Goal: Task Accomplishment & Management: Manage account settings

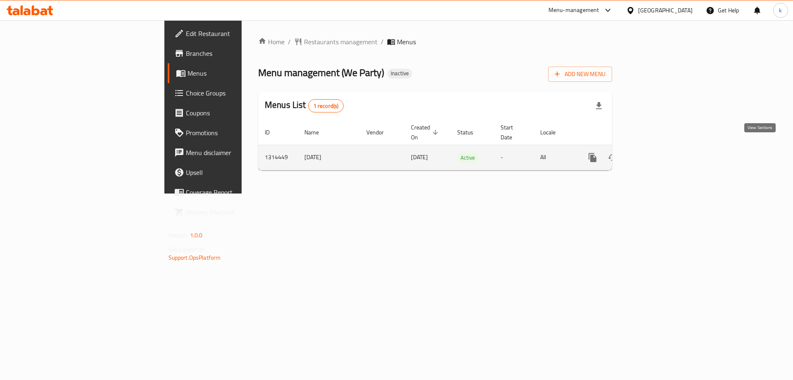
click at [657, 152] on icon "enhanced table" at bounding box center [652, 157] width 10 height 10
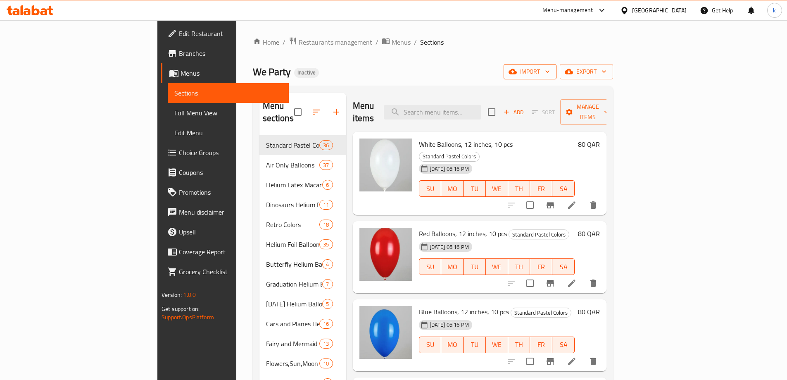
click at [550, 66] on span "import" at bounding box center [530, 71] width 40 height 10
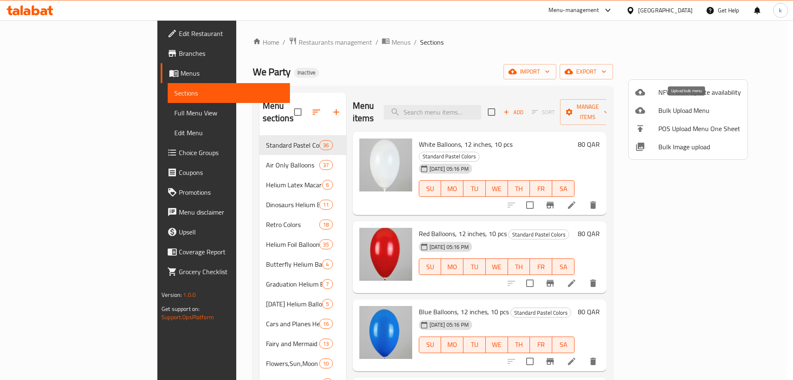
click at [685, 105] on span "Bulk Upload Menu" at bounding box center [699, 110] width 83 height 10
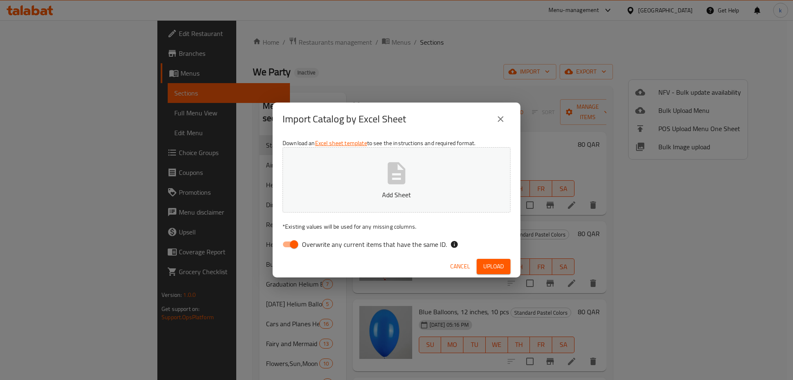
click at [293, 242] on input "Overwrite any current items that have the same ID." at bounding box center [293, 244] width 47 height 16
checkbox input "false"
click at [401, 184] on icon "button" at bounding box center [396, 173] width 26 height 26
click at [492, 271] on button "Upload" at bounding box center [494, 266] width 34 height 15
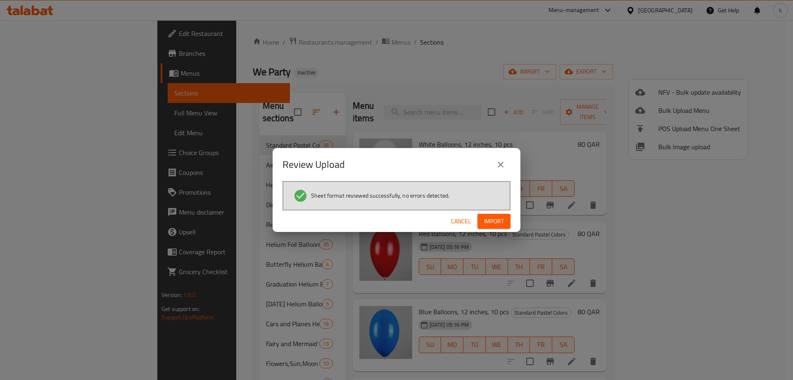
click at [496, 219] on span "Import" at bounding box center [494, 221] width 20 height 10
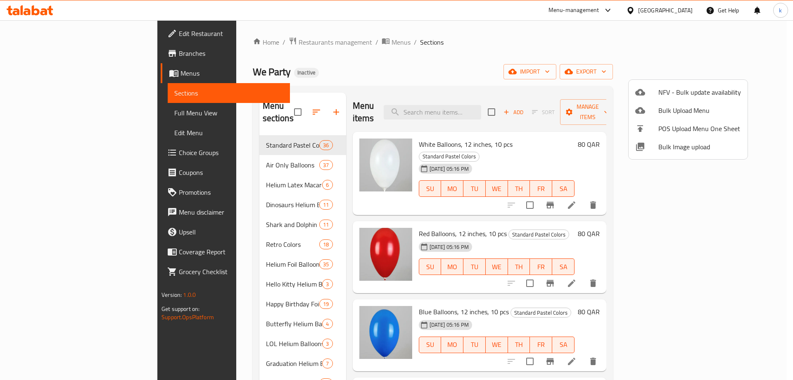
click at [768, 148] on div at bounding box center [396, 190] width 793 height 380
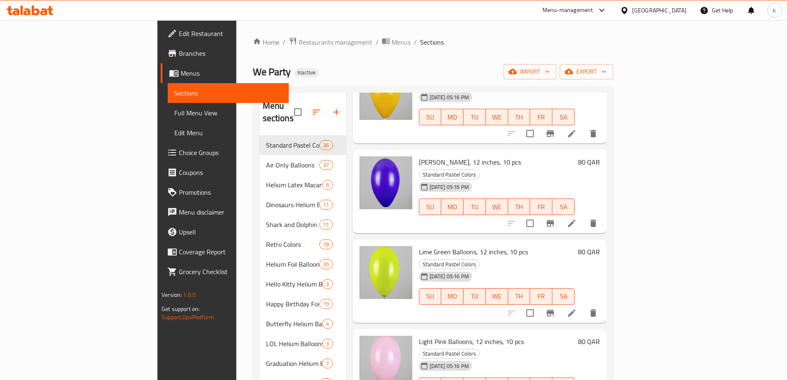
scroll to position [942, 0]
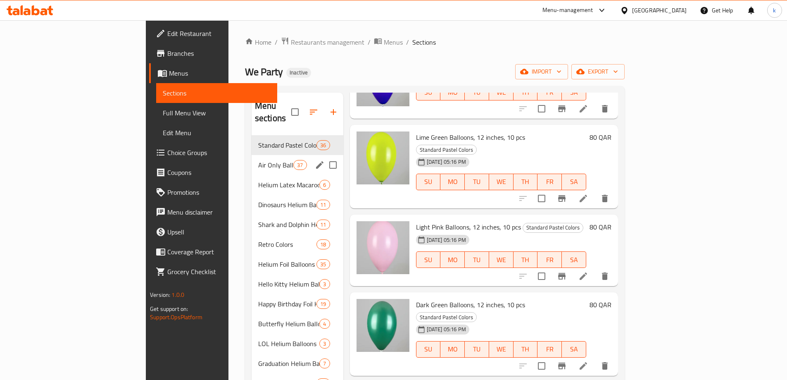
click at [251, 161] on div "Air Only Balloons 37" at bounding box center [297, 165] width 92 height 20
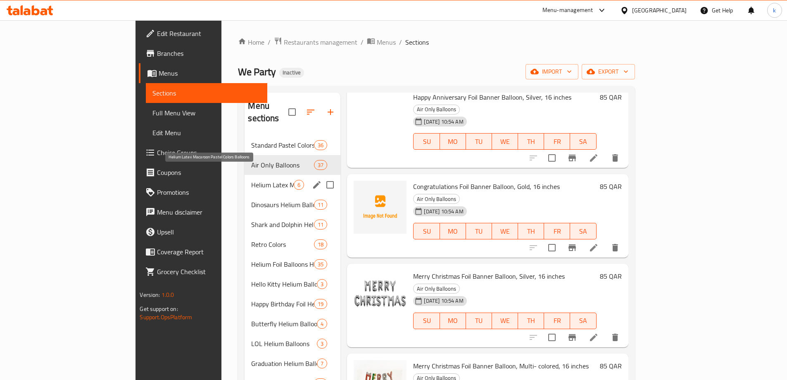
click at [251, 180] on span "Helium Latex Macaroon Pastel Colors Balloons" at bounding box center [272, 185] width 43 height 10
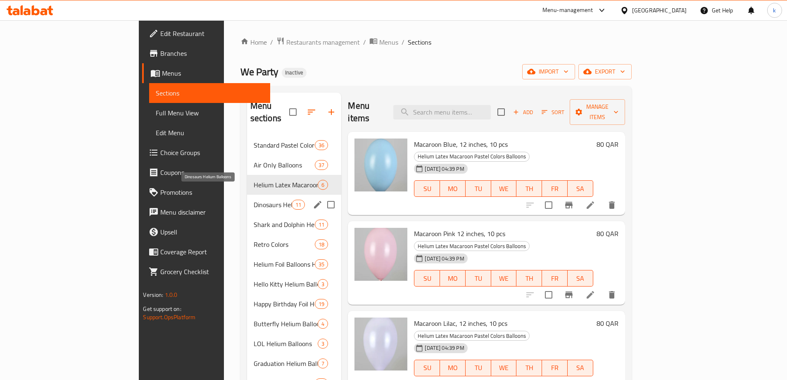
click at [254, 199] on span "Dinosaurs Helium Balloons" at bounding box center [273, 204] width 38 height 10
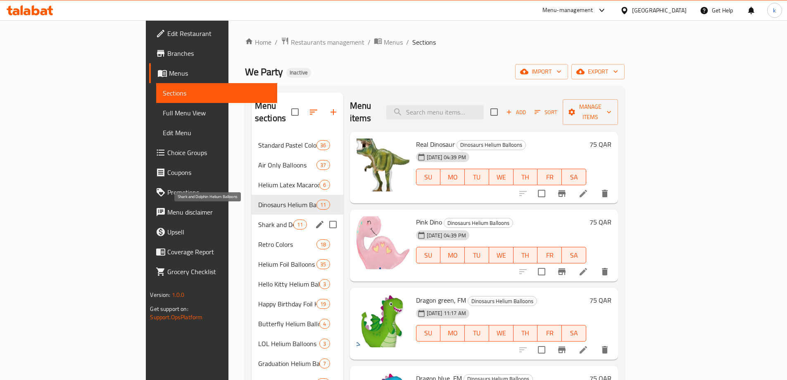
click at [258, 219] on span "Shark and Dolphin Helium Balloons" at bounding box center [275, 224] width 35 height 10
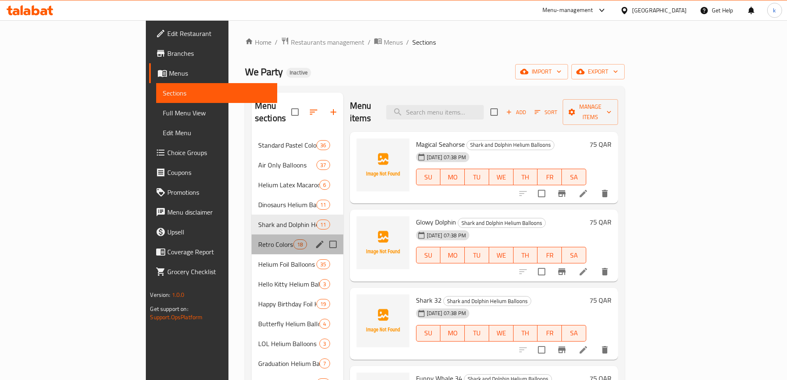
click at [251, 234] on div "Retro Colors 18" at bounding box center [297, 244] width 92 height 20
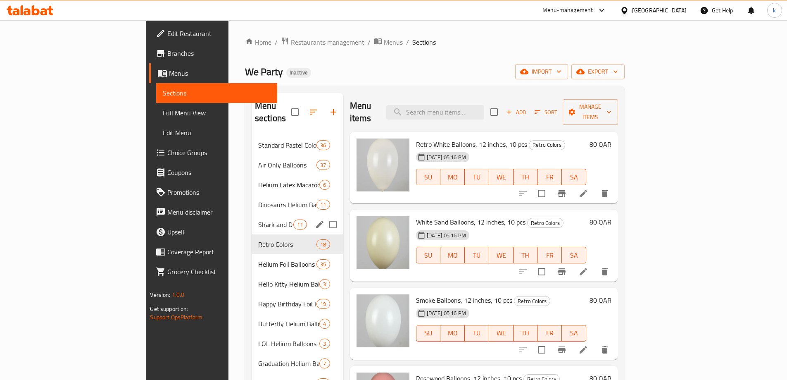
click at [258, 219] on span "Shark and Dolphin Helium Balloons" at bounding box center [275, 224] width 35 height 10
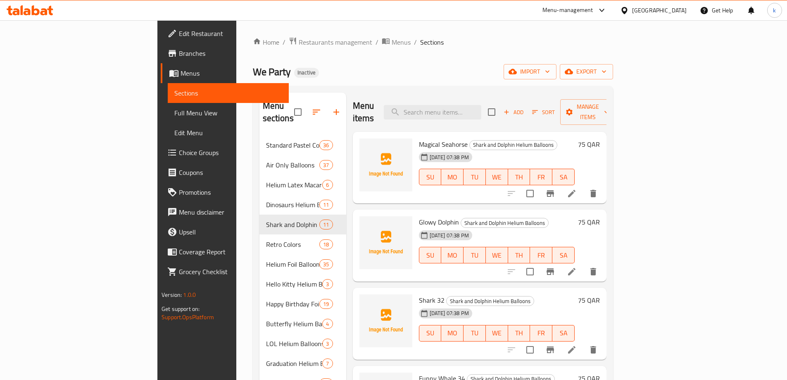
click at [419, 138] on span "Magical Seahorse" at bounding box center [443, 144] width 49 height 12
copy h6 "Magical Seahorse"
click at [419, 216] on span "Glowy Dolphin" at bounding box center [439, 222] width 40 height 12
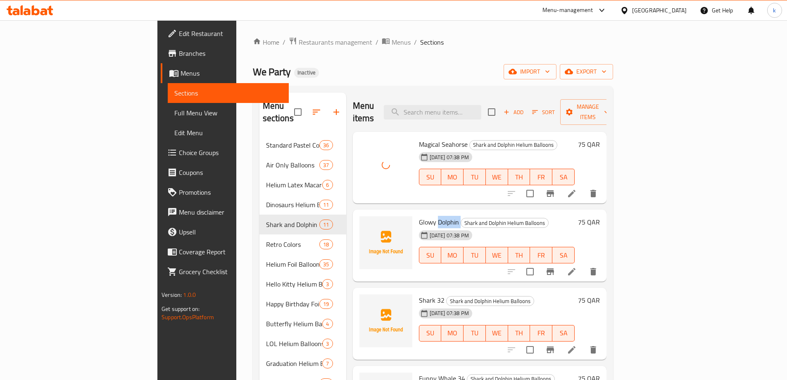
click at [419, 216] on span "Glowy Dolphin" at bounding box center [439, 222] width 40 height 12
copy h6 "Glowy Dolphin"
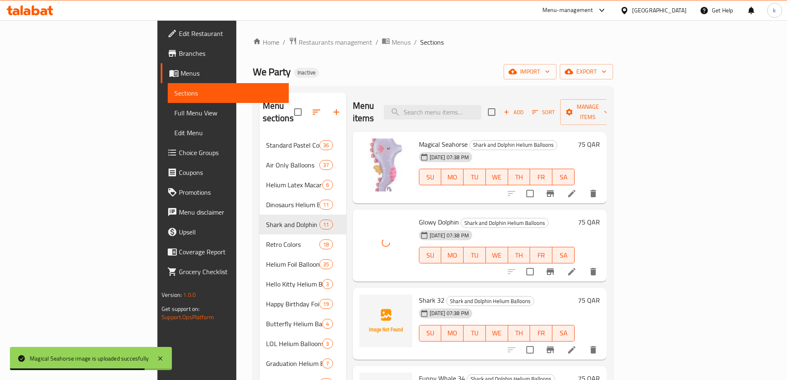
click at [419, 294] on span "Shark 32" at bounding box center [432, 300] width 26 height 12
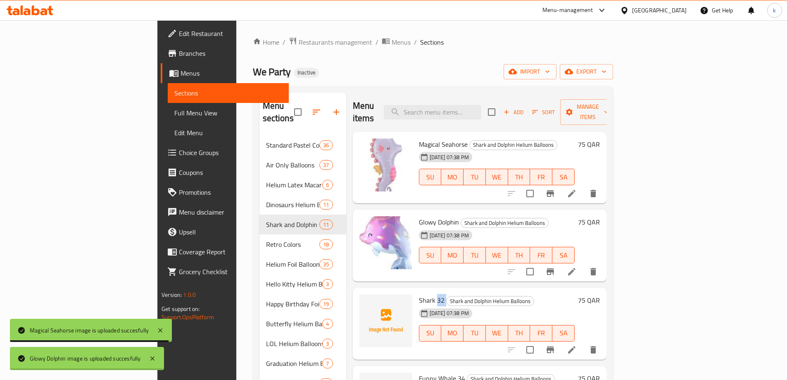
click at [419, 294] on span "Shark 32" at bounding box center [432, 300] width 26 height 12
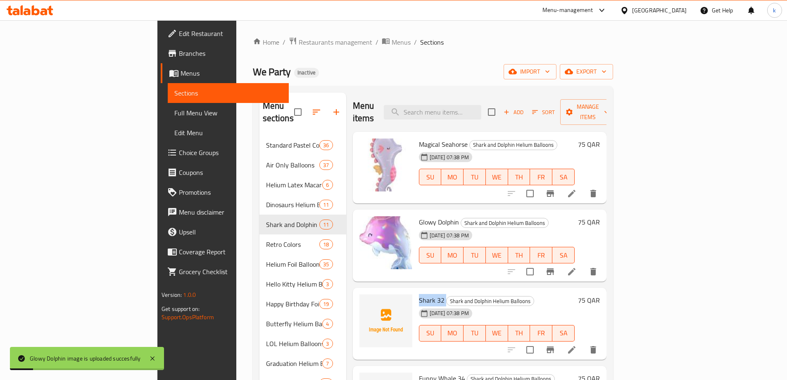
click at [419, 294] on span "Shark 32" at bounding box center [432, 300] width 26 height 12
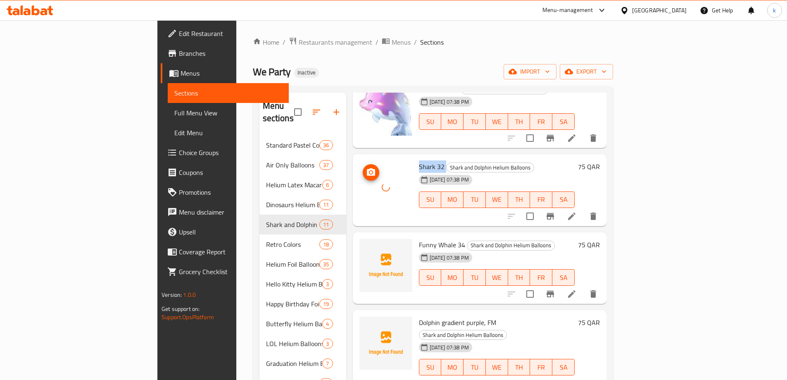
scroll to position [190, 0]
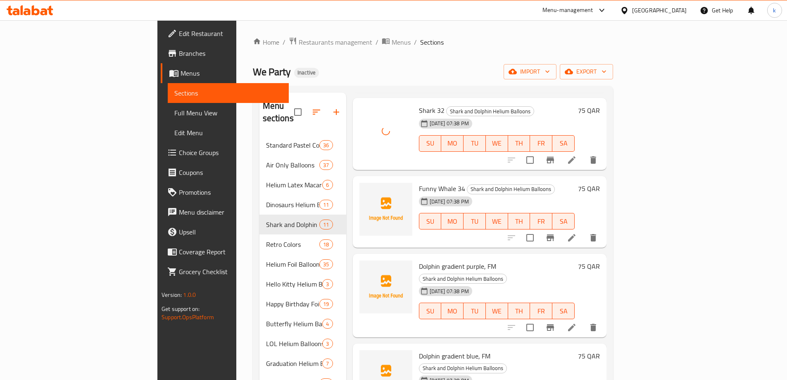
click at [419, 182] on span "Funny Whale 34" at bounding box center [442, 188] width 46 height 12
copy h6 "Funny Whale 34"
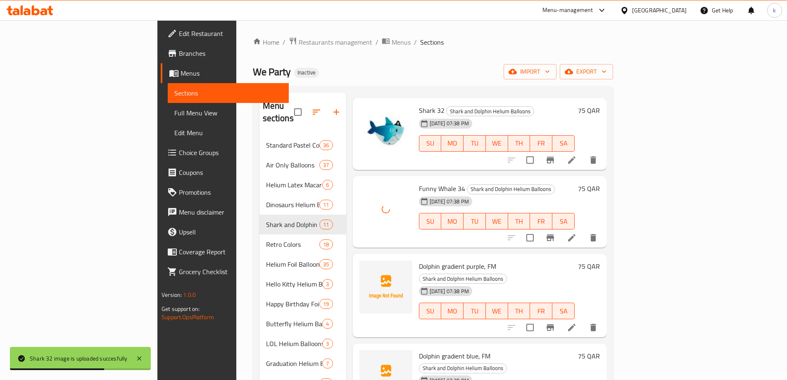
click at [419, 260] on span "Dolphin gradient purple, FM" at bounding box center [457, 266] width 77 height 12
copy h6 "Dolphin gradient purple, FM"
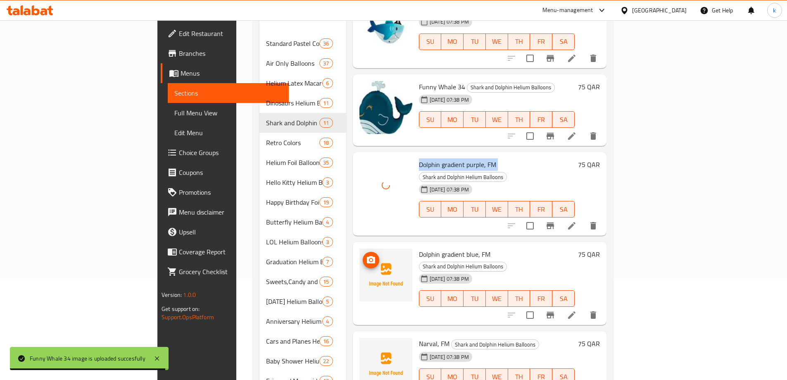
scroll to position [124, 0]
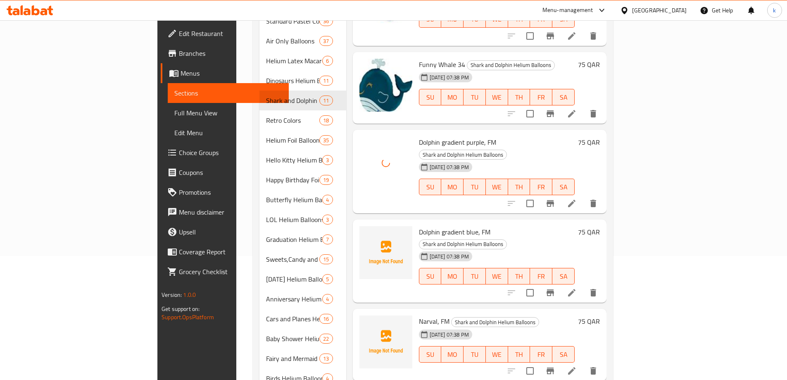
click at [419, 225] on span "Dolphin gradient blue, FM" at bounding box center [454, 231] width 71 height 12
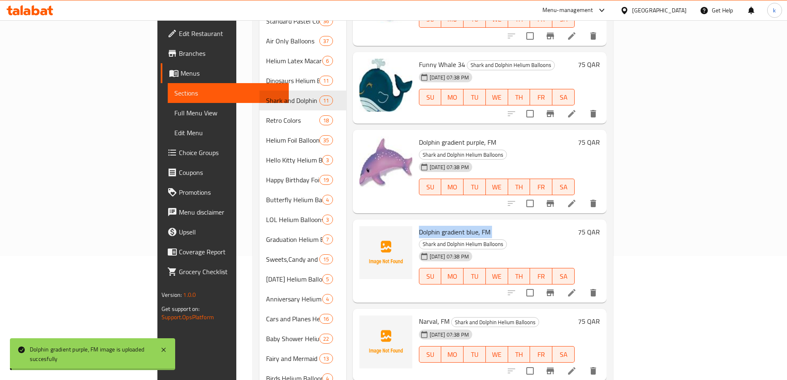
copy h6 "Dolphin gradient blue, FM"
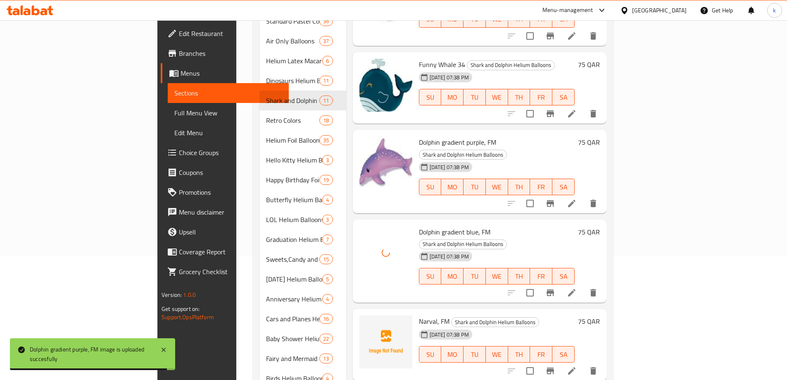
click at [419, 315] on span "Narval, FM" at bounding box center [434, 321] width 31 height 12
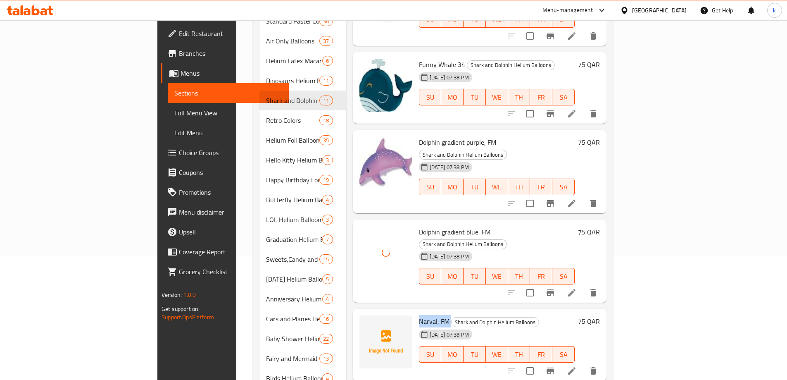
copy h6 "Narval, FM"
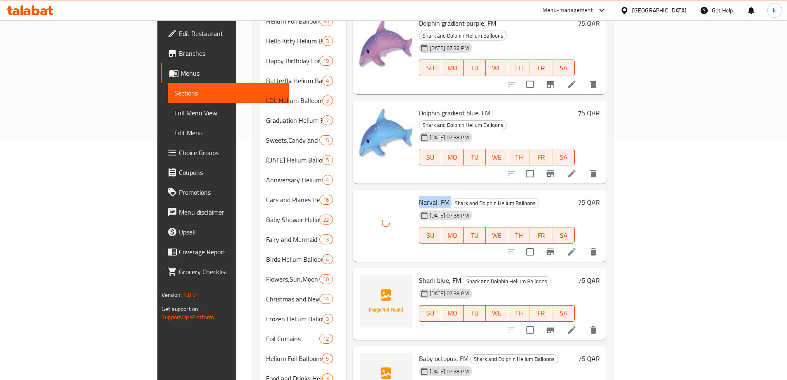
scroll to position [248, 0]
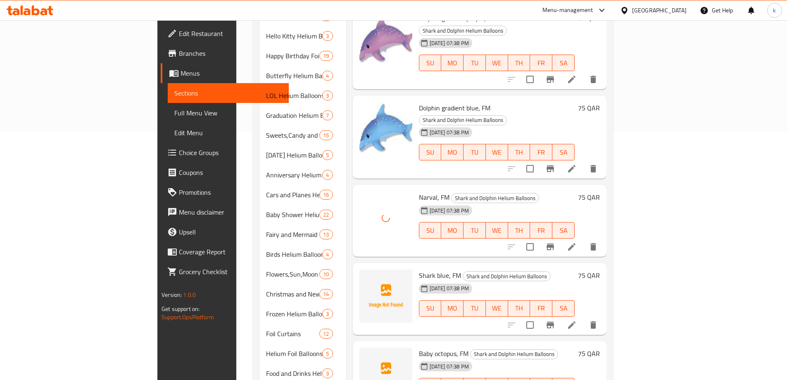
click at [419, 269] on span "Shark blue, FM" at bounding box center [440, 275] width 42 height 12
copy h6 "Shark blue, FM"
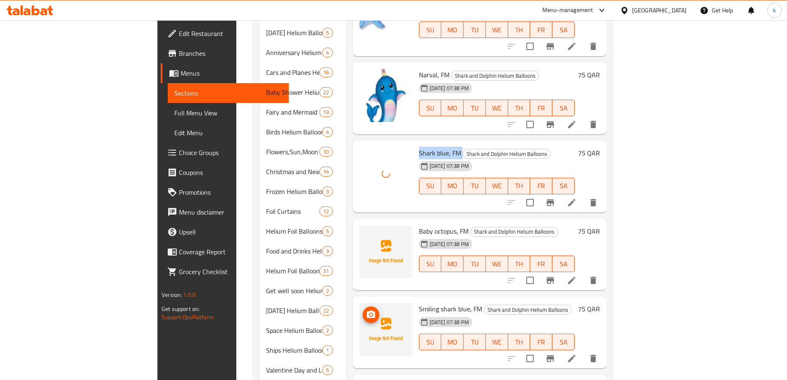
scroll to position [372, 0]
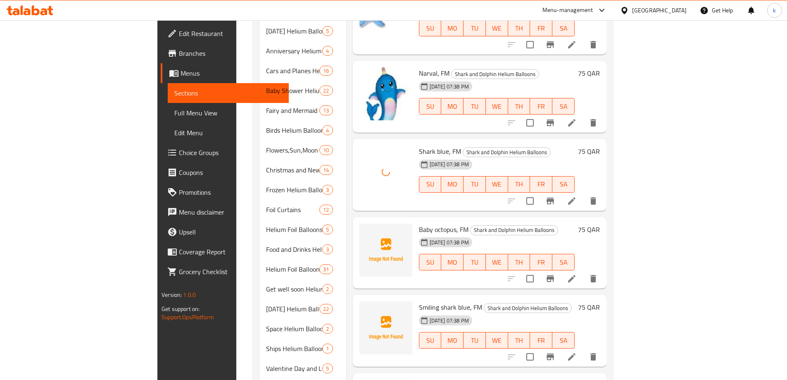
click at [419, 223] on span "Baby octopus, FM" at bounding box center [444, 229] width 50 height 12
copy h6 "Baby octopus, FM"
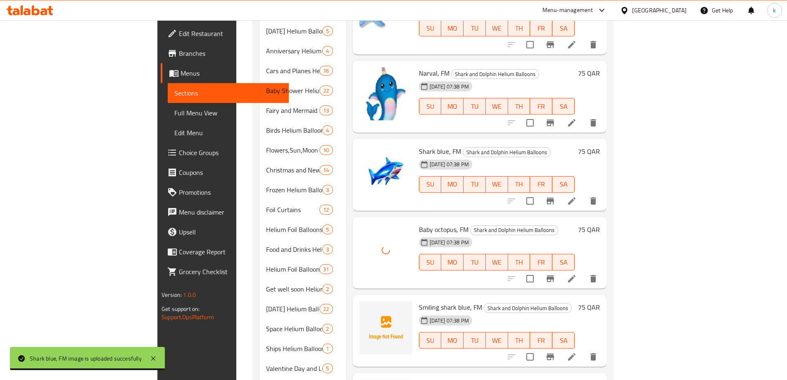
click at [419, 301] on span "Smiling shark blue, FM" at bounding box center [450, 307] width 63 height 12
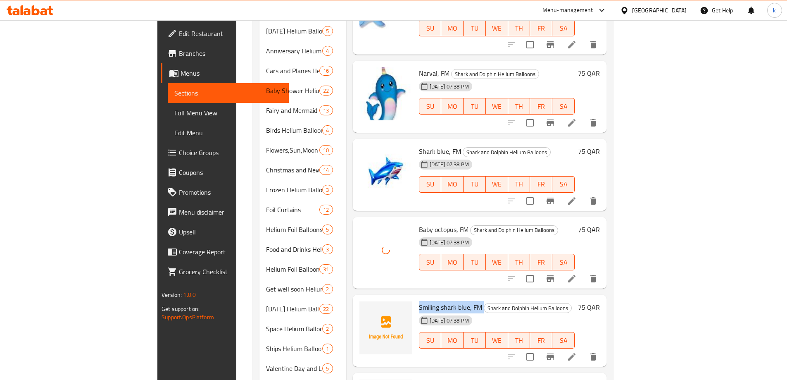
click at [419, 301] on span "Smiling shark blue, FM" at bounding box center [450, 307] width 63 height 12
copy h6 "Smiling shark blue, FM"
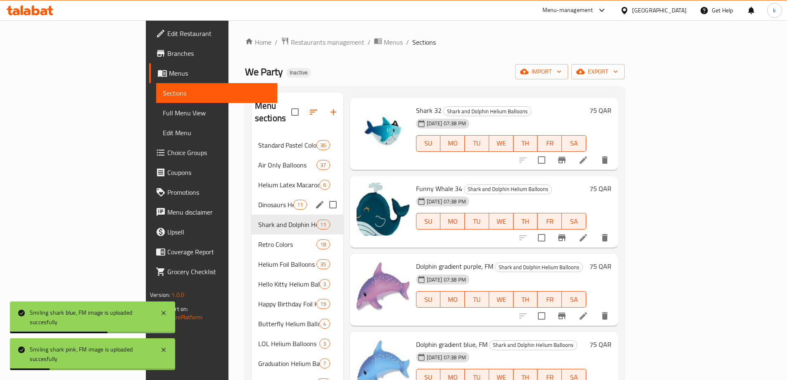
scroll to position [41, 0]
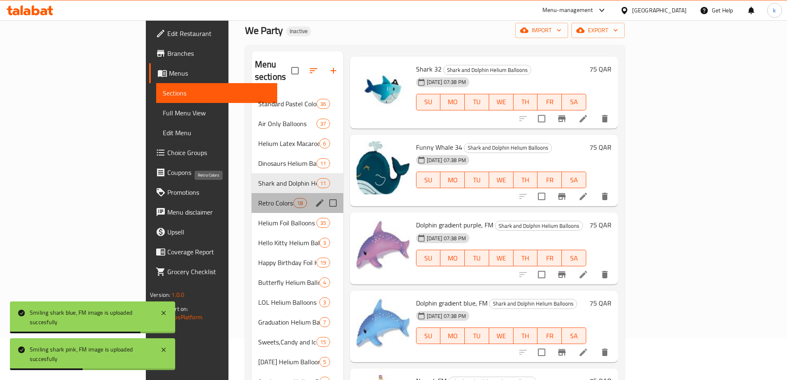
click at [258, 198] on span "Retro Colors" at bounding box center [275, 203] width 35 height 10
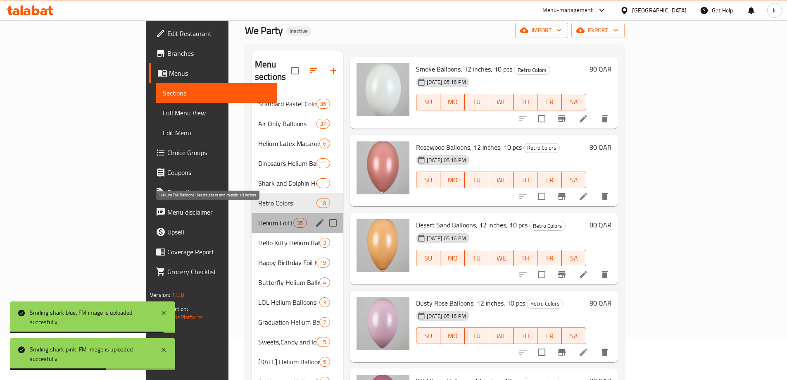
click at [258, 218] on span "Helium Foil Balloons Hearts,stars and rounds 18 inches" at bounding box center [275, 223] width 35 height 10
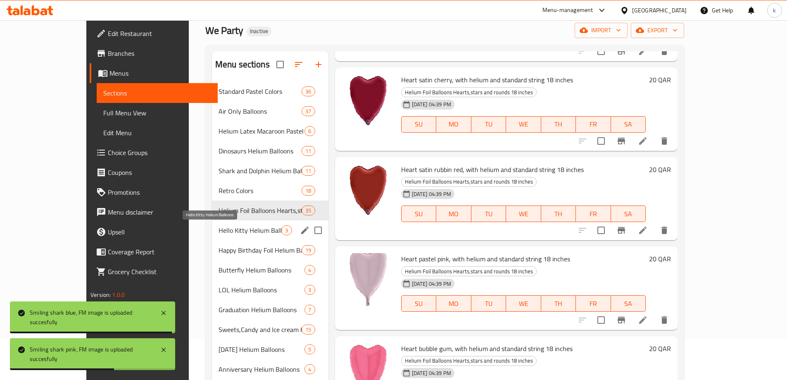
click at [218, 225] on span "Hello Kitty Helium Balloons" at bounding box center [249, 230] width 63 height 10
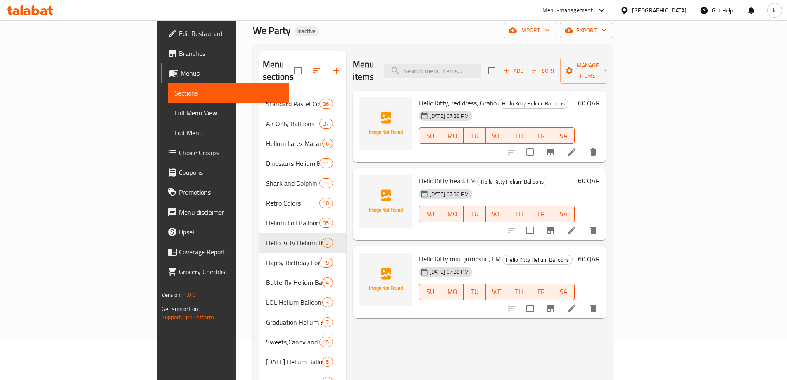
click at [419, 97] on span "Hello Kitty, red dress, Grabo" at bounding box center [458, 103] width 78 height 12
copy h6 "Hello Kitty, red dress, Grabo"
click at [419, 174] on span "Hello Kitty head, FM" at bounding box center [447, 180] width 57 height 12
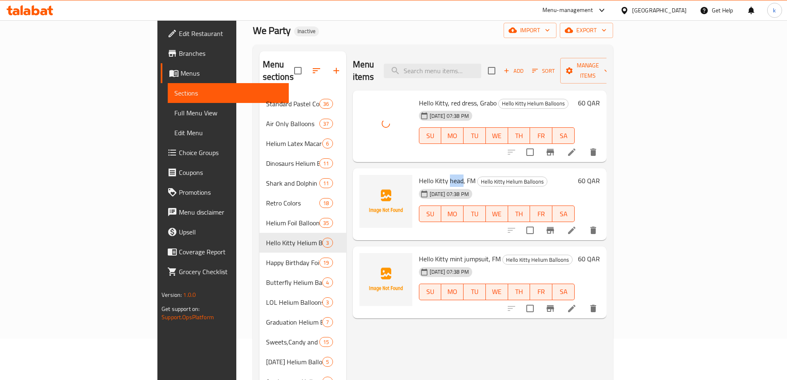
click at [419, 174] on span "Hello Kitty head, FM" at bounding box center [447, 180] width 57 height 12
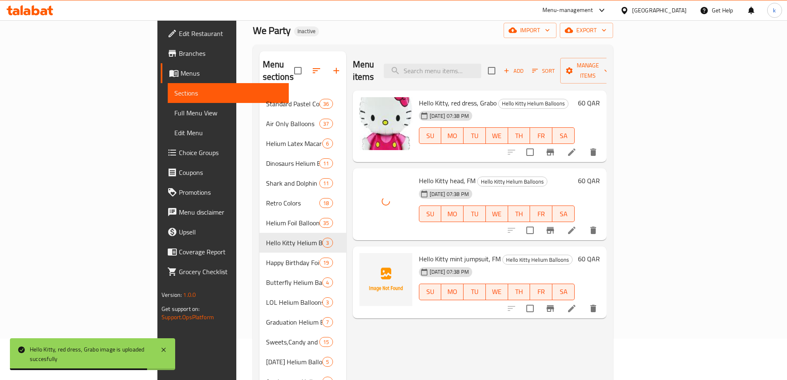
click at [419, 252] on span "Hello Kitty mint jumpsuit, FM" at bounding box center [460, 258] width 82 height 12
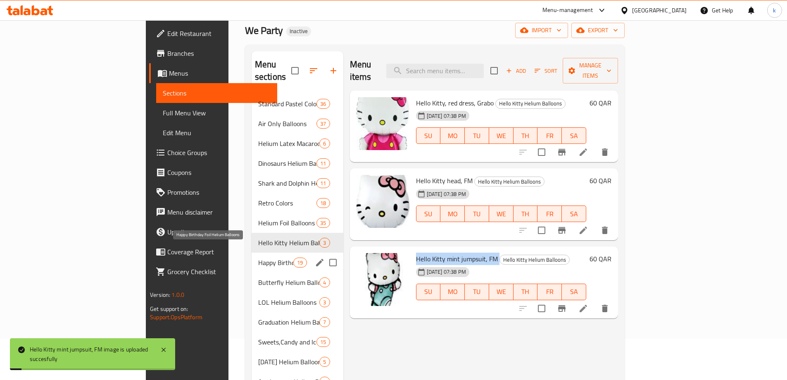
click at [258, 257] on span "Happy Birthday Foil Helium Balloons" at bounding box center [275, 262] width 35 height 10
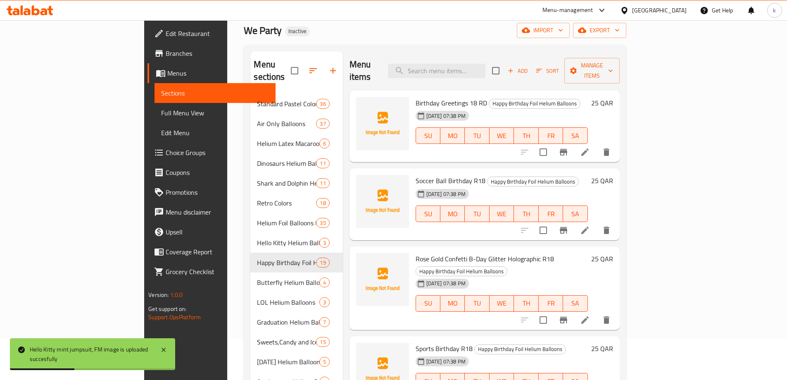
click at [419, 97] on span "Birthday Greetings 18 RD" at bounding box center [450, 103] width 71 height 12
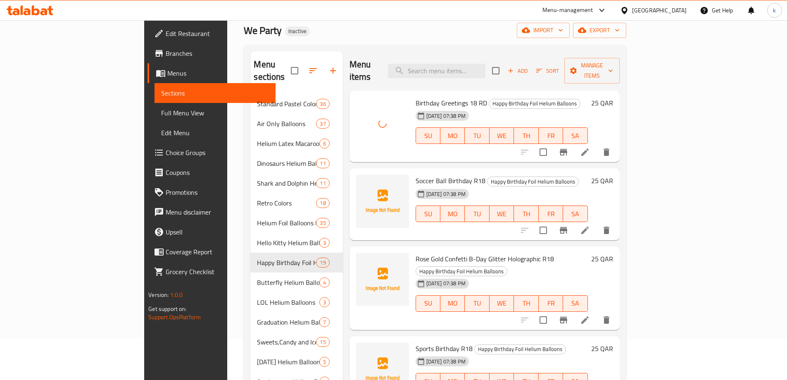
click at [416, 174] on span "Soccer Ball Birthday R18" at bounding box center [450, 180] width 70 height 12
click at [415, 252] on span "Rose Gold Confetti B-Day Glitter Holographic R18" at bounding box center [484, 258] width 138 height 12
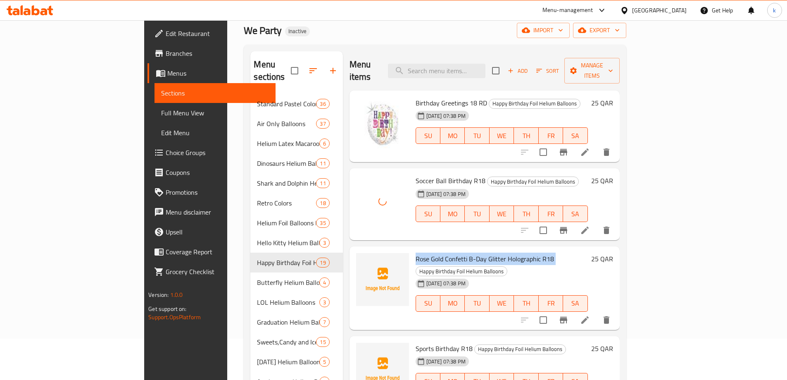
click at [415, 252] on span "Rose Gold Confetti B-Day Glitter Holographic R18" at bounding box center [484, 258] width 138 height 12
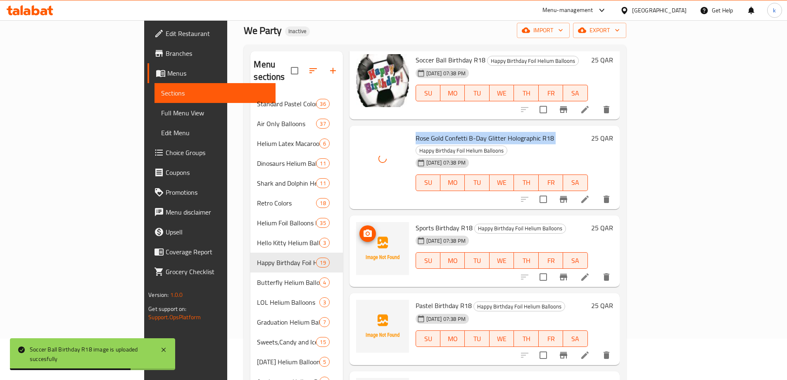
scroll to position [165, 0]
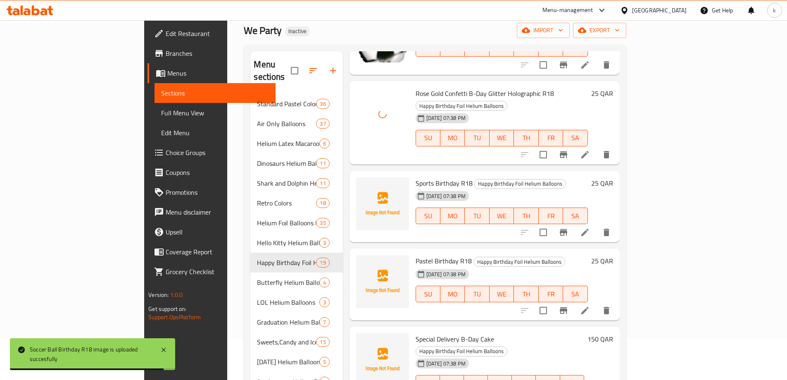
click at [415, 177] on span "Sports Birthday R18" at bounding box center [443, 183] width 57 height 12
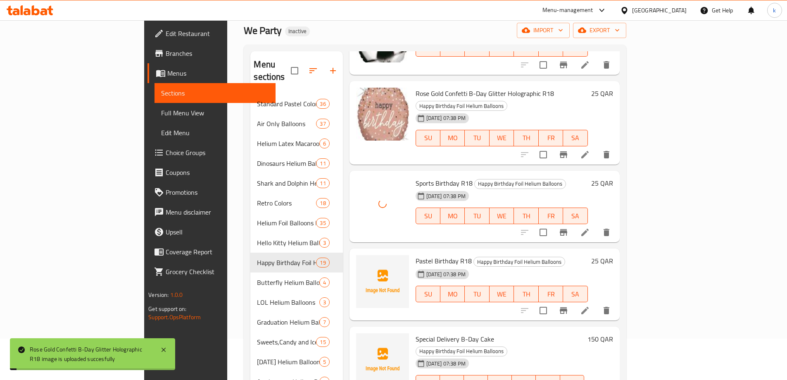
click at [415, 254] on span "Pastel Birthday R18" at bounding box center [443, 260] width 56 height 12
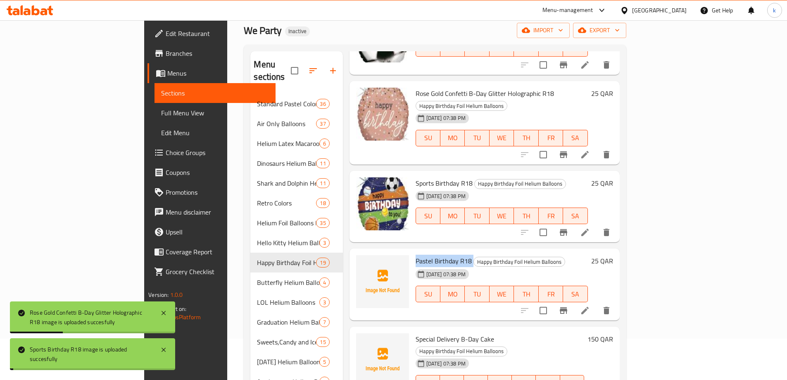
click at [415, 254] on span "Pastel Birthday R18" at bounding box center [443, 260] width 56 height 12
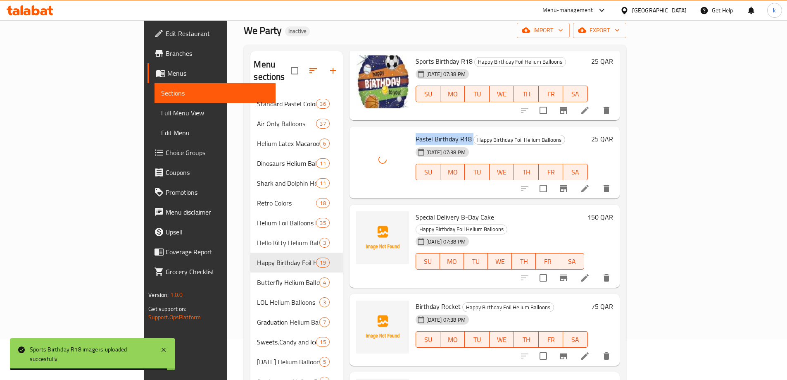
scroll to position [289, 0]
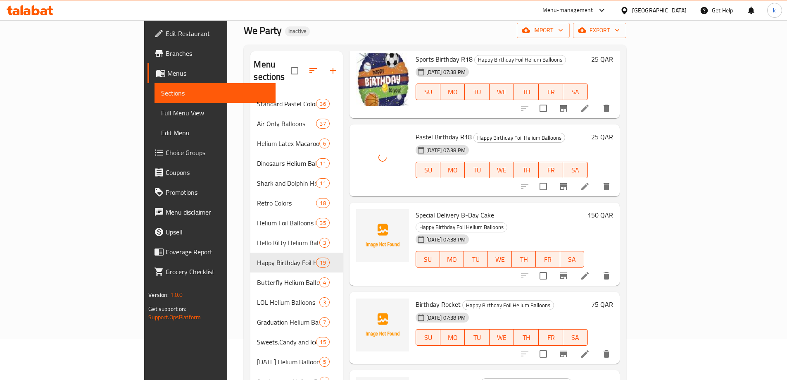
click at [415, 209] on span "Special Delivery B-Day Cake" at bounding box center [454, 215] width 78 height 12
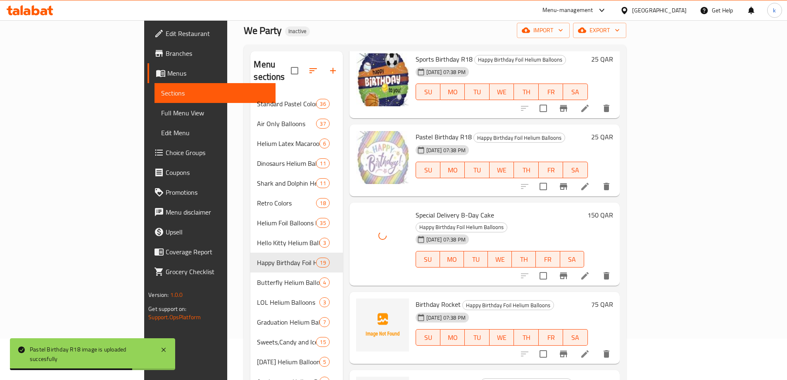
click at [415, 298] on span "Birthday Rocket" at bounding box center [437, 304] width 45 height 12
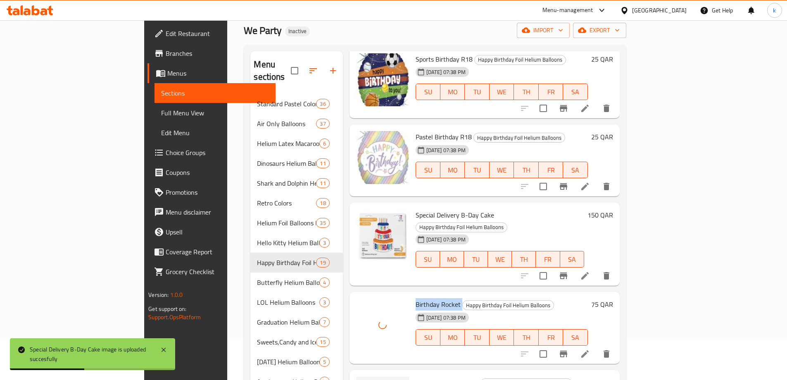
scroll to position [454, 0]
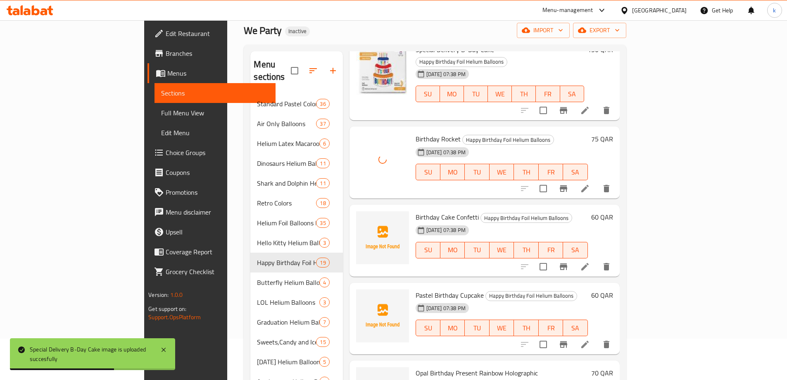
click at [415, 211] on span "Birthday Cake Confetti" at bounding box center [446, 217] width 63 height 12
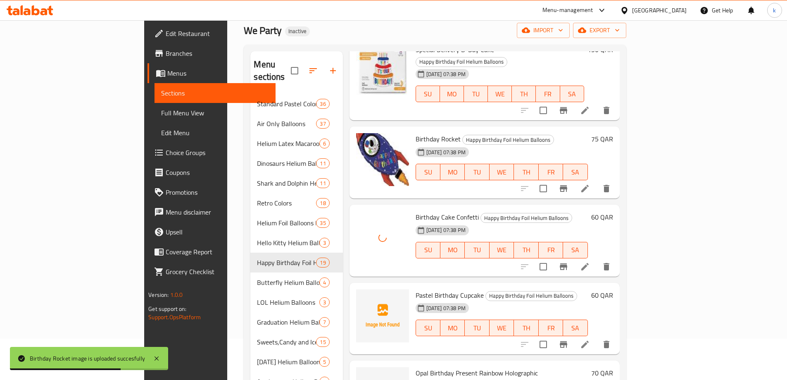
click at [415, 289] on span "Pastel Birthday Cupcake" at bounding box center [449, 295] width 68 height 12
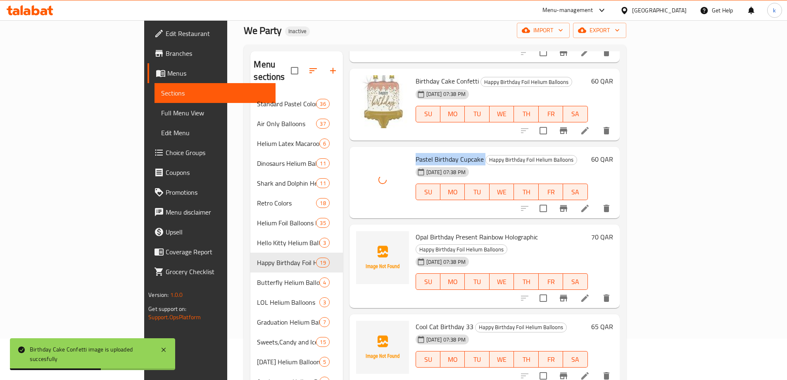
scroll to position [661, 0]
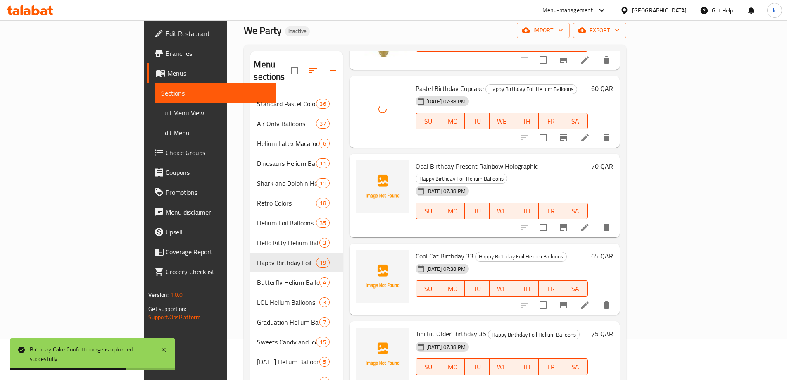
click at [415, 160] on span "Opal Birthday Present Rainbow Holographic" at bounding box center [476, 166] width 122 height 12
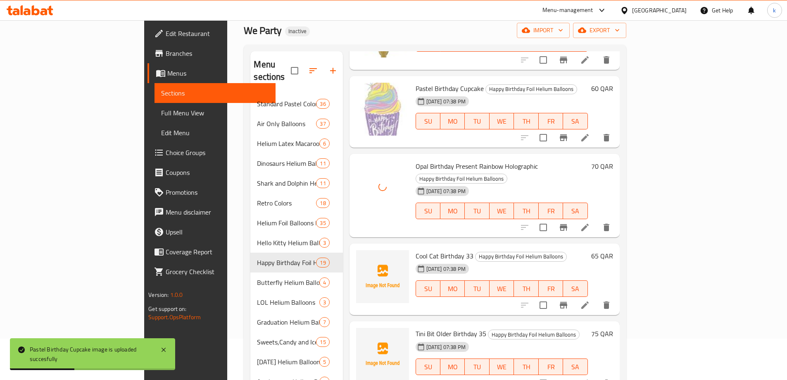
click at [415, 249] on span "Cool Cat Birthday 33" at bounding box center [444, 255] width 58 height 12
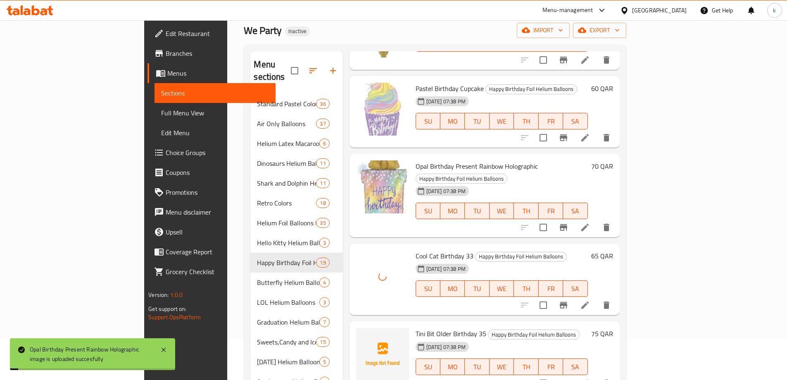
click at [415, 327] on span "Tini Bit Older Birthday 35" at bounding box center [450, 333] width 71 height 12
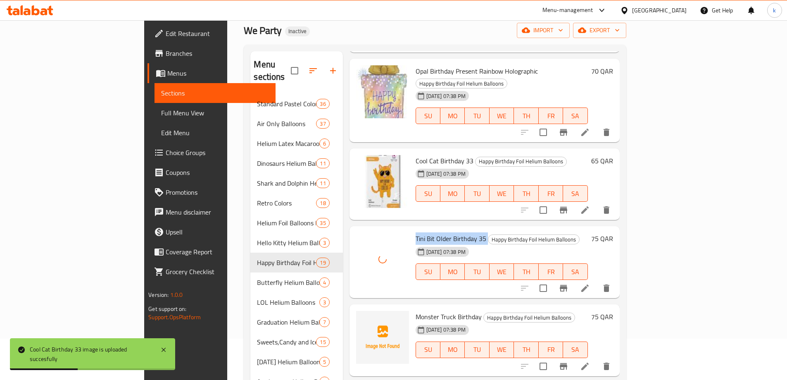
scroll to position [813, 0]
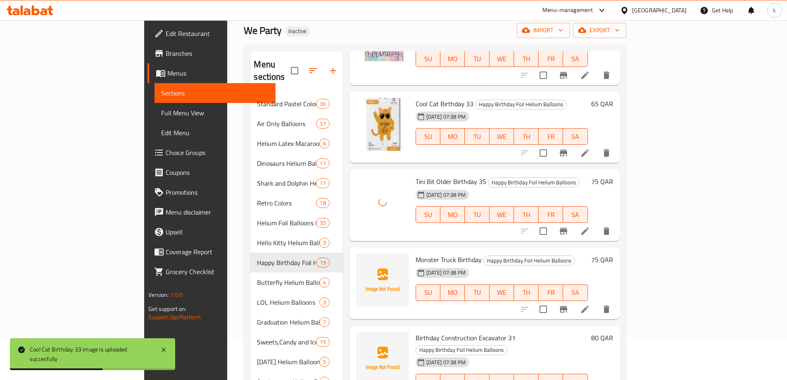
click at [415, 253] on span "Monster Truck Birthday" at bounding box center [448, 259] width 66 height 12
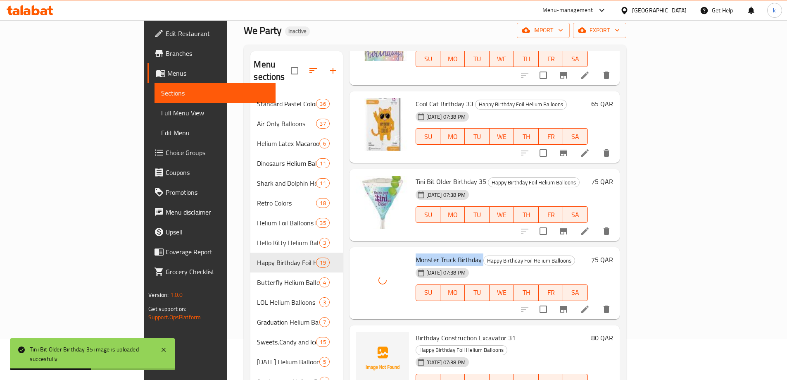
click at [415, 331] on span "Birthday Construction Excavator 31" at bounding box center [465, 337] width 100 height 12
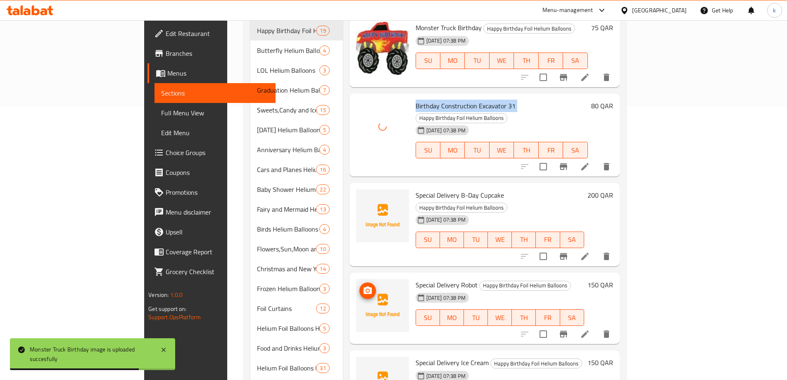
scroll to position [289, 0]
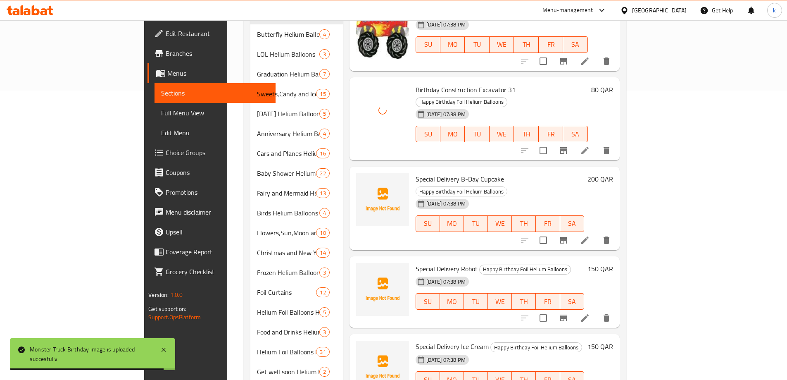
click at [415, 173] on span "Special Delivery B-Day Cupcake" at bounding box center [459, 179] width 88 height 12
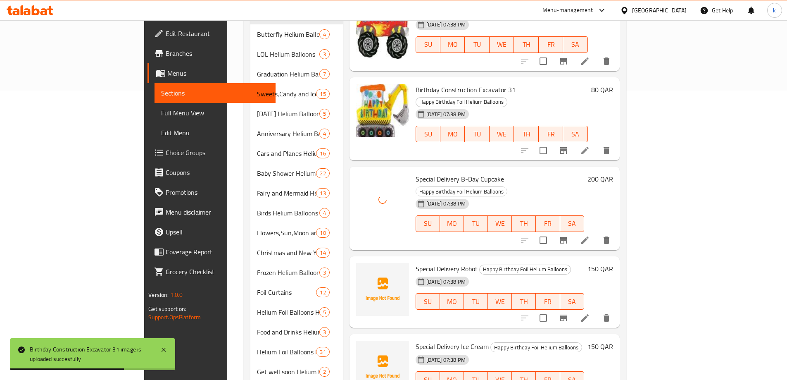
click at [415, 262] on span "Special Delivery Robot" at bounding box center [446, 268] width 62 height 12
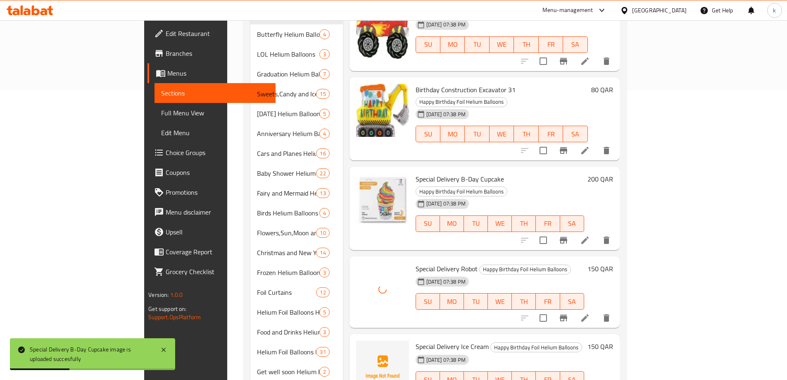
click at [420, 340] on span "Special Delivery Ice Cream" at bounding box center [451, 346] width 73 height 12
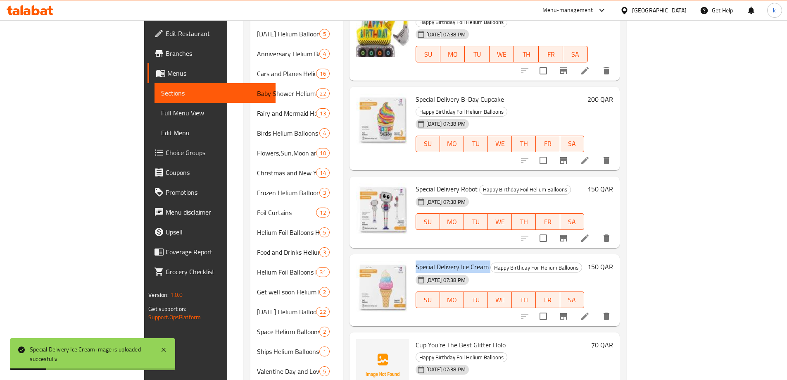
scroll to position [424, 0]
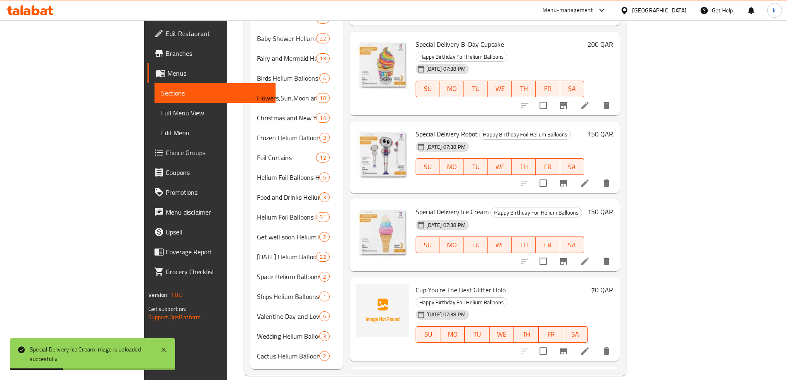
click at [437, 283] on span "Cup You're The Best Glitter Holo" at bounding box center [460, 289] width 90 height 12
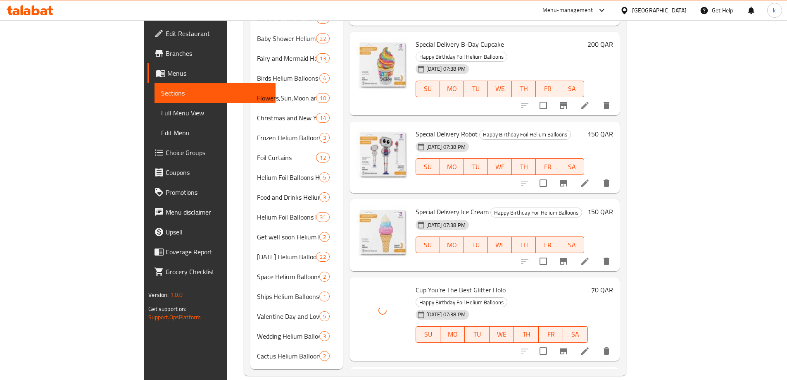
click at [415, 373] on span "Opal Party Hat" at bounding box center [436, 379] width 42 height 12
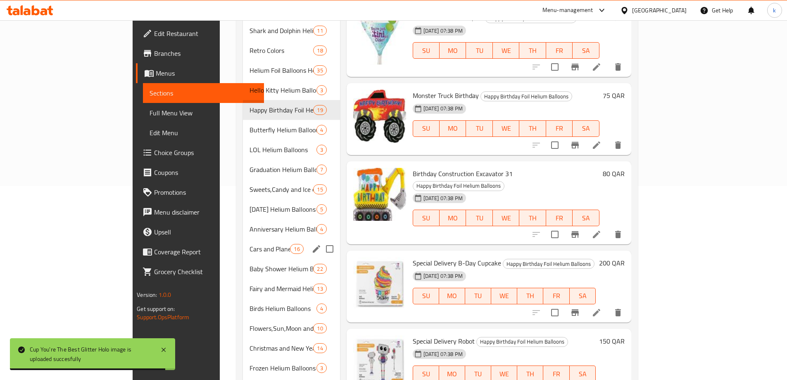
scroll to position [135, 0]
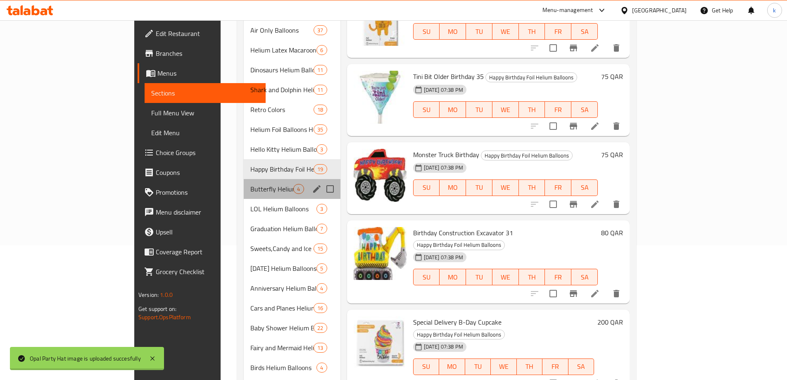
click at [244, 181] on div "Butterfly Helium Balloons 4" at bounding box center [292, 189] width 96 height 20
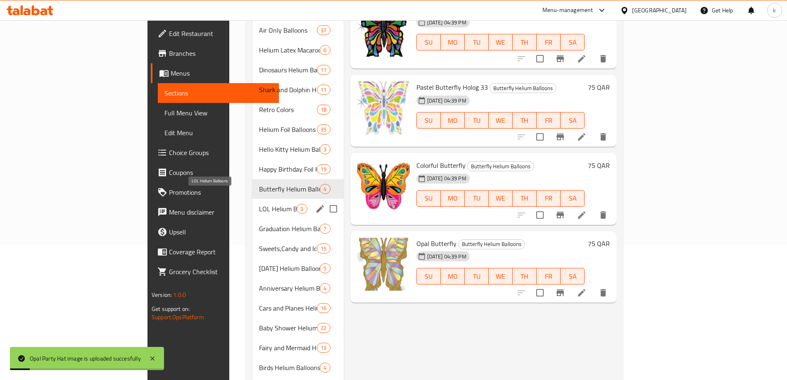
click at [259, 204] on span "LOL Helium Balloons" at bounding box center [278, 209] width 38 height 10
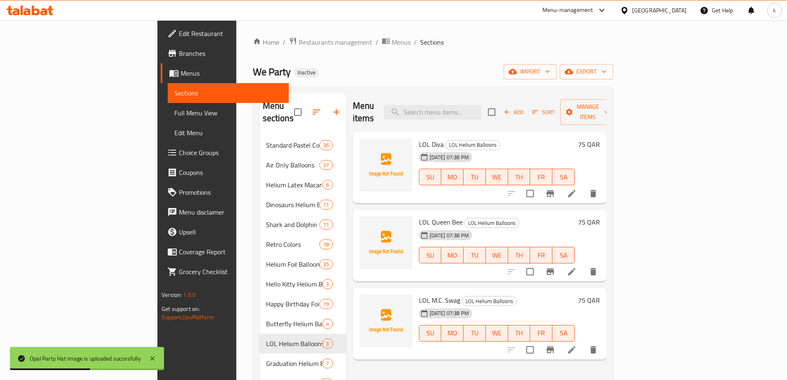
click at [419, 138] on span "LOL Diva" at bounding box center [431, 144] width 25 height 12
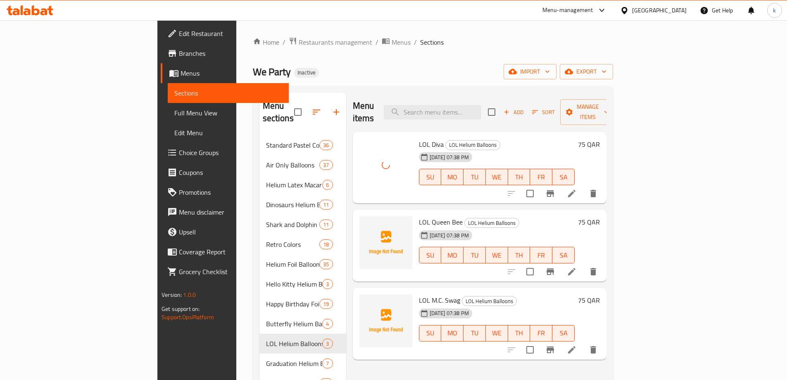
click at [419, 216] on span "LOL Queen Bee" at bounding box center [441, 222] width 44 height 12
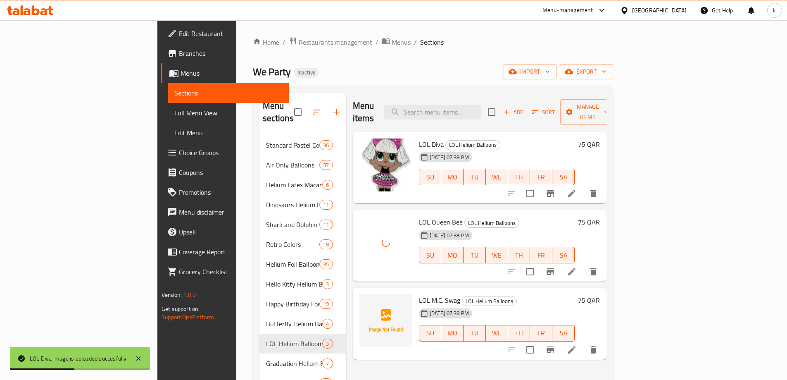
click at [419, 294] on span "LOL M.C. Swag" at bounding box center [439, 300] width 41 height 12
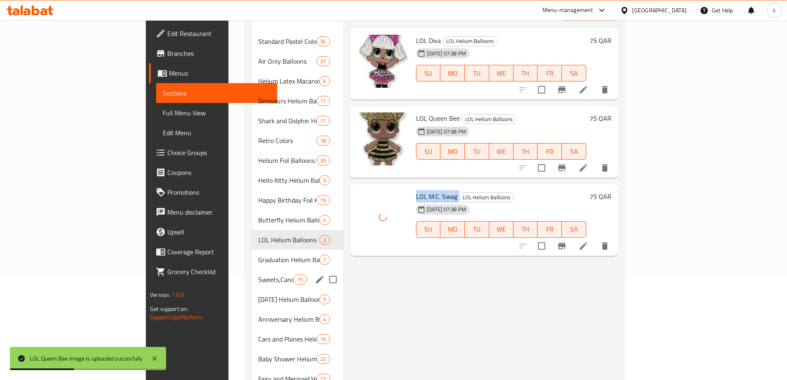
scroll to position [124, 0]
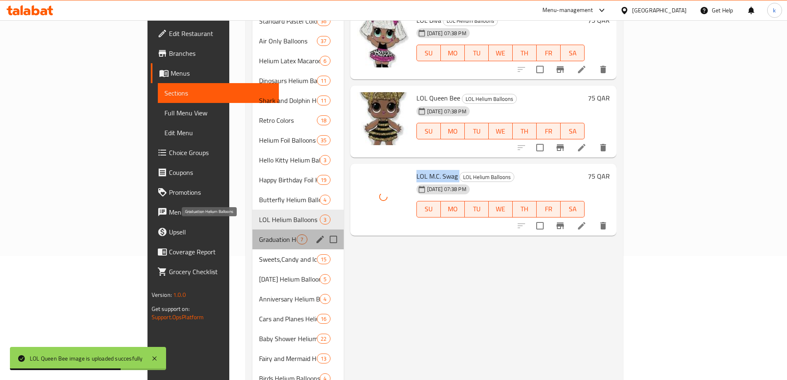
click at [259, 234] on span "Graduation Helium Balloons" at bounding box center [278, 239] width 38 height 10
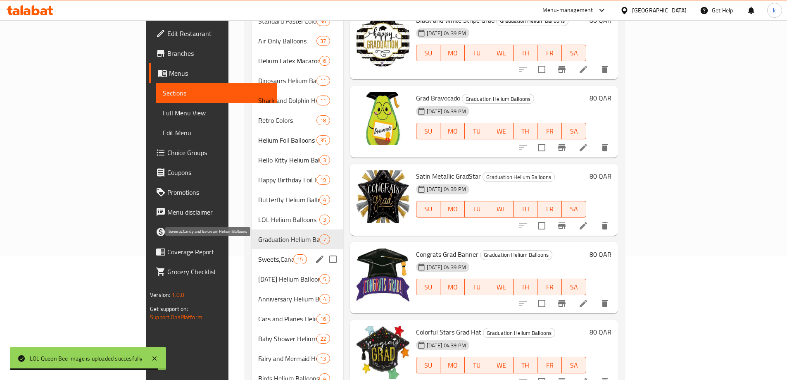
click at [258, 254] on span "Sweets,Candy and Ice cream Helium Balloons" at bounding box center [275, 259] width 35 height 10
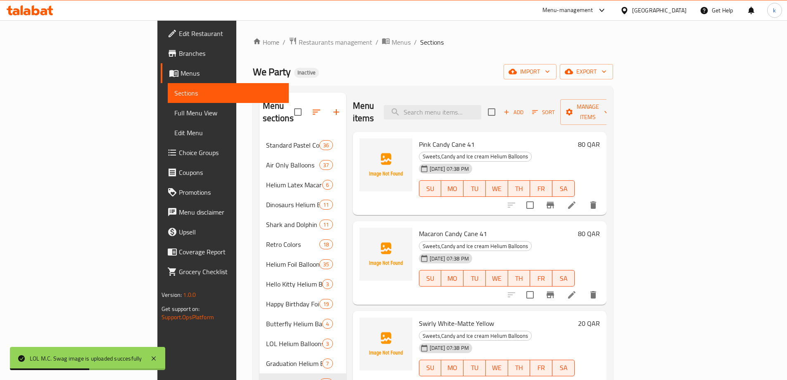
click at [419, 138] on span "Pink Candy Cane 41" at bounding box center [447, 144] width 56 height 12
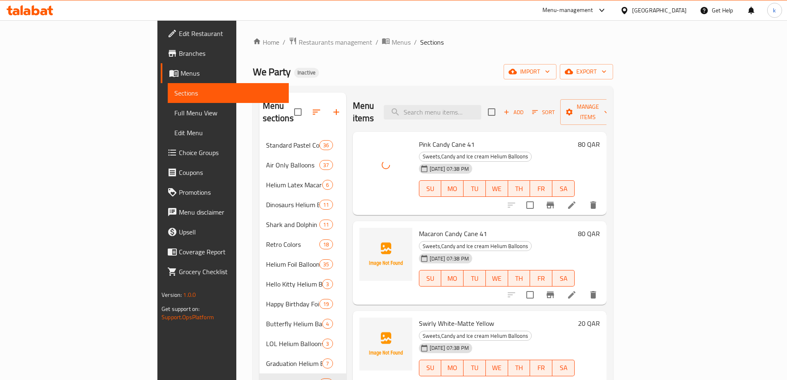
click at [419, 227] on span "Macaron Candy Cane 41" at bounding box center [453, 233] width 68 height 12
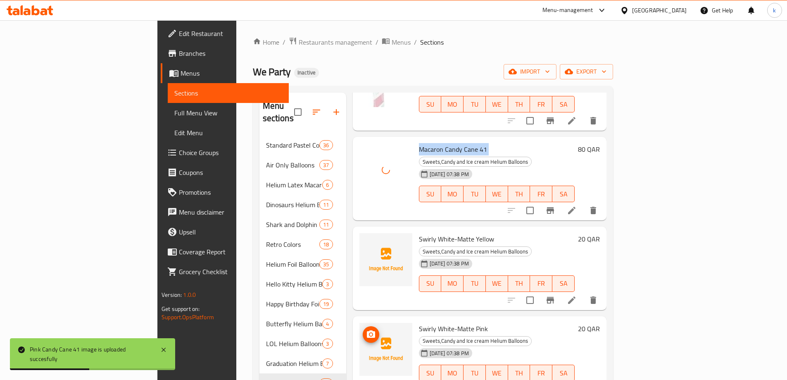
scroll to position [165, 0]
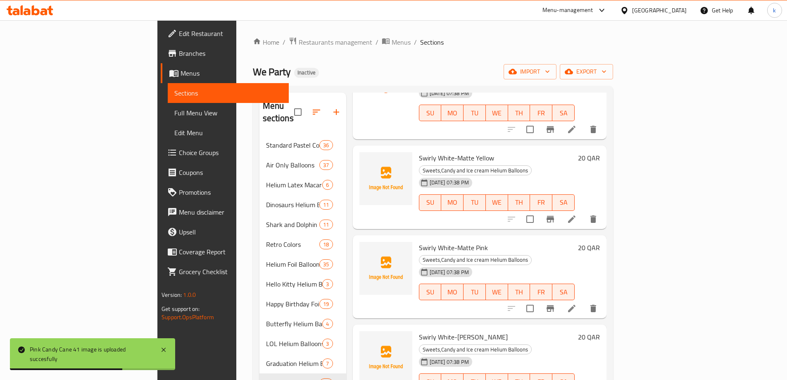
click at [419, 152] on span "Swirly White-Matte Yellow" at bounding box center [456, 158] width 75 height 12
click at [419, 241] on span "Swirly White-Matte Pink" at bounding box center [453, 247] width 69 height 12
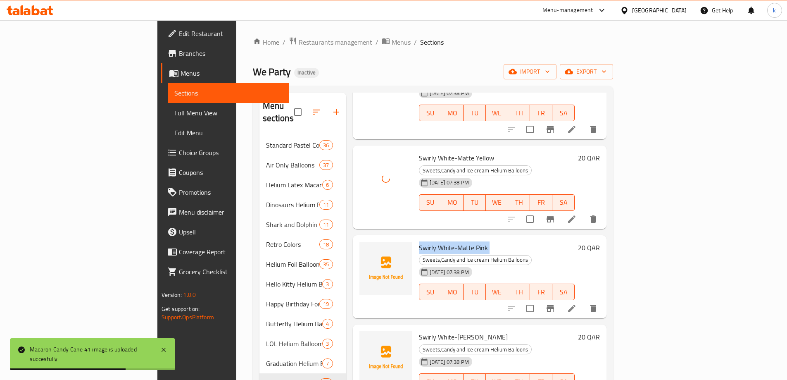
click at [419, 241] on span "Swirly White-Matte Pink" at bounding box center [453, 247] width 69 height 12
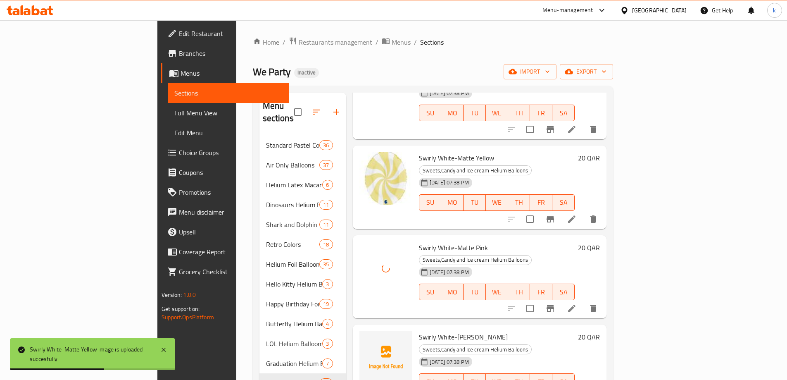
click at [419, 330] on span "Swirly White-Matte Lilac" at bounding box center [463, 336] width 89 height 12
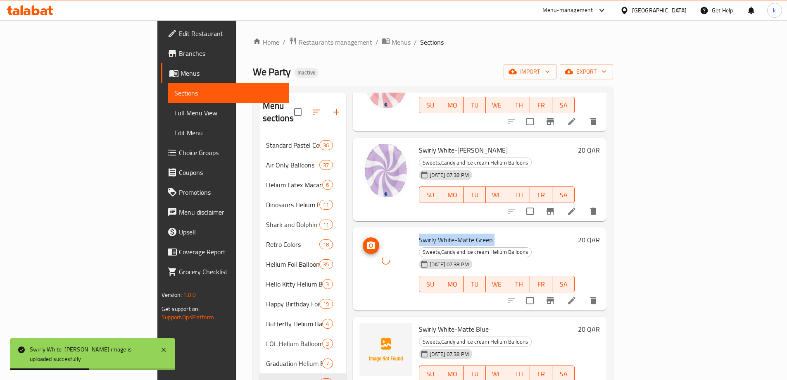
scroll to position [372, 0]
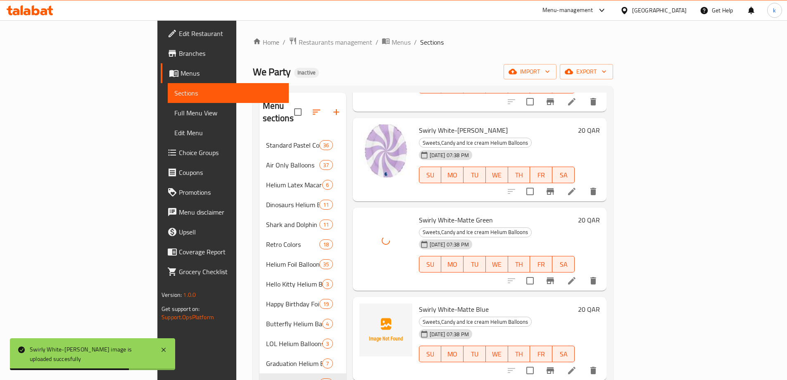
click at [419, 303] on span "Swirly White-Matte Blue" at bounding box center [454, 309] width 70 height 12
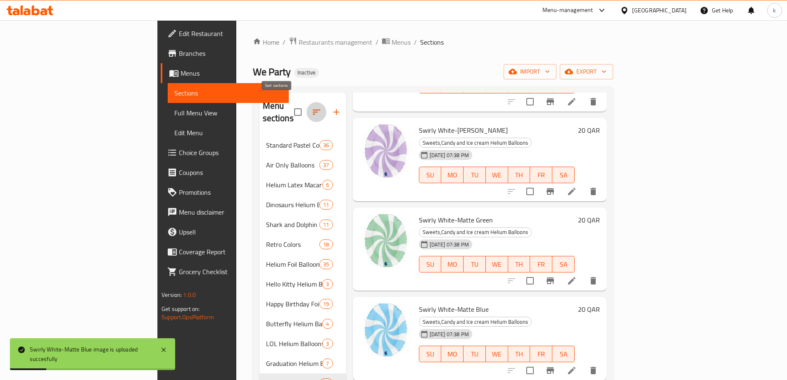
click at [306, 104] on button "button" at bounding box center [316, 112] width 20 height 20
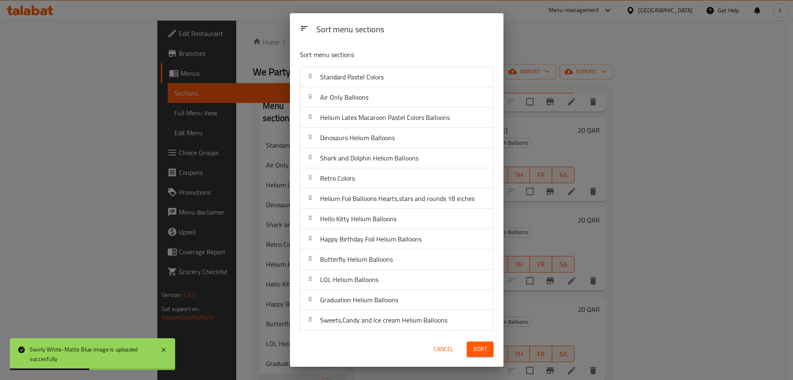
click at [622, 83] on div "Sort menu sections Sort menu sections Standard Pastel Colors Air Only Balloons …" at bounding box center [396, 190] width 793 height 380
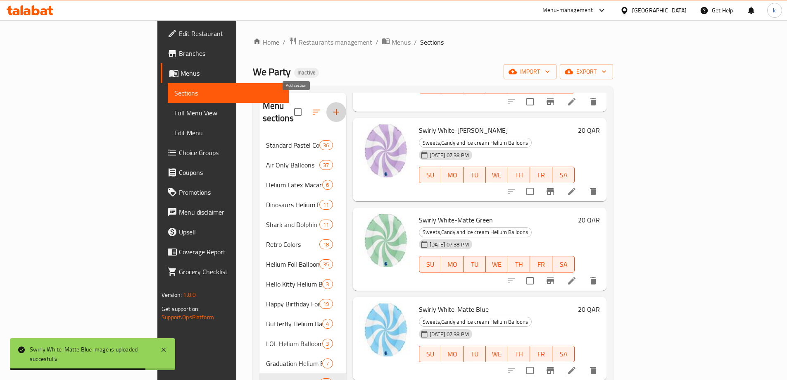
click at [331, 109] on icon "button" at bounding box center [336, 112] width 10 height 10
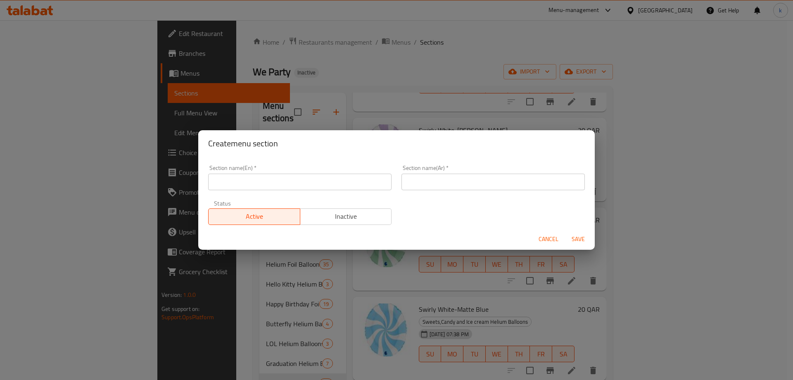
click at [550, 241] on span "Cancel" at bounding box center [548, 239] width 20 height 10
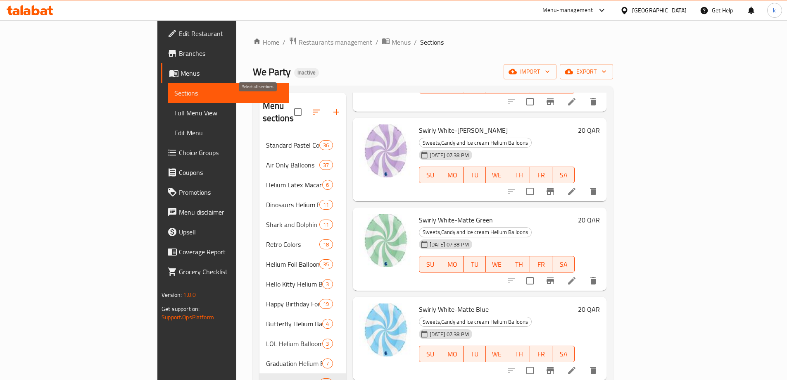
click at [289, 104] on input "checkbox" at bounding box center [297, 111] width 17 height 17
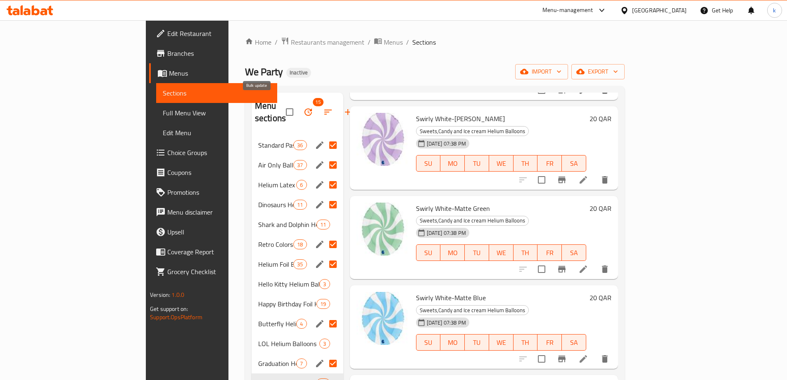
click at [303, 107] on icon "button" at bounding box center [308, 112] width 10 height 10
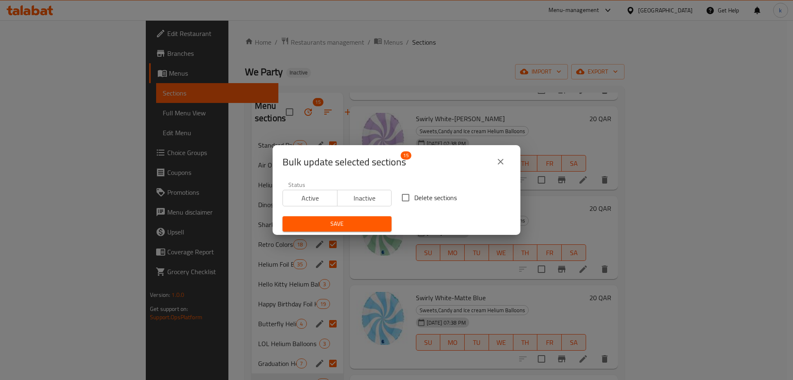
click at [501, 162] on icon "close" at bounding box center [501, 162] width 6 height 6
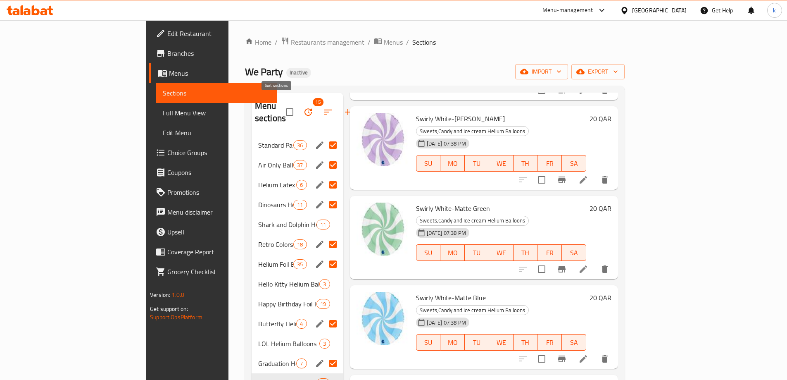
click at [323, 109] on icon "button" at bounding box center [328, 112] width 10 height 10
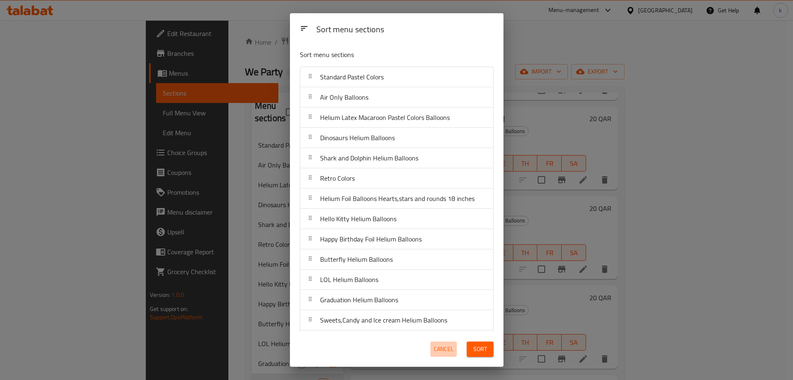
click at [444, 351] on span "Cancel" at bounding box center [444, 349] width 20 height 10
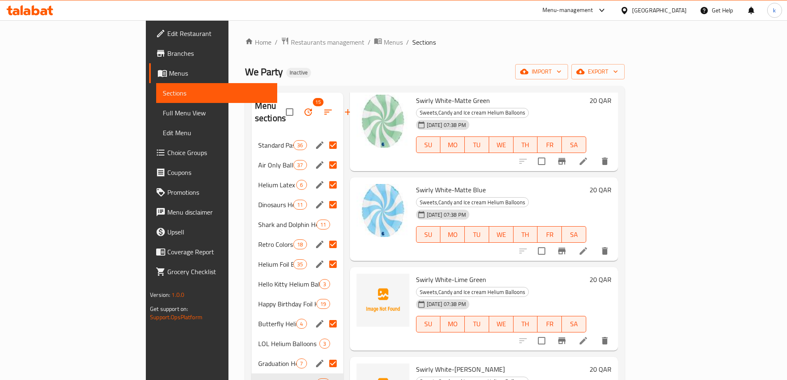
scroll to position [496, 0]
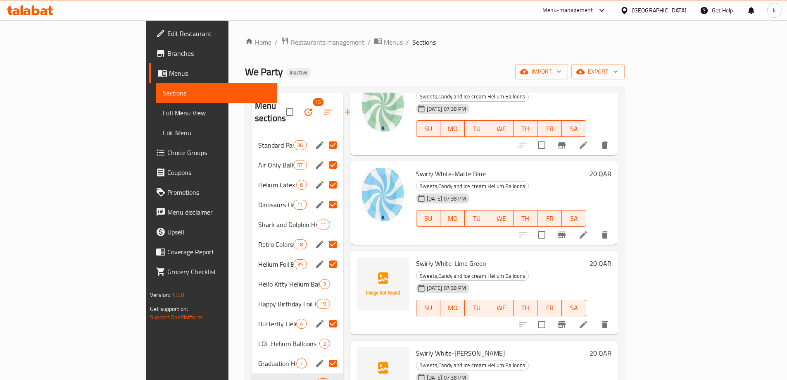
click at [416, 257] on span "Swirly White-Lime Green" at bounding box center [451, 263] width 70 height 12
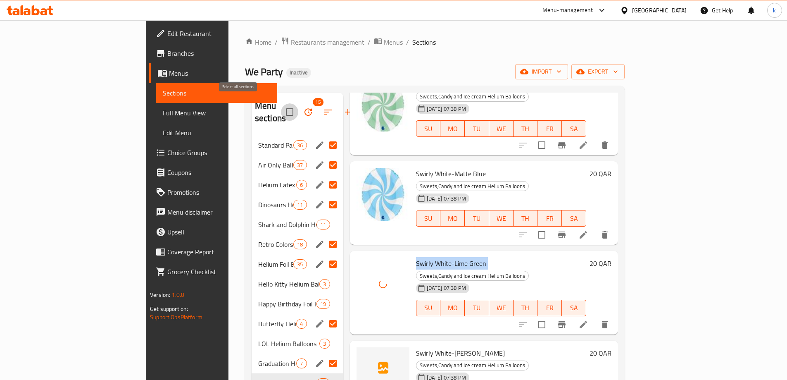
click at [281, 108] on input "checkbox" at bounding box center [289, 111] width 17 height 17
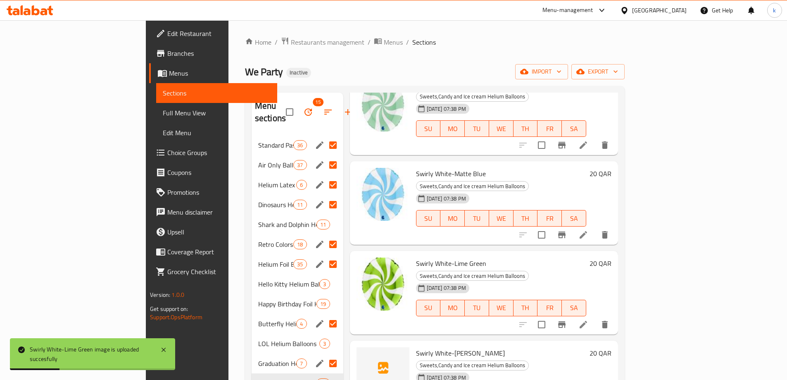
click at [251, 117] on div "Menu sections 15" at bounding box center [297, 112] width 92 height 39
click at [303, 107] on icon "button" at bounding box center [308, 112] width 10 height 10
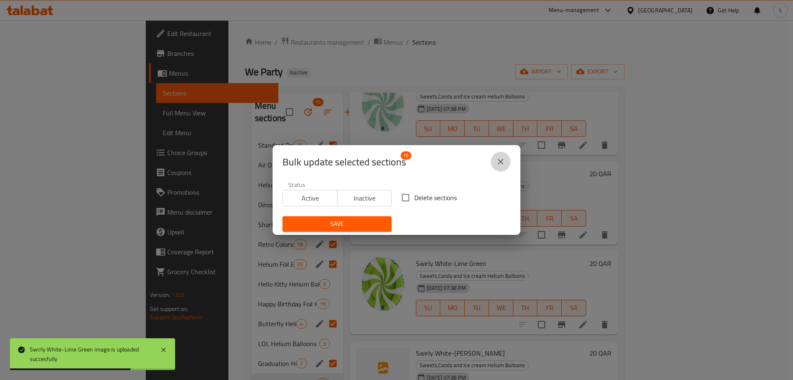
click at [504, 161] on icon "close" at bounding box center [501, 162] width 10 height 10
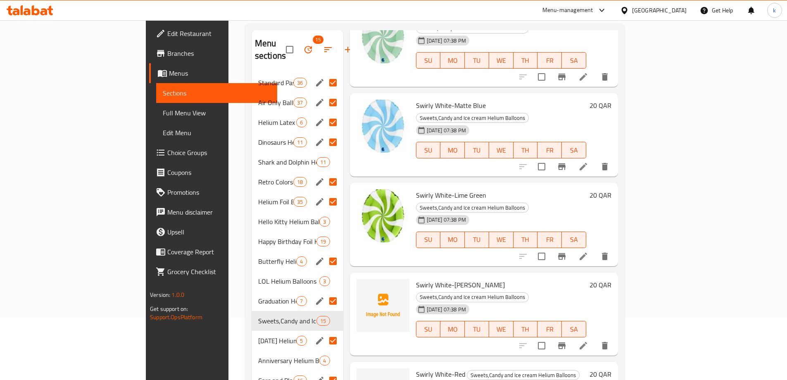
scroll to position [0, 0]
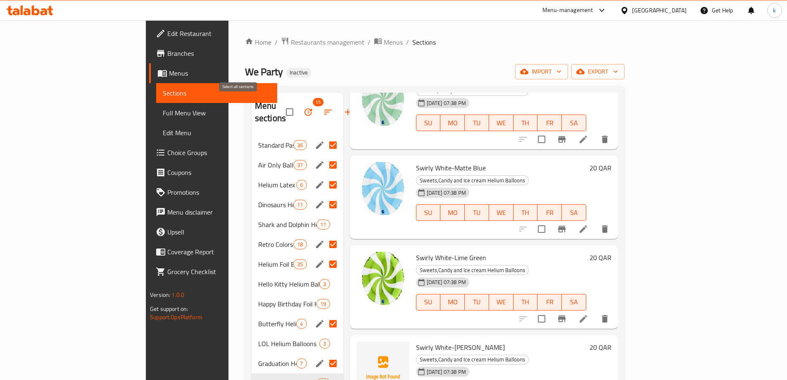
click at [281, 107] on input "checkbox" at bounding box center [289, 111] width 17 height 17
click at [303, 111] on icon "button" at bounding box center [308, 112] width 10 height 10
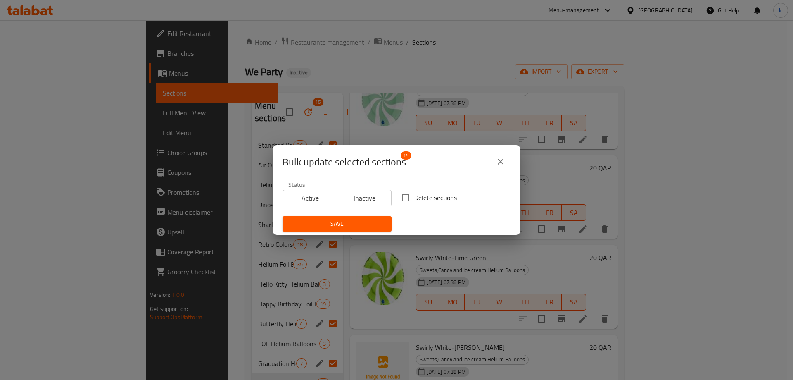
click at [502, 158] on icon "close" at bounding box center [501, 162] width 10 height 10
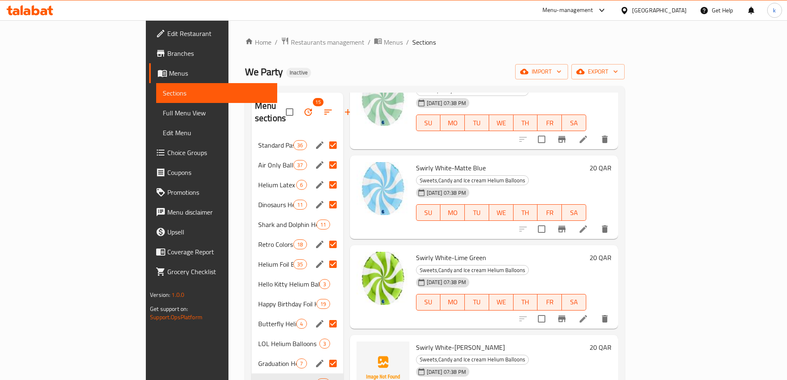
click at [416, 341] on span "Swirly White-Tiffany" at bounding box center [460, 347] width 89 height 12
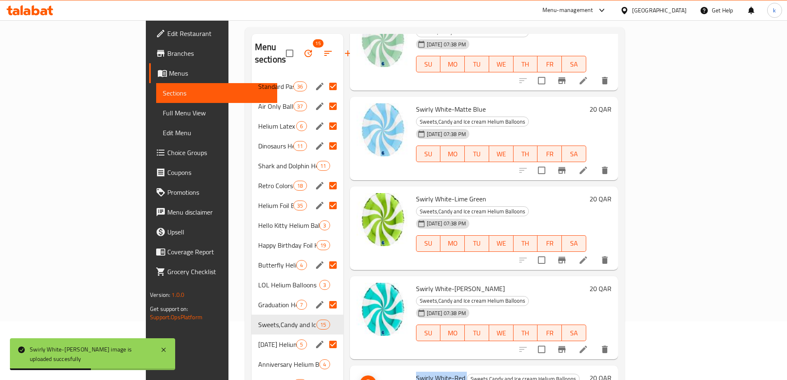
scroll to position [206, 0]
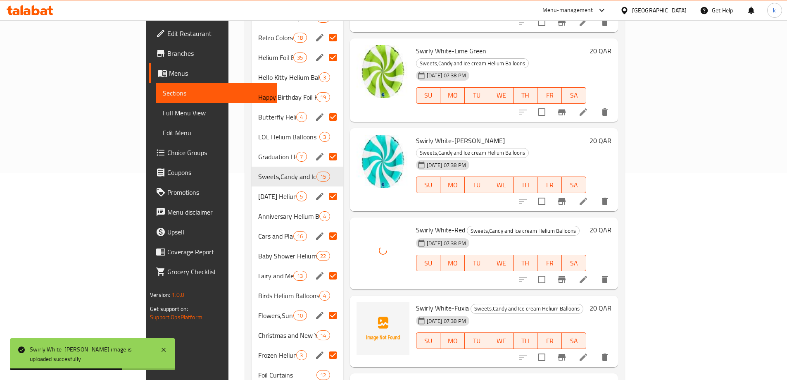
click at [416, 301] on span "Swirly White-Fuxia" at bounding box center [442, 307] width 53 height 12
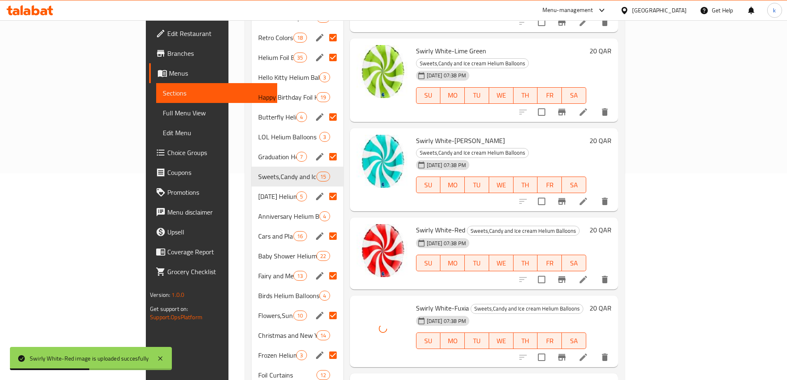
click at [416, 379] on span "Swirly Gold-Black" at bounding box center [441, 385] width 50 height 12
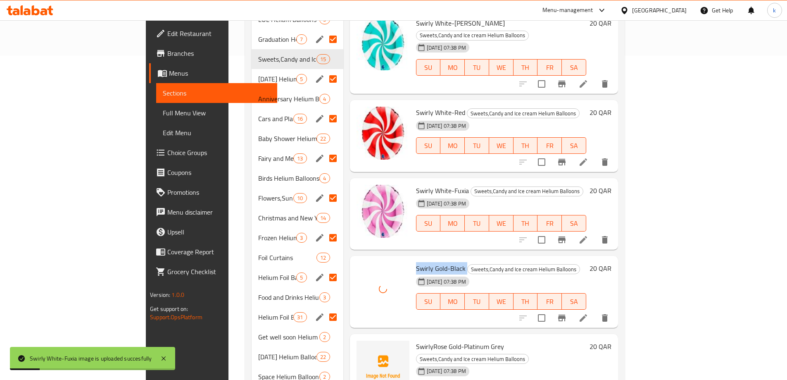
scroll to position [372, 0]
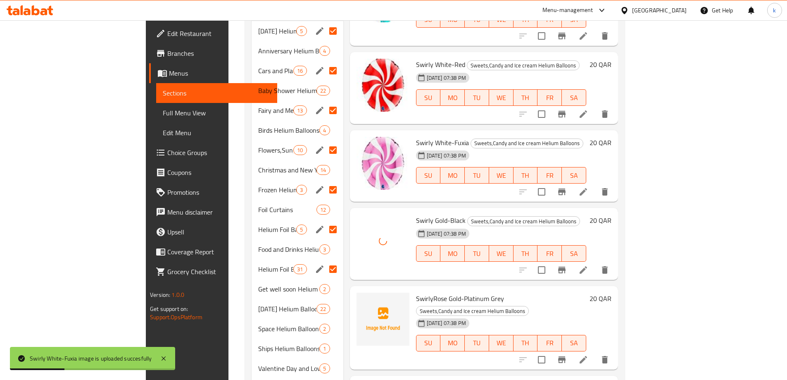
click at [416, 292] on span "SwirlyRose Gold-Platinum Grey" at bounding box center [460, 298] width 88 height 12
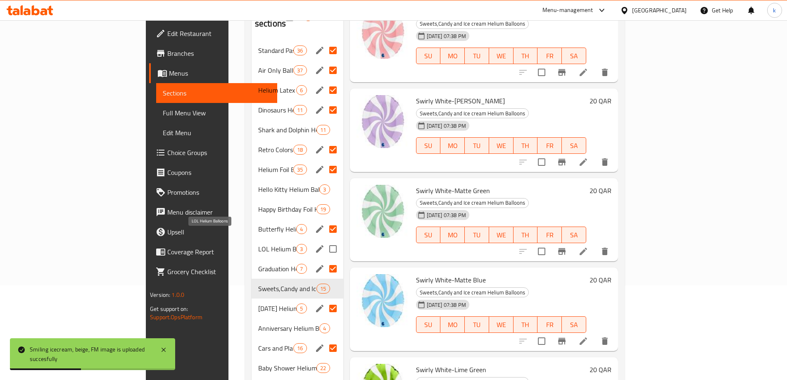
scroll to position [135, 0]
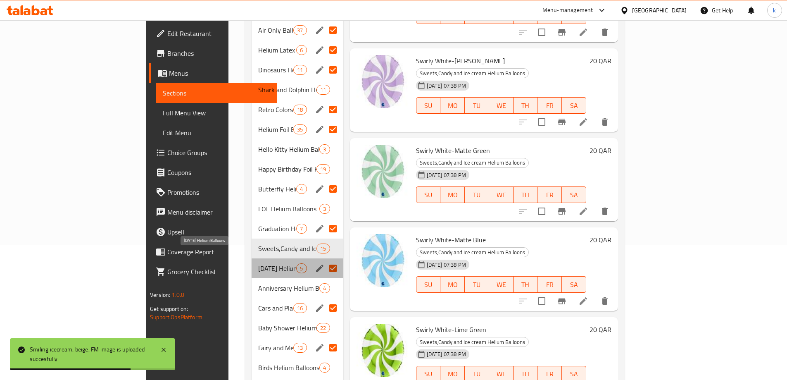
click at [258, 263] on span "Father's Day Helium Balloons" at bounding box center [277, 268] width 38 height 10
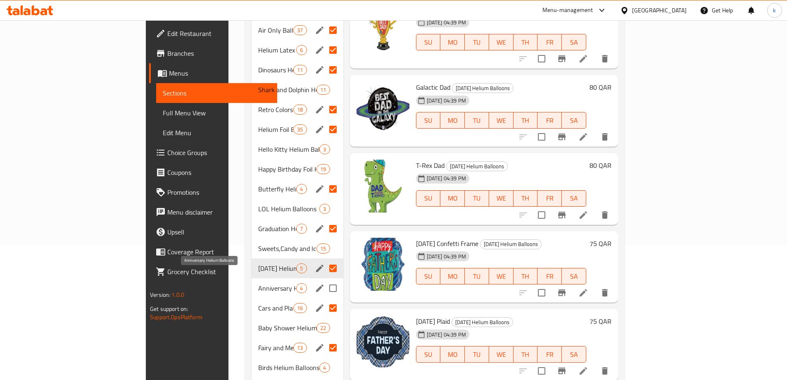
click at [258, 283] on span "Anniversary Helium Balloons" at bounding box center [277, 288] width 38 height 10
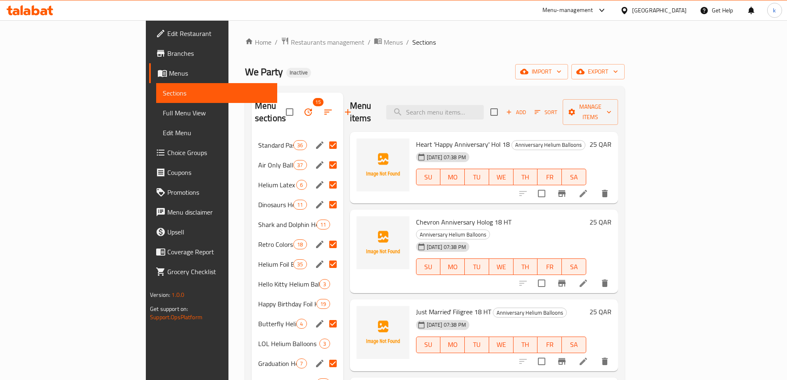
click at [416, 138] on span "Heart 'Happy Anniversary' Hol 18" at bounding box center [463, 144] width 94 height 12
click at [416, 216] on span "Chevron Anniversary Holog 18 HT" at bounding box center [463, 222] width 95 height 12
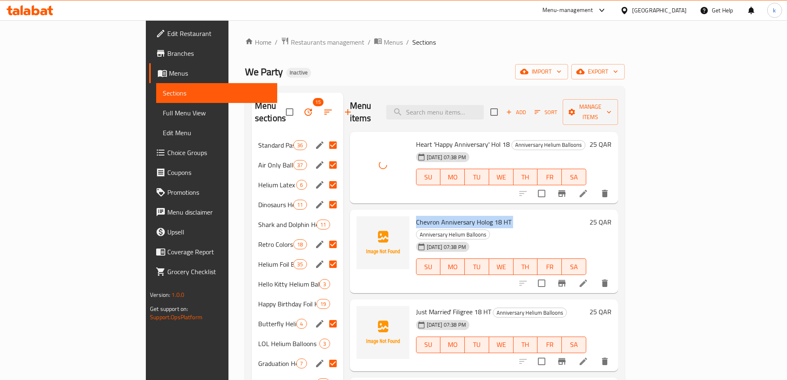
click at [416, 216] on span "Chevron Anniversary Holog 18 HT" at bounding box center [463, 222] width 95 height 12
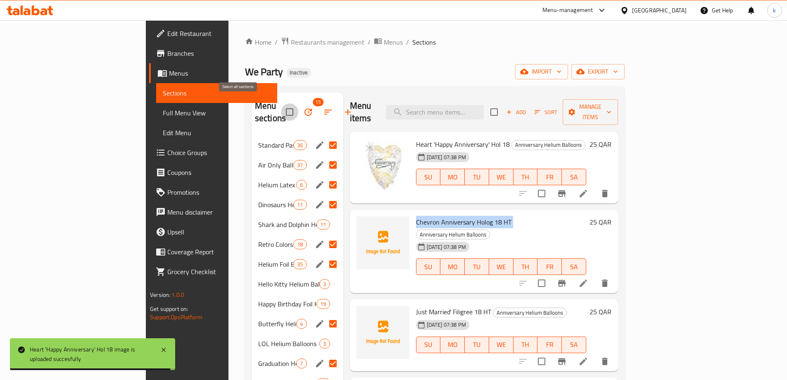
click at [281, 108] on input "checkbox" at bounding box center [289, 111] width 17 height 17
checkbox input "false"
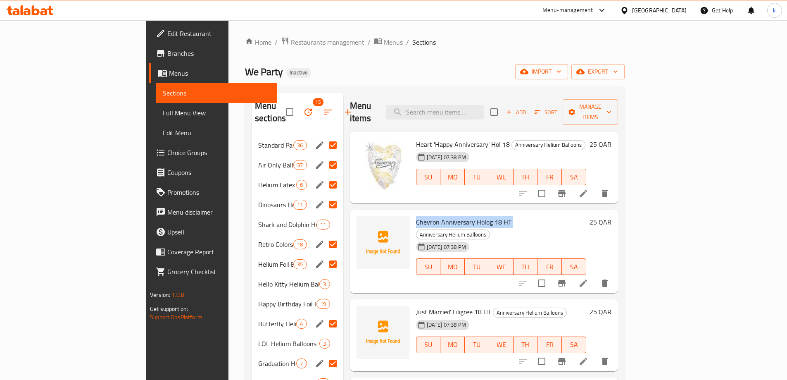
click at [324, 136] on input "Menu sections" at bounding box center [332, 144] width 17 height 17
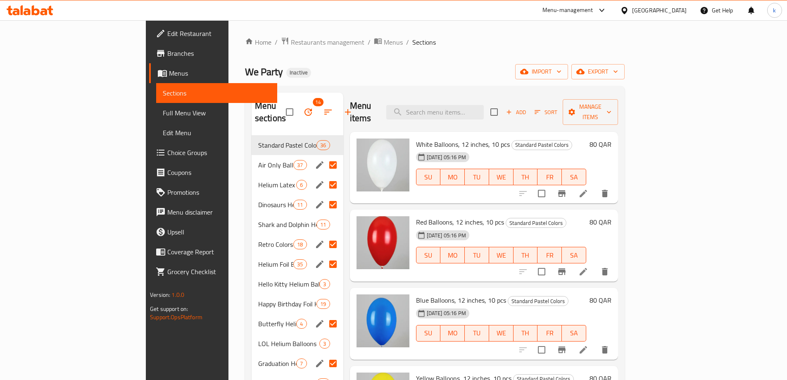
click at [324, 156] on input "Menu sections" at bounding box center [332, 164] width 17 height 17
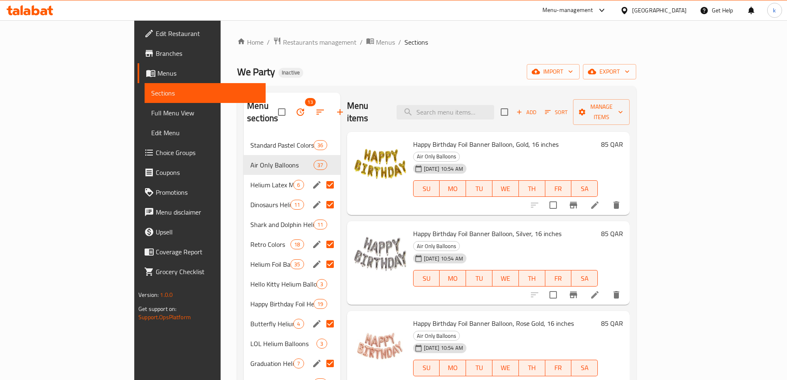
click at [321, 176] on input "Menu sections" at bounding box center [329, 184] width 17 height 17
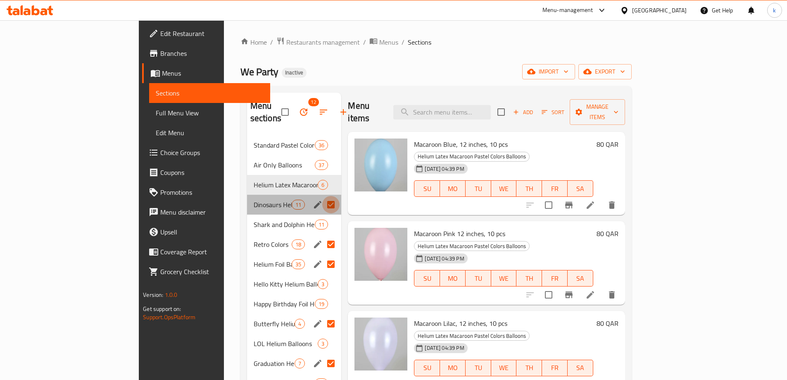
click at [322, 196] on input "Menu sections" at bounding box center [330, 204] width 17 height 17
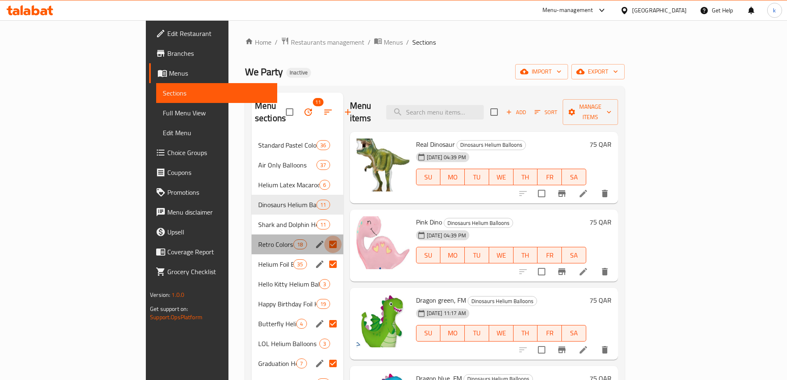
click at [324, 235] on input "Menu sections" at bounding box center [332, 243] width 17 height 17
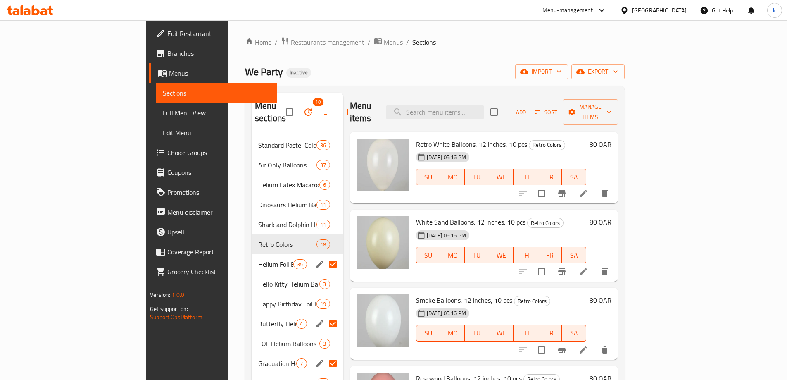
click at [324, 256] on input "Menu sections" at bounding box center [332, 263] width 17 height 17
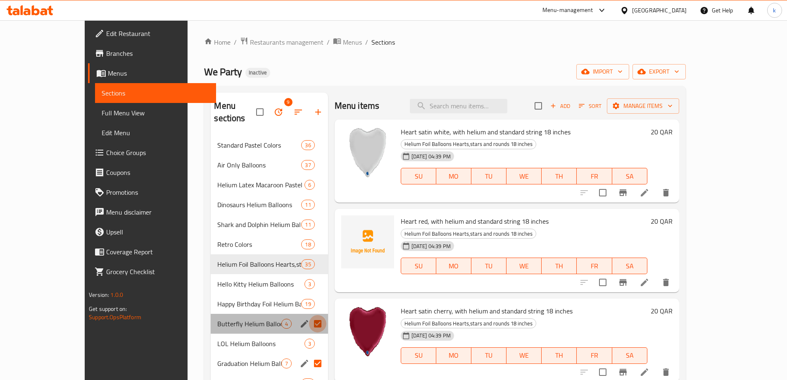
click at [309, 315] on input "Menu sections" at bounding box center [317, 323] width 17 height 17
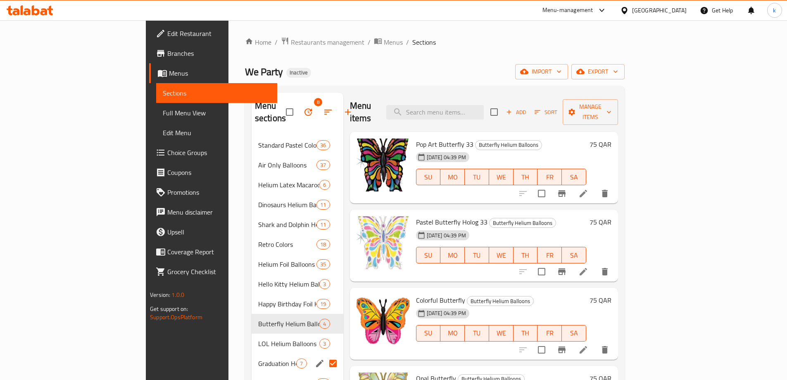
click at [324, 354] on input "Menu sections" at bounding box center [332, 362] width 17 height 17
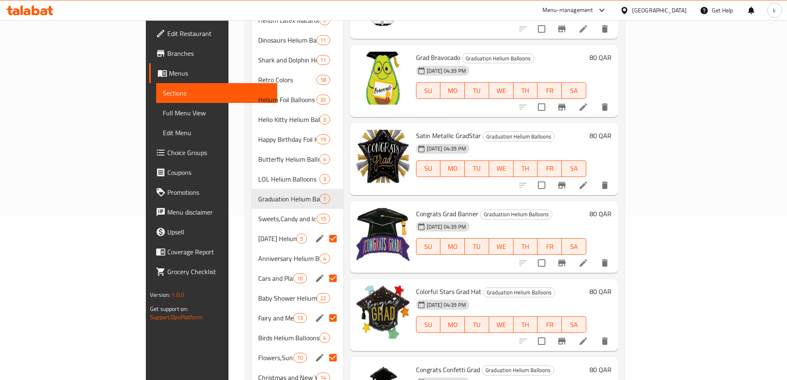
scroll to position [165, 0]
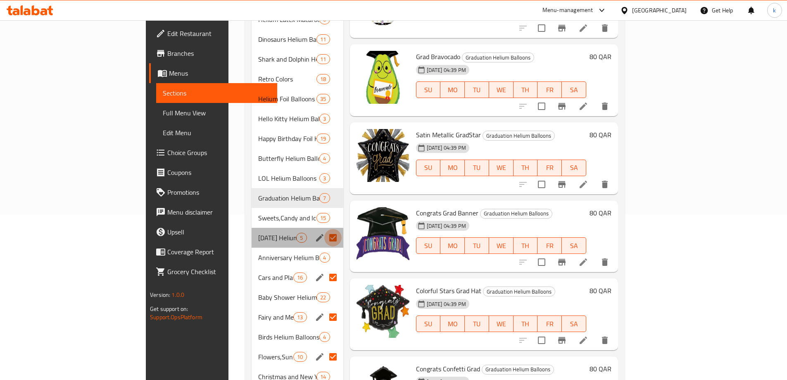
click at [324, 229] on input "Menu sections" at bounding box center [332, 237] width 17 height 17
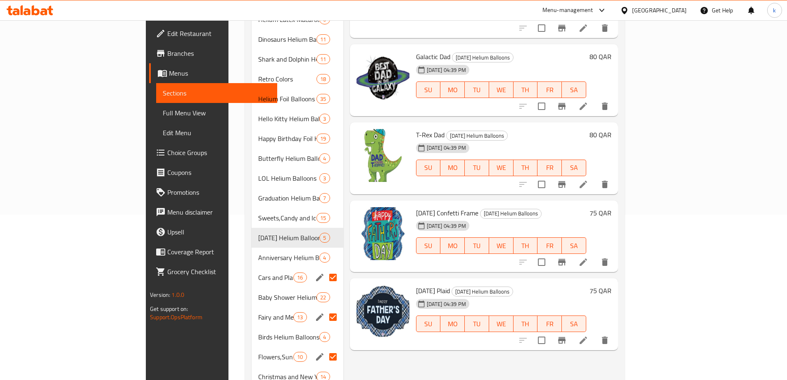
click at [324, 268] on input "Menu sections" at bounding box center [332, 276] width 17 height 17
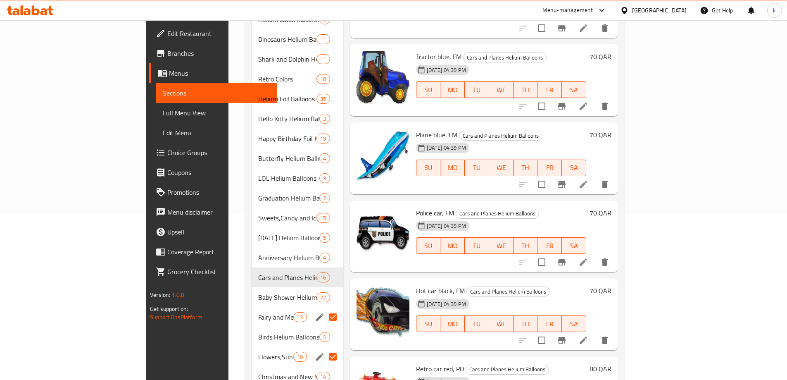
click at [324, 308] on input "Menu sections" at bounding box center [332, 316] width 17 height 17
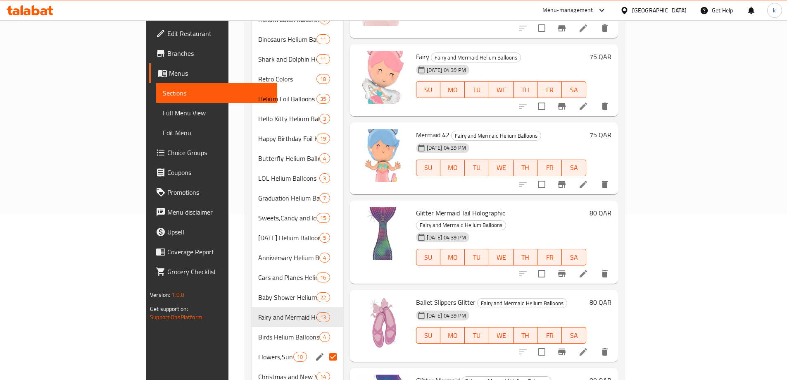
click at [324, 348] on input "Menu sections" at bounding box center [332, 356] width 17 height 17
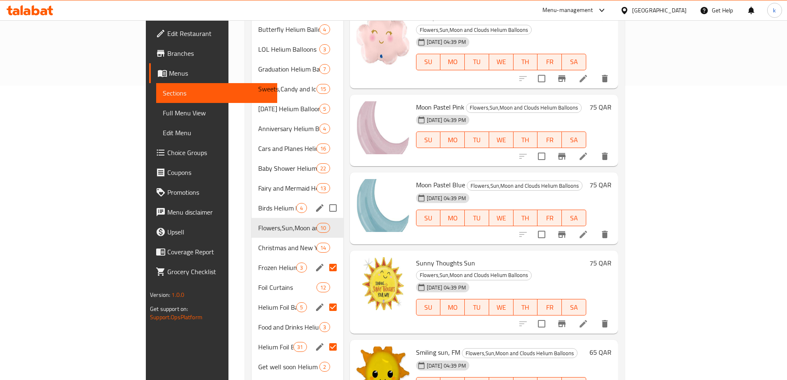
scroll to position [330, 0]
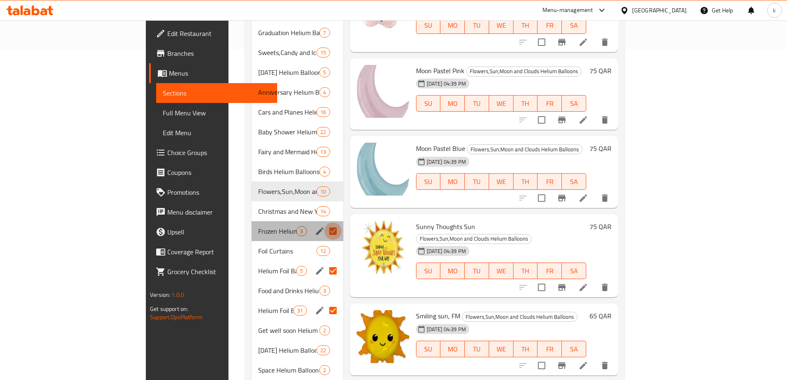
click at [324, 222] on input "Menu sections" at bounding box center [332, 230] width 17 height 17
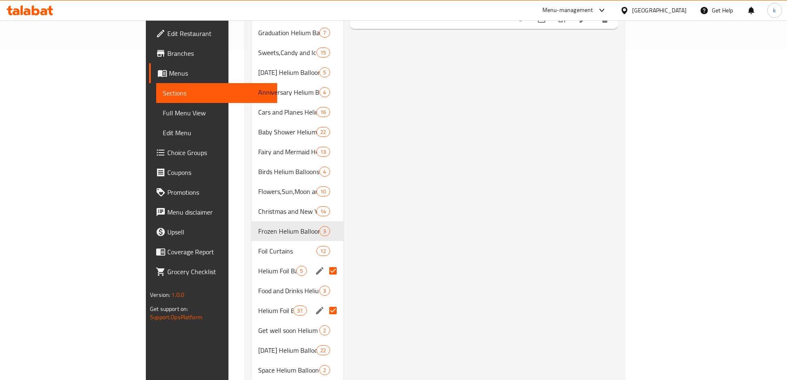
click at [324, 262] on input "Menu sections" at bounding box center [332, 270] width 17 height 17
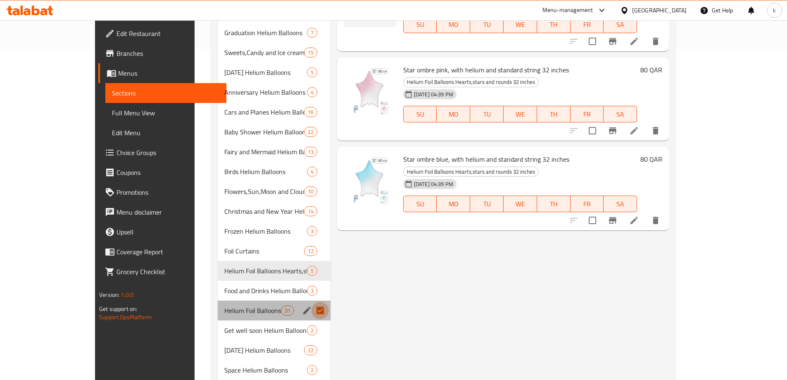
click at [311, 301] on input "Menu sections" at bounding box center [319, 309] width 17 height 17
checkbox input "false"
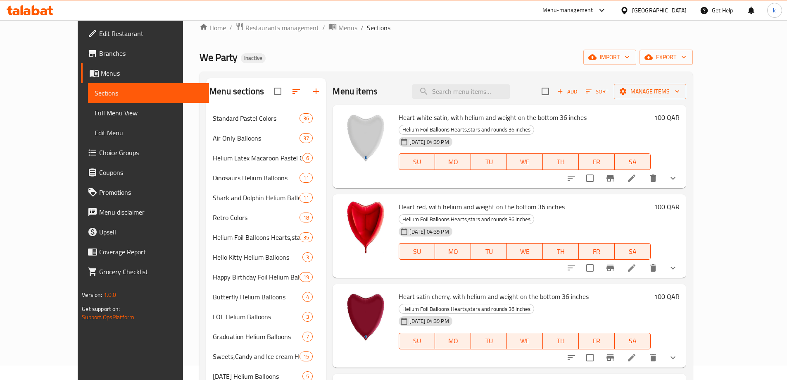
scroll to position [11, 0]
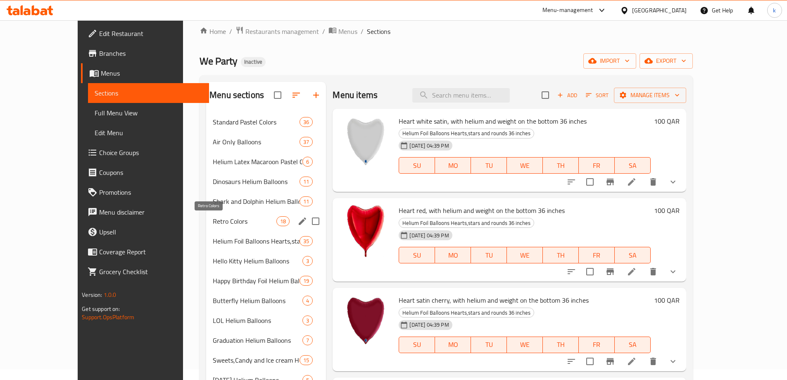
click at [213, 217] on span "Retro Colors" at bounding box center [245, 221] width 64 height 10
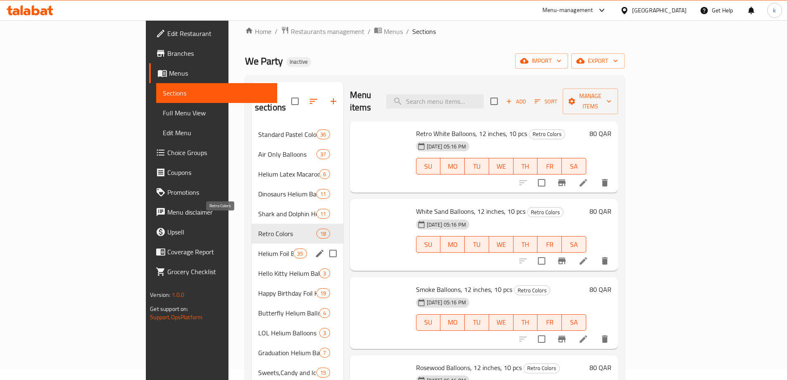
click at [258, 248] on span "Helium Foil Balloons Hearts,stars and rounds 18 inches" at bounding box center [275, 253] width 35 height 10
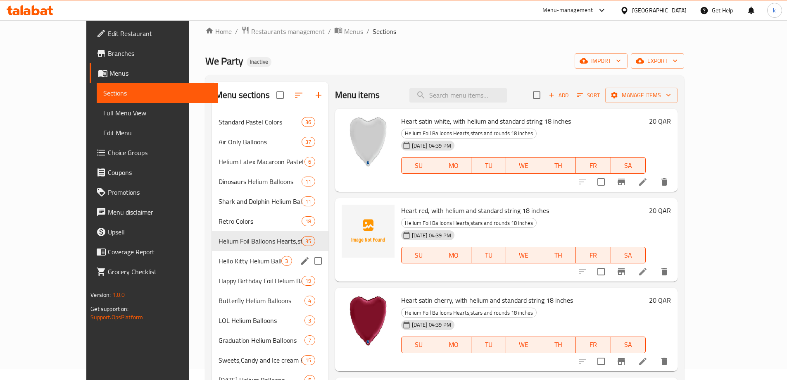
click at [218, 256] on span "Hello Kitty Helium Balloons" at bounding box center [249, 261] width 63 height 10
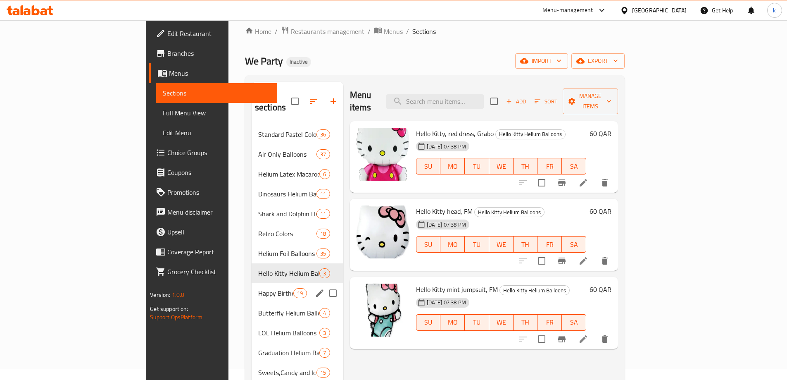
click at [251, 283] on div "Happy Birthday Foil Helium Balloons 19" at bounding box center [297, 293] width 92 height 20
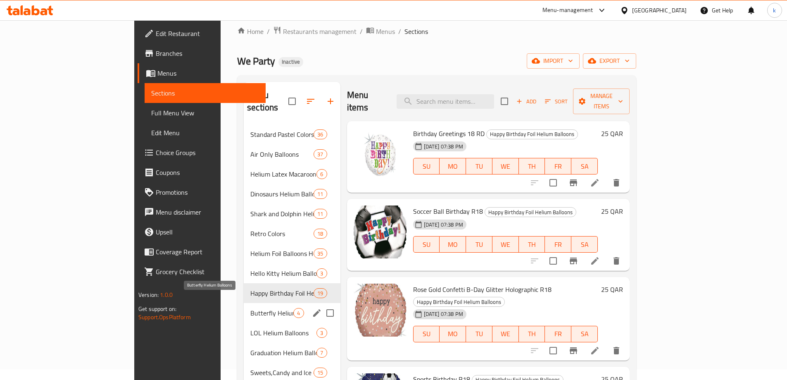
click at [250, 308] on span "Butterfly Helium Balloons" at bounding box center [271, 313] width 43 height 10
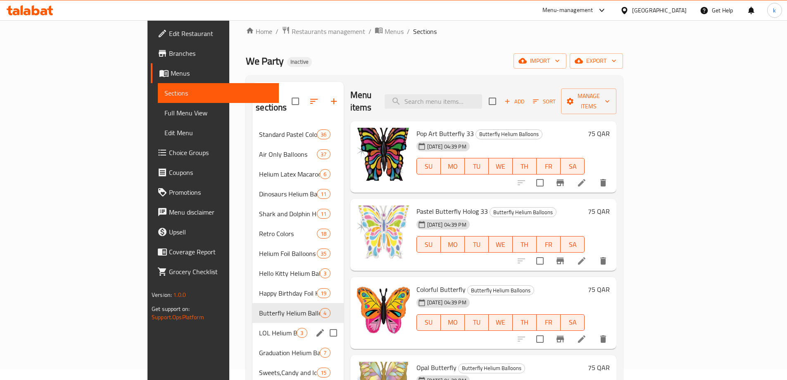
click at [259, 327] on span "LOL Helium Balloons" at bounding box center [278, 332] width 38 height 10
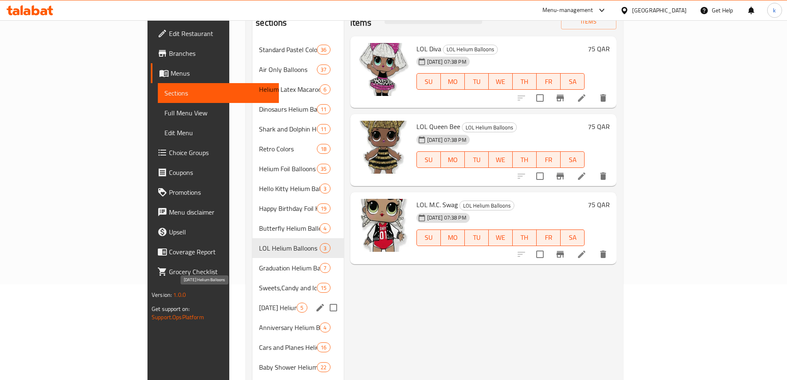
scroll to position [135, 0]
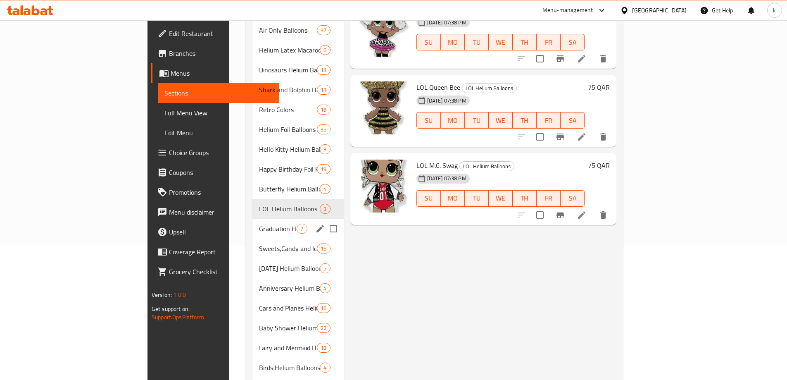
click at [252, 222] on div "Graduation Helium Balloons 7" at bounding box center [297, 228] width 91 height 20
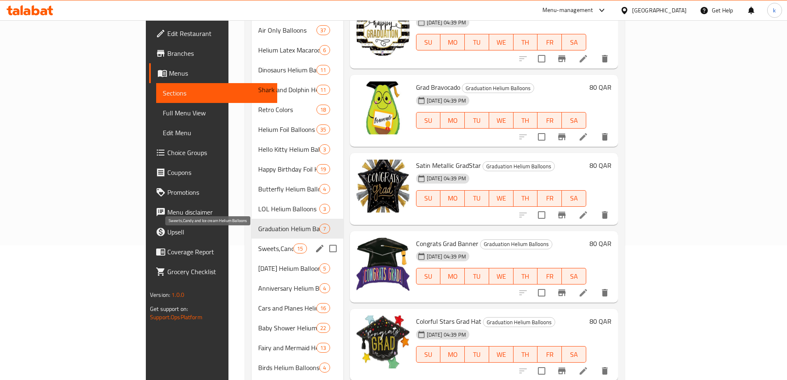
click at [258, 243] on span "Sweets,Candy and Ice cream Helium Balloons" at bounding box center [275, 248] width 35 height 10
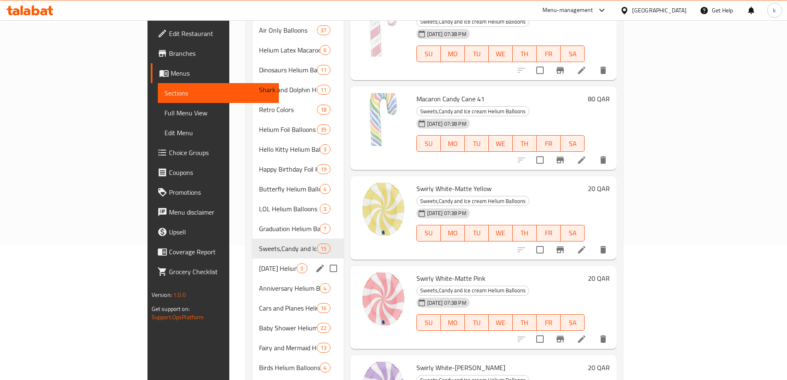
click at [252, 258] on div "Father's Day Helium Balloons 5" at bounding box center [297, 268] width 91 height 20
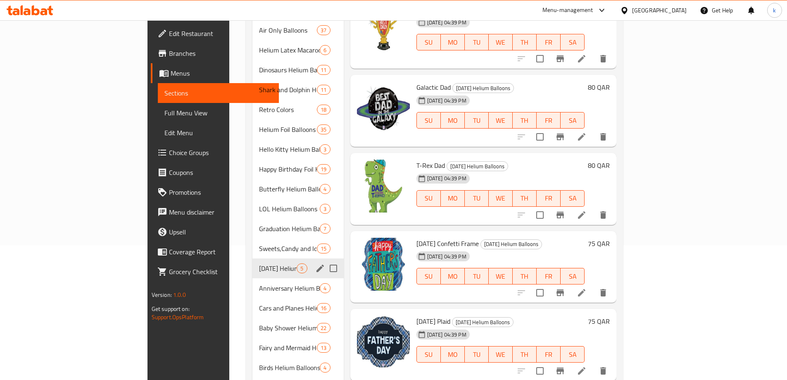
click at [259, 243] on span "Sweets,Candy and Ice cream Helium Balloons" at bounding box center [288, 248] width 58 height 10
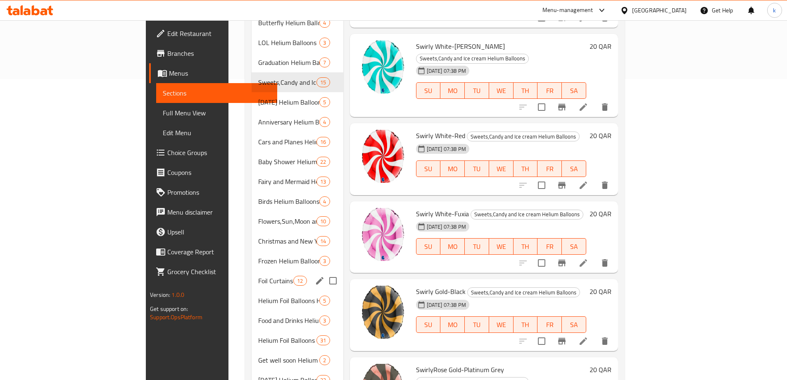
scroll to position [300, 0]
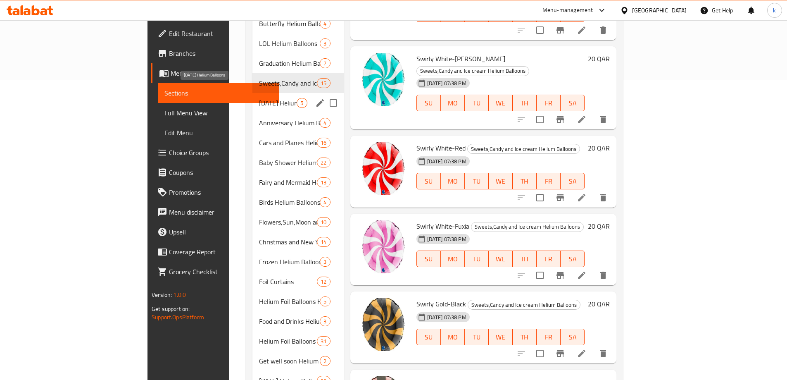
click at [259, 98] on span "Father's Day Helium Balloons" at bounding box center [278, 103] width 38 height 10
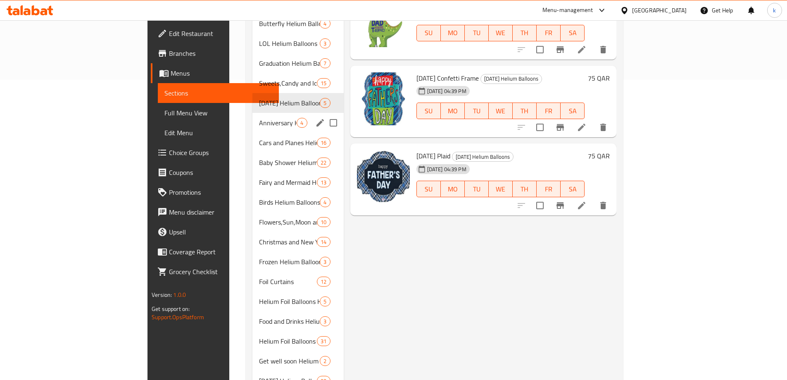
click at [252, 115] on div "Anniversary Helium Balloons 4" at bounding box center [297, 123] width 91 height 20
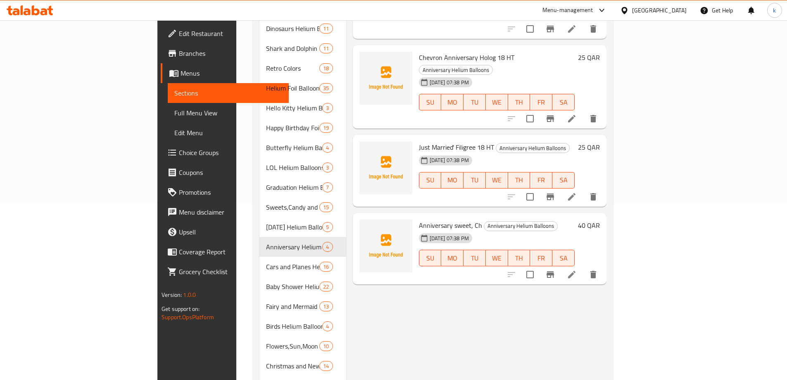
scroll to position [52, 0]
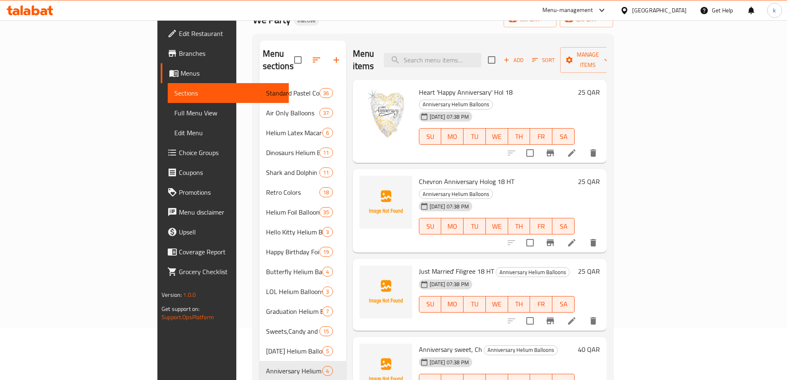
click at [419, 175] on span "Chevron Anniversary Holog 18 HT" at bounding box center [466, 181] width 95 height 12
click at [420, 265] on span "Just Married' Filigree 18 HT" at bounding box center [456, 271] width 75 height 12
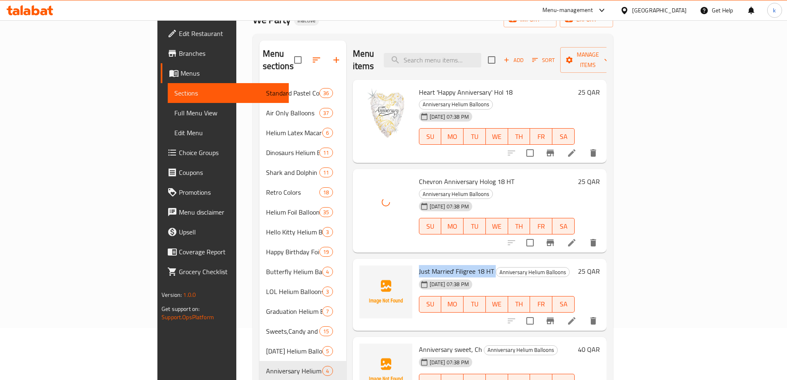
click at [420, 265] on span "Just Married' Filigree 18 HT" at bounding box center [456, 271] width 75 height 12
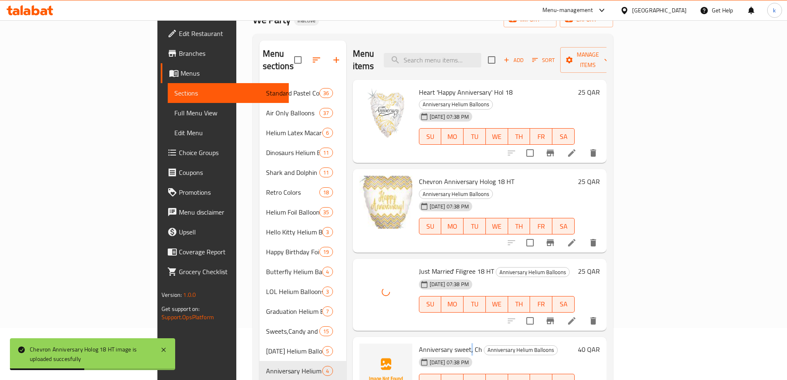
click at [431, 343] on span "Anniversary sweet, Ch" at bounding box center [450, 349] width 63 height 12
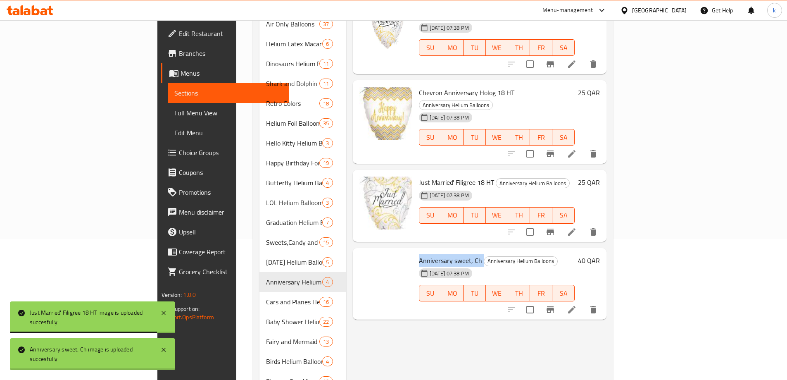
scroll to position [165, 0]
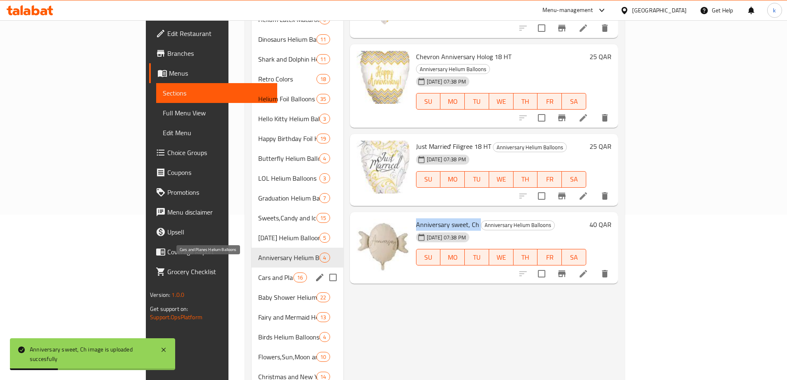
click at [258, 272] on span "Cars and Planes Helium Balloons" at bounding box center [275, 277] width 35 height 10
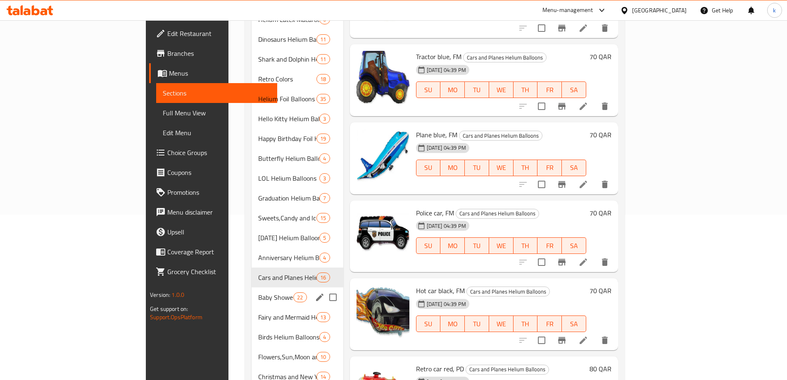
click at [251, 287] on div "Baby Shower Helium Balloons 22" at bounding box center [297, 297] width 92 height 20
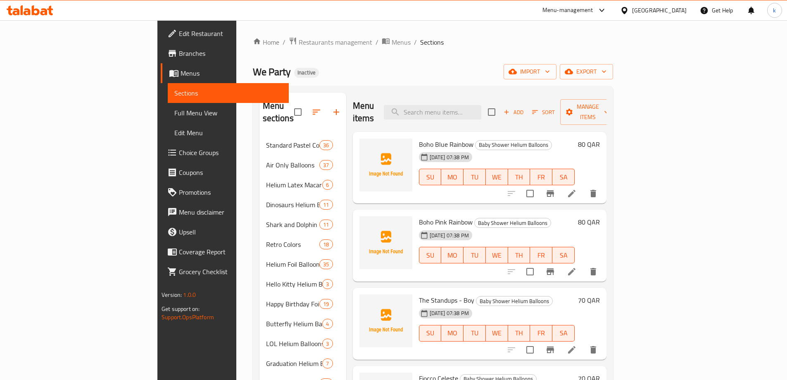
click at [419, 138] on span "Boho Blue Rainbow" at bounding box center [446, 144] width 55 height 12
click at [419, 216] on span "Boho Pink Rainbow" at bounding box center [446, 222] width 54 height 12
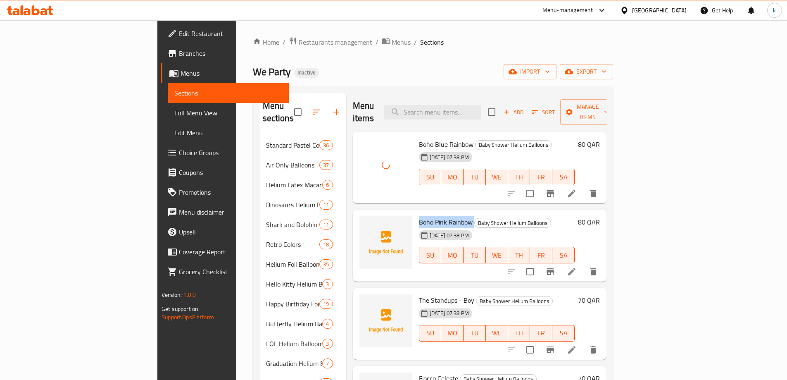
click at [419, 216] on span "Boho Pink Rainbow" at bounding box center [446, 222] width 54 height 12
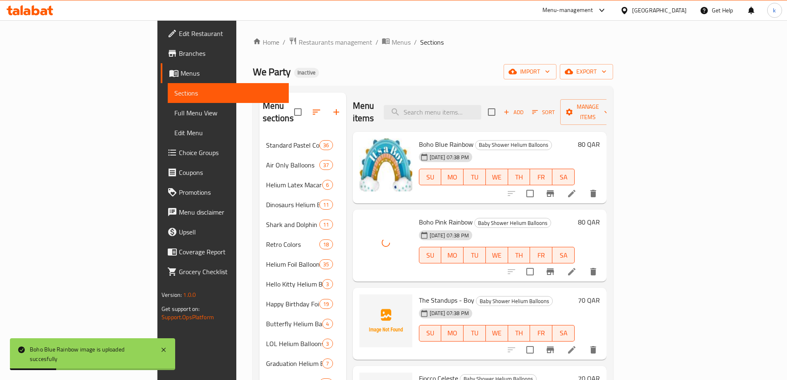
click at [419, 294] on span "The Standups - Boy" at bounding box center [446, 300] width 55 height 12
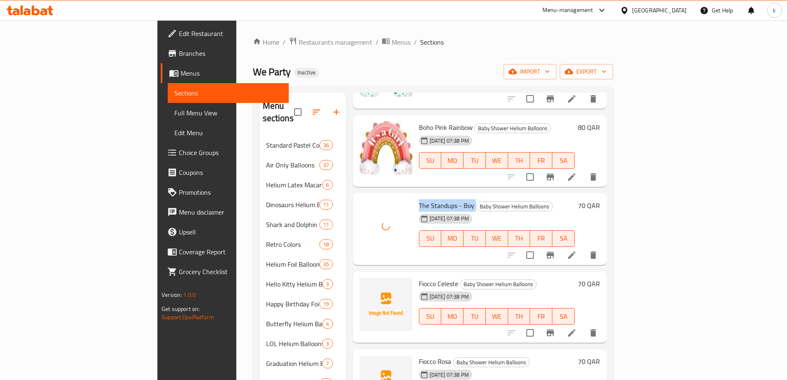
scroll to position [124, 0]
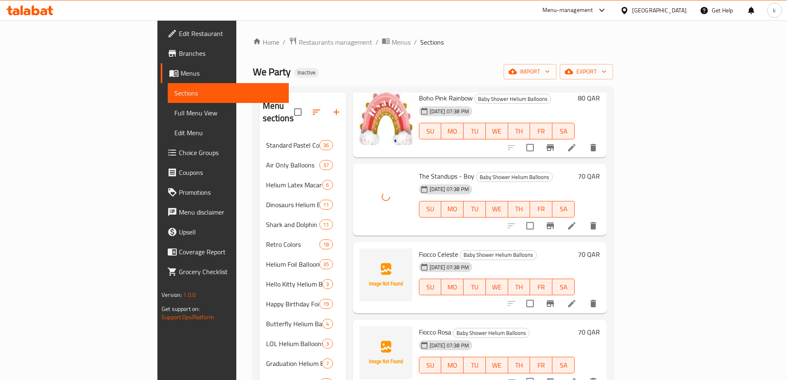
click at [415, 259] on div "29-09-2025 07:38 PM" at bounding box center [435, 267] width 40 height 17
click at [419, 248] on span "Fiocco Celeste" at bounding box center [438, 254] width 39 height 12
click at [419, 325] on span "Fiocco Rosa" at bounding box center [435, 331] width 32 height 12
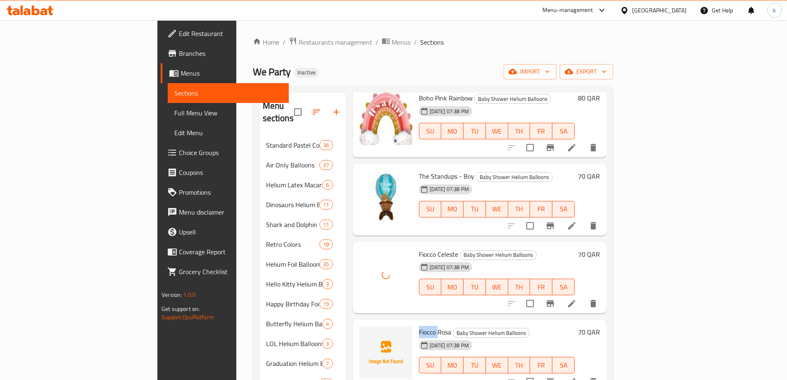
click at [419, 325] on span "Fiocco Rosa" at bounding box center [435, 331] width 32 height 12
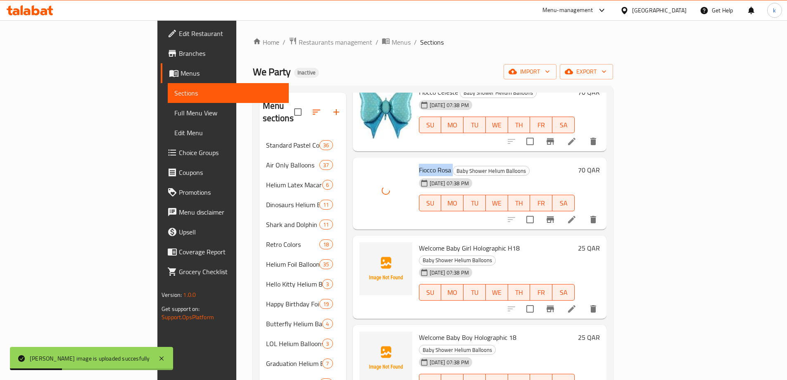
scroll to position [330, 0]
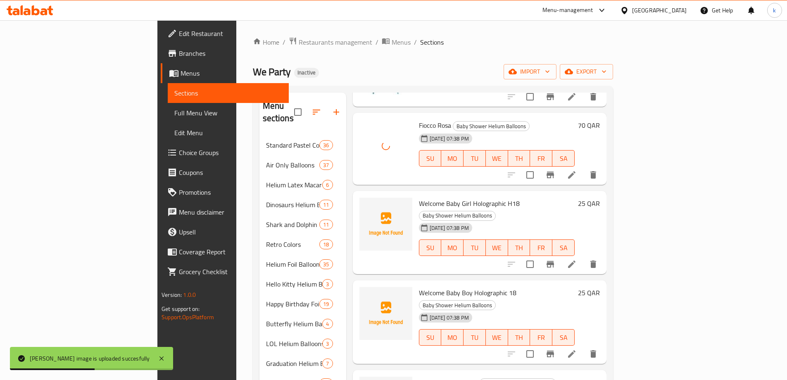
click at [419, 197] on span "Welcome Baby Girl Holographic H18" at bounding box center [469, 203] width 101 height 12
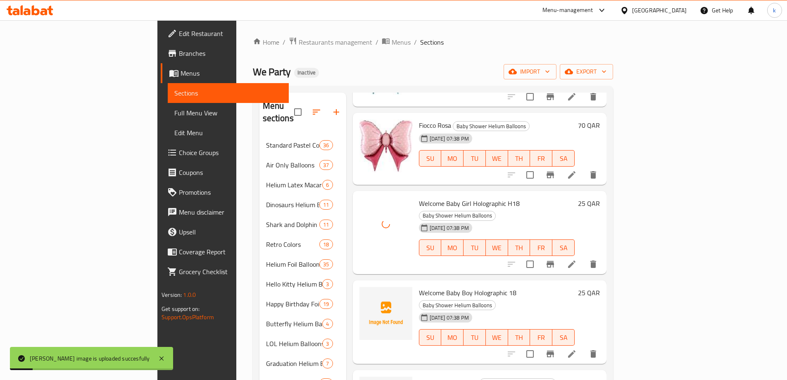
click at [419, 286] on span "Welcome Baby Boy Holographic 18" at bounding box center [467, 292] width 97 height 12
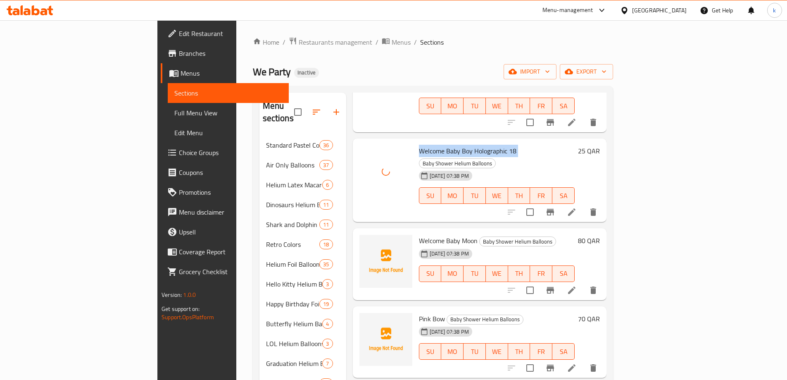
scroll to position [496, 0]
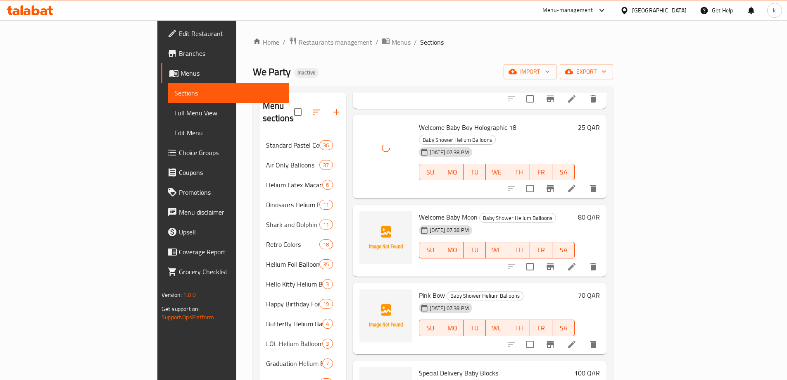
click at [419, 211] on span "Welcome Baby Moon" at bounding box center [448, 217] width 59 height 12
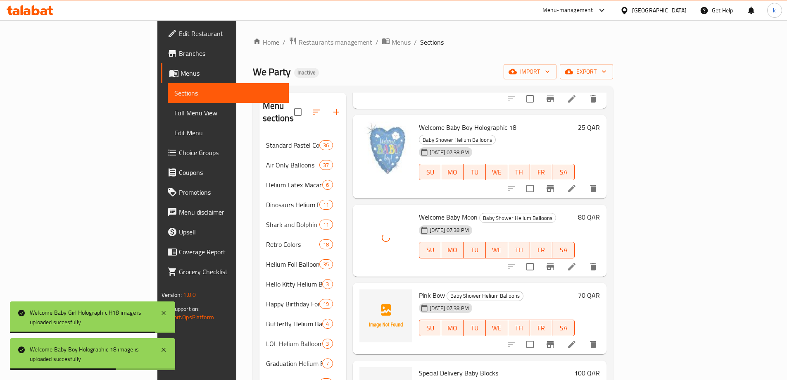
click at [419, 289] on span "Pink Bow" at bounding box center [432, 295] width 26 height 12
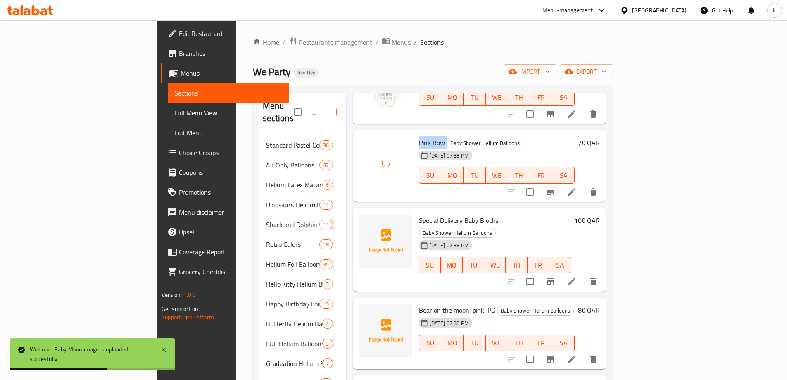
scroll to position [661, 0]
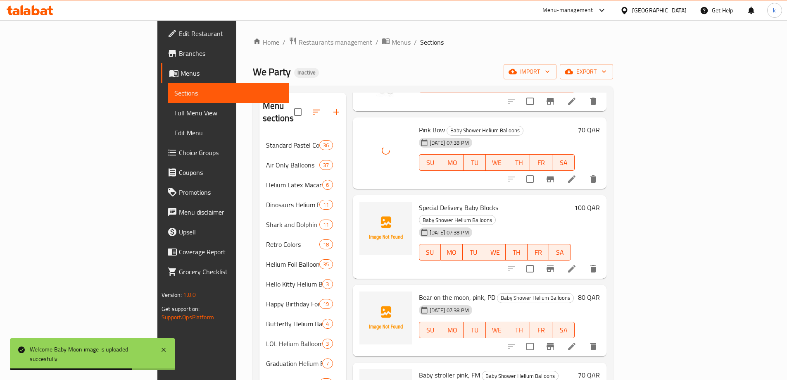
click at [419, 201] on span "Special Delivery Baby Blocks" at bounding box center [458, 207] width 79 height 12
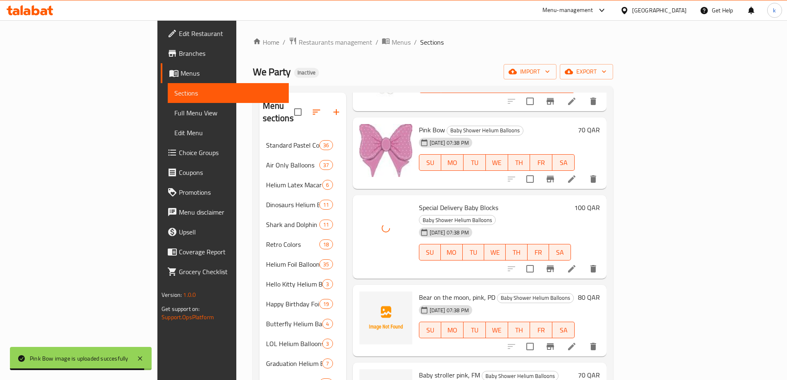
click at [419, 291] on span "Bear on the moon, pink, PD" at bounding box center [457, 297] width 76 height 12
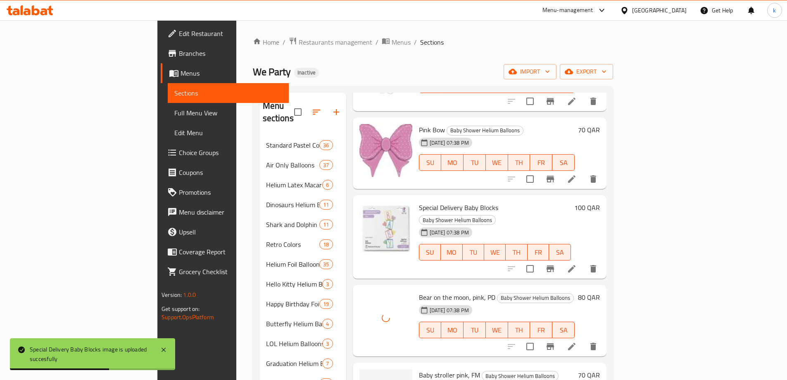
click at [419, 368] on span "Baby stroller pink, FM" at bounding box center [449, 374] width 61 height 12
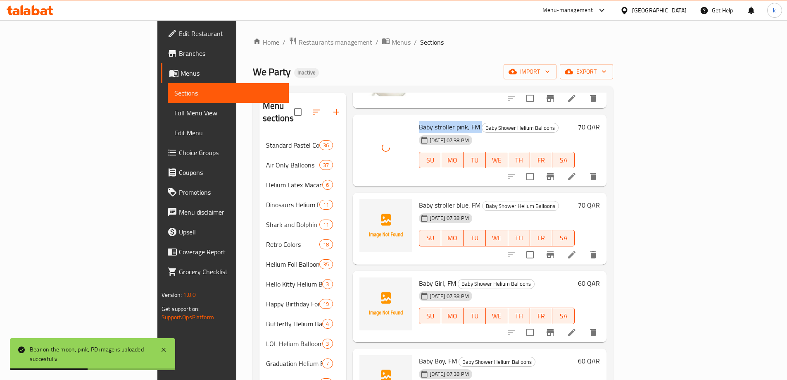
scroll to position [950, 0]
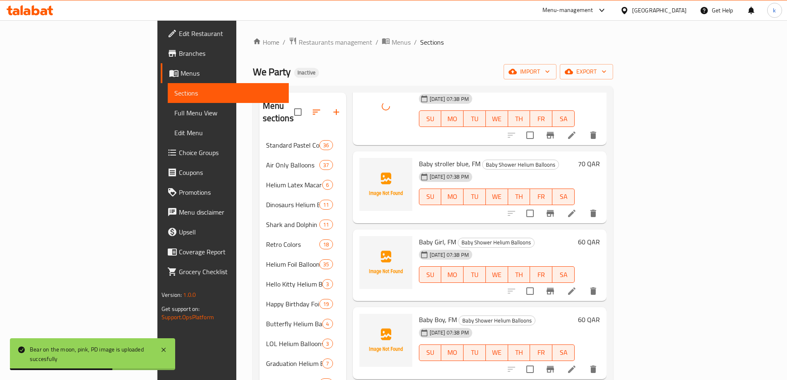
click at [419, 157] on span "Baby stroller blue, FM" at bounding box center [450, 163] width 62 height 12
click at [419, 235] on span "Baby Girl, FM" at bounding box center [437, 241] width 37 height 12
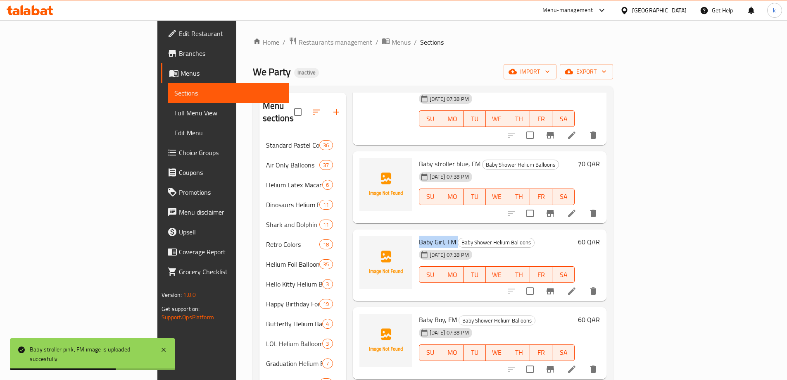
click at [419, 235] on span "Baby Girl, FM" at bounding box center [437, 241] width 37 height 12
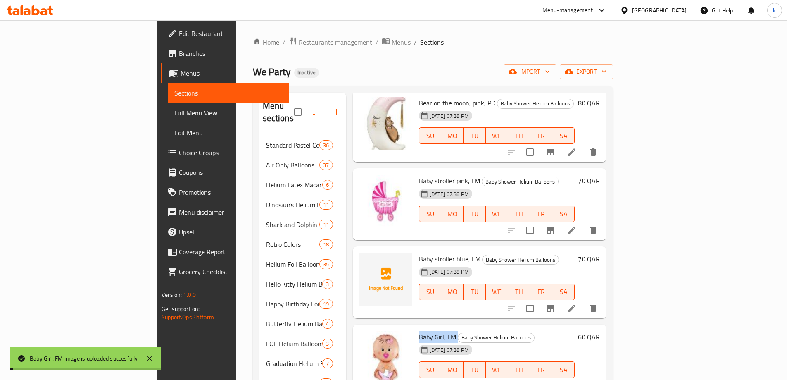
scroll to position [867, 0]
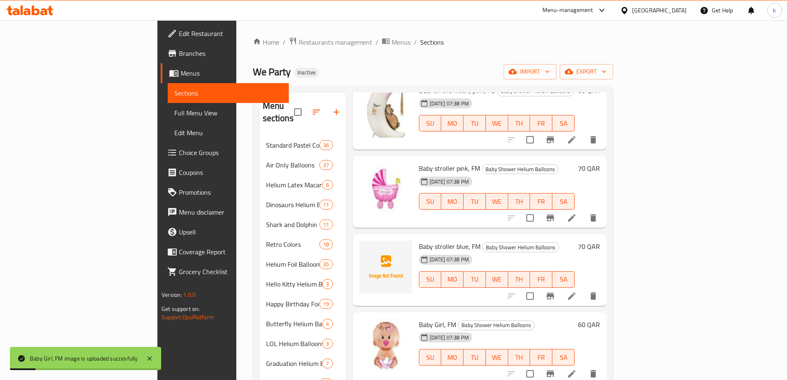
click at [419, 240] on span "Baby stroller blue, FM" at bounding box center [450, 246] width 62 height 12
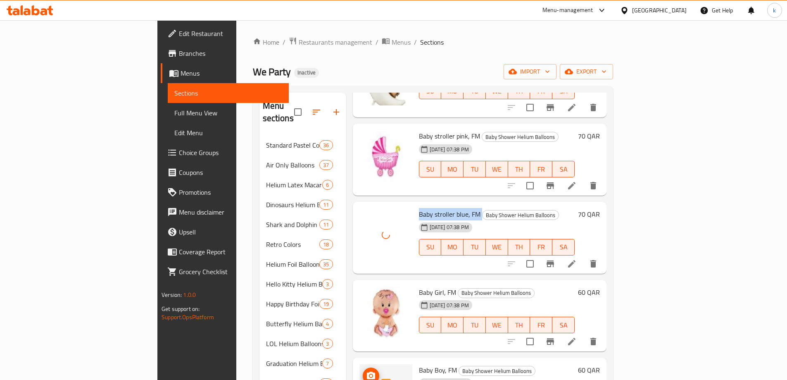
scroll to position [1032, 0]
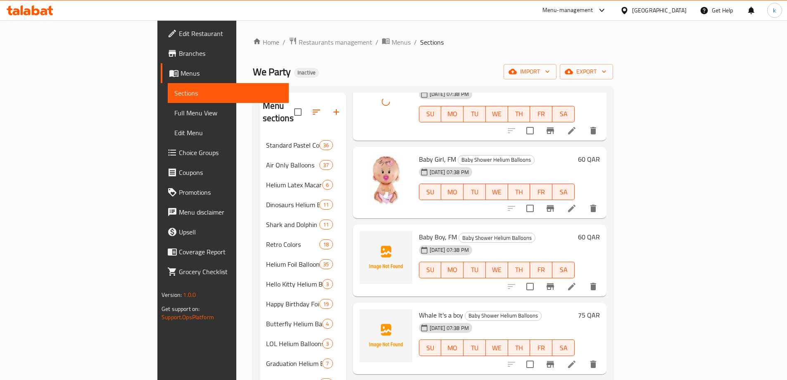
click at [419, 230] on span "Baby Boy, FM" at bounding box center [438, 236] width 38 height 12
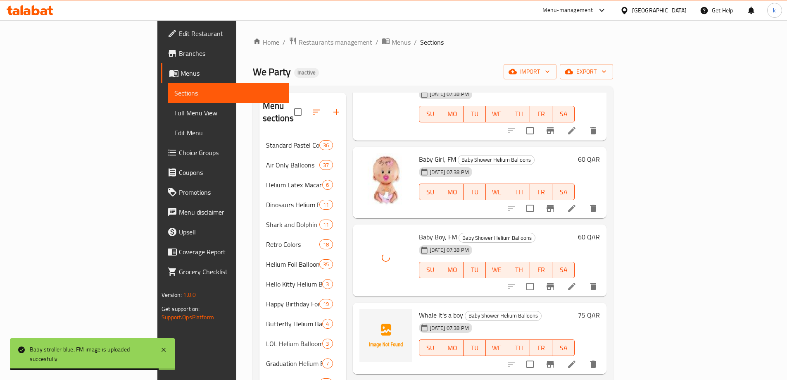
click at [419, 308] on span "Whale It's a boy" at bounding box center [441, 314] width 44 height 12
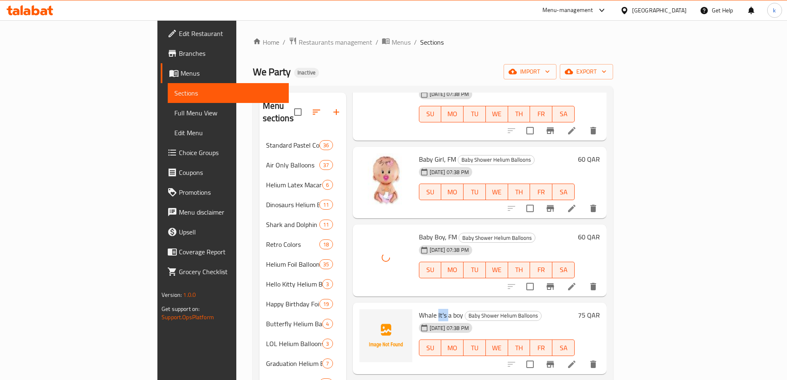
click at [419, 308] on span "Whale It's a boy" at bounding box center [441, 314] width 44 height 12
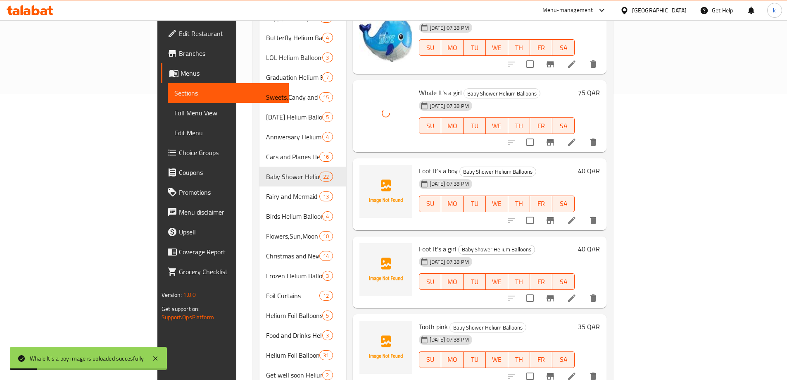
scroll to position [289, 0]
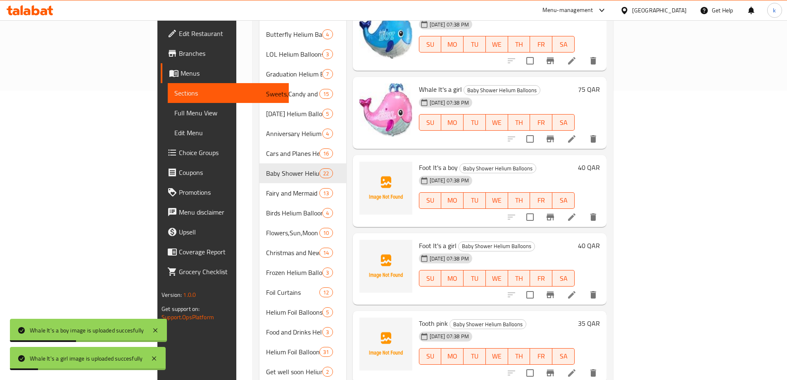
click at [419, 161] on span "Foot It's a boy" at bounding box center [438, 167] width 39 height 12
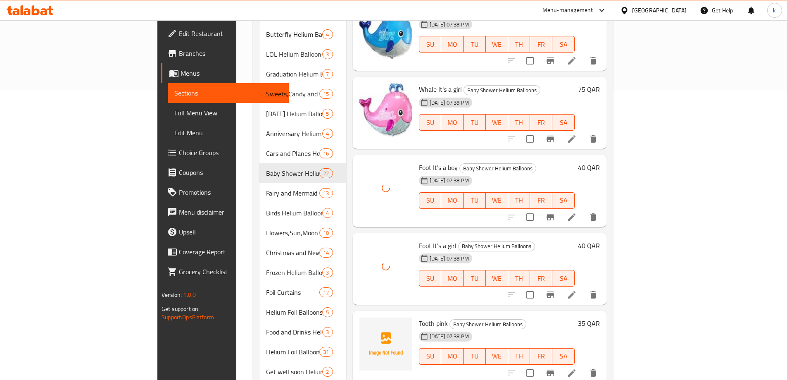
click at [419, 317] on span "Tooth pink" at bounding box center [433, 323] width 29 height 12
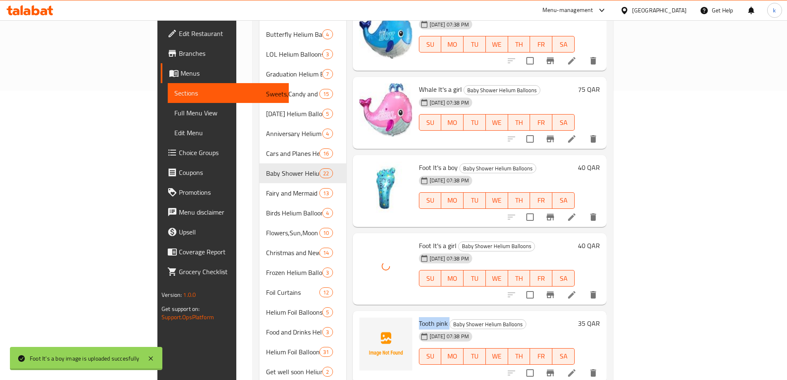
click at [419, 317] on span "Tooth pink" at bounding box center [433, 323] width 29 height 12
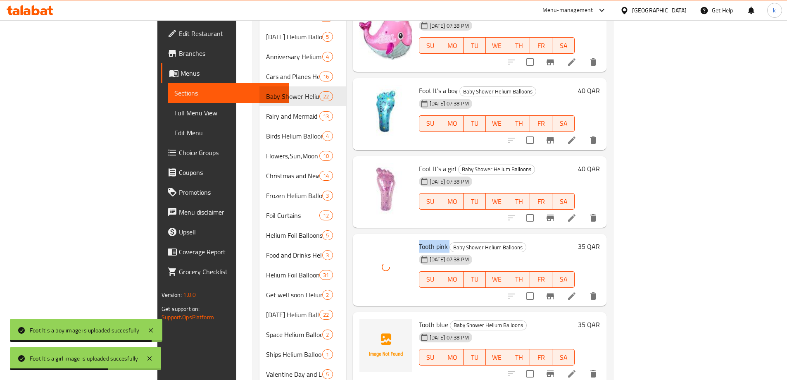
scroll to position [413, 0]
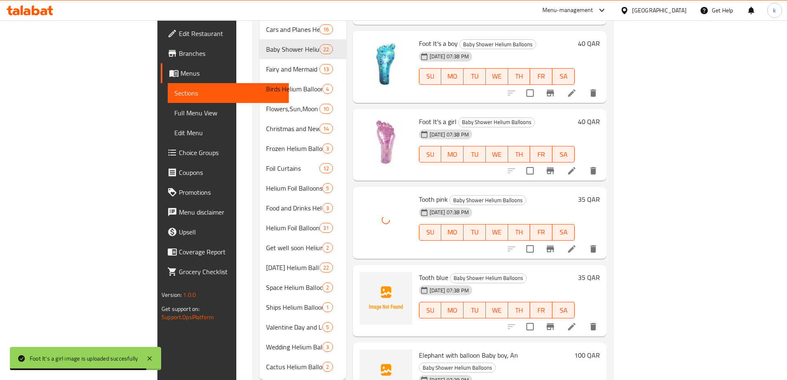
click at [419, 271] on span "Tooth blue" at bounding box center [433, 277] width 29 height 12
click at [419, 349] on span "Elephant with balloon Baby boy, An" at bounding box center [468, 355] width 99 height 12
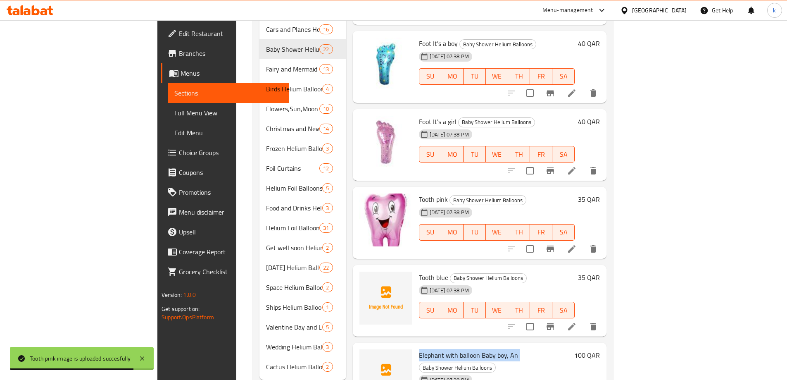
click at [419, 349] on span "Elephant with balloon Baby boy, An" at bounding box center [468, 355] width 99 height 12
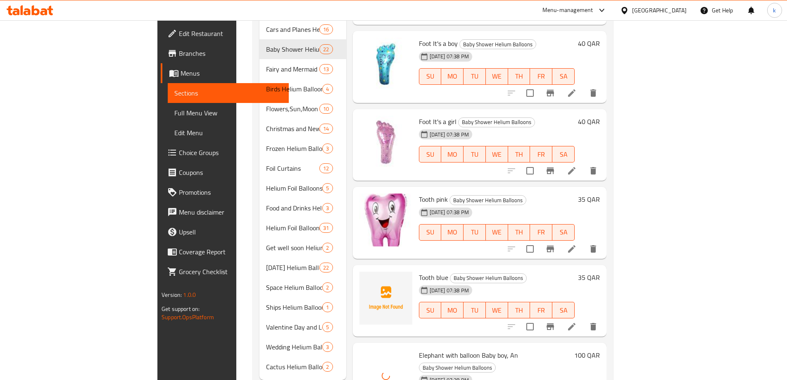
click at [419, 271] on span "Tooth blue" at bounding box center [433, 277] width 29 height 12
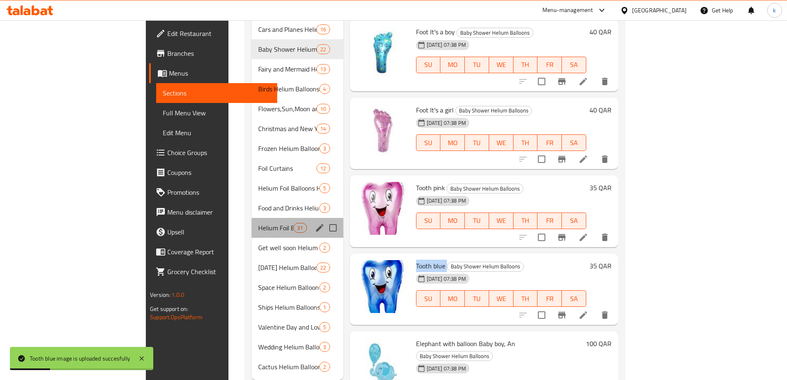
drag, startPoint x: 246, startPoint y: 206, endPoint x: 230, endPoint y: 209, distance: 16.8
click at [251, 218] on div "Helium Foil Balloons Hearts,stars and rounds 36 inches 31" at bounding box center [297, 228] width 92 height 20
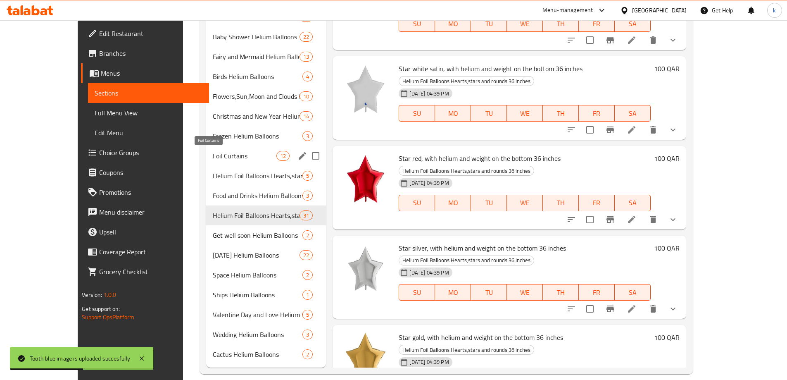
click at [213, 157] on span "Foil Curtains" at bounding box center [245, 156] width 64 height 10
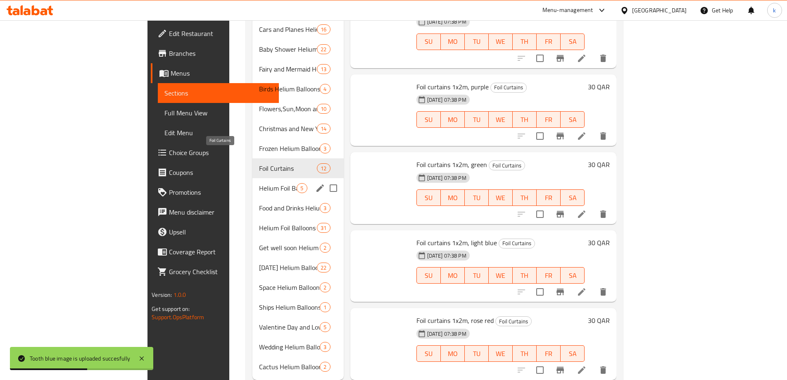
scroll to position [268, 0]
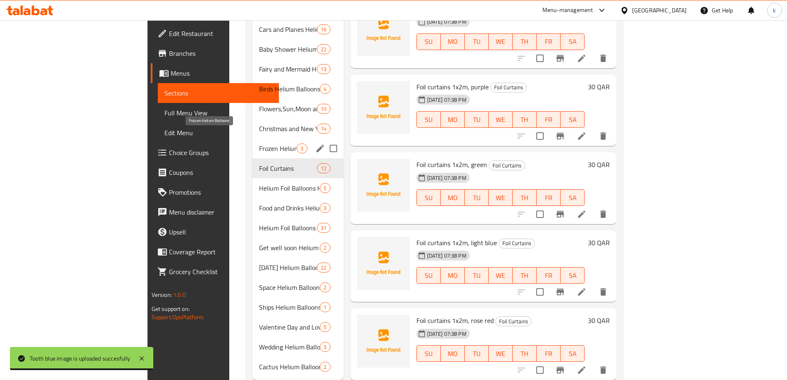
click at [259, 143] on span "Frozen Helium Balloons" at bounding box center [278, 148] width 38 height 10
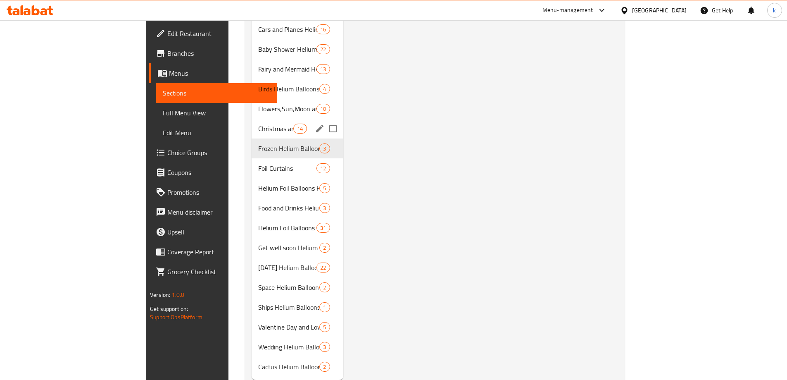
click at [251, 121] on div "Christmas and New Year Helium Balloons 14" at bounding box center [297, 129] width 92 height 20
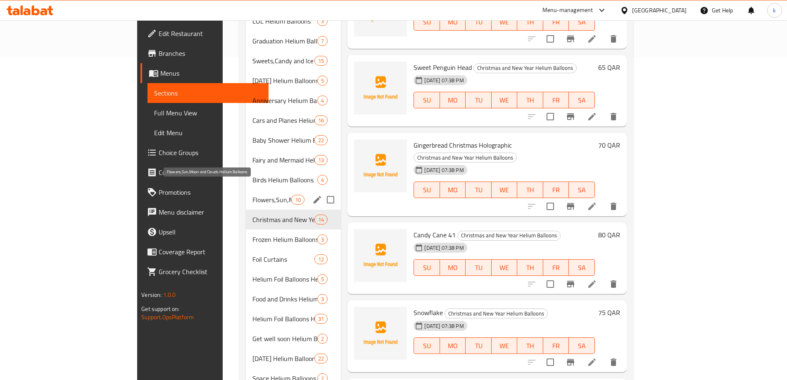
scroll to position [289, 0]
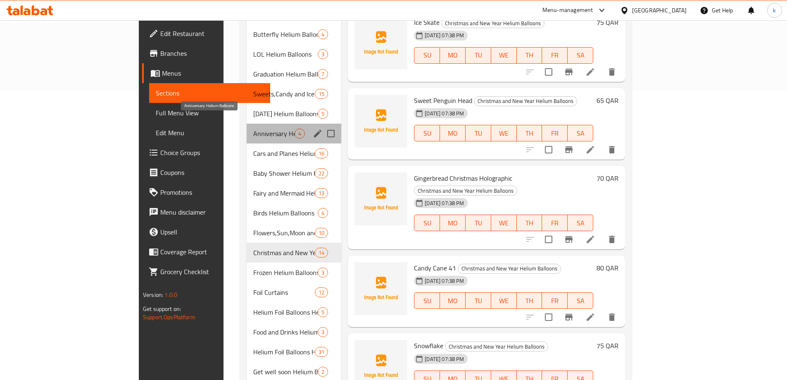
click at [253, 128] on span "Anniversary Helium Balloons" at bounding box center [273, 133] width 41 height 10
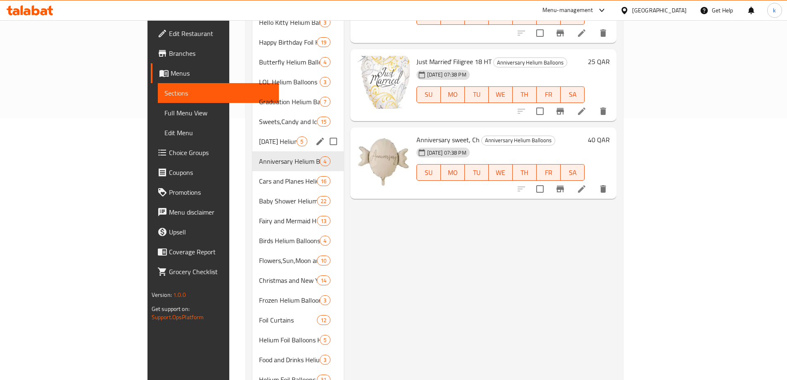
scroll to position [248, 0]
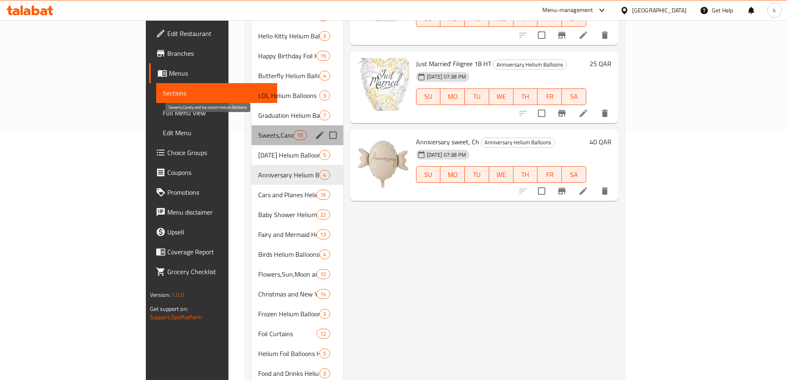
click at [258, 130] on span "Sweets,Candy and Ice cream Helium Balloons" at bounding box center [275, 135] width 35 height 10
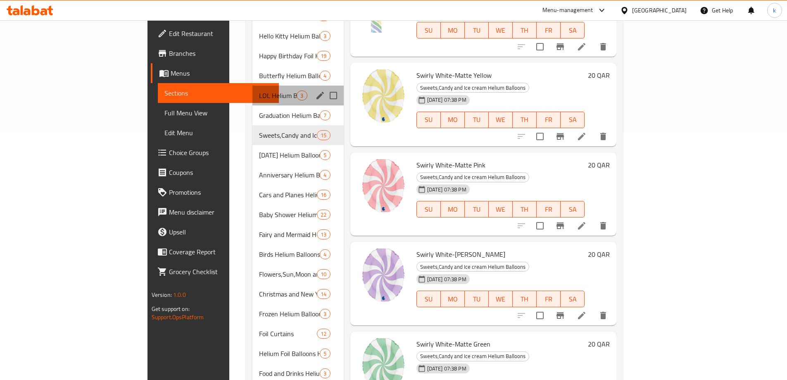
click at [252, 88] on div "LOL Helium Balloons 3" at bounding box center [297, 95] width 91 height 20
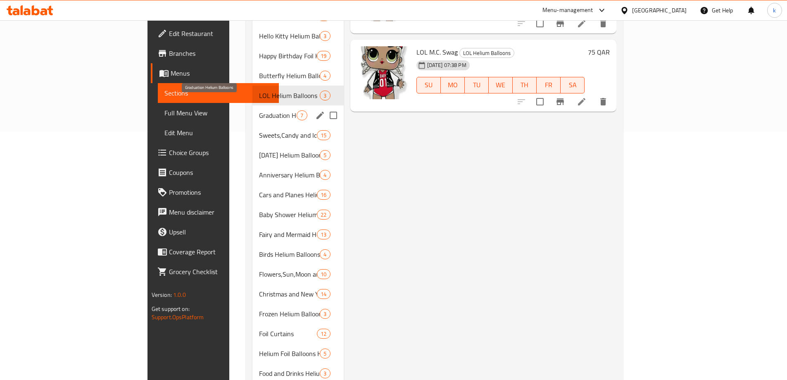
click at [259, 110] on span "Graduation Helium Balloons" at bounding box center [278, 115] width 38 height 10
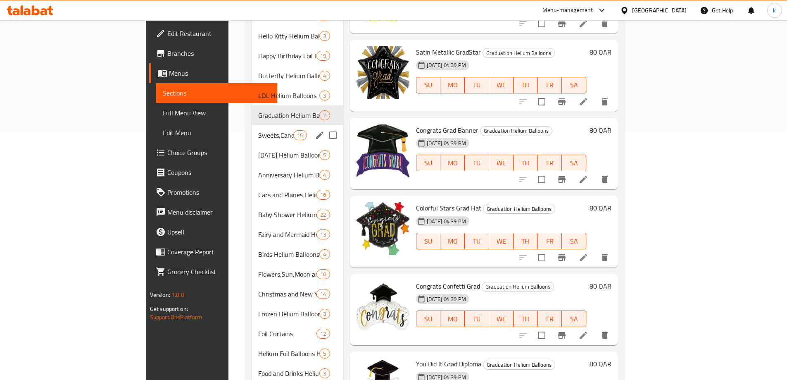
click at [251, 125] on div "Sweets,Candy and Ice cream Helium Balloons 15" at bounding box center [297, 135] width 92 height 20
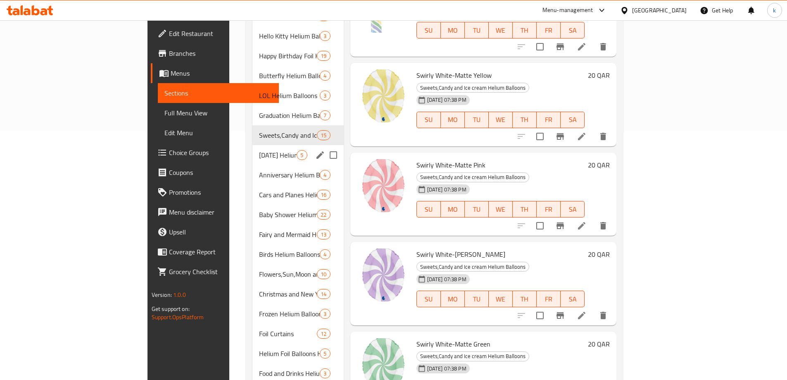
click at [252, 145] on div "Father's Day Helium Balloons 5" at bounding box center [297, 155] width 91 height 20
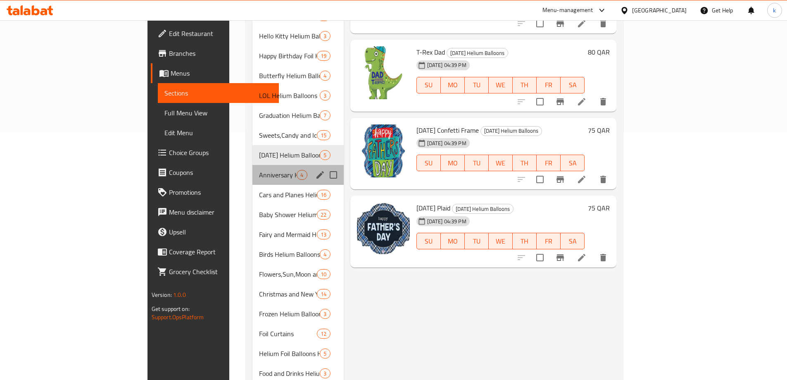
click at [252, 165] on div "Anniversary Helium Balloons 4" at bounding box center [297, 175] width 91 height 20
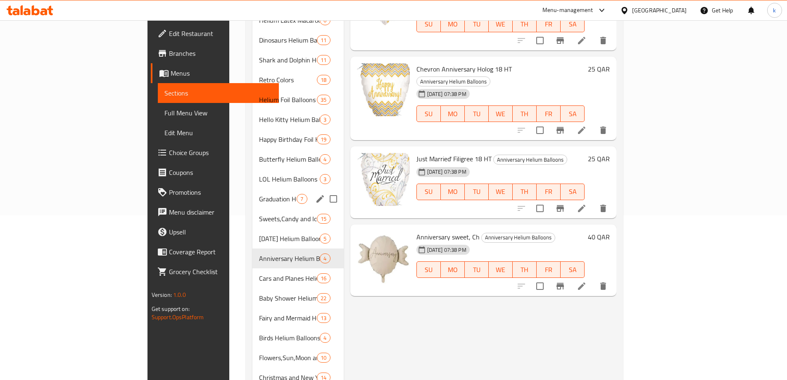
scroll to position [165, 0]
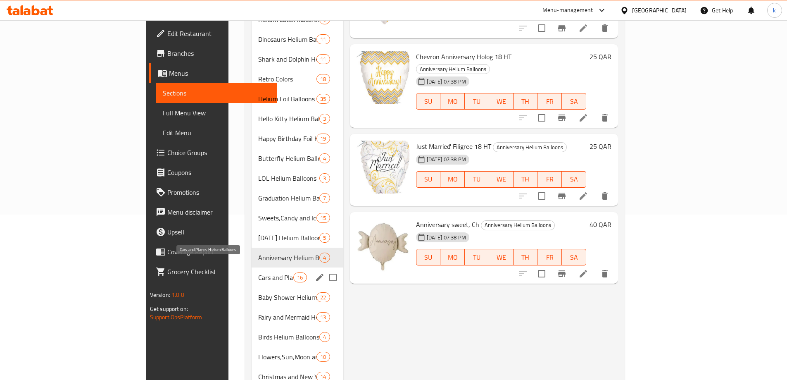
click at [258, 272] on span "Cars and Planes Helium Balloons" at bounding box center [275, 277] width 35 height 10
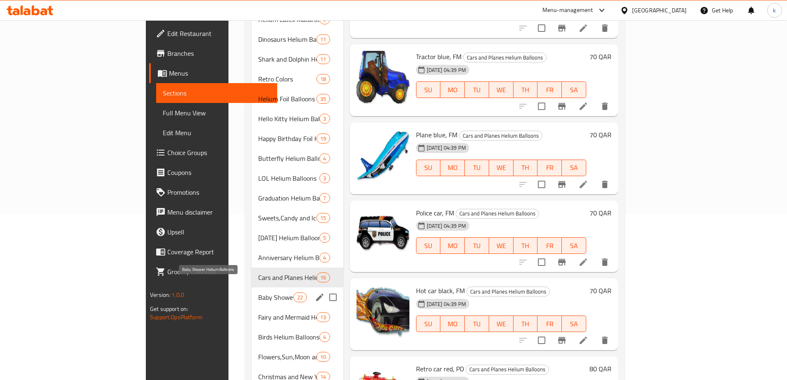
click at [258, 292] on span "Baby Shower Helium Balloons" at bounding box center [275, 297] width 35 height 10
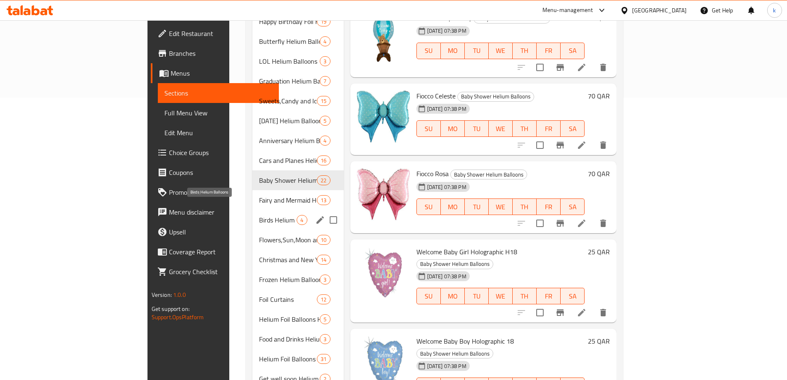
scroll to position [289, 0]
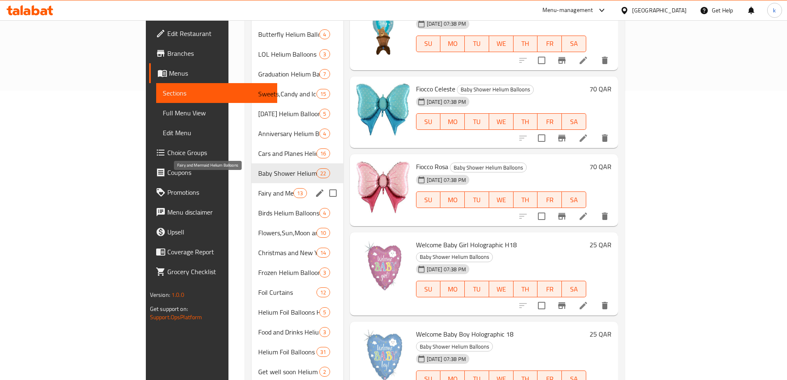
click at [258, 188] on span "Fairy and Mermaid Helium Balloons" at bounding box center [275, 193] width 35 height 10
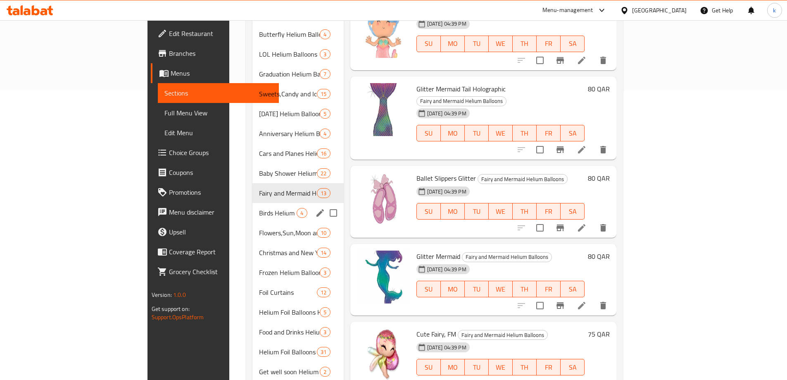
click at [252, 203] on div "Birds Helium Balloons 4" at bounding box center [297, 213] width 91 height 20
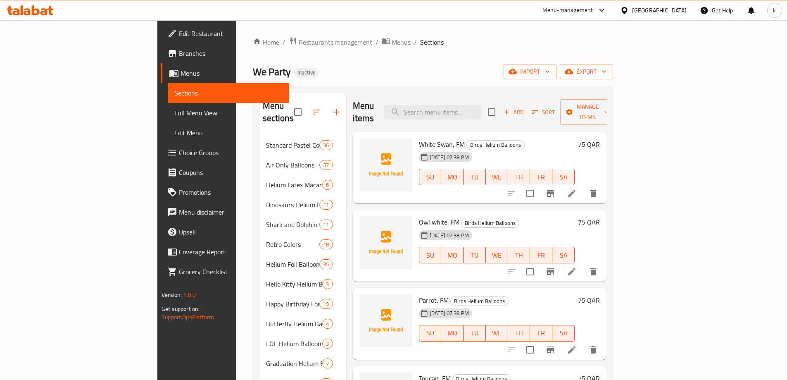
click at [419, 138] on span "White Swan, FM" at bounding box center [442, 144] width 46 height 12
click at [419, 216] on span "Owl white, FM" at bounding box center [439, 222] width 40 height 12
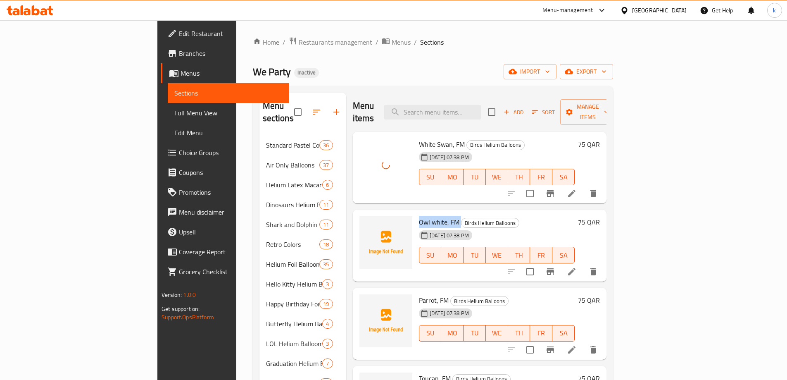
click at [419, 216] on span "Owl white, FM" at bounding box center [439, 222] width 40 height 12
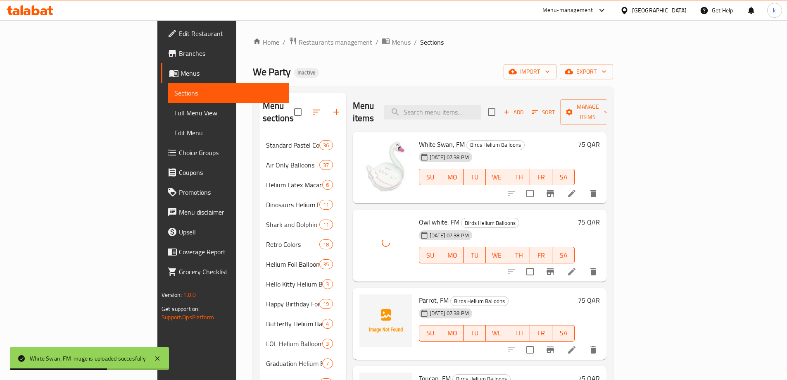
click at [419, 294] on span "Parrot, FM" at bounding box center [434, 300] width 30 height 12
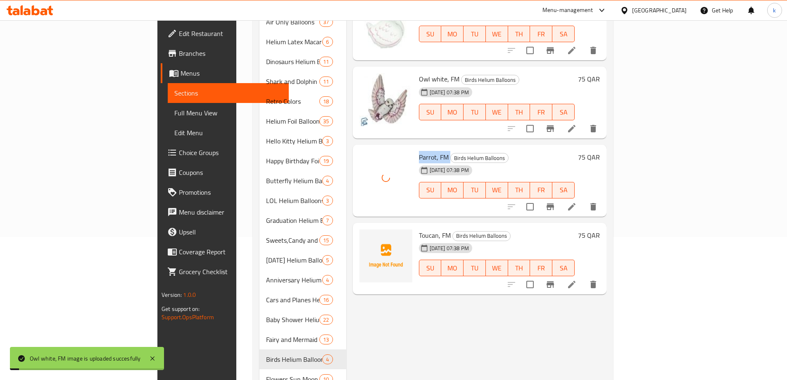
scroll to position [165, 0]
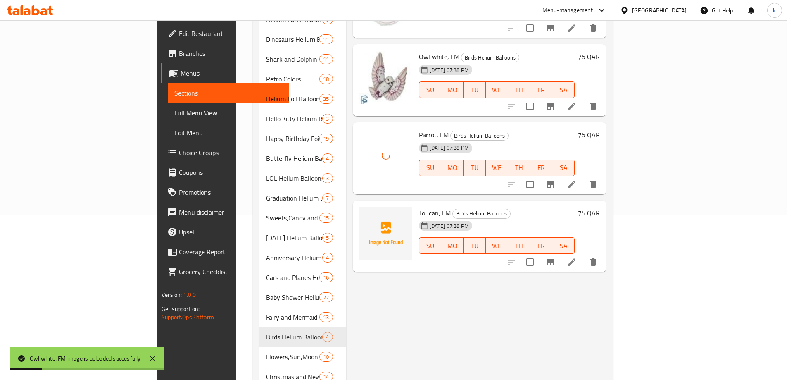
click at [419, 206] on span "Toucan, FM" at bounding box center [435, 212] width 32 height 12
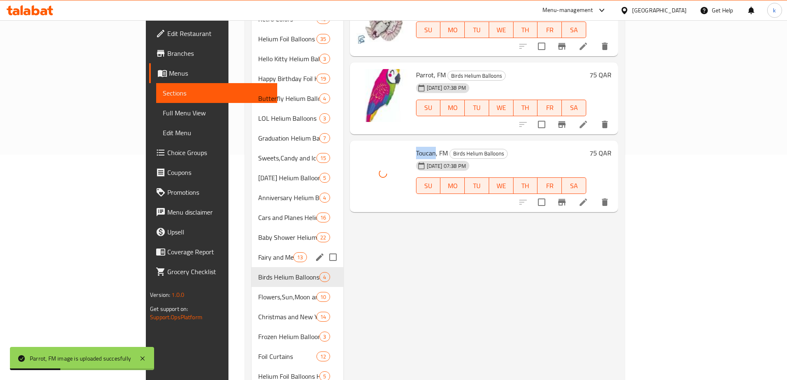
scroll to position [248, 0]
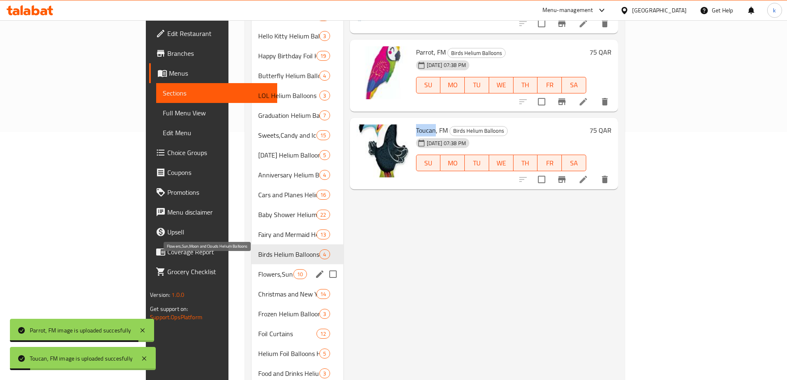
click at [258, 269] on span "Flowers,Sun,Moon and Clouds Helium Balloons" at bounding box center [275, 274] width 35 height 10
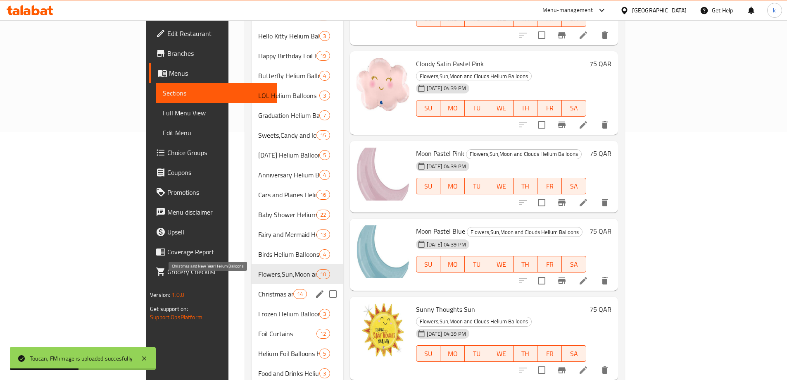
click at [258, 289] on span "Christmas and New Year Helium Balloons" at bounding box center [275, 294] width 35 height 10
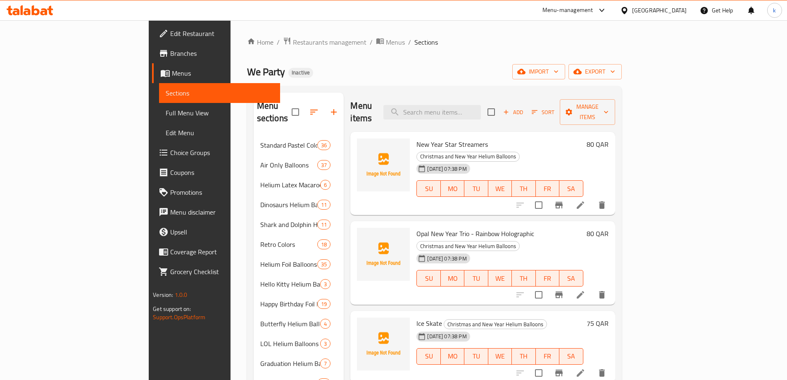
click at [413, 160] on div "29-09-2025 07:38 PM" at bounding box center [434, 168] width 43 height 17
click at [416, 138] on span "New Year Star Streamers" at bounding box center [451, 144] width 71 height 12
click at [416, 227] on span "Opal New Year Trio - Rainbow Holographic" at bounding box center [475, 233] width 118 height 12
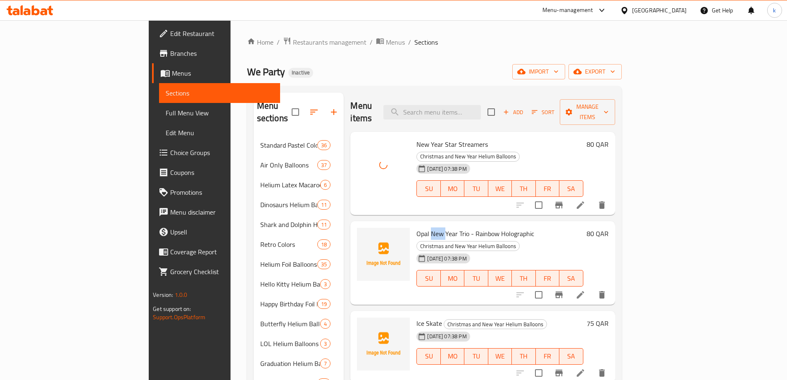
click at [416, 227] on span "Opal New Year Trio - Rainbow Holographic" at bounding box center [475, 233] width 118 height 12
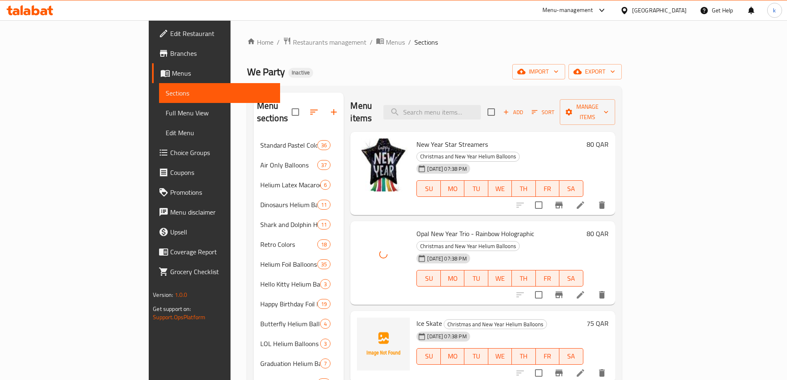
click at [416, 317] on span "Ice Skate" at bounding box center [429, 323] width 26 height 12
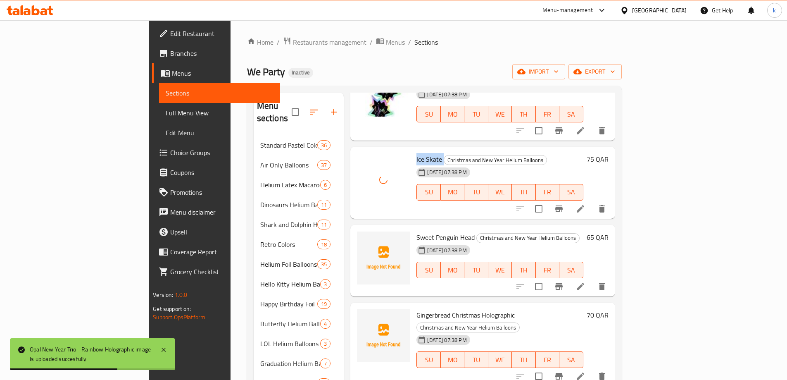
scroll to position [165, 0]
click at [416, 230] on span "Sweet Penguin Head" at bounding box center [445, 236] width 58 height 12
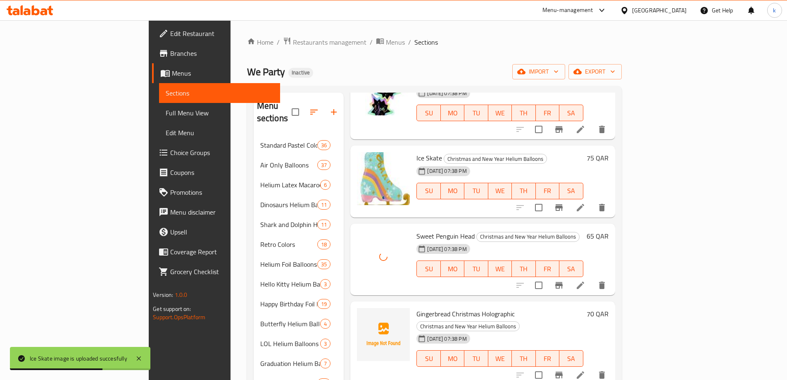
click at [416, 307] on span "Gingerbread Christmas Holographic" at bounding box center [465, 313] width 98 height 12
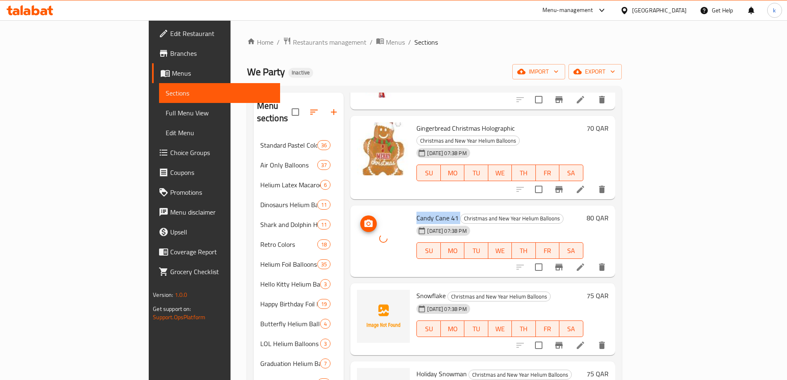
scroll to position [372, 0]
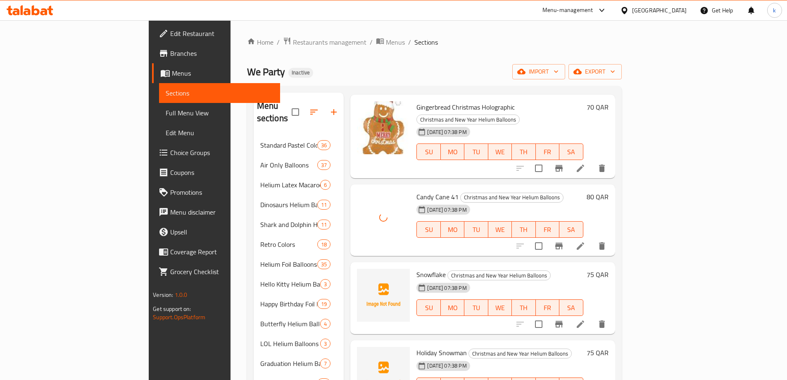
click at [416, 268] on span "Snowflake" at bounding box center [430, 274] width 29 height 12
click at [416, 346] on span "Holiday Snowman" at bounding box center [441, 352] width 50 height 12
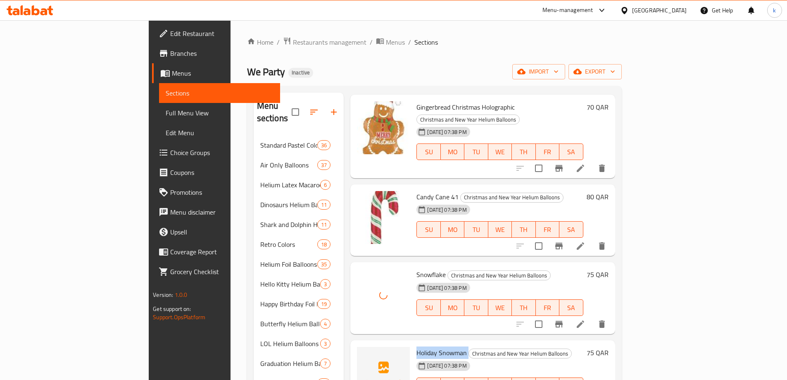
click at [416, 346] on span "Holiday Snowman" at bounding box center [441, 352] width 50 height 12
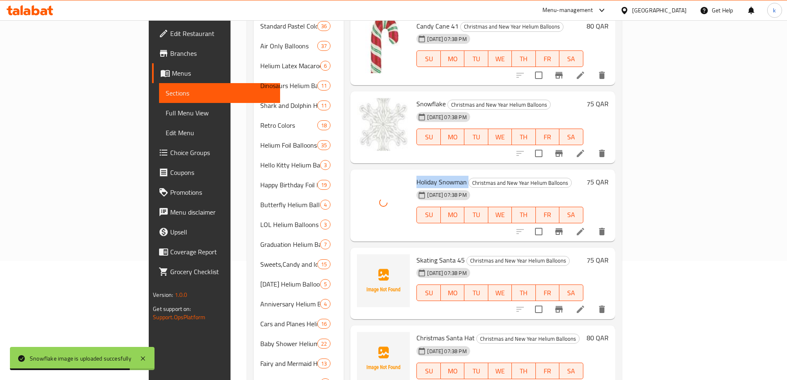
scroll to position [124, 0]
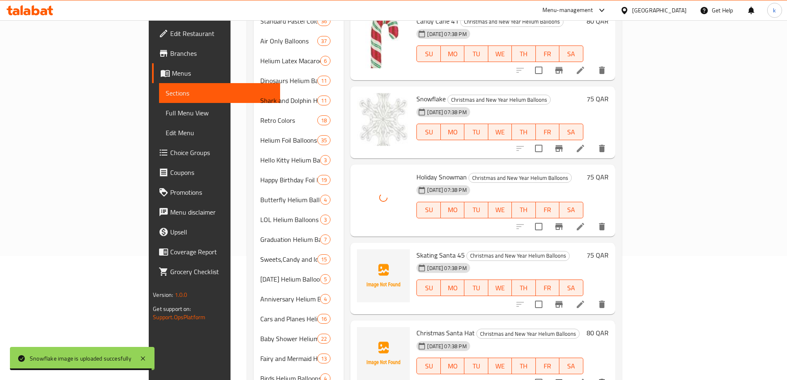
click at [416, 249] on span "Skating Santa 45" at bounding box center [440, 255] width 48 height 12
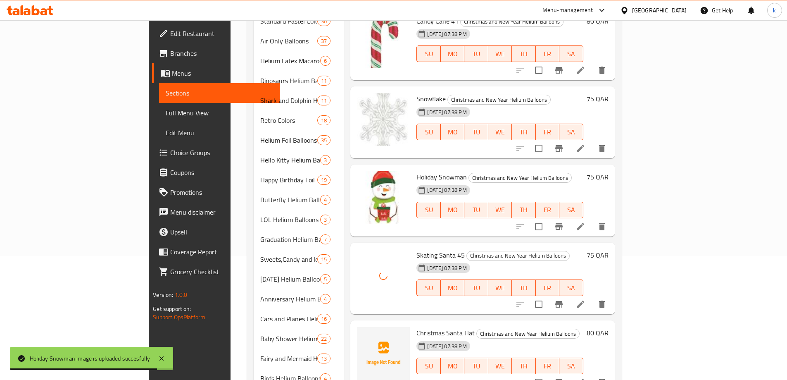
click at [416, 326] on span "Christmas Santa Hat" at bounding box center [445, 332] width 58 height 12
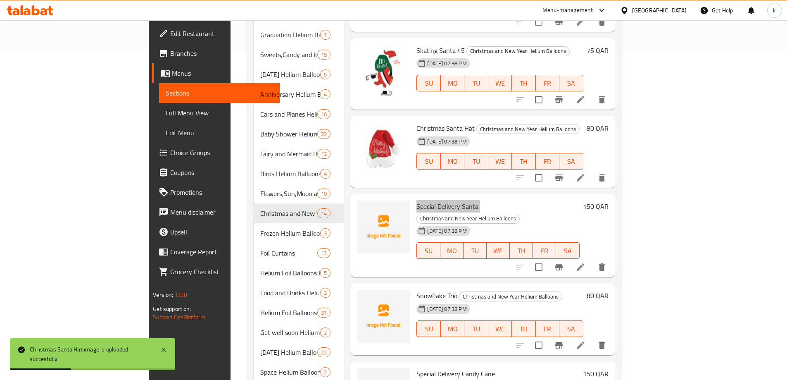
scroll to position [330, 0]
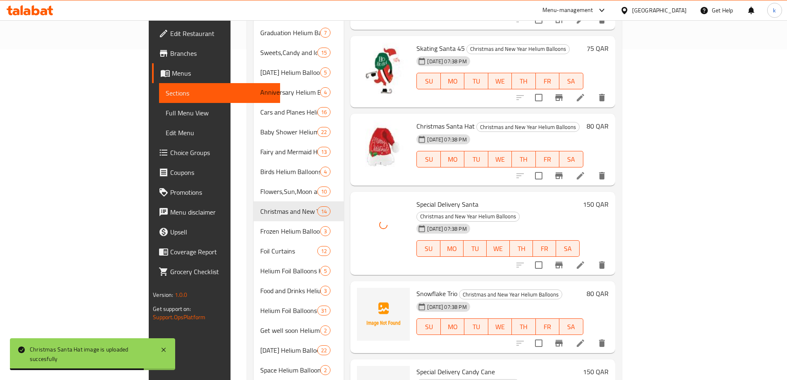
click at [416, 287] on span "Snowflake Trio" at bounding box center [436, 293] width 41 height 12
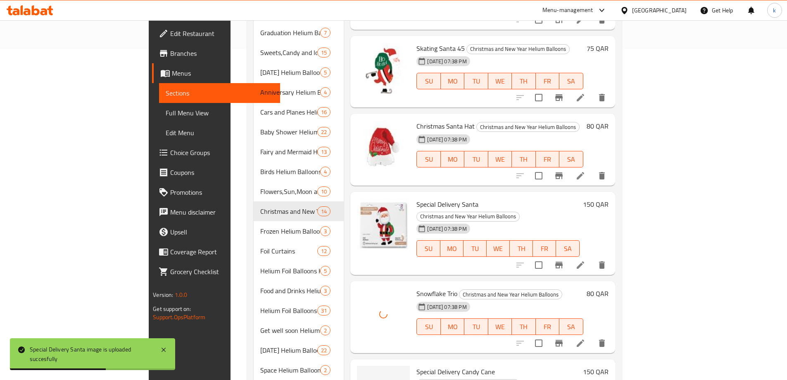
click at [416, 365] on span "Special Delivery Candy Cane" at bounding box center [455, 371] width 78 height 12
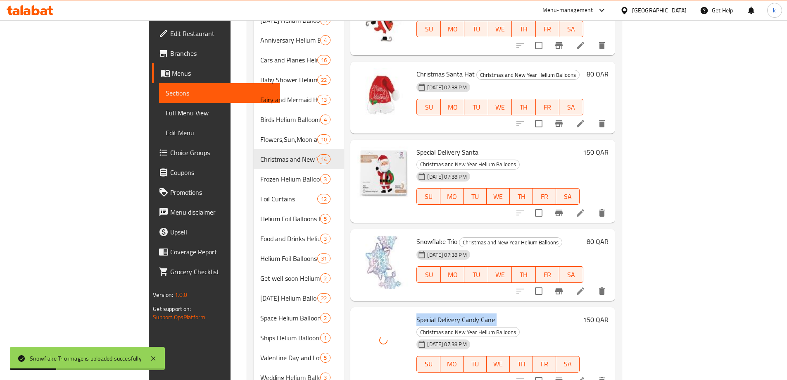
scroll to position [424, 0]
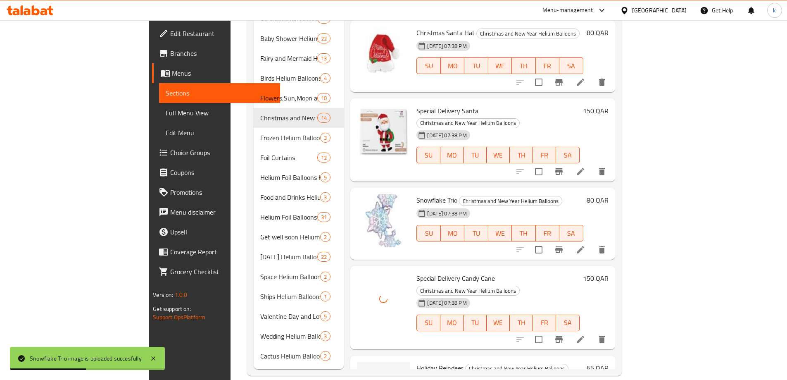
click at [416, 361] on span "Holiday Reindeer" at bounding box center [439, 367] width 47 height 12
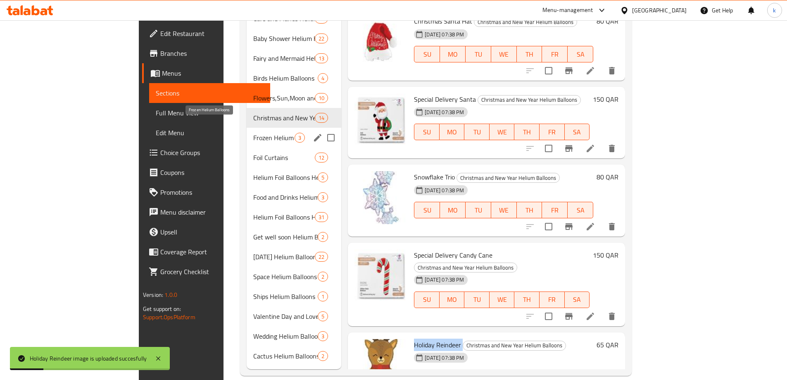
click at [253, 133] on span "Frozen Helium Balloons" at bounding box center [273, 138] width 41 height 10
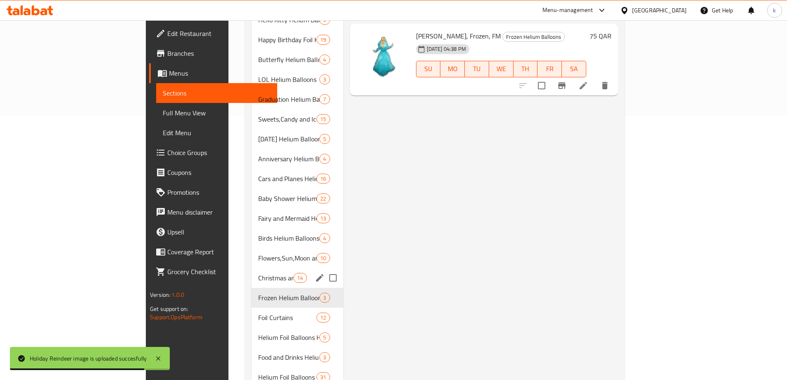
scroll to position [300, 0]
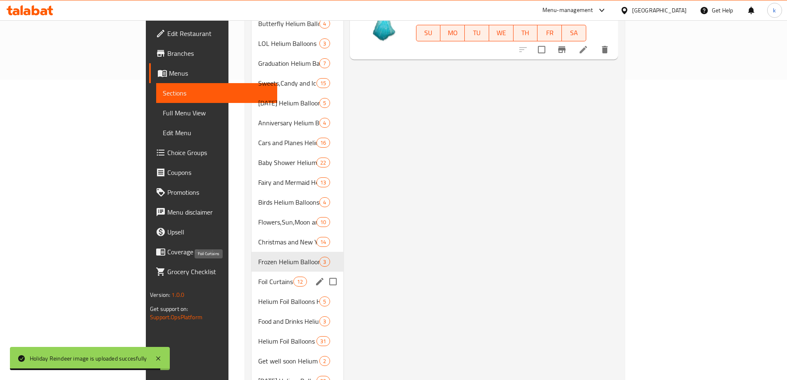
click at [258, 276] on span "Foil Curtains" at bounding box center [275, 281] width 35 height 10
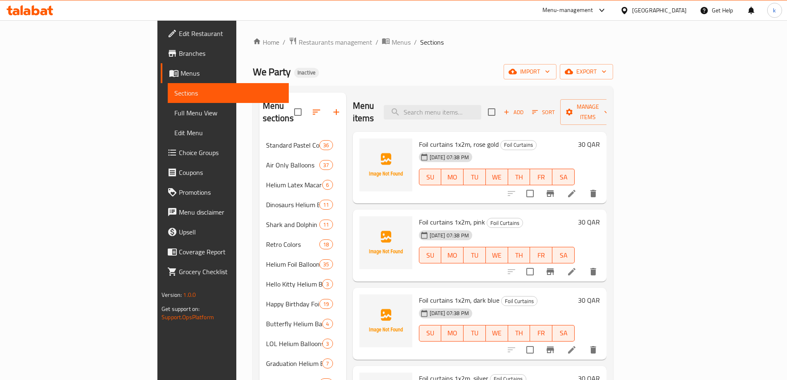
click at [419, 138] on span "Foil curtains 1x2m, rose gold" at bounding box center [459, 144] width 80 height 12
click at [424, 216] on span "Foil curtains 1x2m, pink" at bounding box center [452, 222] width 66 height 12
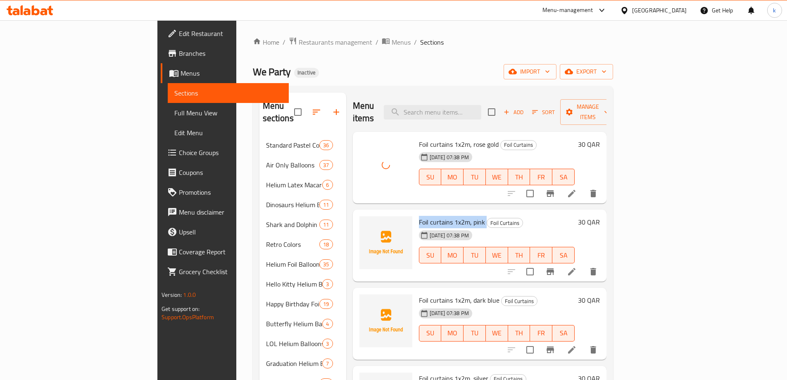
click at [424, 216] on span "Foil curtains 1x2m, pink" at bounding box center [452, 222] width 66 height 12
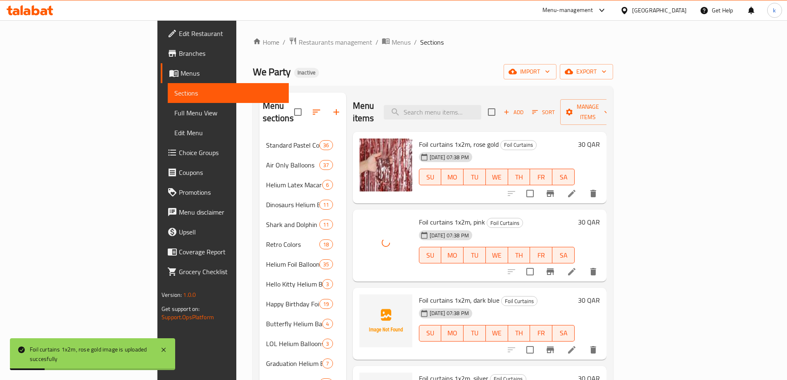
click at [419, 294] on span "Foil curtains 1x2m, dark blue" at bounding box center [459, 300] width 81 height 12
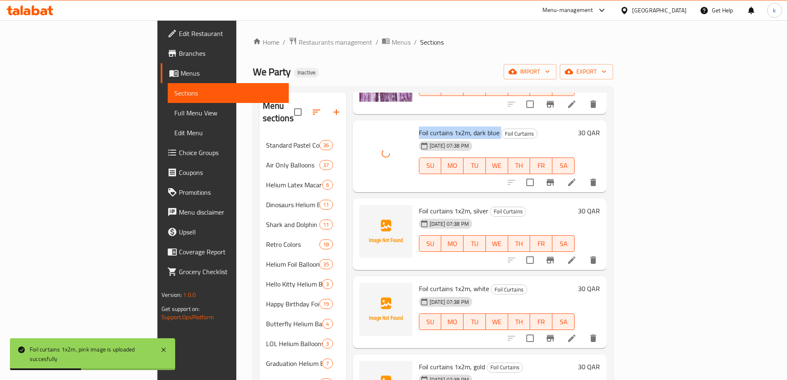
scroll to position [165, 0]
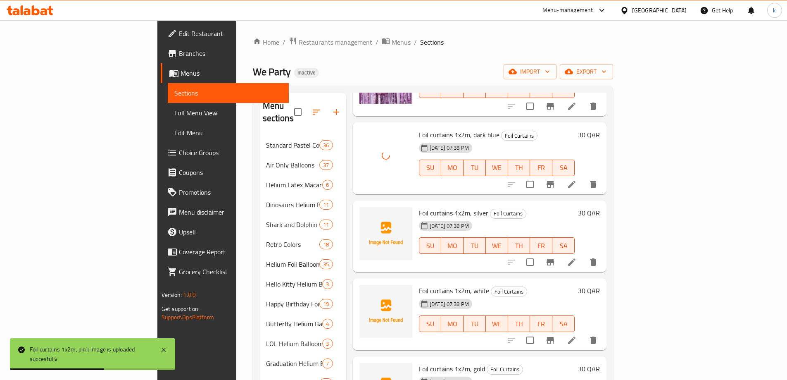
click at [419, 206] on span "Foil curtains 1x2m, silver" at bounding box center [453, 212] width 69 height 12
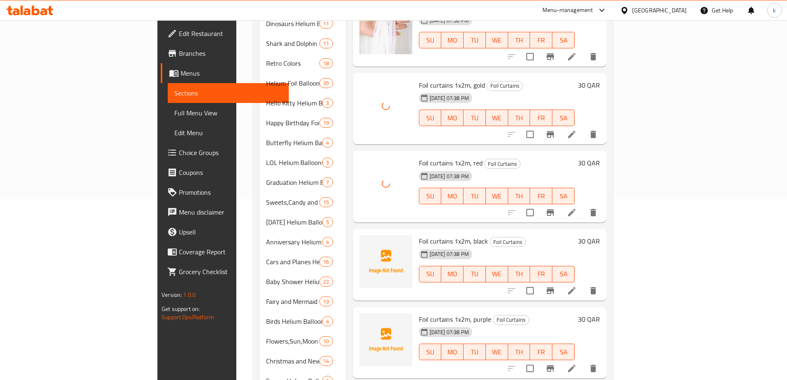
scroll to position [289, 0]
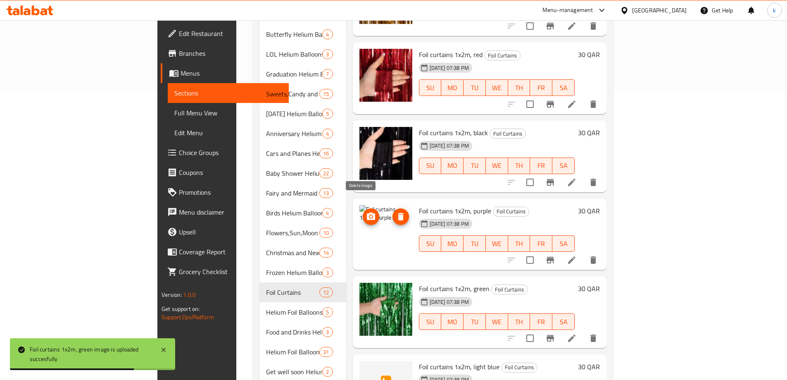
click at [398, 213] on icon "delete image" at bounding box center [401, 216] width 6 height 7
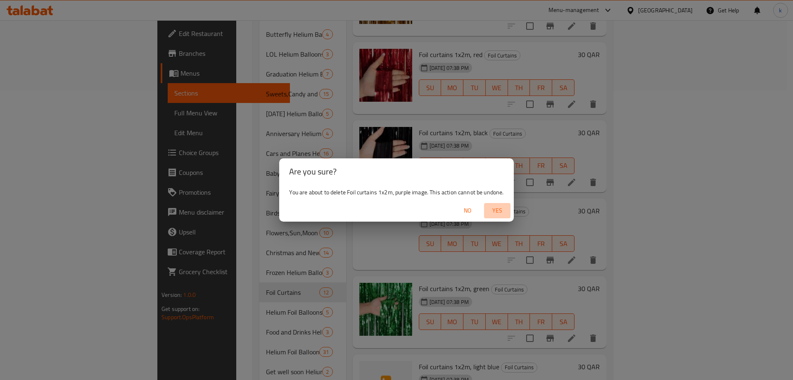
click at [494, 212] on span "Yes" at bounding box center [497, 210] width 20 height 10
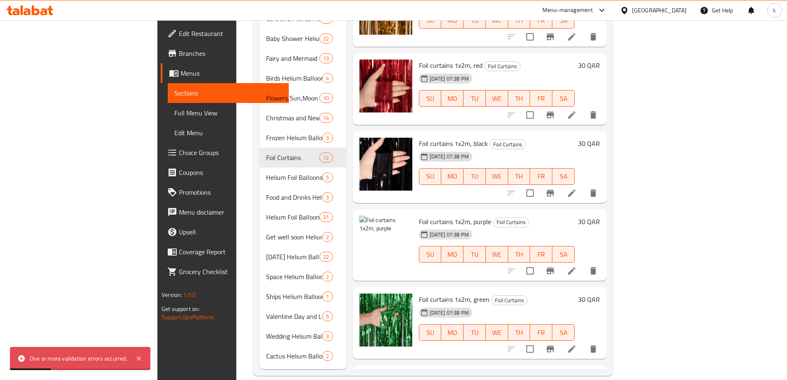
scroll to position [102, 0]
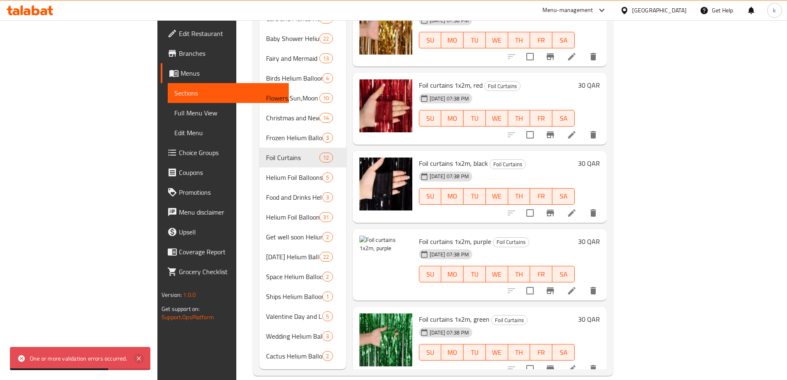
click at [137, 359] on icon at bounding box center [139, 358] width 10 height 10
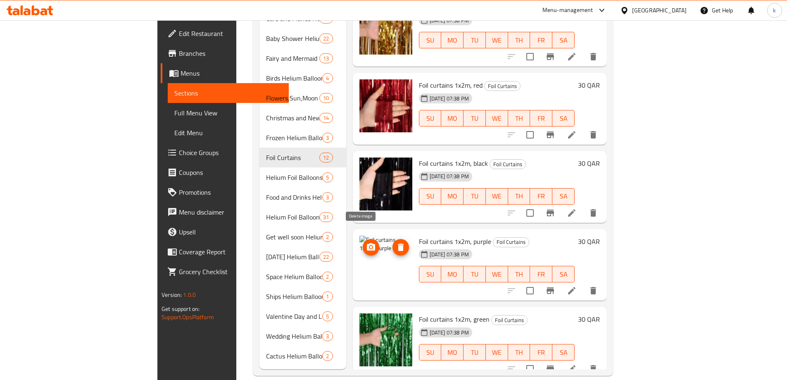
click at [396, 242] on icon "delete image" at bounding box center [401, 247] width 10 height 10
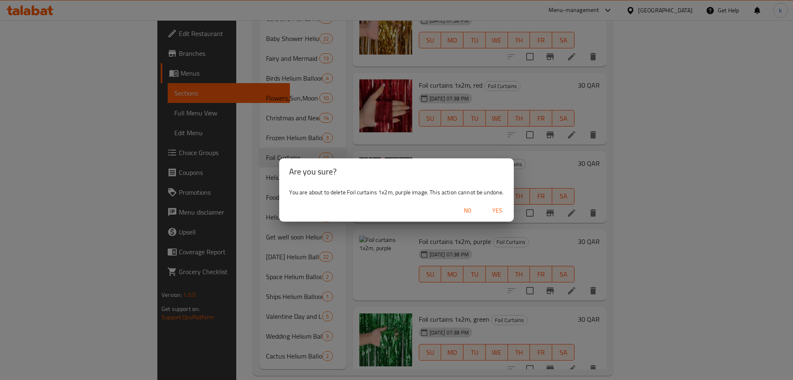
click at [496, 207] on span "Yes" at bounding box center [497, 210] width 20 height 10
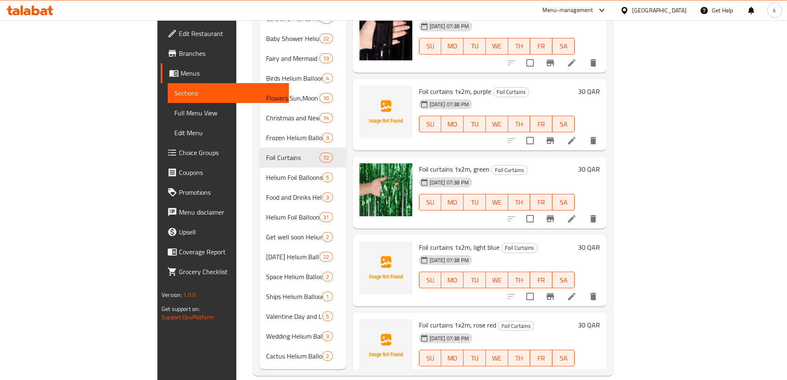
scroll to position [268, 0]
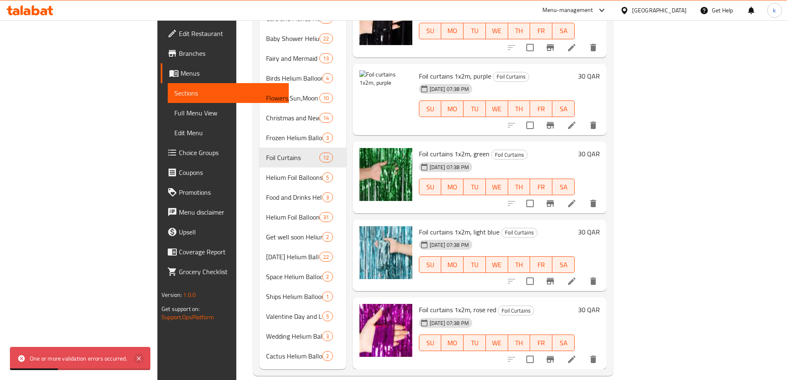
click at [139, 358] on icon at bounding box center [139, 358] width 4 height 4
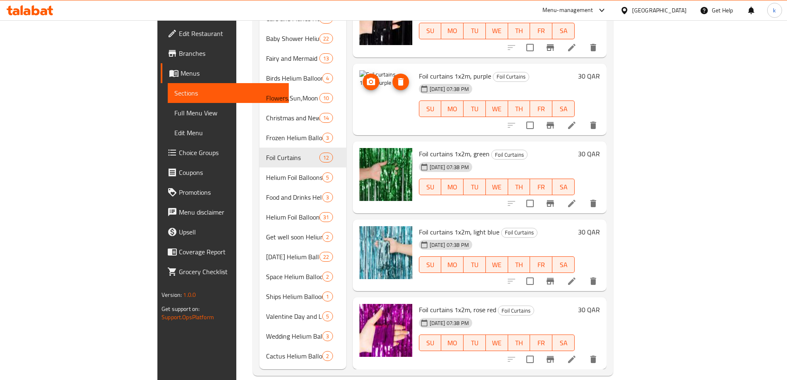
click at [392, 74] on button "delete image" at bounding box center [400, 82] width 17 height 17
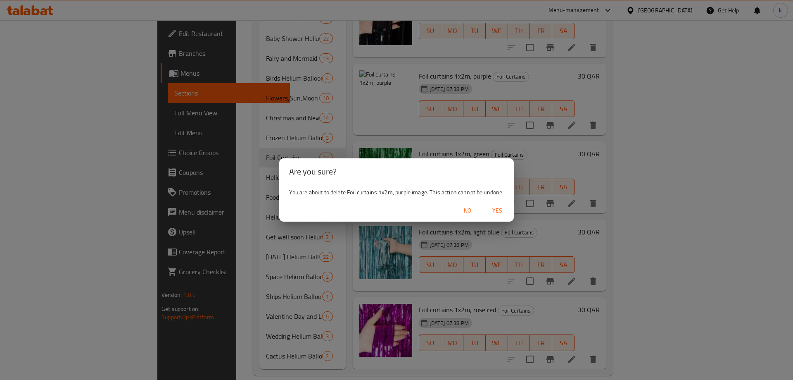
click at [501, 210] on span "Yes" at bounding box center [497, 210] width 20 height 10
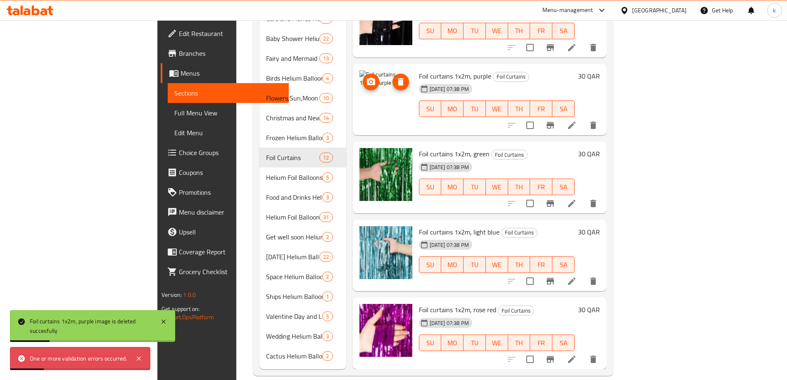
click at [392, 77] on span "delete image" at bounding box center [400, 82] width 17 height 10
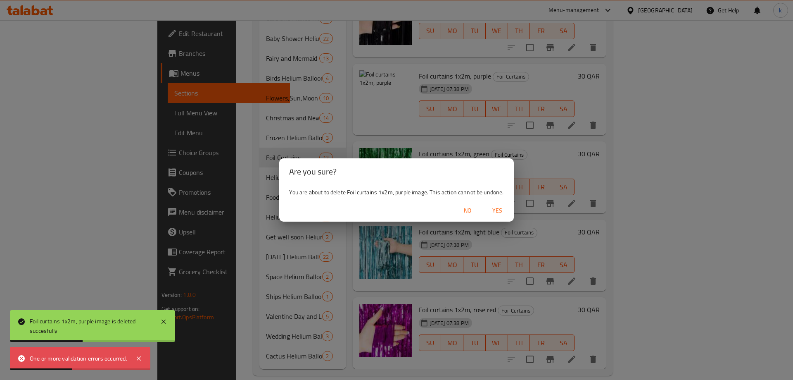
click at [499, 206] on span "Yes" at bounding box center [497, 210] width 20 height 10
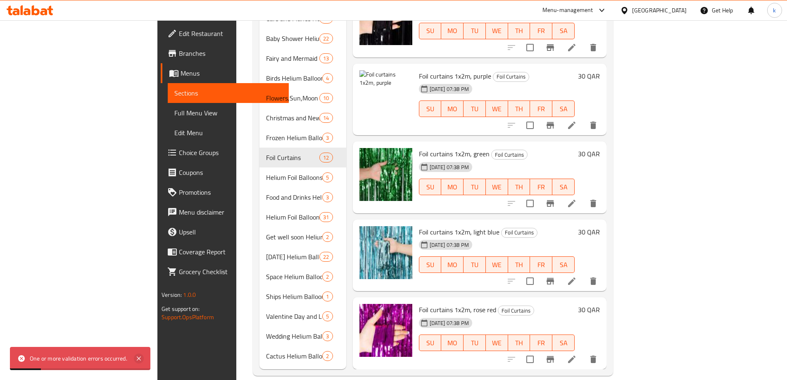
click at [144, 355] on icon at bounding box center [139, 358] width 10 height 10
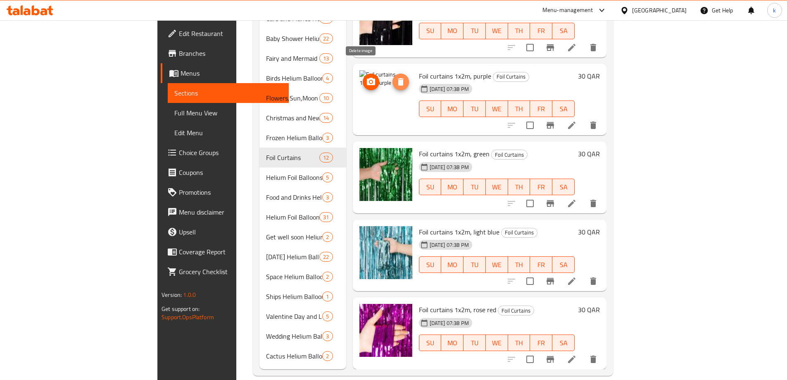
click at [398, 78] on icon "delete image" at bounding box center [401, 81] width 6 height 7
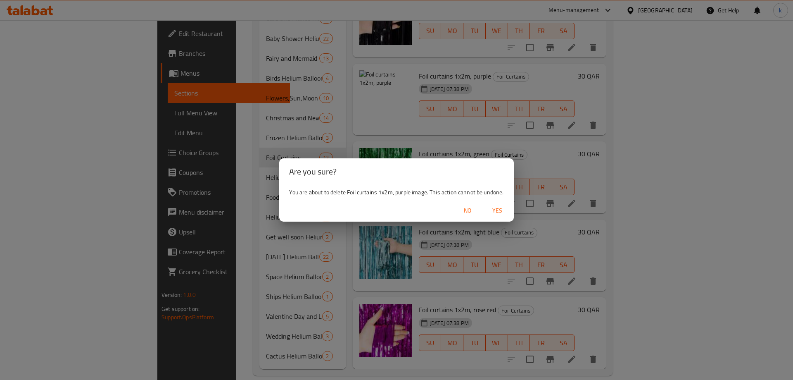
click at [495, 213] on span "Yes" at bounding box center [497, 210] width 20 height 10
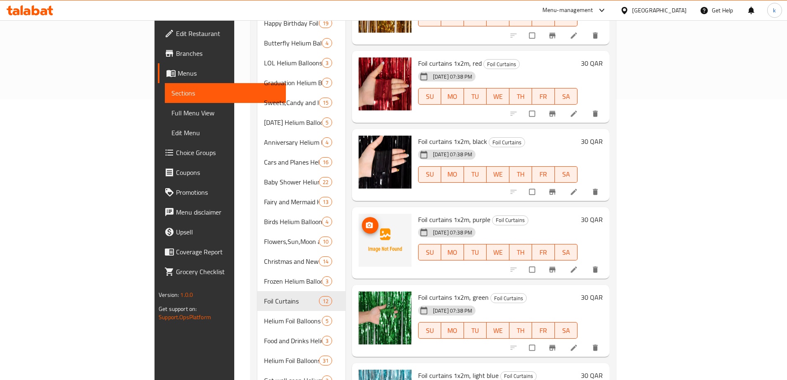
scroll to position [289, 0]
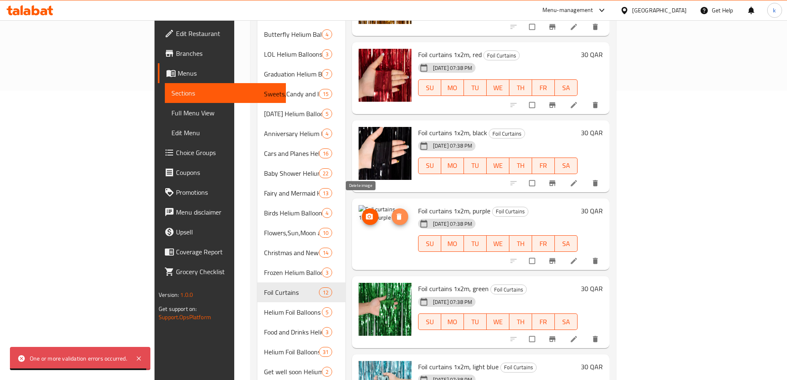
click at [391, 209] on button "delete image" at bounding box center [399, 216] width 17 height 17
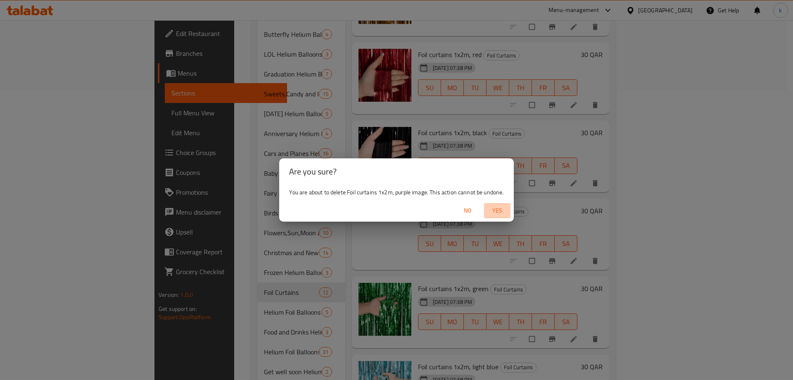
click at [502, 208] on span "Yes" at bounding box center [497, 210] width 20 height 10
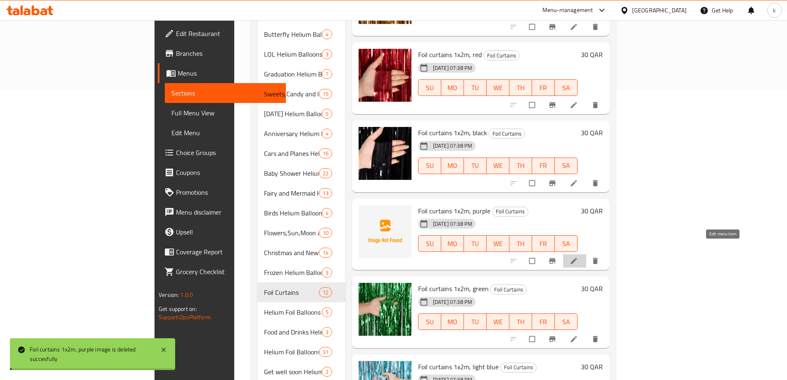
click at [578, 256] on icon at bounding box center [573, 260] width 8 height 8
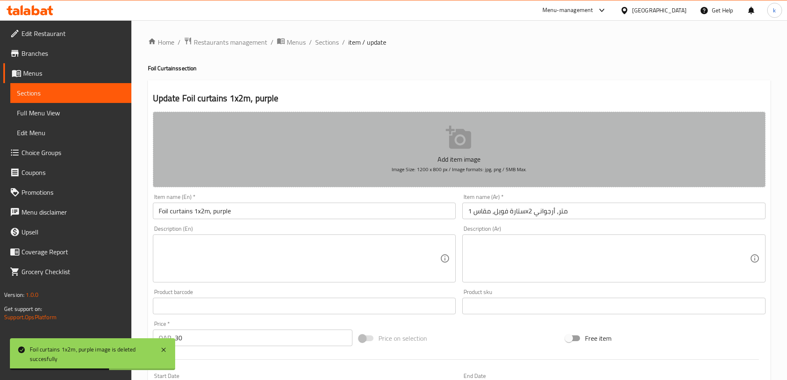
click at [442, 126] on button "Add item image Image Size: 1200 x 800 px / Image formats: jpg, png / 5MB Max." at bounding box center [459, 149] width 612 height 76
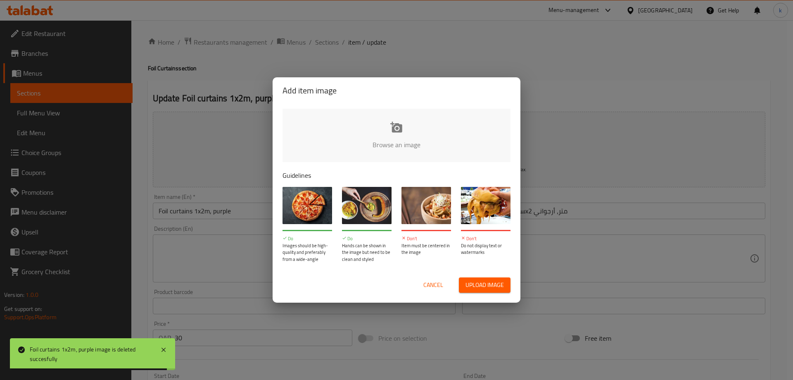
click at [482, 287] on span "Upload image" at bounding box center [484, 285] width 38 height 10
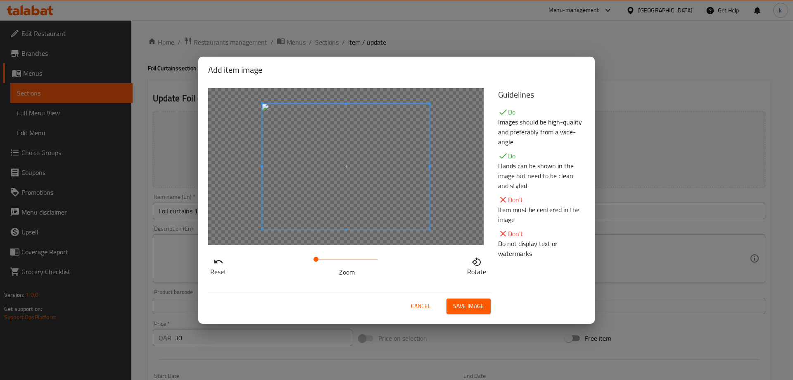
click at [467, 302] on span "Save image" at bounding box center [468, 306] width 31 height 10
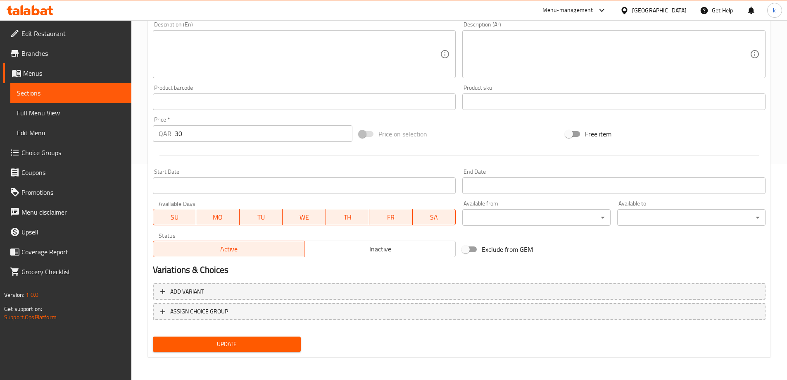
click at [266, 348] on span "Update" at bounding box center [226, 344] width 135 height 10
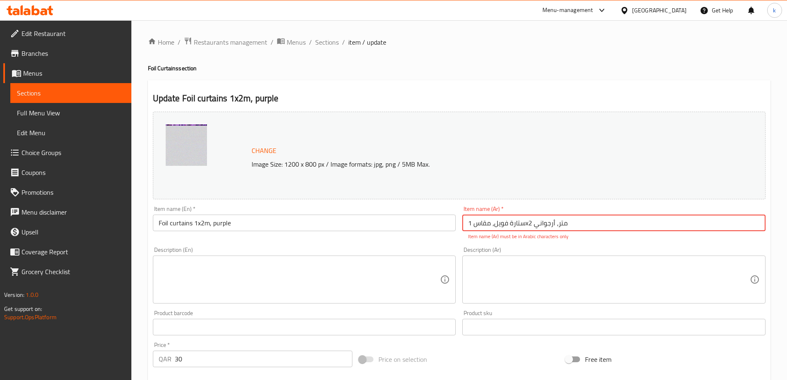
drag, startPoint x: 524, startPoint y: 226, endPoint x: 529, endPoint y: 226, distance: 4.5
click at [529, 226] on input "ستارة فويل، مقاس 1x2 متر، أرجواني" at bounding box center [613, 222] width 303 height 17
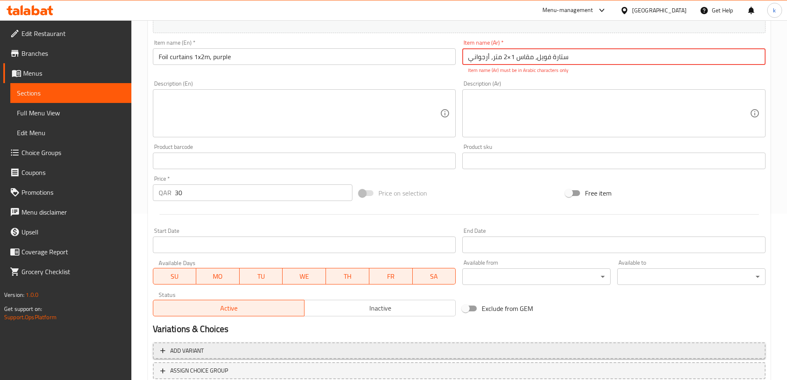
scroll to position [60, 0]
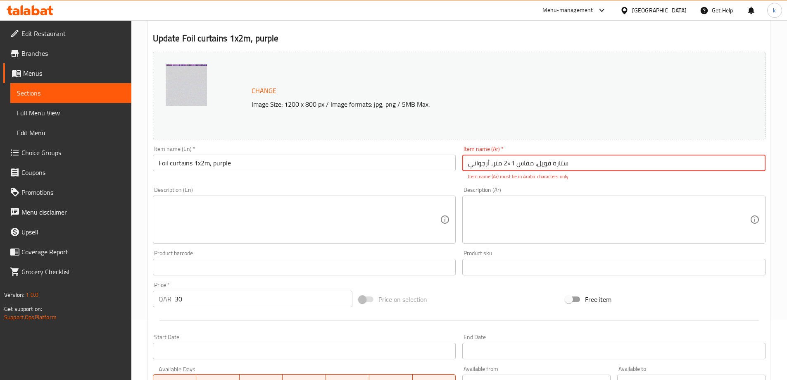
type input "ستارة فويل، مقاس 1×2 متر، أرجواني"
click at [592, 128] on div "Change Image Size: 1200 x 800 px / Image formats: jpg, png / 5MB Max." at bounding box center [459, 96] width 612 height 88
click at [593, 174] on p "Item name (Ar) must be in Arabic characters only" at bounding box center [614, 176] width 292 height 7
click at [593, 185] on div "Description (Ar) Description (Ar)" at bounding box center [614, 214] width 310 height 63
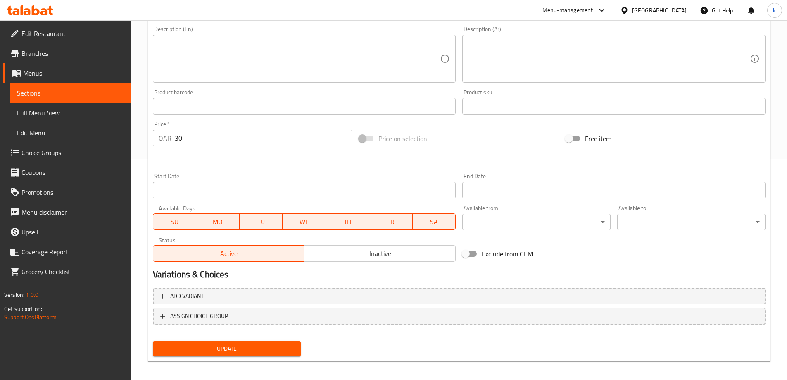
scroll to position [225, 0]
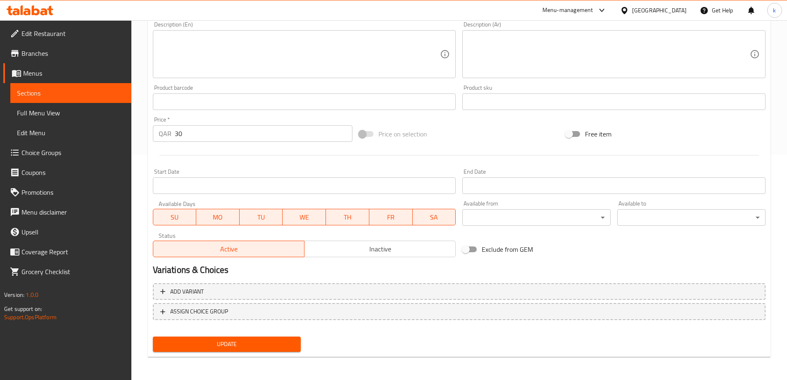
click at [71, 75] on span "Menus" at bounding box center [74, 73] width 102 height 10
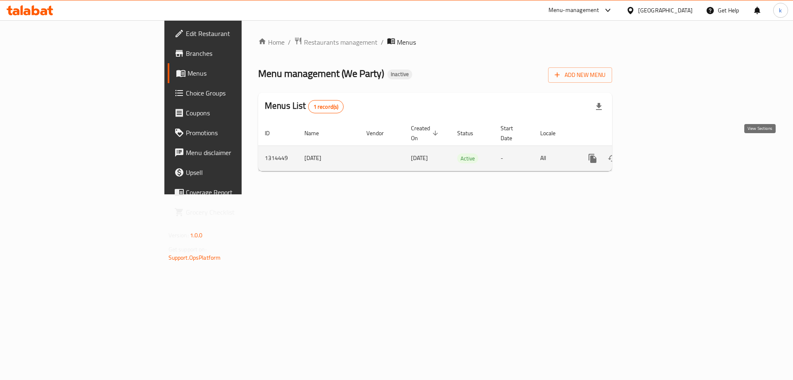
click at [657, 153] on icon "enhanced table" at bounding box center [652, 158] width 10 height 10
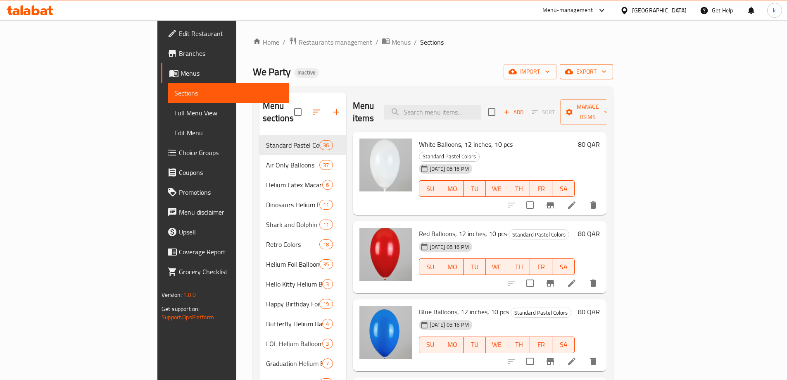
click at [606, 76] on span "export" at bounding box center [586, 71] width 40 height 10
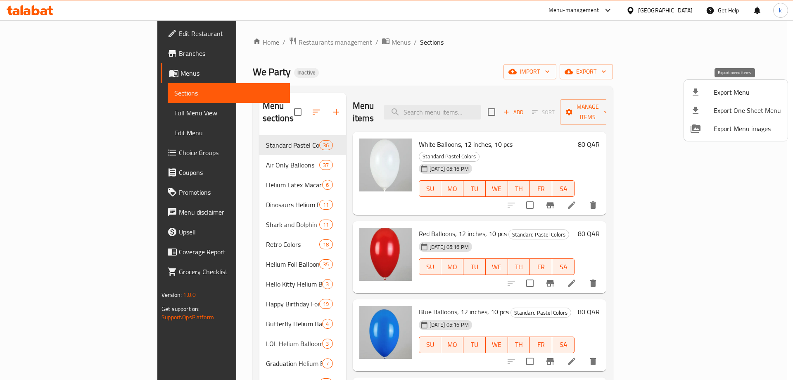
click at [725, 94] on span "Export Menu" at bounding box center [747, 92] width 67 height 10
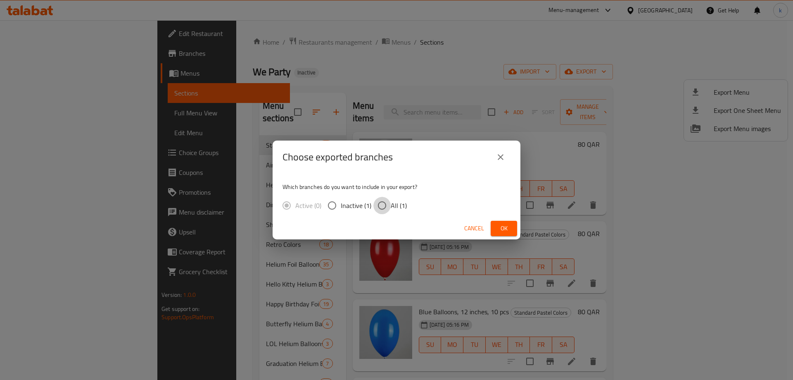
click at [383, 201] on input "All (1)" at bounding box center [381, 205] width 17 height 17
radio input "true"
click at [491, 219] on div "Cancel Ok" at bounding box center [397, 228] width 248 height 22
click at [500, 223] on span "Ok" at bounding box center [503, 228] width 13 height 10
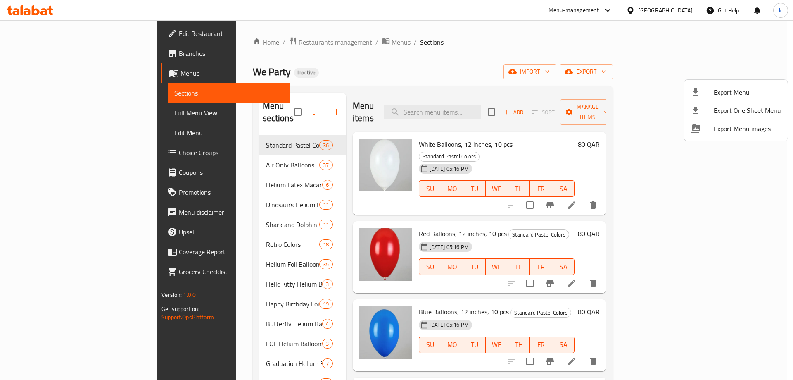
click at [457, 81] on div at bounding box center [396, 190] width 793 height 380
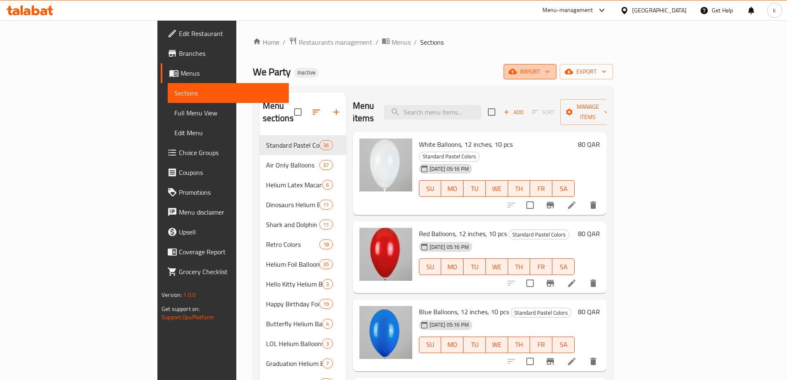
click at [550, 73] on span "import" at bounding box center [530, 71] width 40 height 10
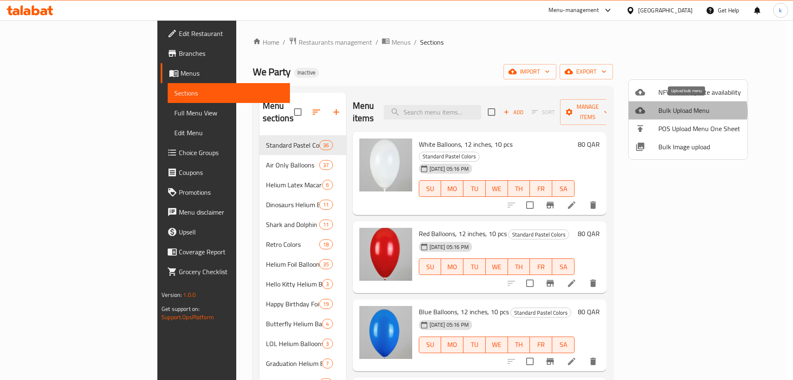
click at [683, 111] on span "Bulk Upload Menu" at bounding box center [699, 110] width 83 height 10
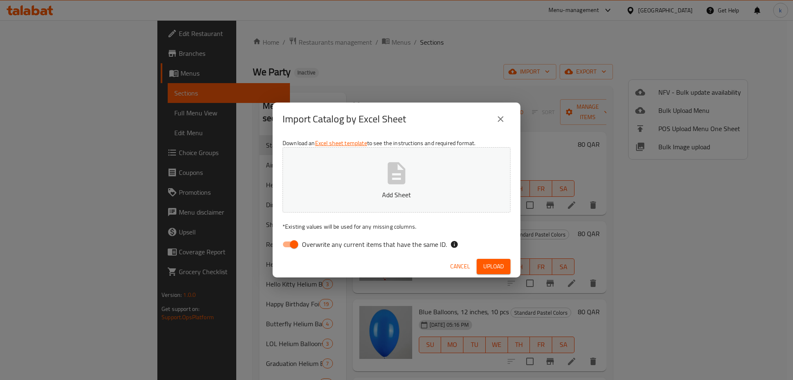
click at [292, 245] on input "Overwrite any current items that have the same ID." at bounding box center [293, 244] width 47 height 16
checkbox input "false"
click at [374, 174] on button "Add Sheet" at bounding box center [396, 179] width 228 height 65
drag, startPoint x: 493, startPoint y: 263, endPoint x: 390, endPoint y: 341, distance: 129.5
click at [493, 264] on span "Upload" at bounding box center [493, 266] width 21 height 10
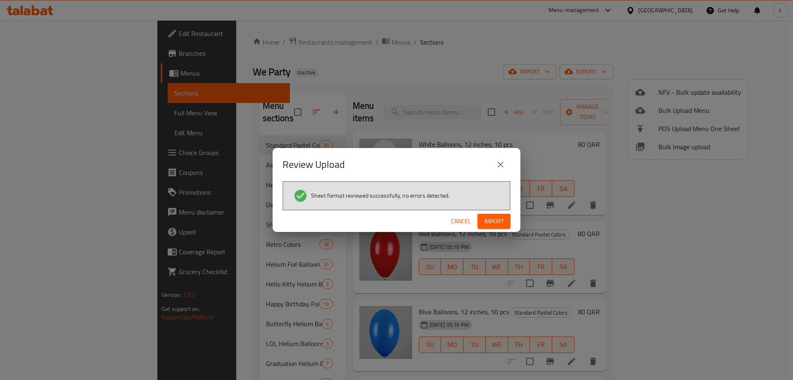
click at [500, 217] on span "Import" at bounding box center [494, 221] width 20 height 10
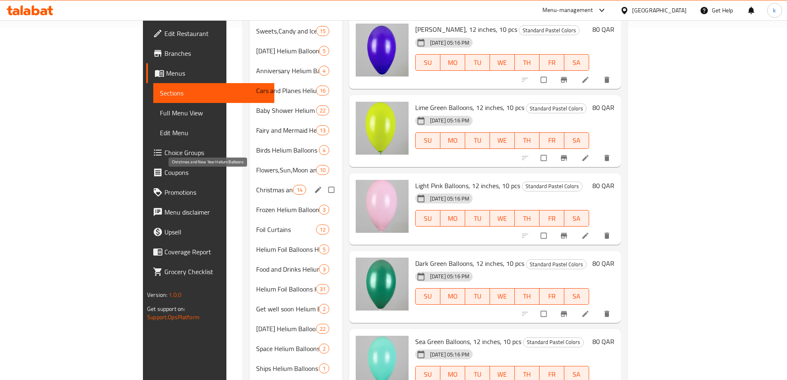
scroll to position [372, 0]
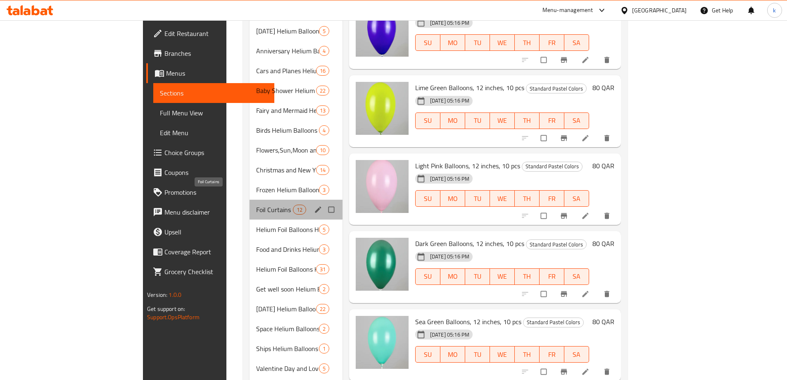
click at [256, 204] on span "Foil Curtains" at bounding box center [274, 209] width 36 height 10
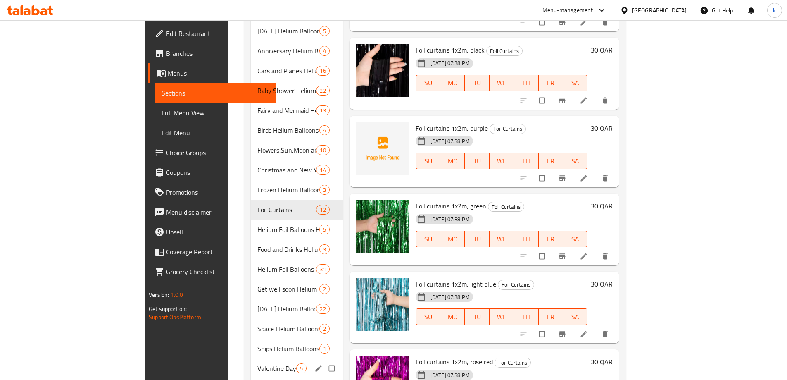
scroll to position [268, 0]
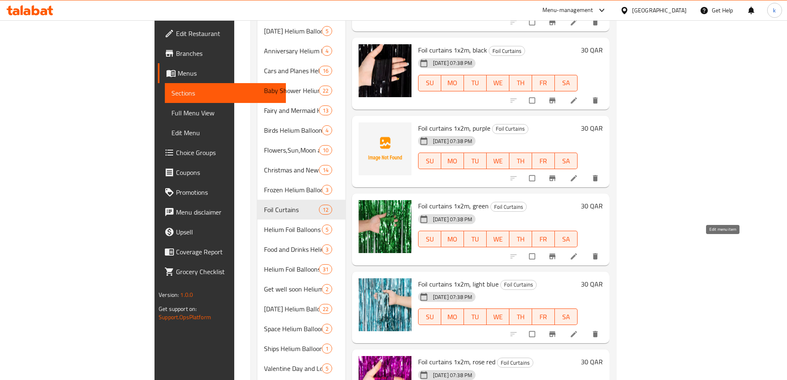
click at [576, 253] on icon at bounding box center [573, 256] width 6 height 6
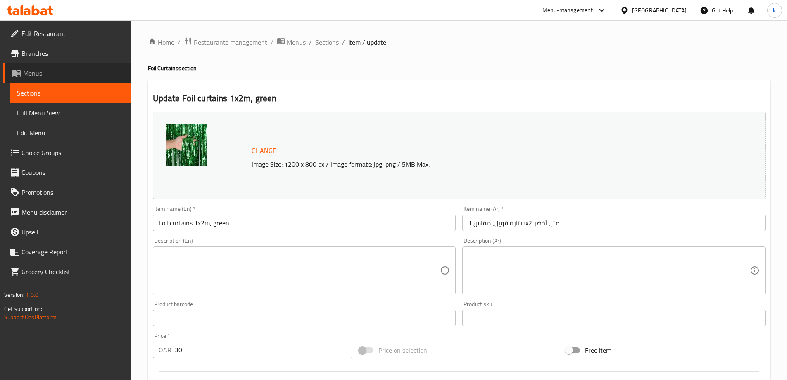
click at [44, 71] on span "Menus" at bounding box center [74, 73] width 102 height 10
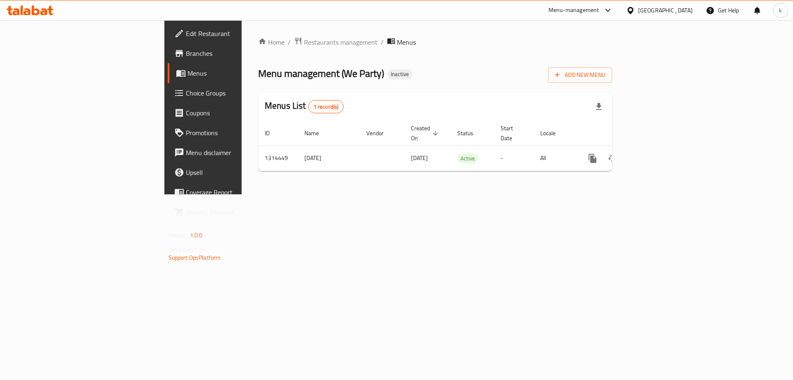
drag, startPoint x: 44, startPoint y: 71, endPoint x: 549, endPoint y: 301, distance: 555.0
click at [549, 194] on div "Home / Restaurants management / Menus Menu management ( We Party ) Inactive Add…" at bounding box center [435, 107] width 387 height 174
click at [612, 81] on button "Add New Menu" at bounding box center [580, 74] width 64 height 15
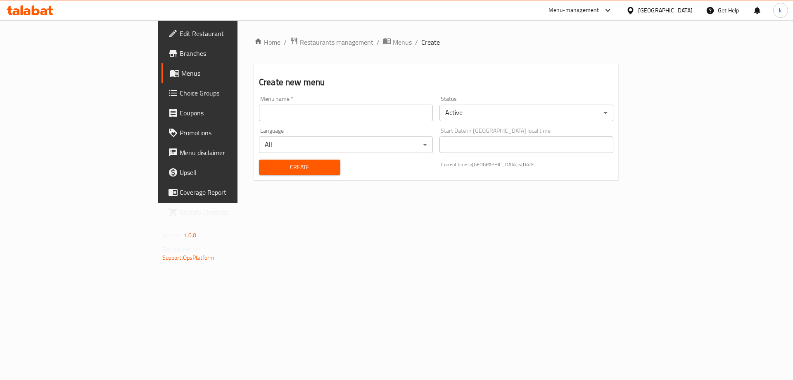
click at [259, 119] on input "text" at bounding box center [346, 112] width 174 height 17
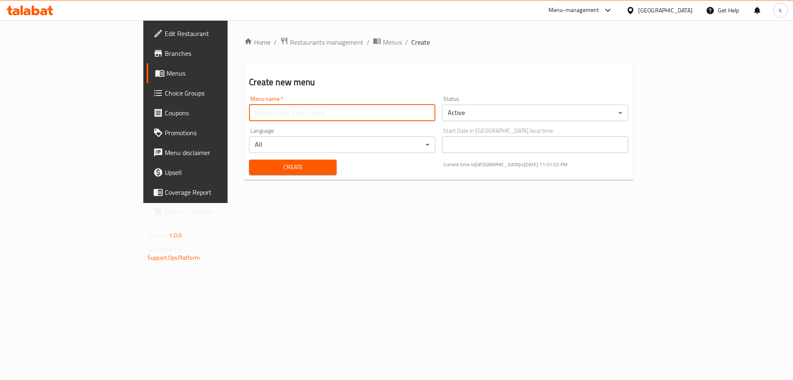
type input "khaled"
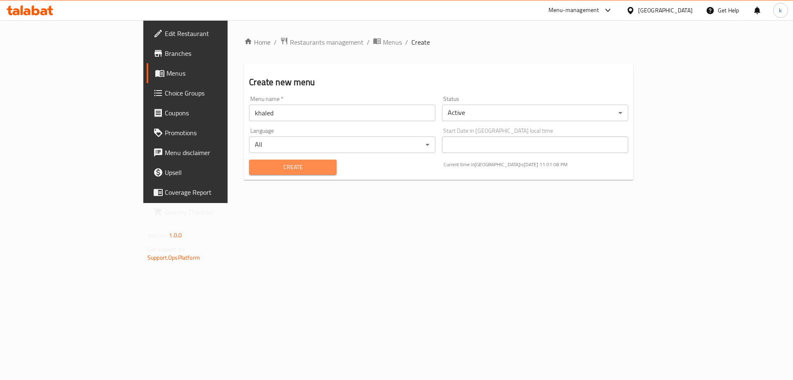
click at [256, 166] on span "Create" at bounding box center [293, 167] width 74 height 10
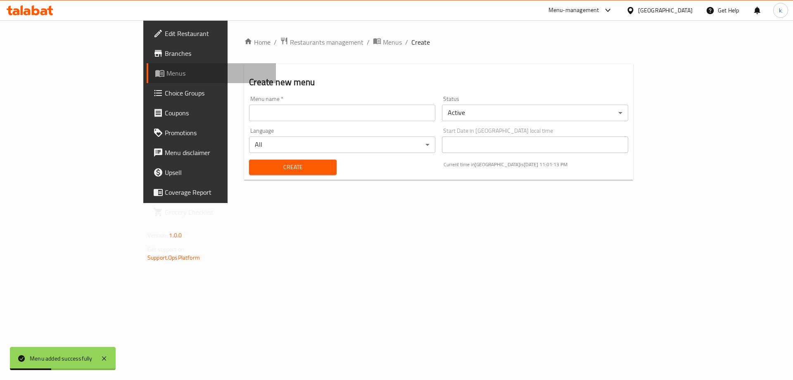
click at [166, 69] on span "Menus" at bounding box center [217, 73] width 103 height 10
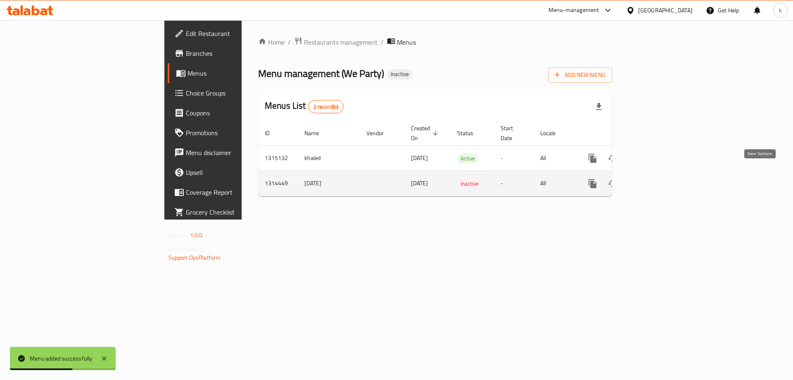
click at [657, 178] on icon "enhanced table" at bounding box center [652, 183] width 10 height 10
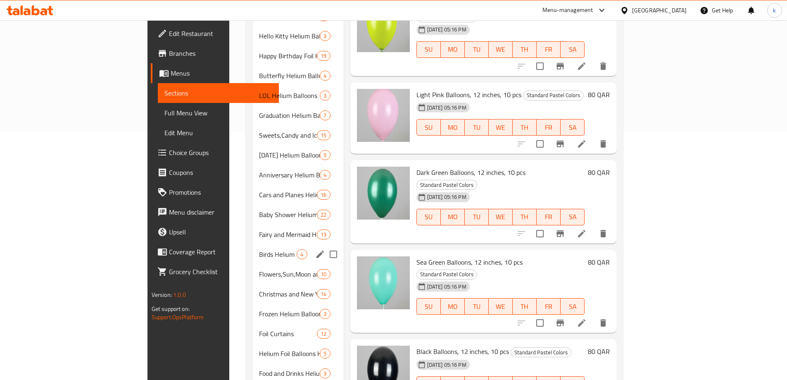
scroll to position [330, 0]
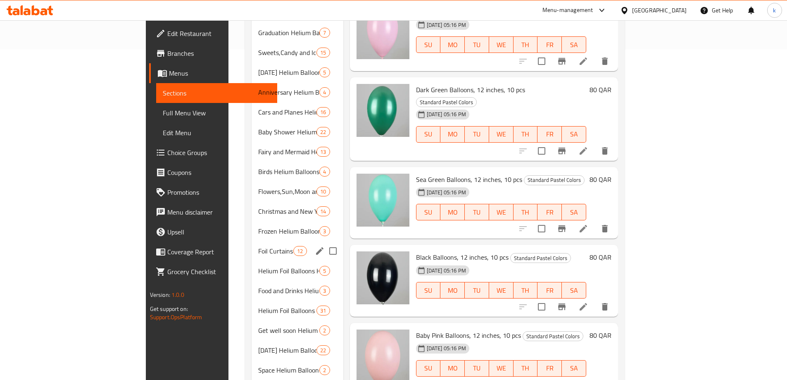
click at [251, 244] on div "Foil Curtains 12" at bounding box center [297, 251] width 92 height 20
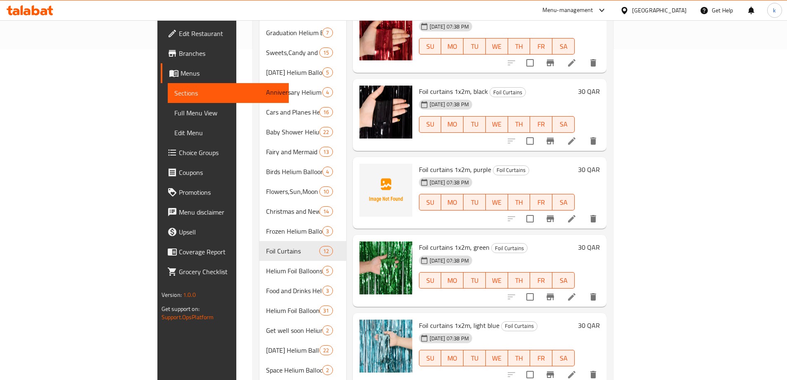
scroll to position [268, 0]
click at [576, 213] on icon at bounding box center [572, 218] width 10 height 10
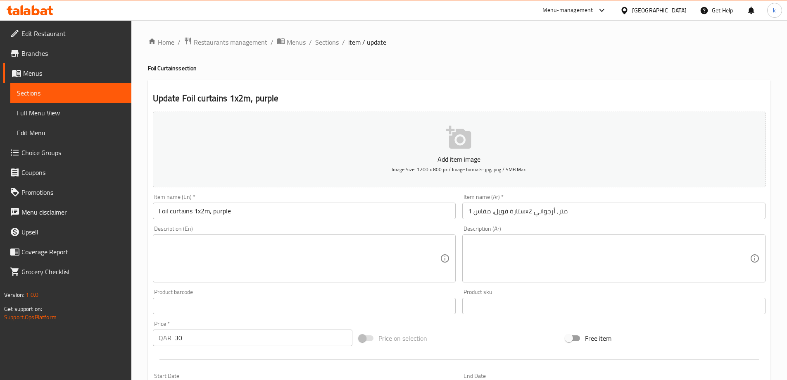
click at [576, 213] on input "ستارة فويل، مقاس 1x2 متر، أرجواني" at bounding box center [613, 210] width 303 height 17
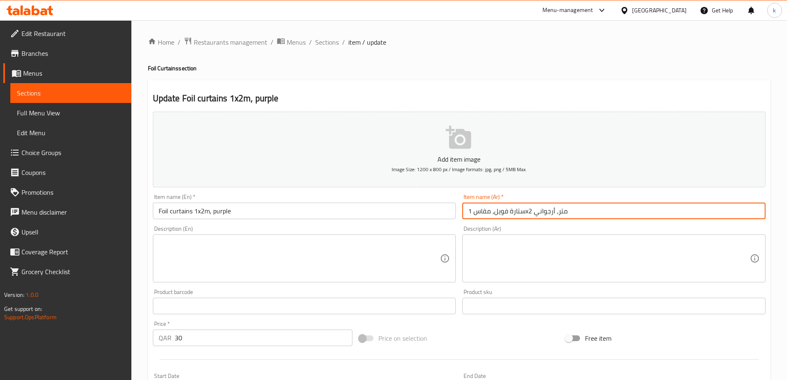
click at [576, 213] on input "ستارة فويل، مقاس 1x2 متر، أرجواني" at bounding box center [613, 210] width 303 height 17
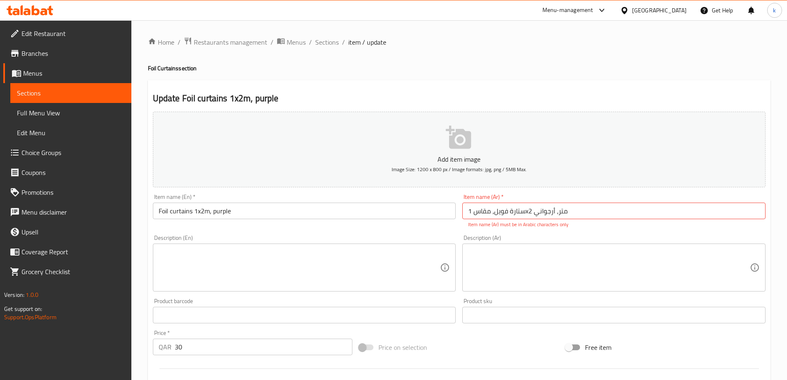
drag, startPoint x: 45, startPoint y: 73, endPoint x: 54, endPoint y: 134, distance: 62.1
click at [45, 73] on span "Menus" at bounding box center [74, 73] width 102 height 10
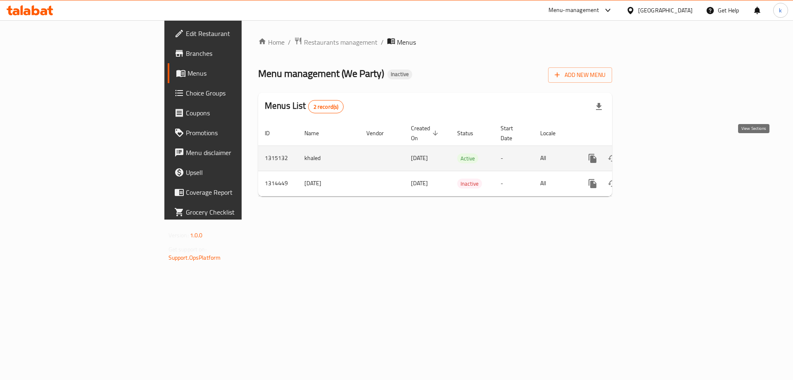
click at [656, 154] on icon "enhanced table" at bounding box center [651, 157] width 7 height 7
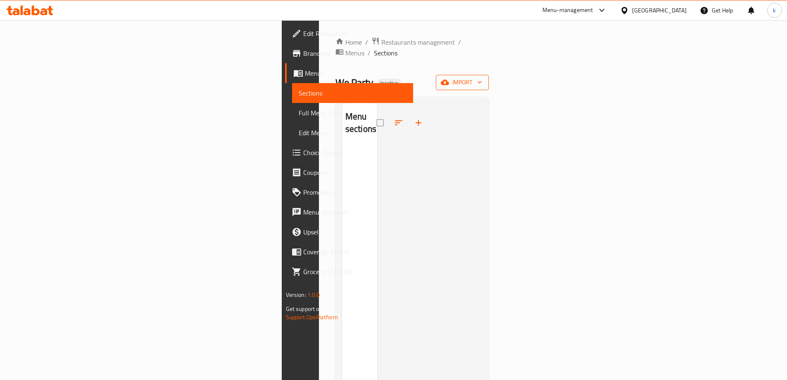
click at [482, 77] on span "import" at bounding box center [462, 82] width 40 height 10
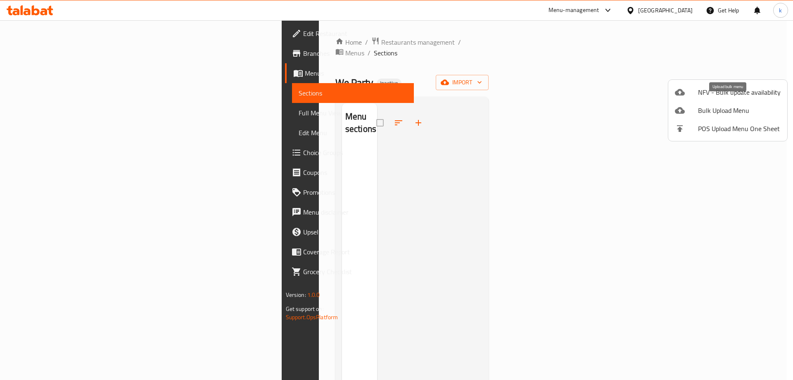
click at [695, 114] on div at bounding box center [686, 110] width 23 height 10
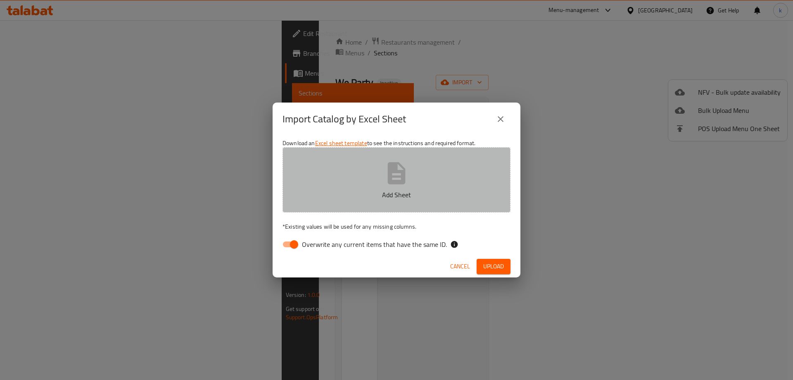
click at [401, 191] on p "Add Sheet" at bounding box center [396, 195] width 202 height 10
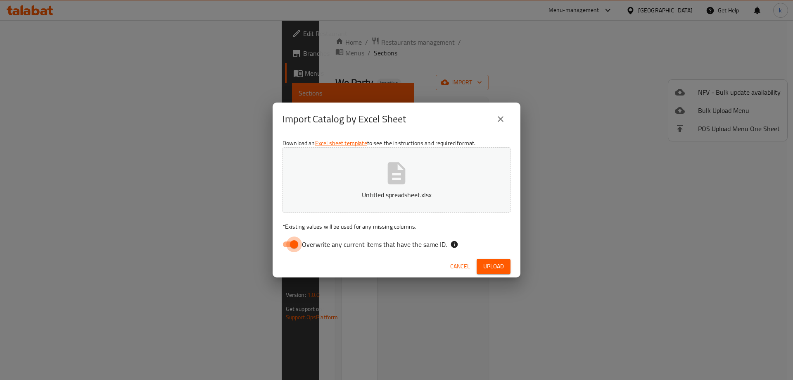
click at [295, 247] on input "Overwrite any current items that have the same ID." at bounding box center [293, 244] width 47 height 16
checkbox input "false"
click at [500, 266] on span "Upload" at bounding box center [493, 266] width 21 height 10
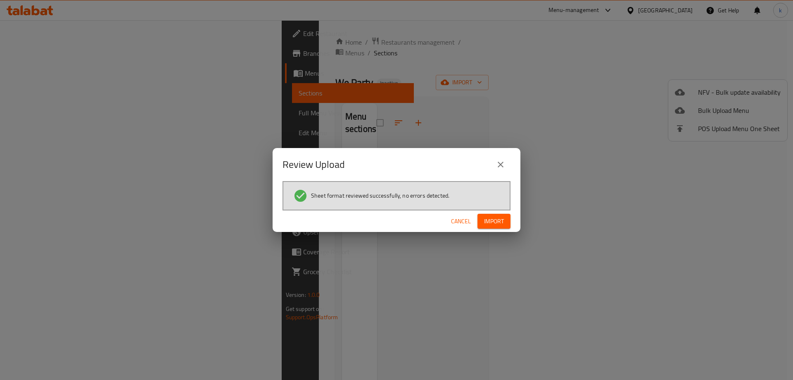
click at [501, 217] on span "Import" at bounding box center [494, 221] width 20 height 10
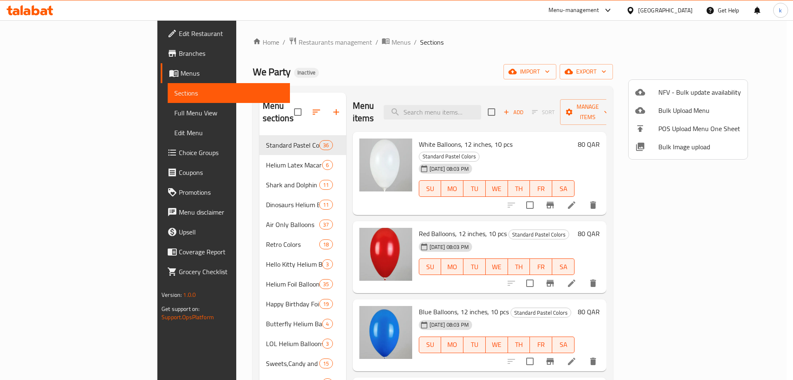
click at [371, 78] on div at bounding box center [396, 190] width 793 height 380
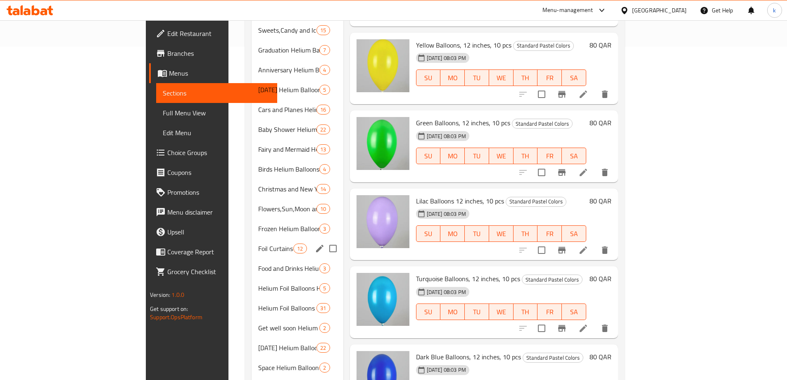
scroll to position [372, 0]
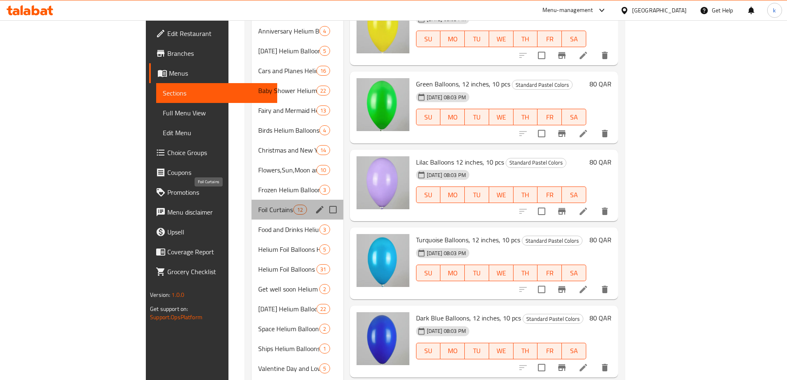
click at [258, 204] on span "Foil Curtains" at bounding box center [275, 209] width 35 height 10
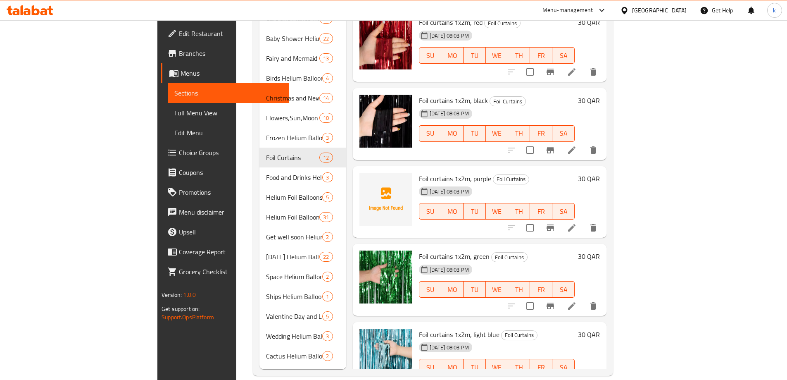
scroll to position [206, 0]
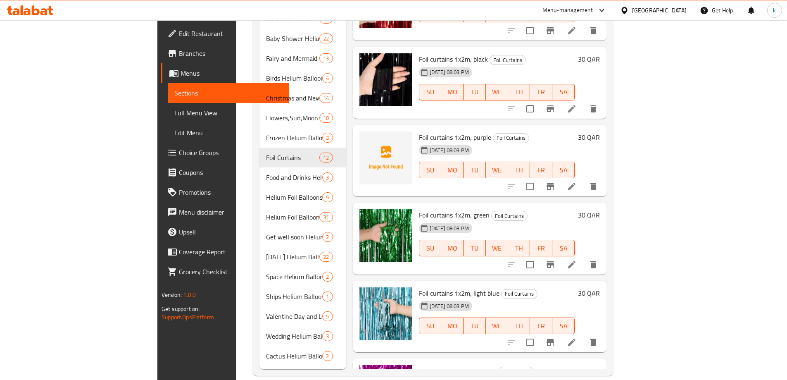
click at [583, 257] on li at bounding box center [571, 264] width 23 height 15
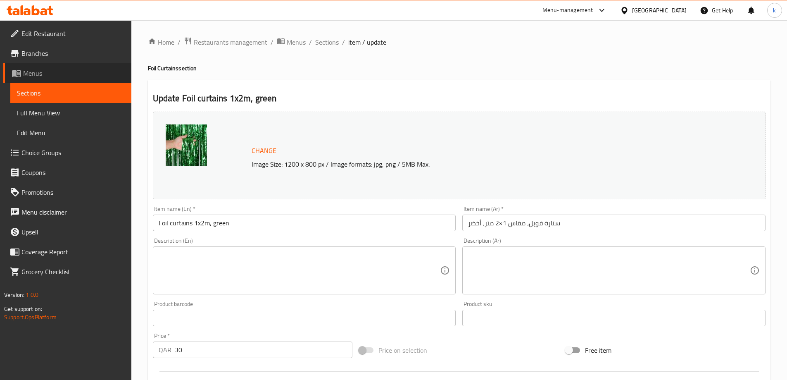
click at [35, 74] on span "Menus" at bounding box center [74, 73] width 102 height 10
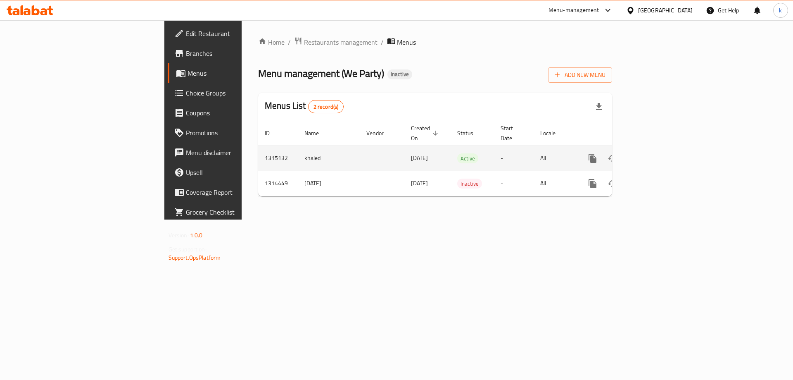
click at [510, 155] on td "-" at bounding box center [514, 157] width 40 height 25
click at [657, 153] on icon "enhanced table" at bounding box center [652, 158] width 10 height 10
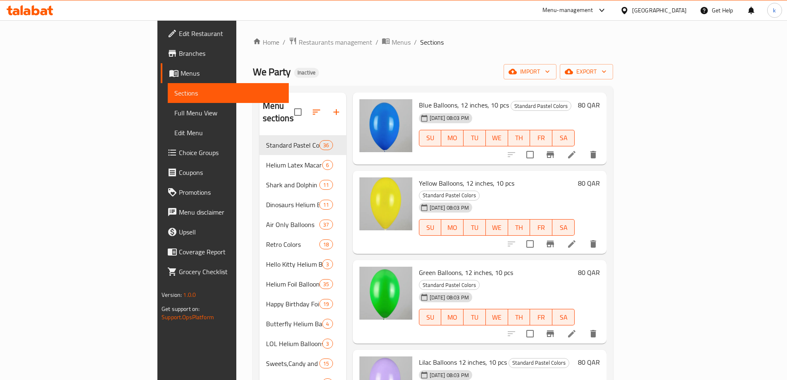
click at [180, 77] on span "Menus" at bounding box center [231, 73] width 102 height 10
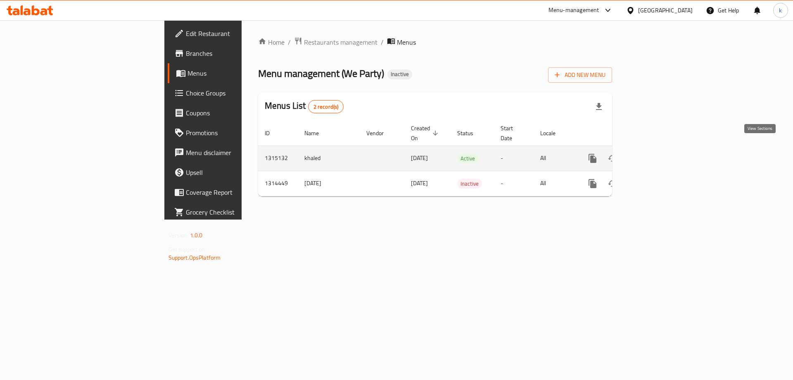
click at [657, 153] on icon "enhanced table" at bounding box center [652, 158] width 10 height 10
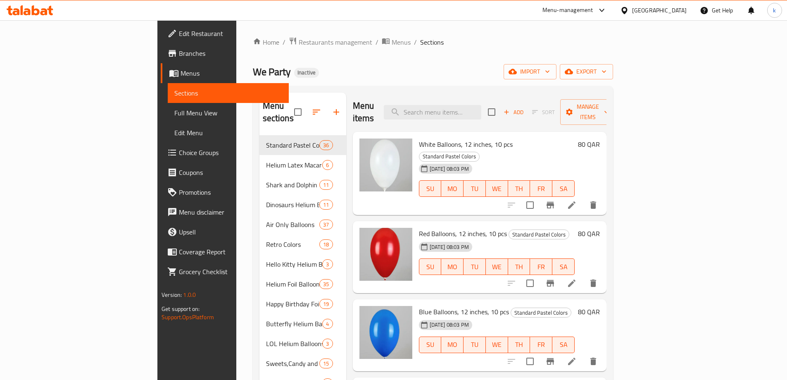
click at [174, 133] on span "Edit Menu" at bounding box center [228, 133] width 108 height 10
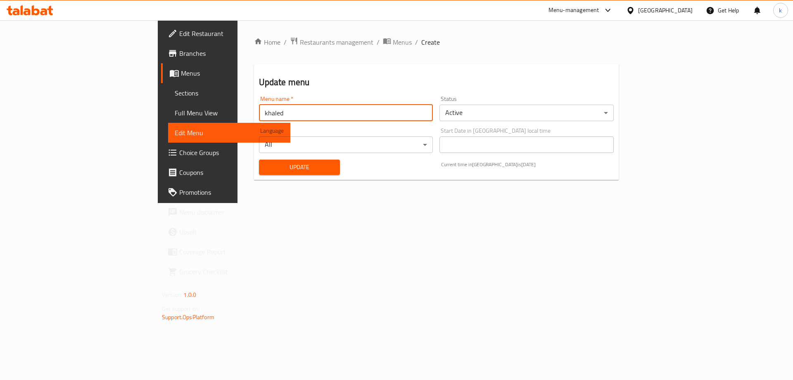
click at [259, 116] on input "khaled" at bounding box center [346, 112] width 174 height 17
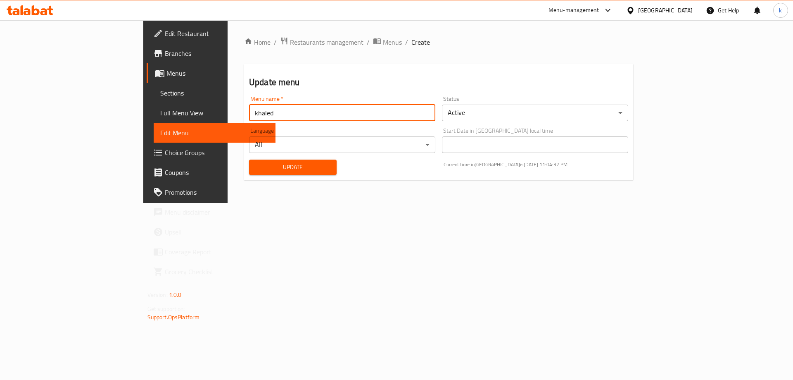
click at [249, 116] on input "khaled" at bounding box center [342, 112] width 186 height 17
type input "9"
type input "29/9/2025"
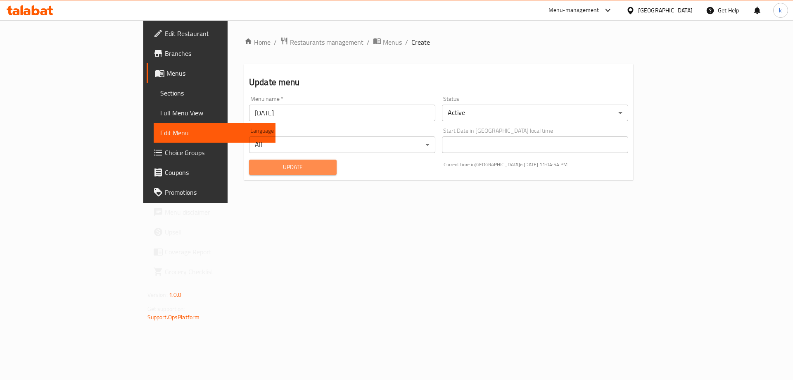
click at [256, 166] on span "Update" at bounding box center [293, 167] width 74 height 10
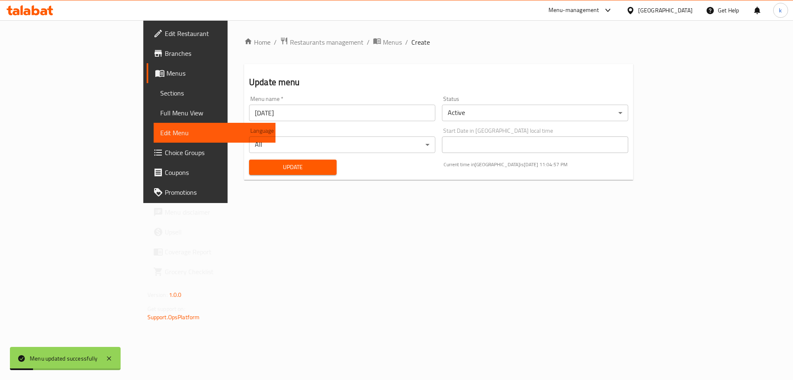
click at [166, 74] on span "Menus" at bounding box center [217, 73] width 103 height 10
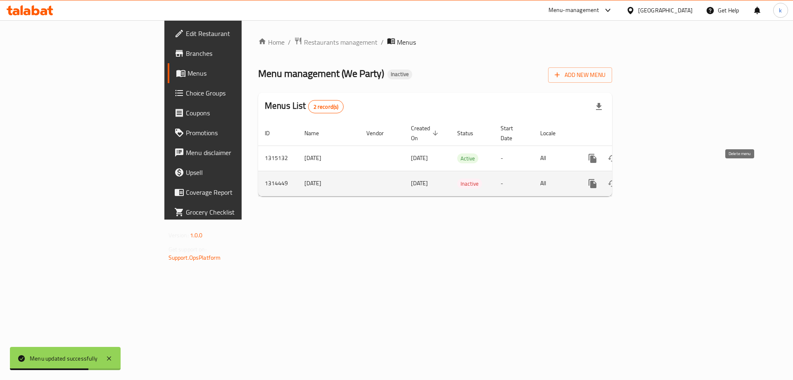
click at [635, 180] on icon "enhanced table" at bounding box center [632, 183] width 6 height 7
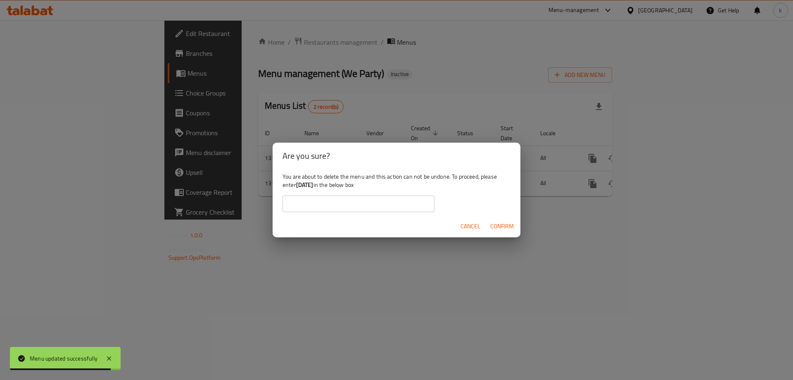
click at [307, 187] on b "[DATE]" at bounding box center [304, 184] width 17 height 11
drag, startPoint x: 328, startPoint y: 184, endPoint x: 298, endPoint y: 187, distance: 30.2
click at [298, 187] on div "You are about to delete the menu and this action can not be undone. To proceed,…" at bounding box center [397, 192] width 248 height 46
copy b "[DATE]"
click at [290, 202] on input "text" at bounding box center [358, 203] width 152 height 17
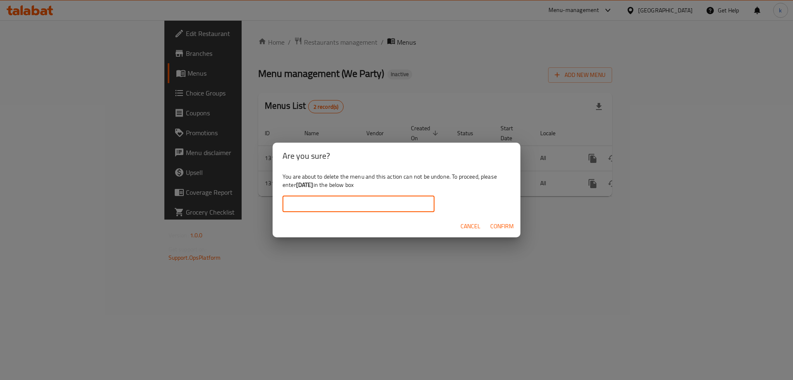
paste input "[DATE]"
type input "[DATE]"
click at [496, 225] on span "Confirm" at bounding box center [502, 226] width 24 height 10
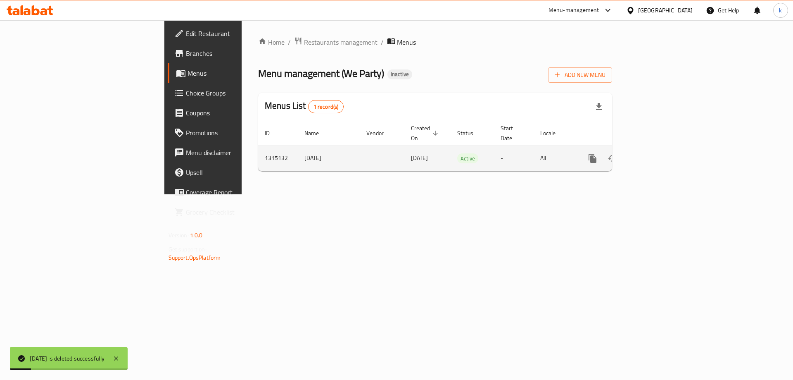
click at [656, 154] on icon "enhanced table" at bounding box center [651, 157] width 7 height 7
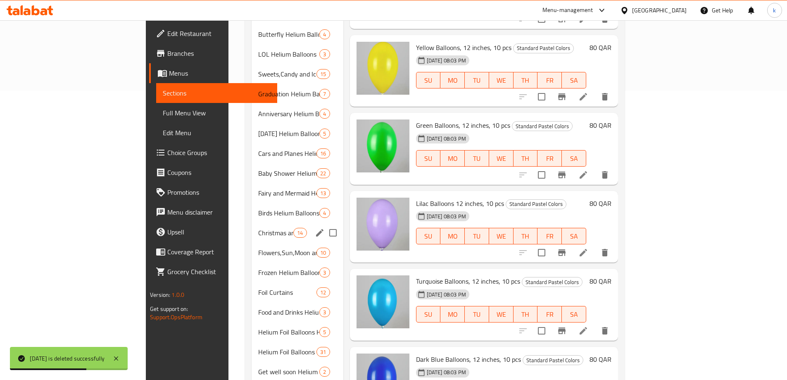
scroll to position [330, 0]
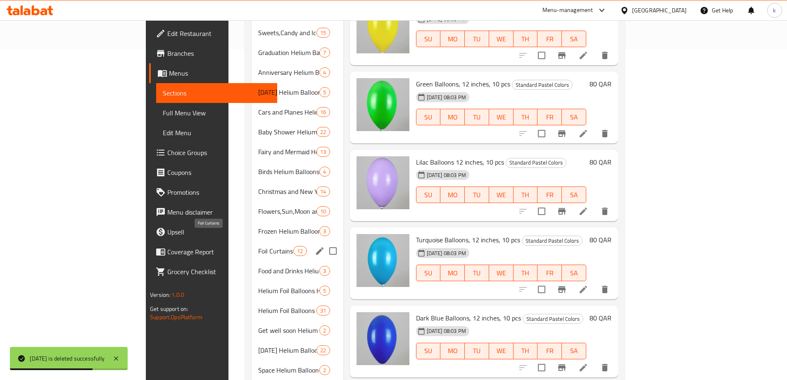
click at [258, 246] on span "Foil Curtains" at bounding box center [275, 251] width 35 height 10
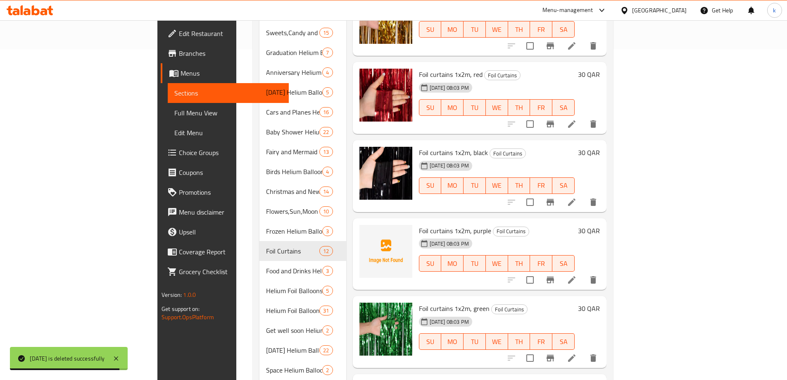
scroll to position [268, 0]
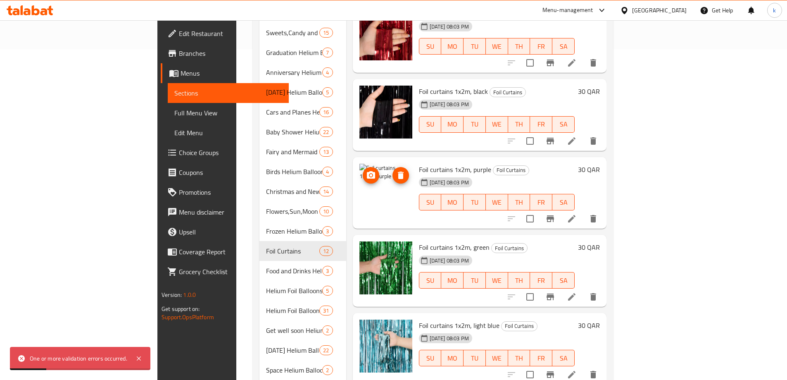
click at [398, 171] on icon "delete image" at bounding box center [401, 174] width 6 height 7
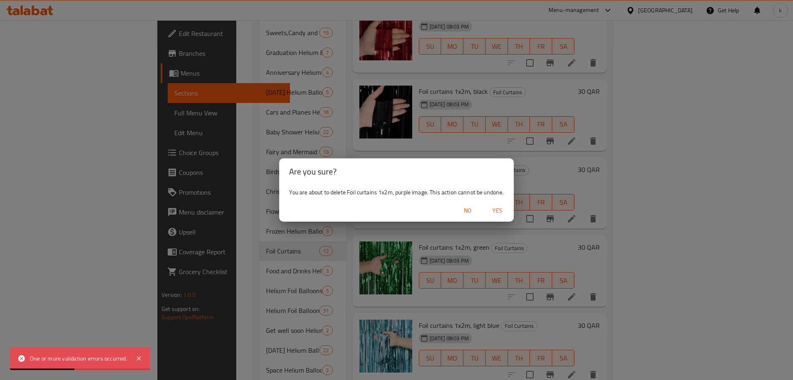
click at [496, 210] on span "Yes" at bounding box center [497, 210] width 20 height 10
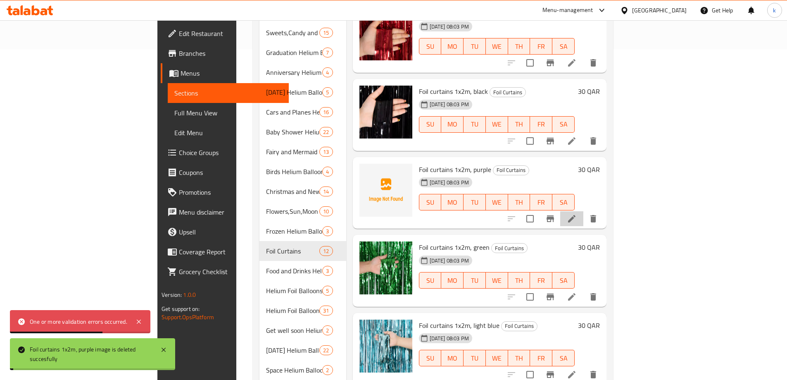
click at [583, 212] on li at bounding box center [571, 218] width 23 height 15
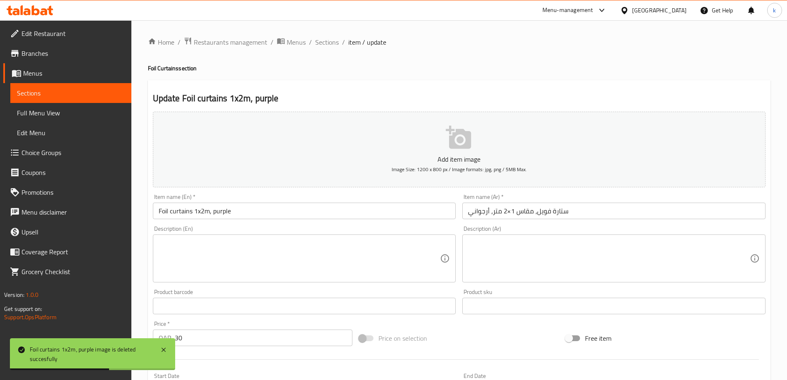
click at [436, 111] on div "Add item image Image Size: 1200 x 800 px / Image formats: jpg, png / 5MB Max." at bounding box center [458, 149] width 619 height 82
click at [441, 137] on button "Add item image Image Size: 1200 x 800 px / Image formats: jpg, png / 5MB Max." at bounding box center [459, 149] width 612 height 76
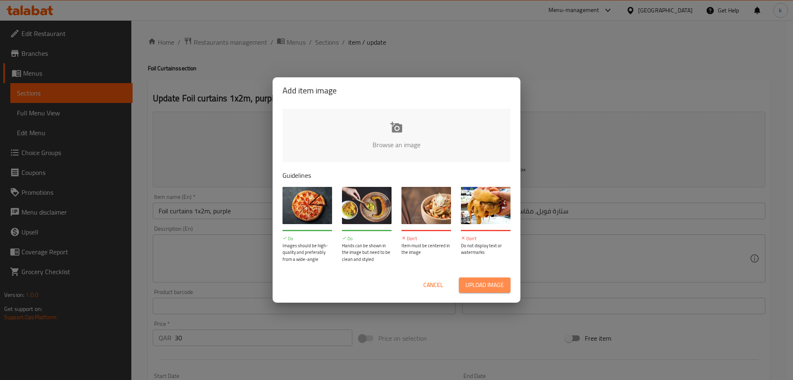
click at [476, 283] on span "Upload image" at bounding box center [484, 285] width 38 height 10
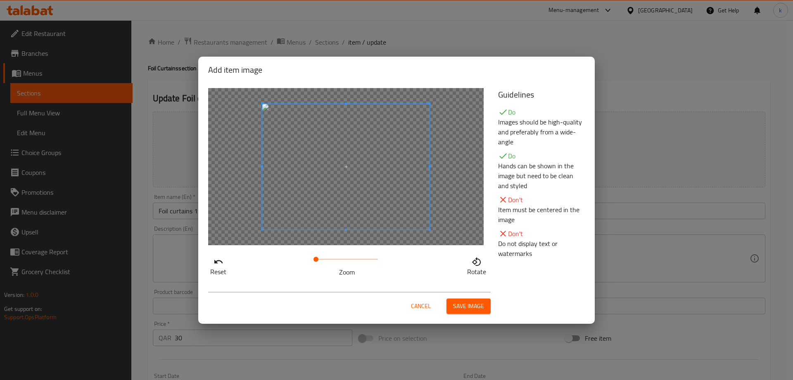
click at [474, 302] on span "Save image" at bounding box center [468, 306] width 31 height 10
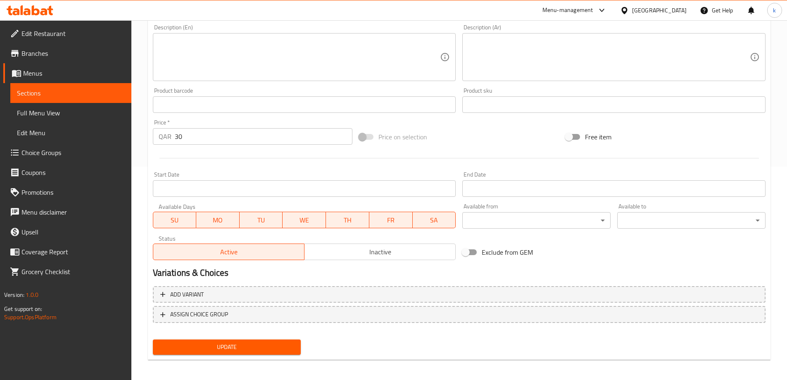
scroll to position [216, 0]
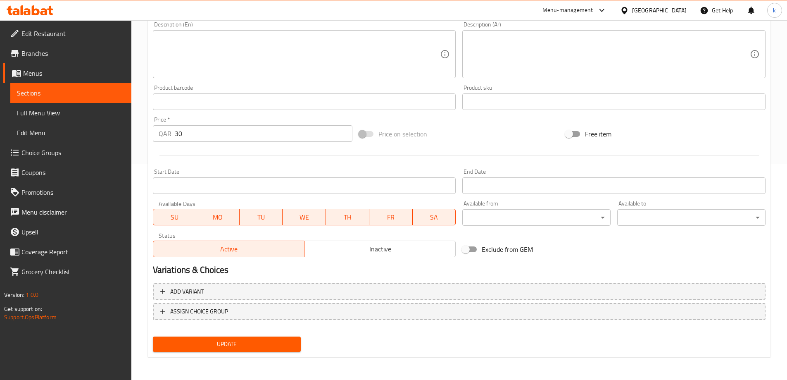
click at [256, 340] on span "Update" at bounding box center [226, 344] width 135 height 10
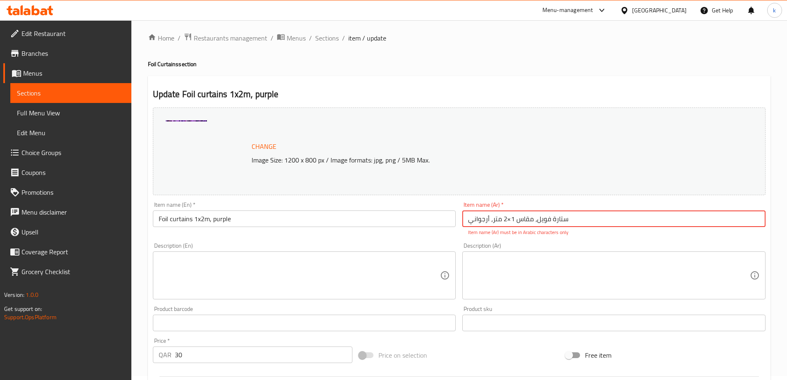
scroll to position [0, 0]
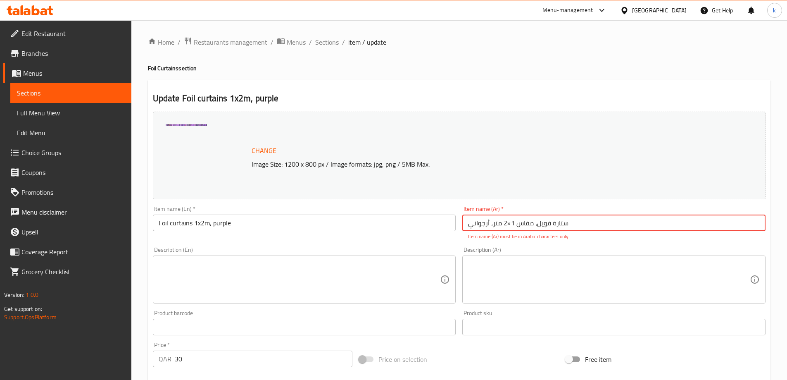
click at [54, 106] on link "Full Menu View" at bounding box center [70, 113] width 121 height 20
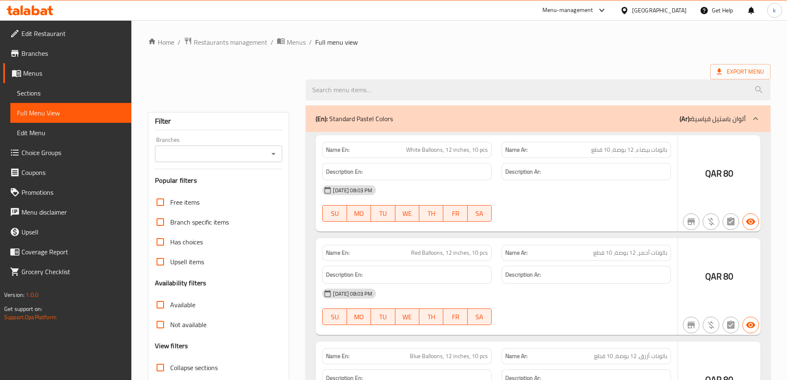
click at [59, 94] on span "Sections" at bounding box center [71, 93] width 108 height 10
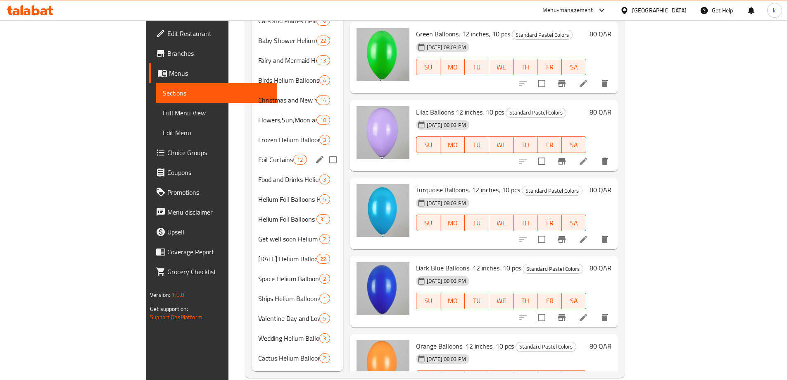
scroll to position [424, 0]
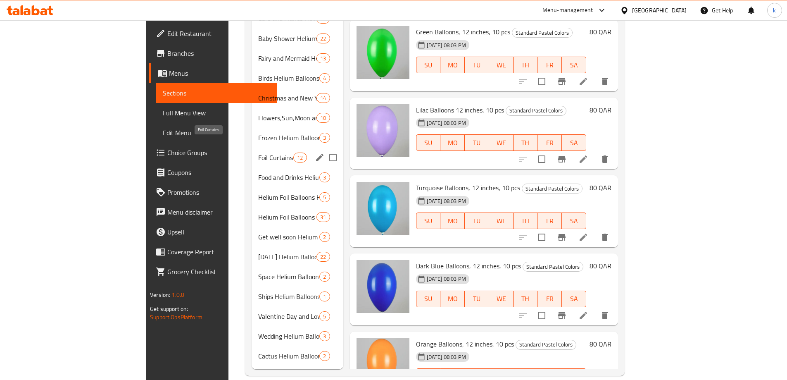
click at [258, 152] on span "Foil Curtains" at bounding box center [275, 157] width 35 height 10
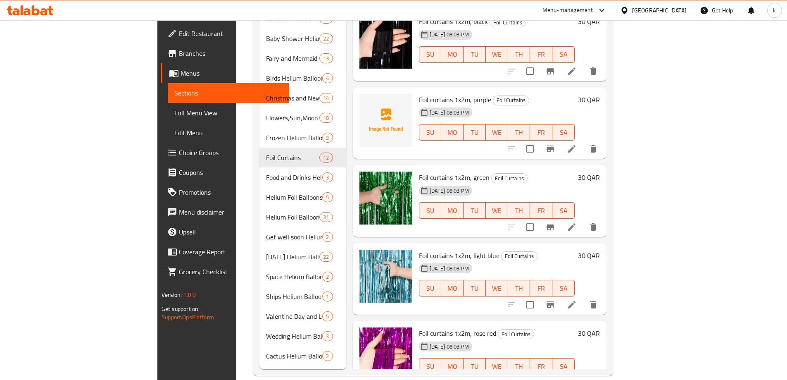
scroll to position [248, 0]
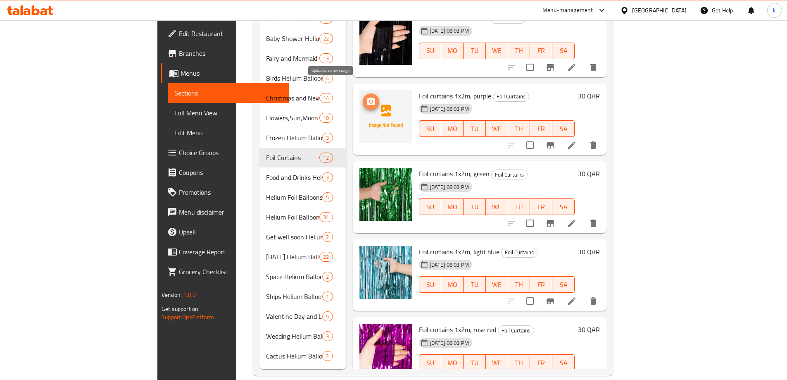
click at [367, 97] on icon "upload picture" at bounding box center [371, 100] width 8 height 7
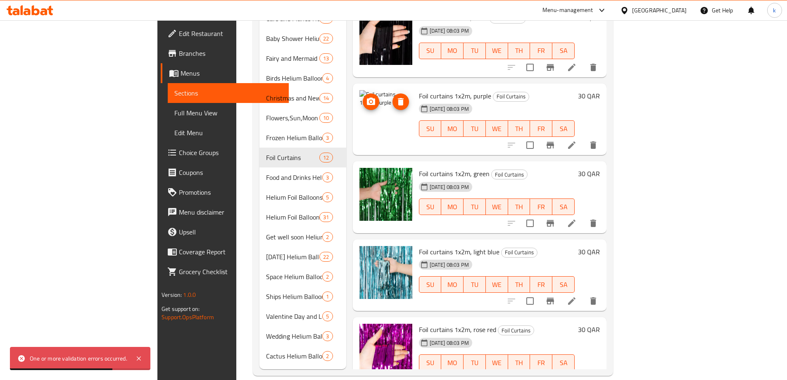
click at [398, 98] on icon "delete image" at bounding box center [401, 101] width 6 height 7
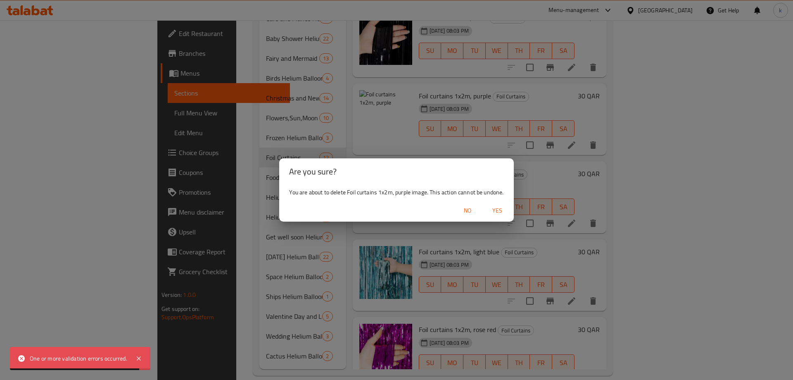
click at [499, 208] on span "Yes" at bounding box center [497, 210] width 20 height 10
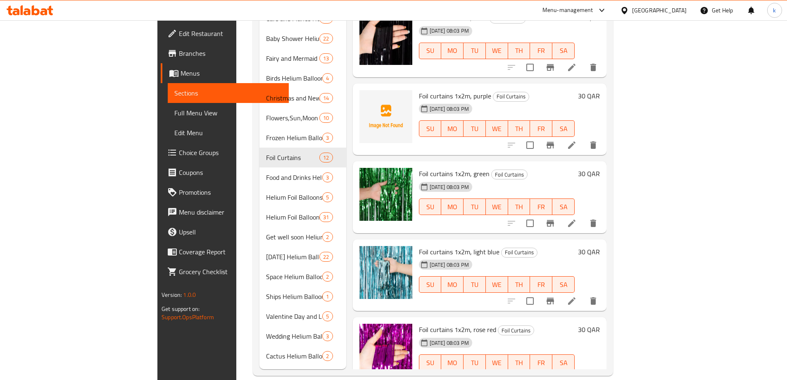
click at [419, 167] on span "Foil curtains 1x2m, green" at bounding box center [454, 173] width 71 height 12
click at [419, 90] on span "Foil curtains 1x2m, purple" at bounding box center [455, 96] width 72 height 12
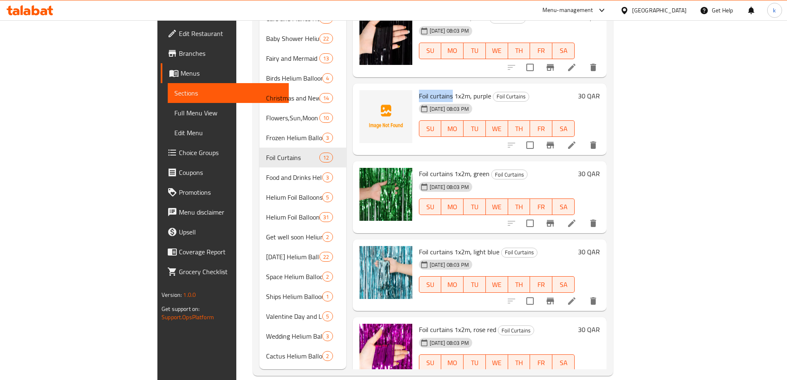
drag, startPoint x: 378, startPoint y: 83, endPoint x: 413, endPoint y: 85, distance: 35.2
click at [415, 87] on div "Foil curtains 1x2m, purple Foil Curtains 29-09-2025 08:03 PM SU MO TU WE TH FR …" at bounding box center [496, 119] width 162 height 65
copy span "Foil curtains"
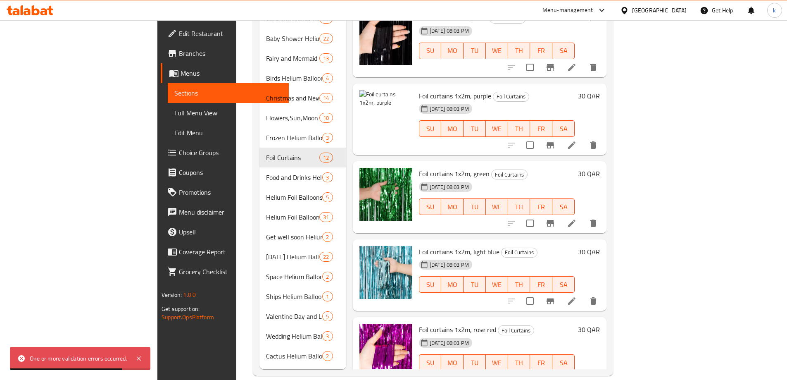
click at [432, 90] on span "Foil curtains 1x2m, purple" at bounding box center [455, 96] width 72 height 12
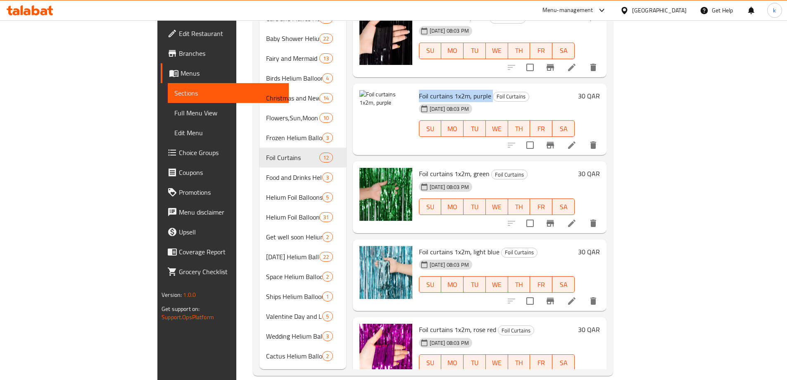
copy h6 "Foil curtains 1x2m, purple"
click at [424, 90] on span "Foil curtains 1x2m, purple" at bounding box center [455, 96] width 72 height 12
click at [396, 97] on icon "delete image" at bounding box center [401, 102] width 10 height 10
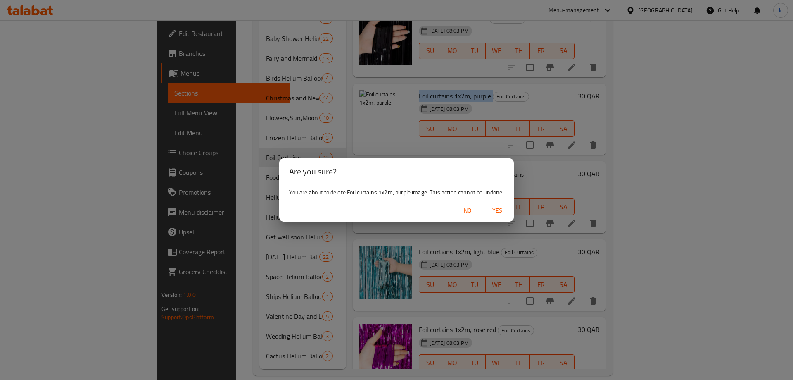
click at [498, 211] on span "Yes" at bounding box center [497, 210] width 20 height 10
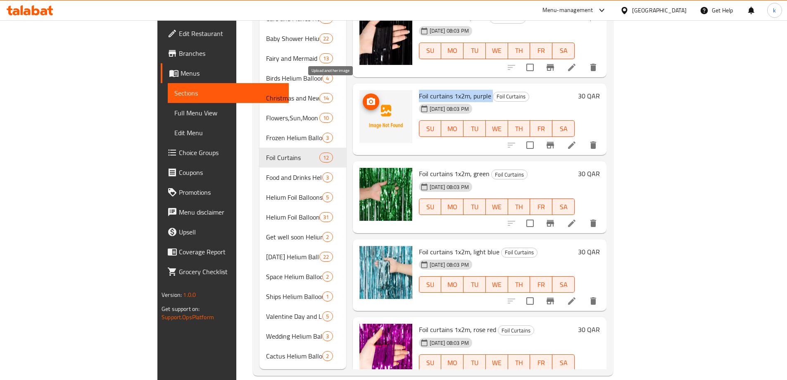
click at [366, 97] on icon "upload picture" at bounding box center [371, 102] width 10 height 10
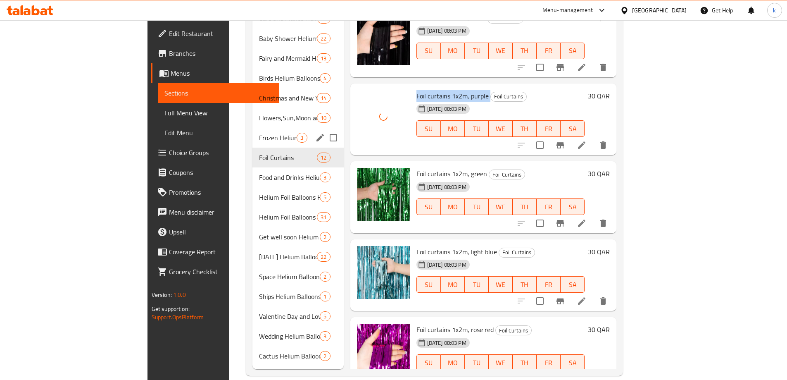
click at [252, 133] on div "Frozen Helium Balloons 3" at bounding box center [297, 138] width 91 height 20
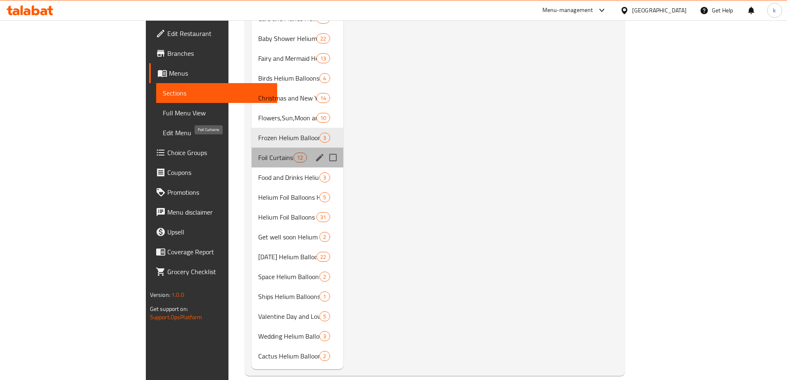
click at [258, 152] on span "Foil Curtains" at bounding box center [275, 157] width 35 height 10
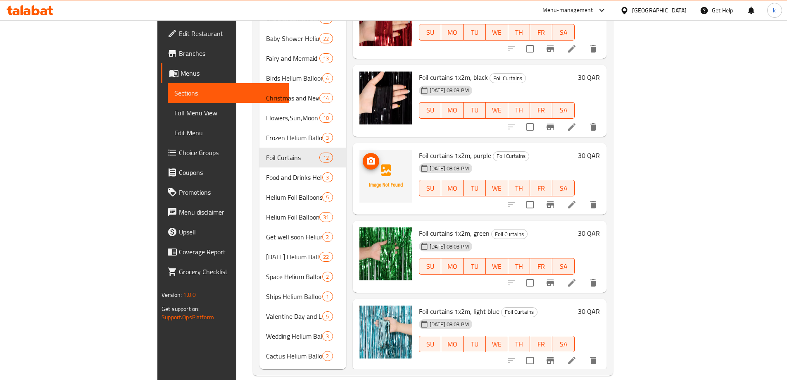
scroll to position [248, 0]
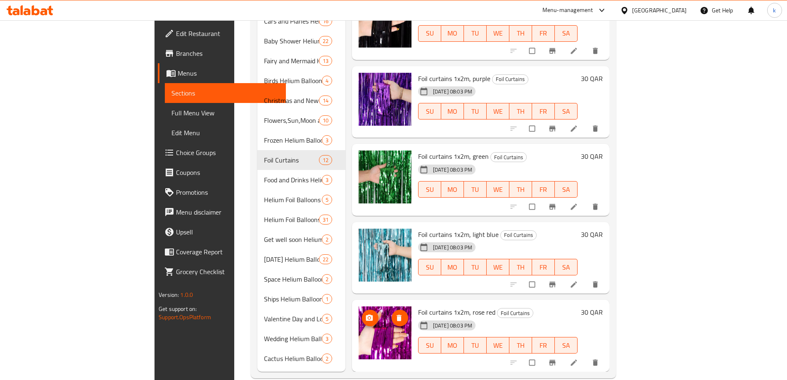
scroll to position [424, 0]
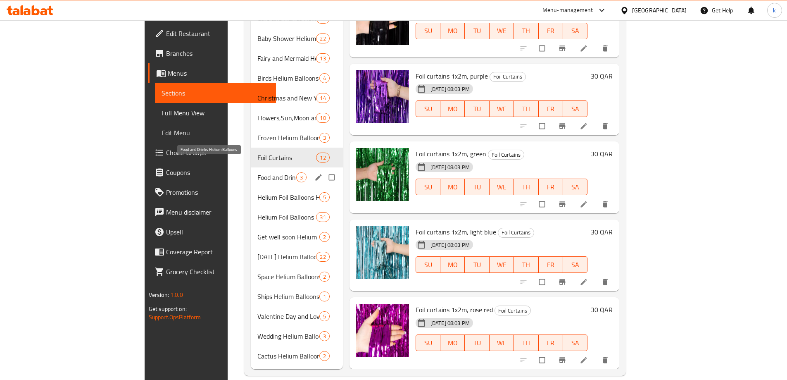
click at [257, 172] on span "Food and Drinks Helium Balloons" at bounding box center [276, 177] width 39 height 10
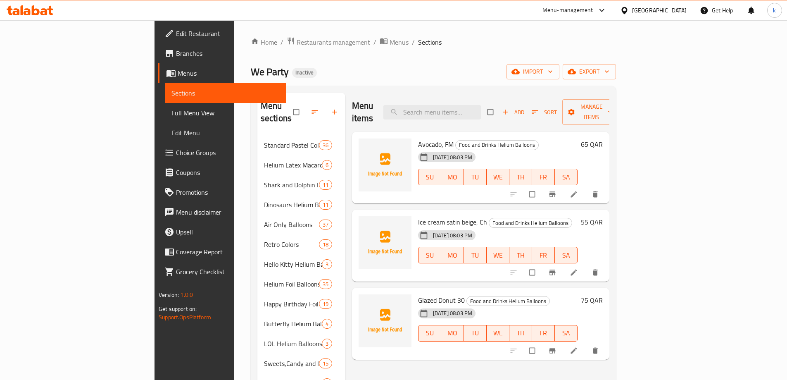
click at [418, 138] on span "Avocado, FM" at bounding box center [436, 144] width 36 height 12
copy h6 "Avocado, FM"
click at [418, 216] on span "Ice cream satin beige, Ch" at bounding box center [452, 222] width 69 height 12
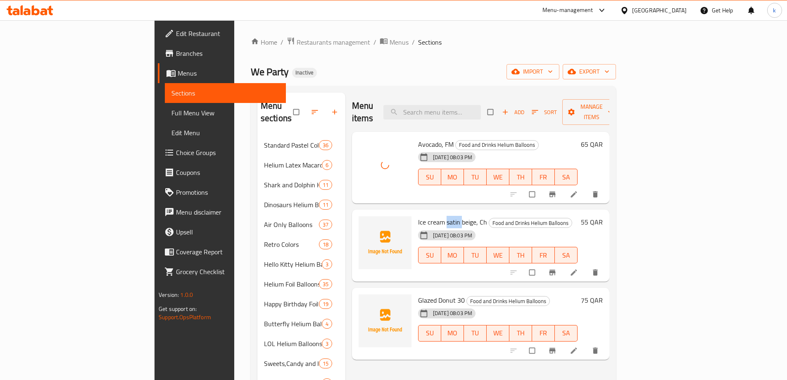
click at [418, 216] on span "Ice cream satin beige, Ch" at bounding box center [452, 222] width 69 height 12
copy h6 "Ice cream satin beige, Ch"
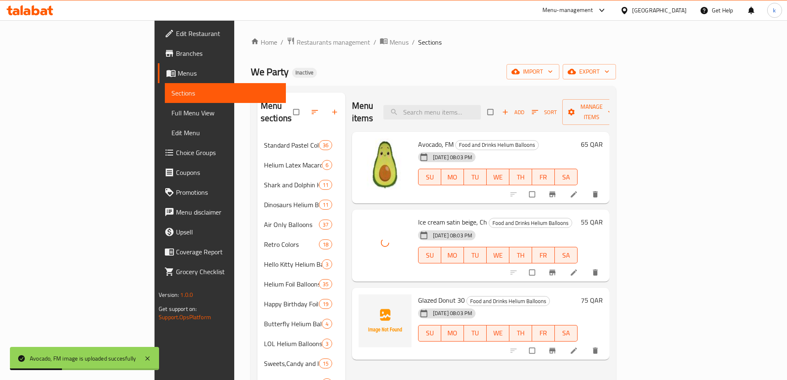
click at [418, 294] on span "Glazed Donut 30" at bounding box center [441, 300] width 47 height 12
copy h6 "Glazed Donut 30"
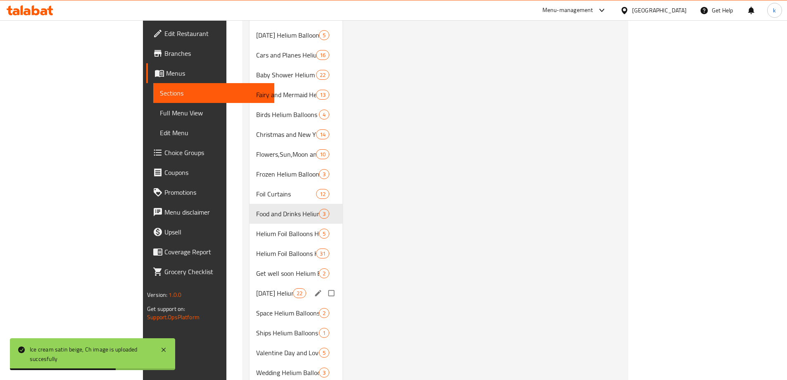
scroll to position [413, 0]
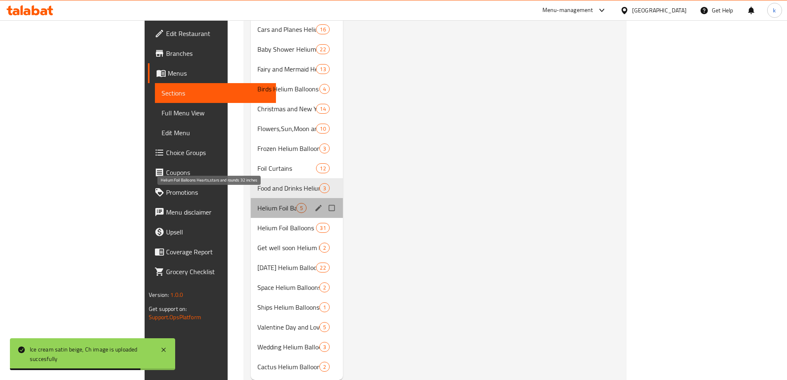
click at [257, 203] on span "Helium Foil Balloons Hearts,stars and rounds 32 inches" at bounding box center [276, 208] width 39 height 10
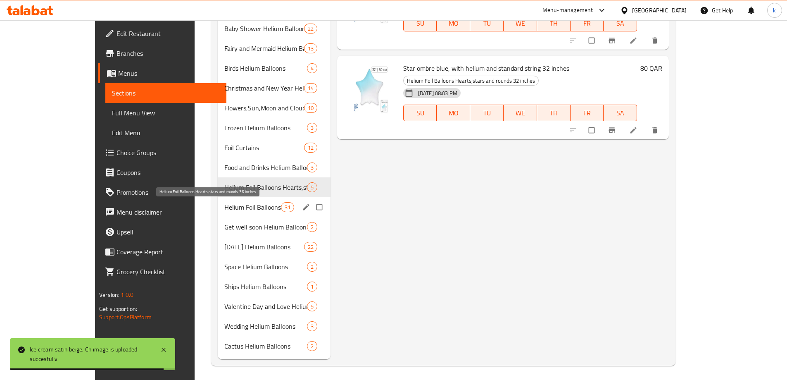
scroll to position [424, 0]
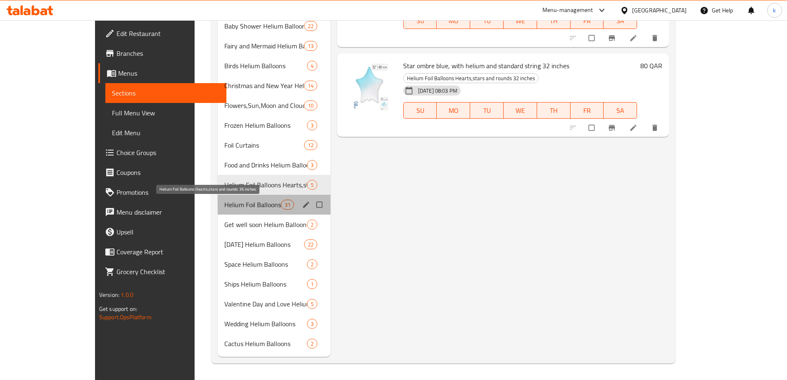
click at [225, 200] on span "Helium Foil Balloons Hearts,stars and rounds 36 inches" at bounding box center [252, 204] width 57 height 10
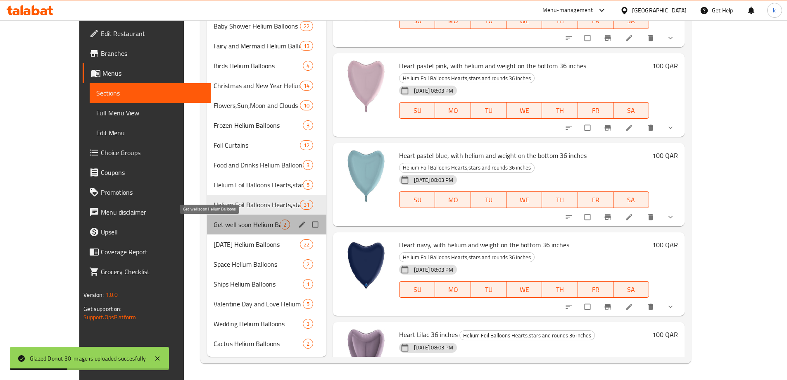
click at [213, 221] on span "Get well soon Helium Balloons" at bounding box center [246, 224] width 66 height 10
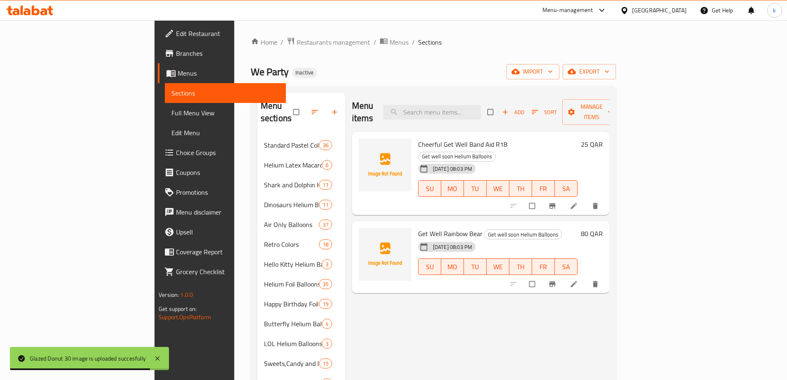
click at [418, 138] on span "Cheerful Get Well Band Aid R18" at bounding box center [462, 144] width 89 height 12
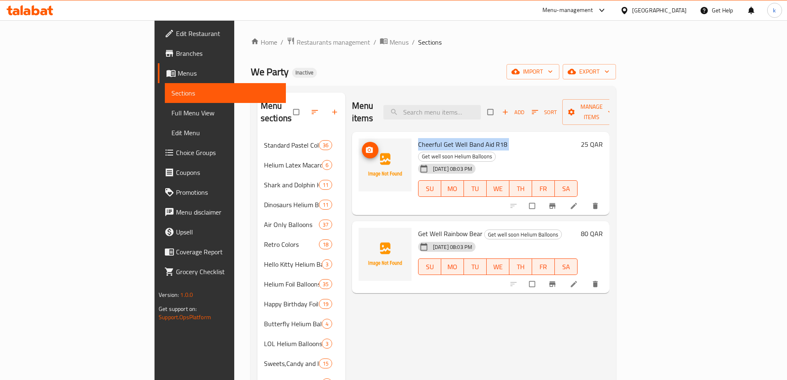
copy h6 "Cheerful Get Well Band Aid R18"
click at [418, 227] on span "Get Well Rainbow Bear" at bounding box center [450, 233] width 64 height 12
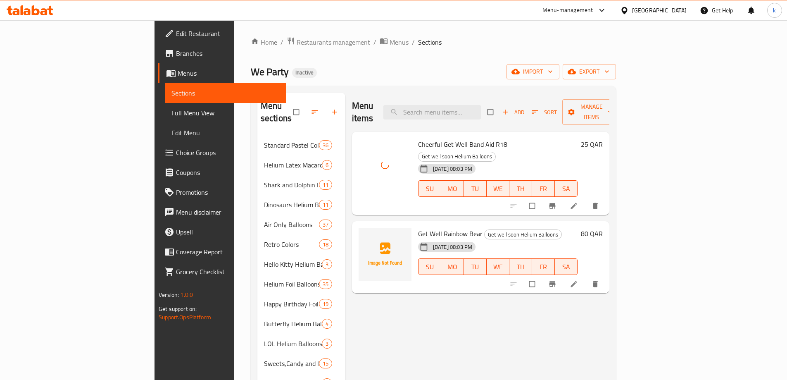
click at [418, 227] on span "Get Well Rainbow Bear" at bounding box center [450, 233] width 64 height 12
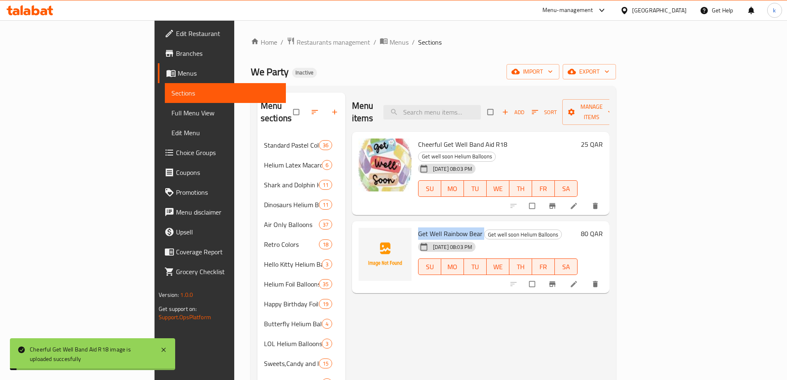
click at [418, 227] on span "Get Well Rainbow Bear" at bounding box center [450, 233] width 64 height 12
copy h6 "Get Well Rainbow Bear"
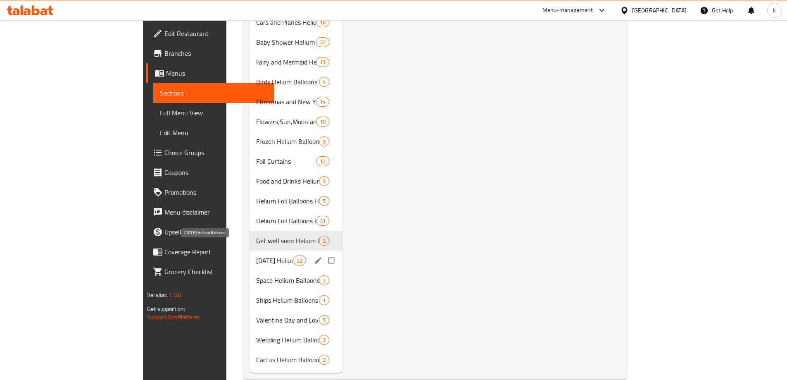
scroll to position [424, 0]
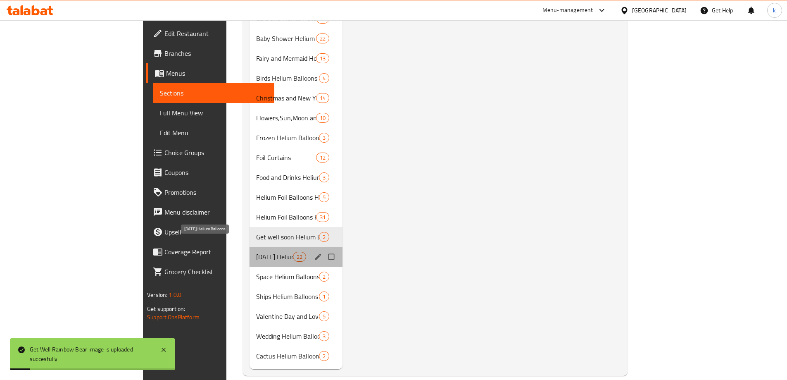
click at [256, 251] on span "[DATE] Helium Balloons" at bounding box center [274, 256] width 36 height 10
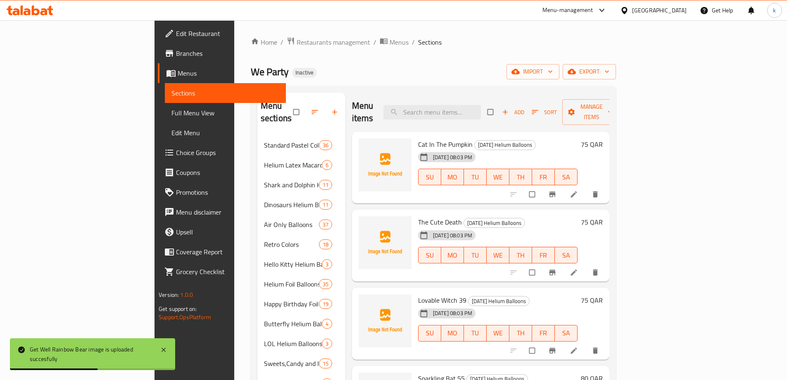
click at [418, 138] on span "Cat In The Pumpkin" at bounding box center [445, 144] width 55 height 12
copy h6 "Cat In The Pumpkin"
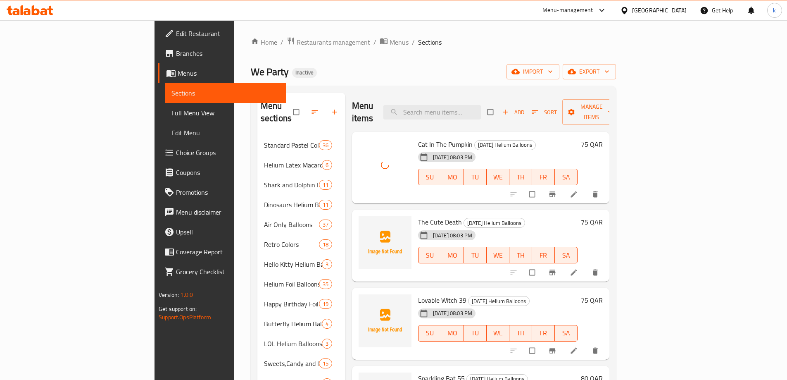
click at [418, 216] on span "The Cute Death" at bounding box center [440, 222] width 44 height 12
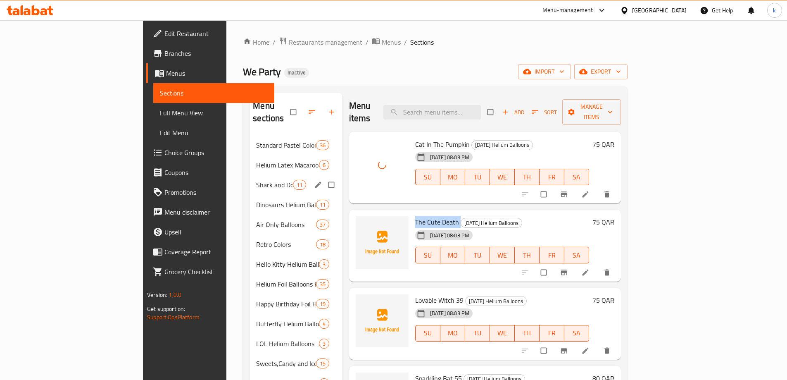
copy h6 "The Cute Death"
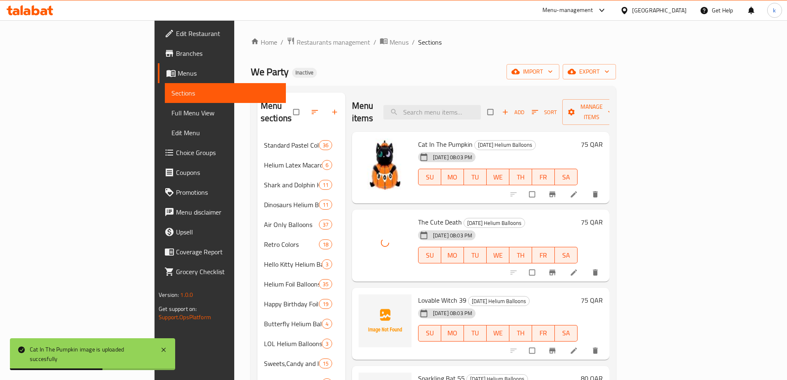
click at [418, 294] on span "Lovable Witch 39" at bounding box center [442, 300] width 48 height 12
copy h6 "Lovable Witch 39"
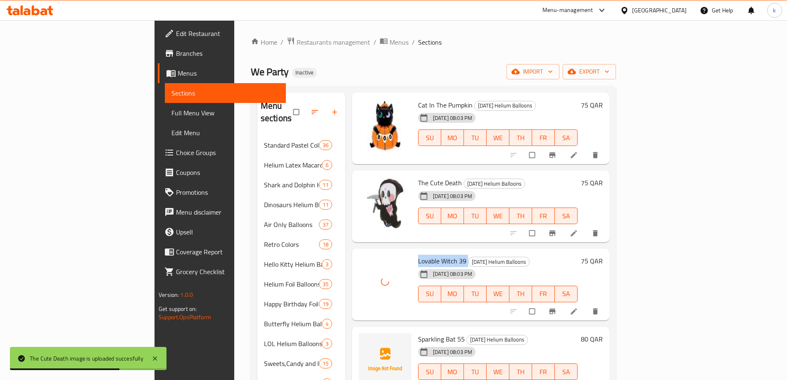
scroll to position [206, 0]
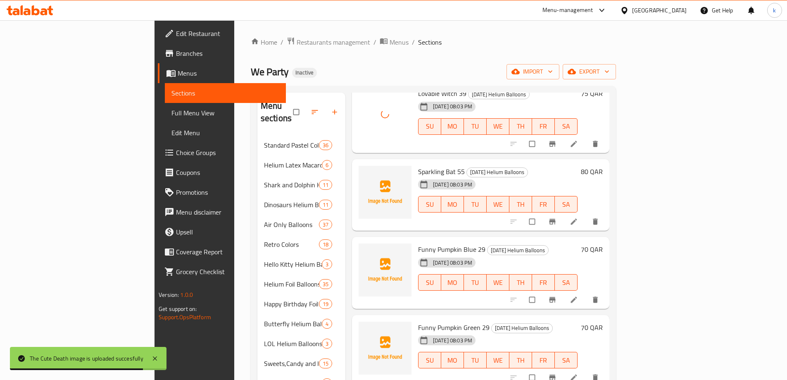
click at [418, 165] on span "Sparkling Bat 55" at bounding box center [441, 171] width 47 height 12
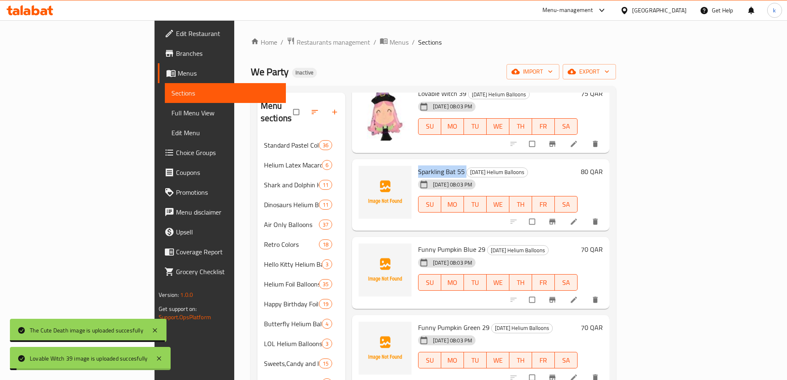
copy h6 "Sparkling Bat 55"
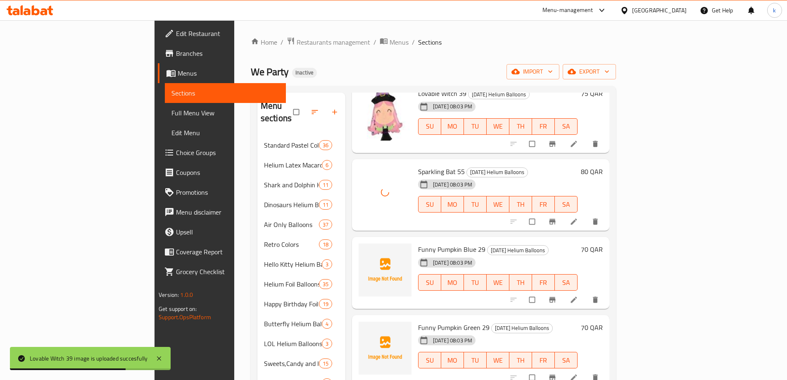
click at [418, 243] on span "Funny Pumpkin Blue 29" at bounding box center [451, 249] width 67 height 12
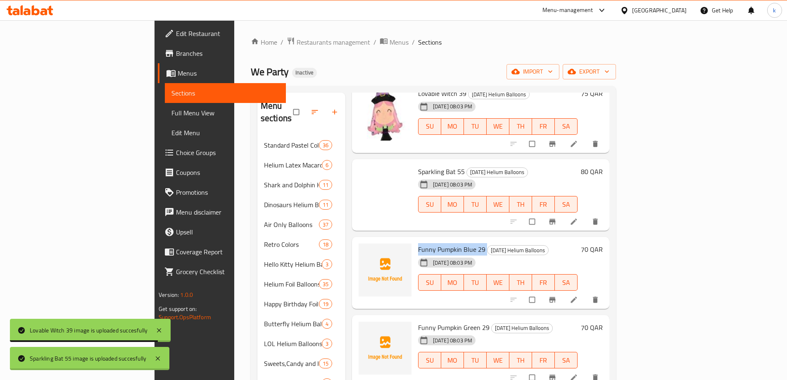
copy h6 "Funny Pumpkin Blue 29"
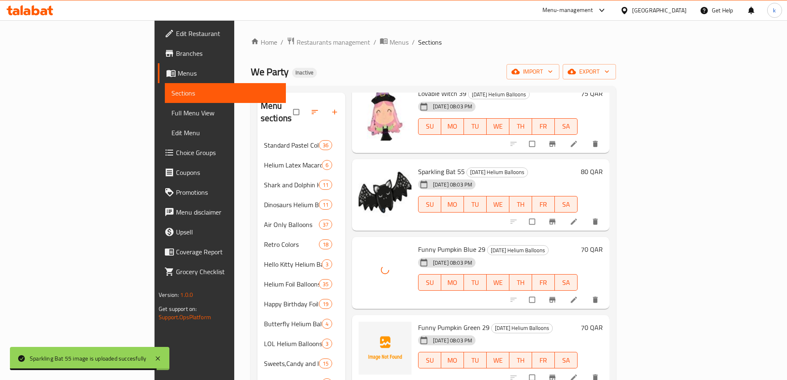
click at [418, 321] on span "Funny Pumpkin Green 29" at bounding box center [453, 327] width 71 height 12
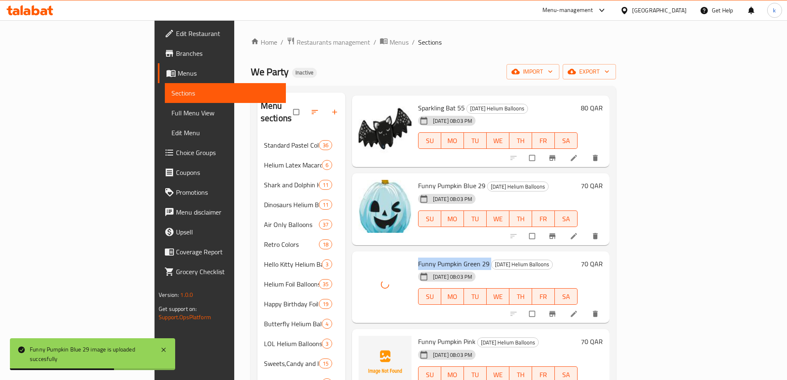
scroll to position [413, 0]
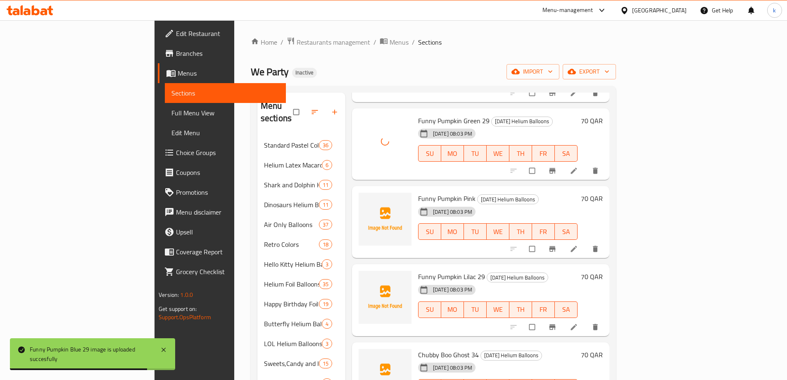
click at [425, 192] on span "Funny Pumpkin Pink" at bounding box center [446, 198] width 57 height 12
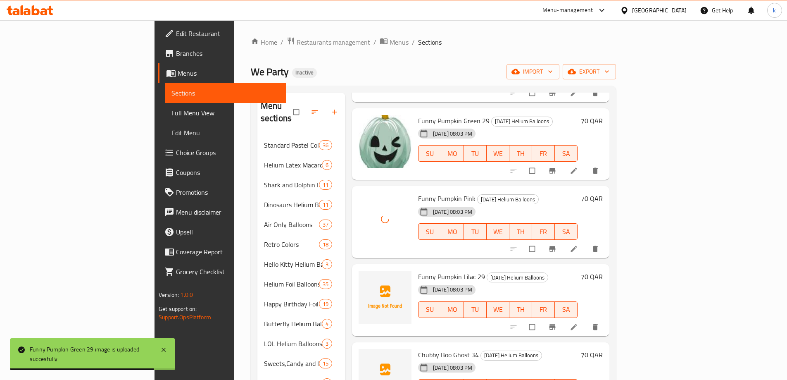
click at [418, 270] on span "Funny Pumpkin Lilac 29" at bounding box center [451, 276] width 67 height 12
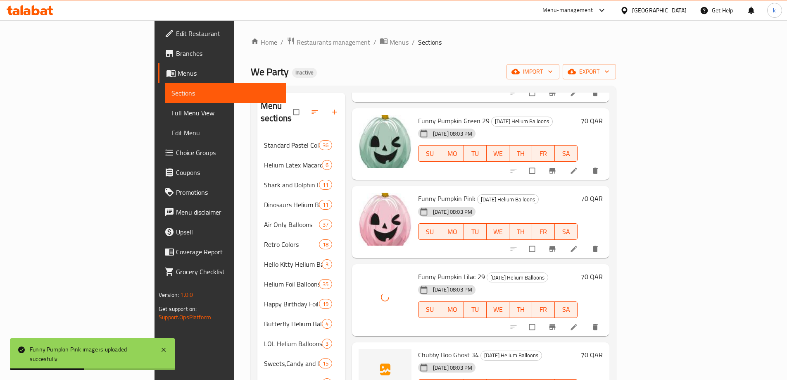
click at [418, 348] on span "Chubby Boo Ghost 34" at bounding box center [448, 354] width 61 height 12
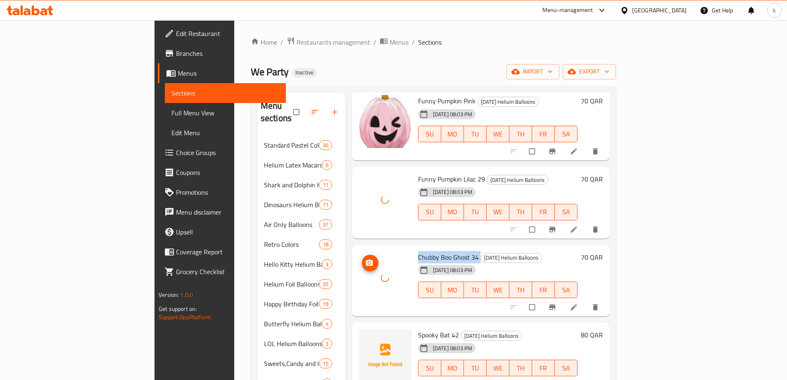
scroll to position [661, 0]
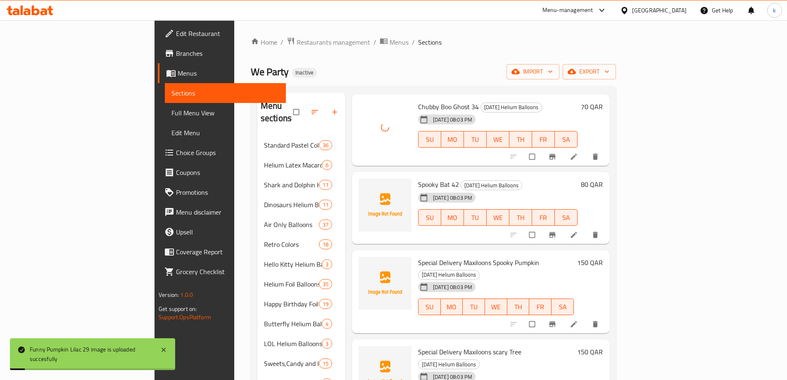
click at [418, 178] on span "Spooky Bat 42" at bounding box center [438, 184] width 41 height 12
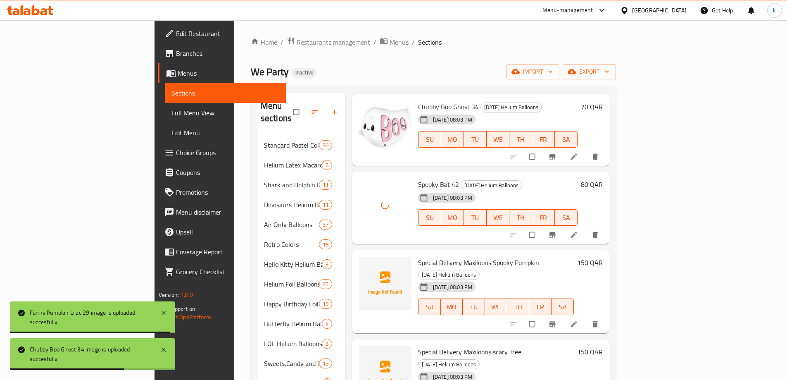
click at [418, 256] on span "Special Delivery Maxiloons Spooky Pumpkin" at bounding box center [478, 262] width 121 height 12
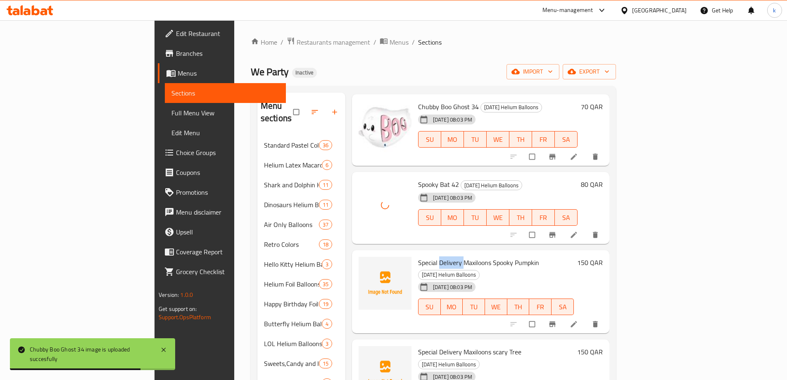
click at [418, 256] on span "Special Delivery Maxiloons Spooky Pumpkin" at bounding box center [478, 262] width 121 height 12
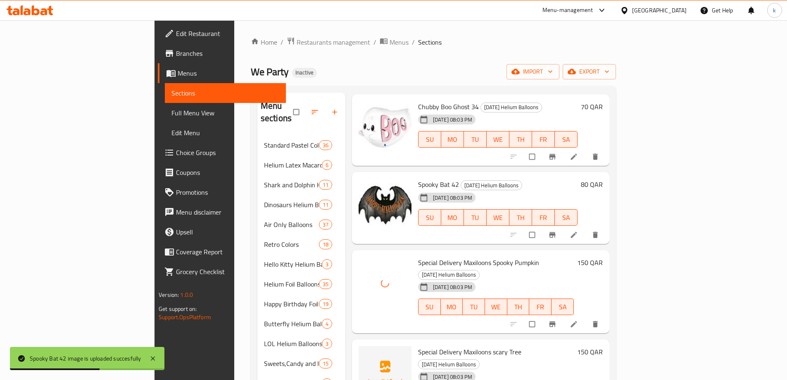
click at [418, 345] on span "Special Delivery Maxiloons scary Tree" at bounding box center [469, 351] width 103 height 12
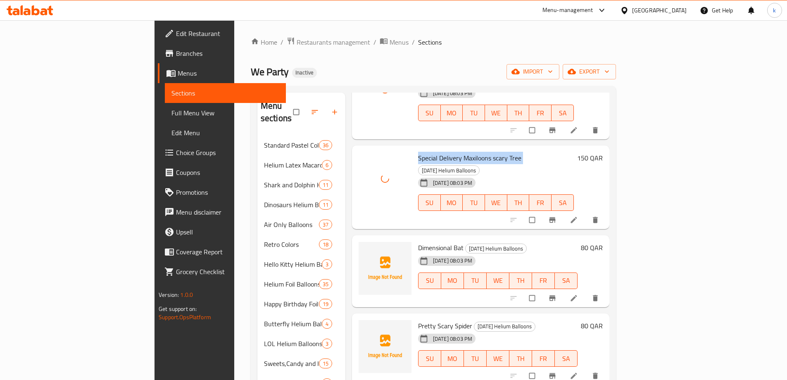
scroll to position [867, 0]
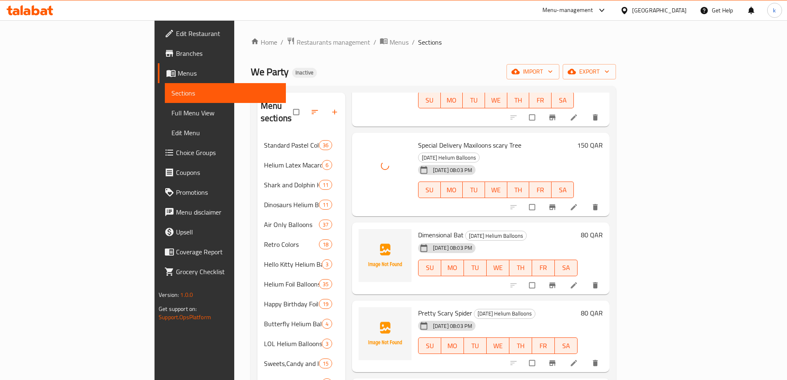
click at [418, 228] on span "Dimensional Bat" at bounding box center [440, 234] width 45 height 12
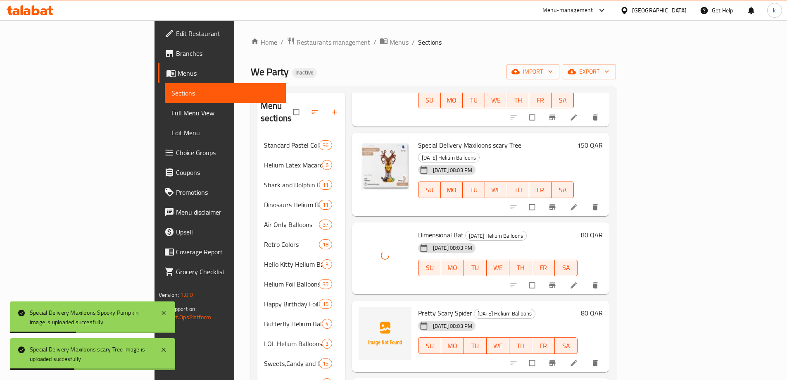
click at [416, 317] on div "29-09-2025 08:03 PM" at bounding box center [436, 325] width 42 height 17
click at [418, 306] on span "Pretty Scary Spider" at bounding box center [445, 312] width 54 height 12
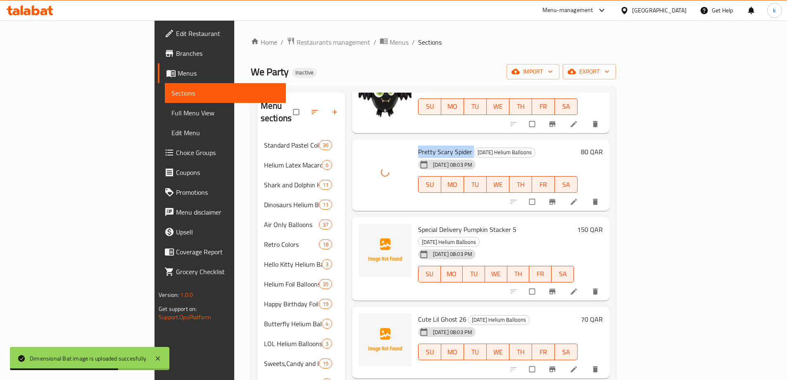
scroll to position [1032, 0]
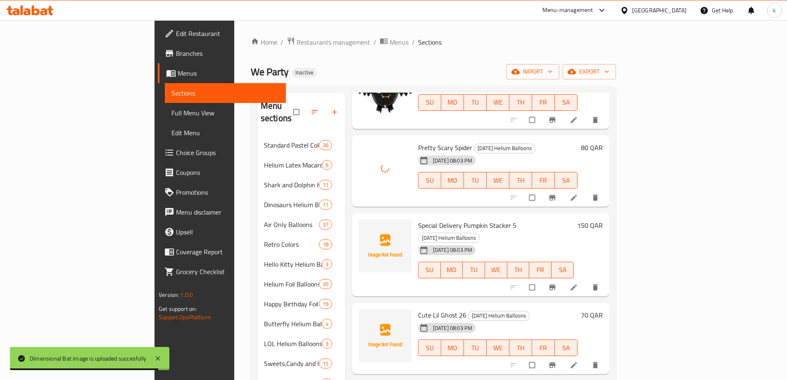
click at [424, 219] on span "Special Delivery Pumpkin Stacker 5" at bounding box center [467, 225] width 98 height 12
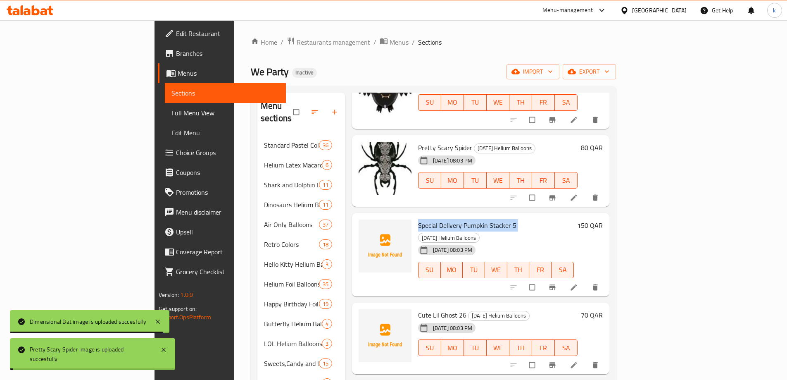
click at [424, 219] on span "Special Delivery Pumpkin Stacker 5" at bounding box center [467, 225] width 98 height 12
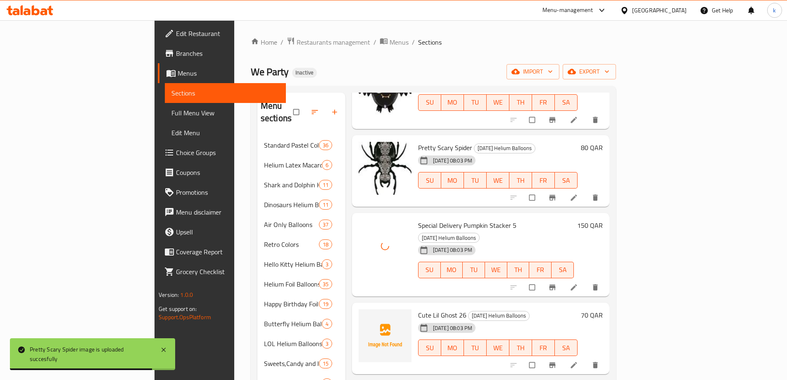
click at [418, 308] on span "Cute Lil Ghost 26" at bounding box center [442, 314] width 48 height 12
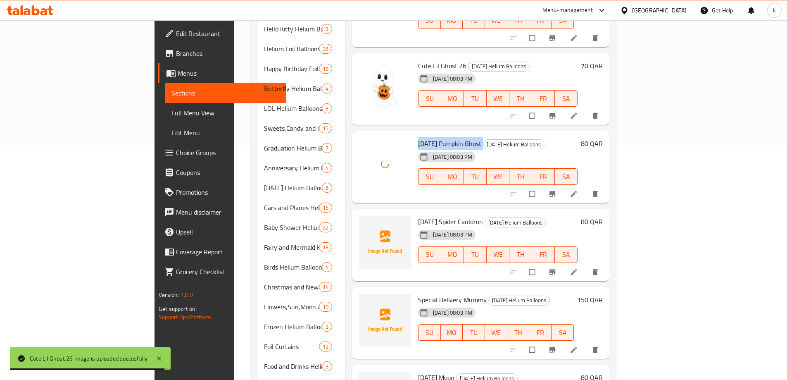
scroll to position [248, 0]
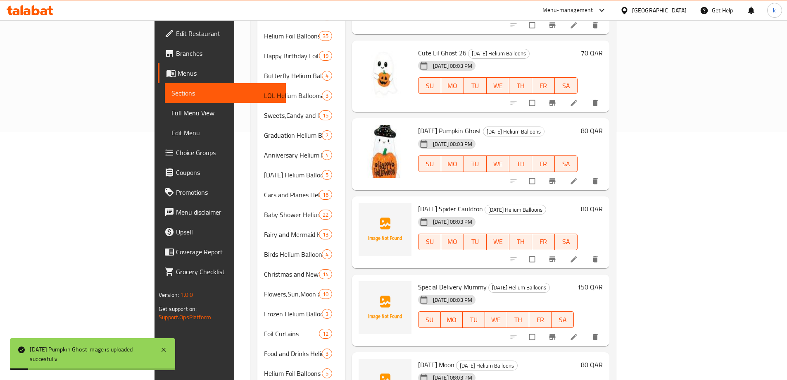
click at [418, 202] on span "Halloween Spider Cauldron" at bounding box center [450, 208] width 65 height 12
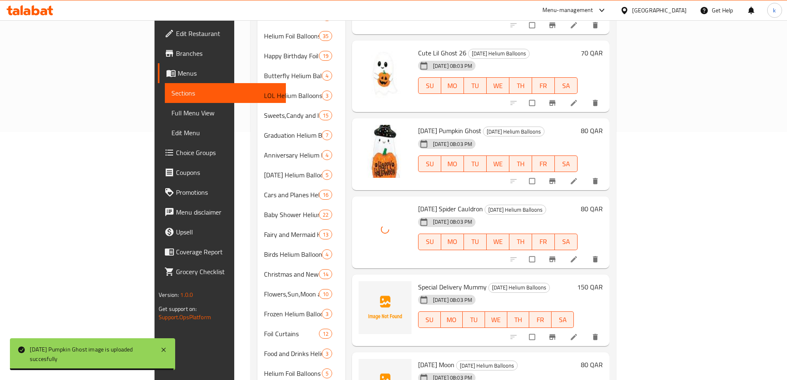
click at [418, 280] on span "Special Delivery Mummy" at bounding box center [452, 286] width 69 height 12
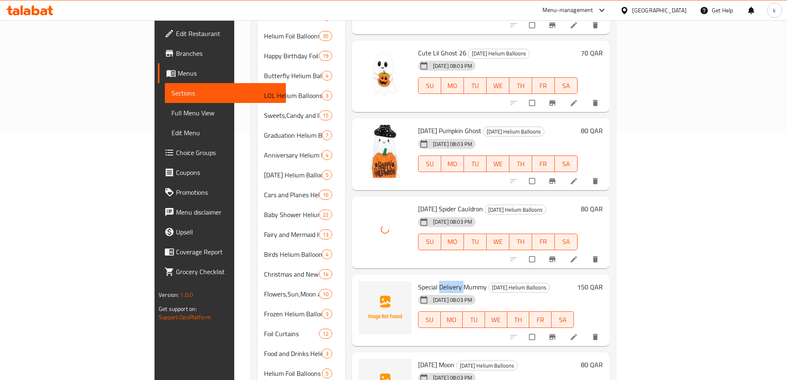
click at [418, 280] on span "Special Delivery Mummy" at bounding box center [452, 286] width 69 height 12
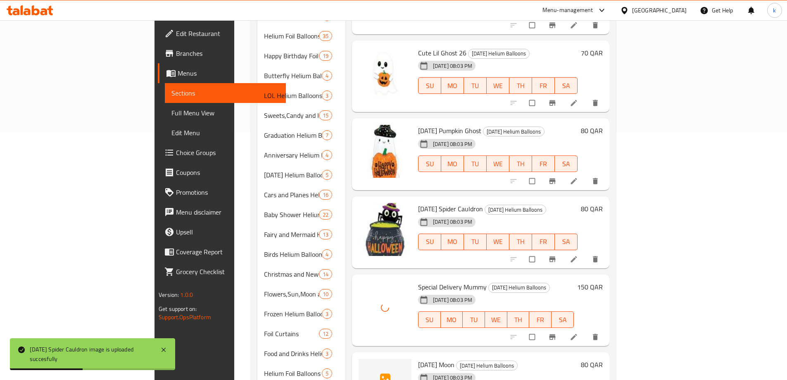
click at [418, 358] on span "Halloween Moon" at bounding box center [436, 364] width 36 height 12
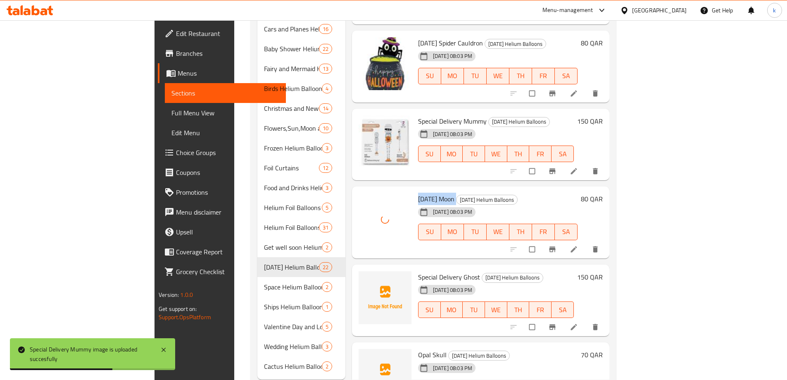
scroll to position [424, 0]
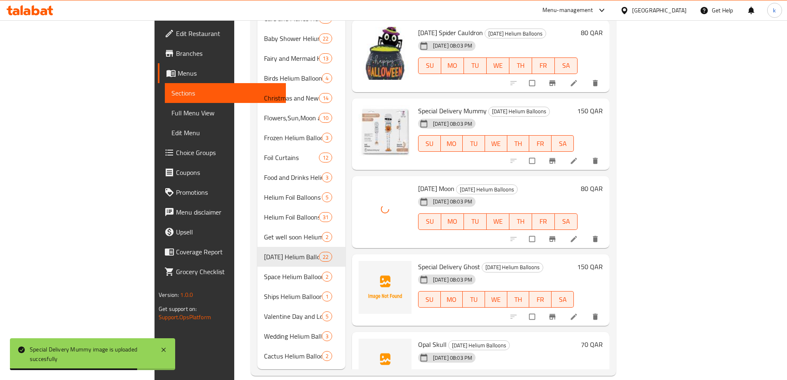
click at [418, 260] on span "Special Delivery Ghost" at bounding box center [449, 266] width 62 height 12
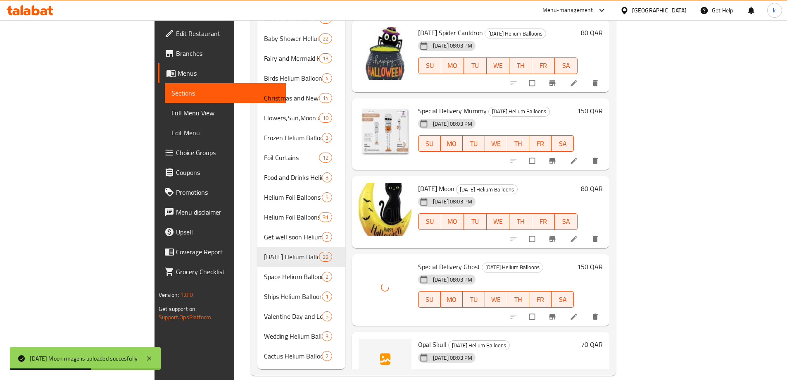
click at [418, 338] on span "Opal Skull" at bounding box center [432, 344] width 28 height 12
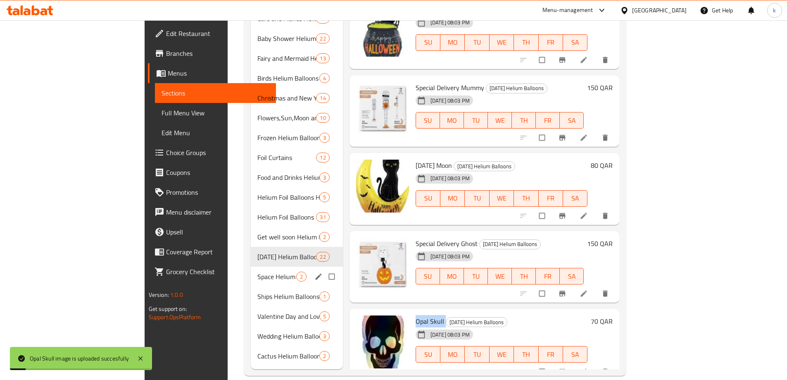
click at [251, 271] on div "Space Helium Balloons 2" at bounding box center [297, 276] width 92 height 20
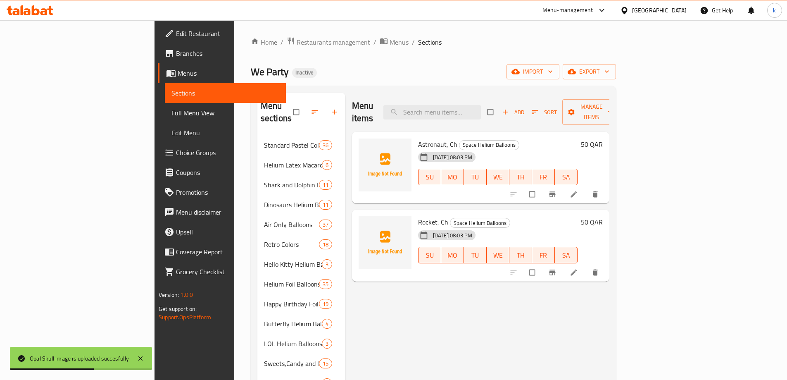
click at [418, 138] on span "Astronaut, Ch" at bounding box center [437, 144] width 39 height 12
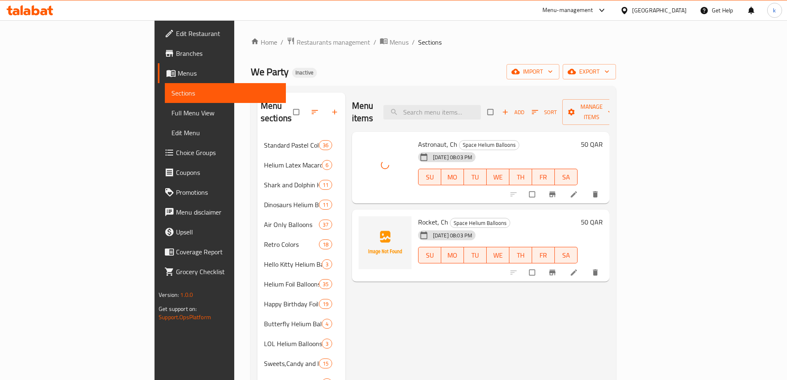
click at [418, 216] on span "Rocket, Ch" at bounding box center [433, 222] width 30 height 12
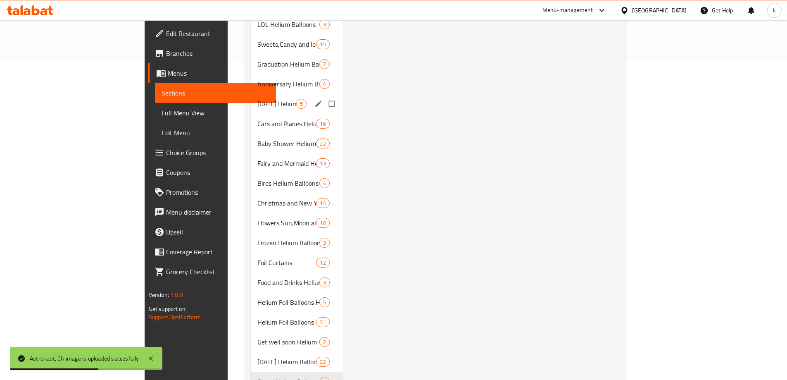
scroll to position [424, 0]
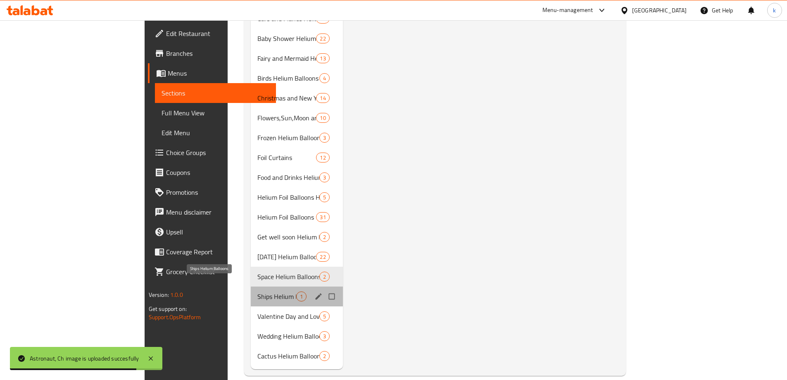
click at [257, 291] on span "Ships Helium Balloons" at bounding box center [276, 296] width 39 height 10
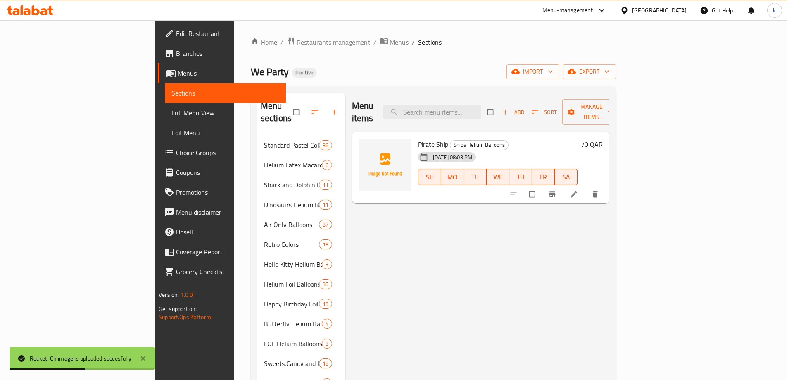
click at [418, 138] on span "Pirate Ship" at bounding box center [433, 144] width 30 height 12
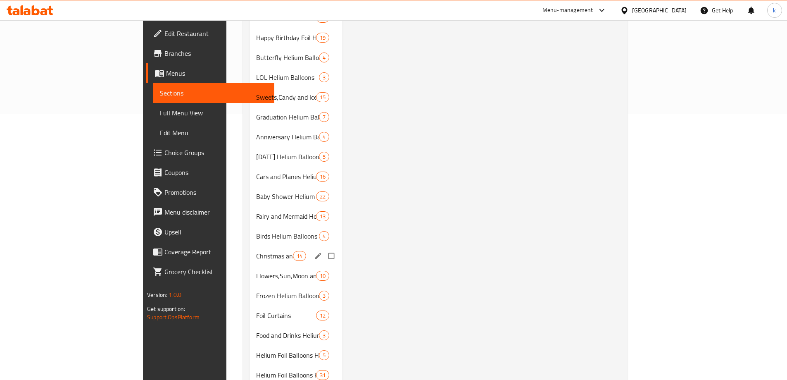
scroll to position [424, 0]
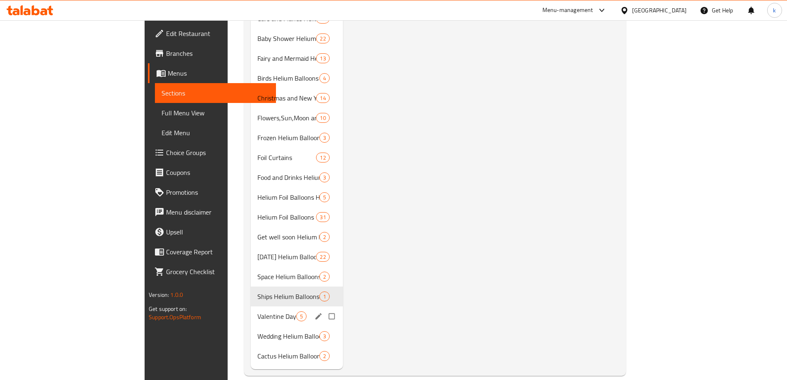
click at [264, 306] on div "Valentine Day and Love Helium Balloons 5" at bounding box center [297, 316] width 92 height 20
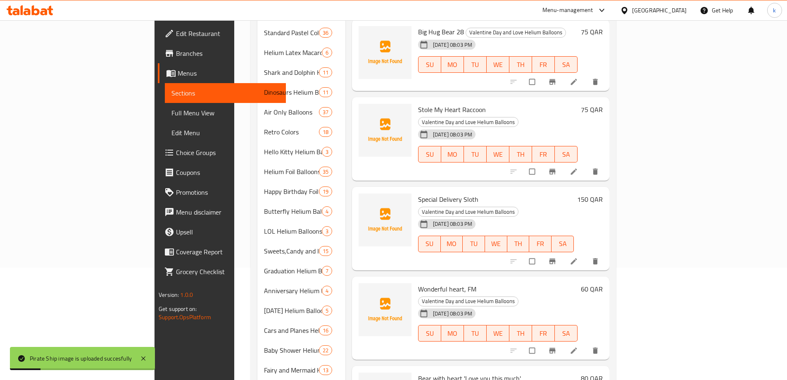
scroll to position [52, 0]
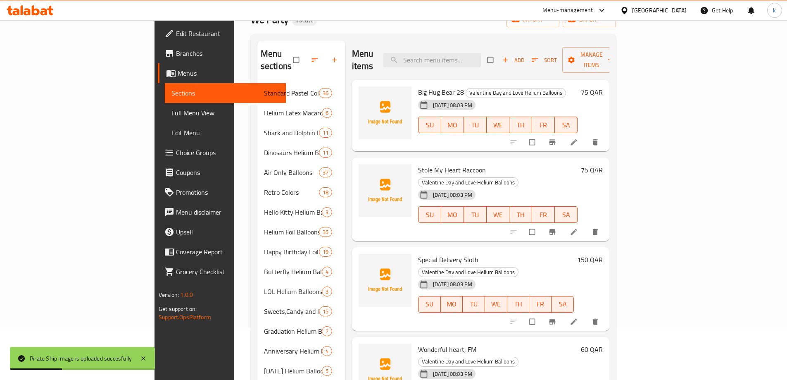
click at [418, 86] on span "Big Hug Bear 28" at bounding box center [441, 92] width 46 height 12
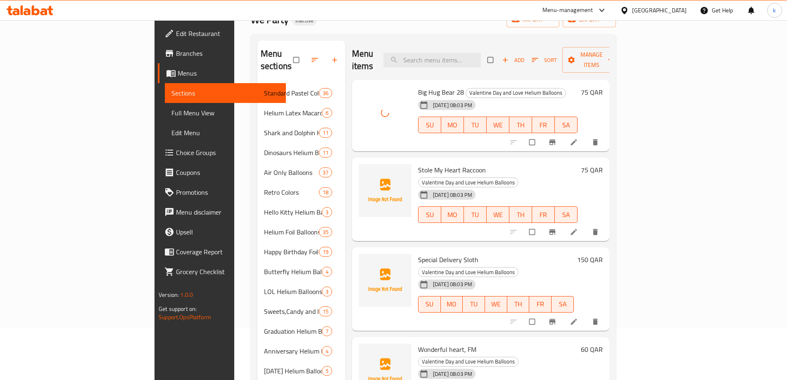
click at [418, 164] on span "Stole My Heart Raccoon" at bounding box center [452, 170] width 68 height 12
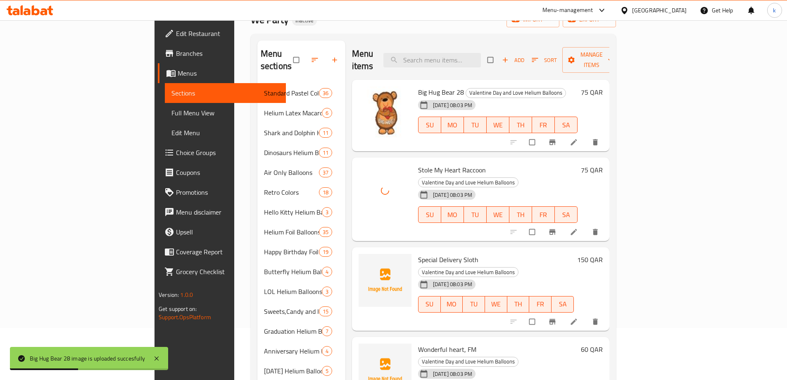
click at [418, 253] on span "Special Delivery Sloth" at bounding box center [448, 259] width 60 height 12
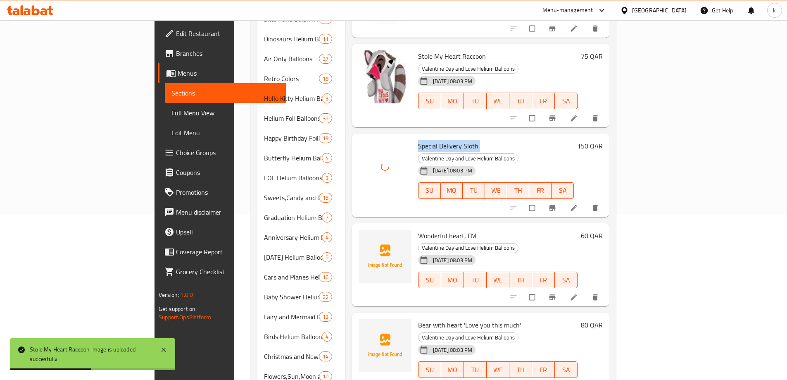
scroll to position [176, 0]
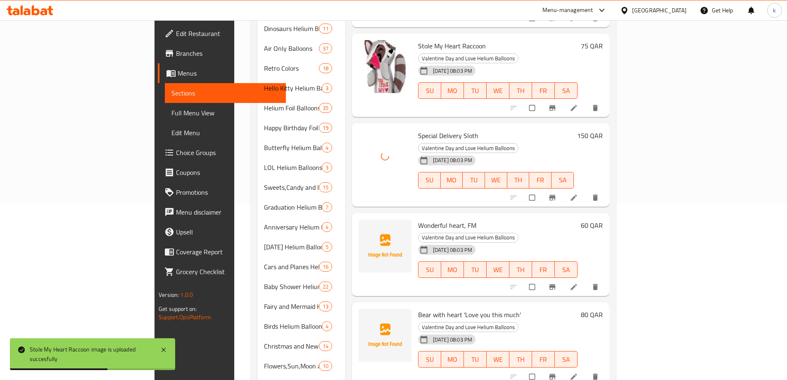
click at [418, 219] on span "Wonderful heart, FM" at bounding box center [447, 225] width 58 height 12
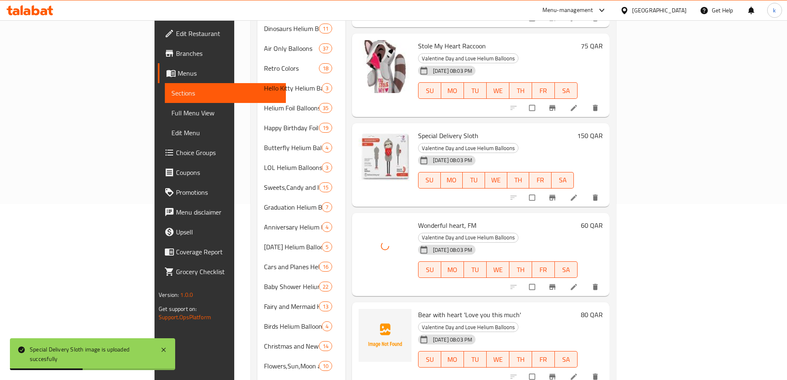
click at [418, 308] on span "Bear with heart 'Love you this much'" at bounding box center [469, 314] width 103 height 12
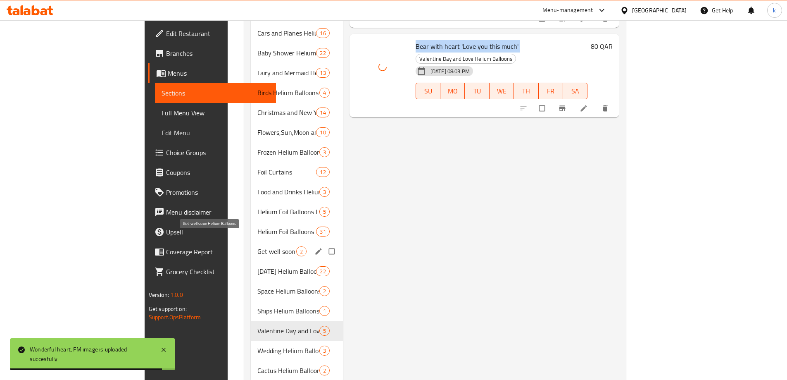
scroll to position [424, 0]
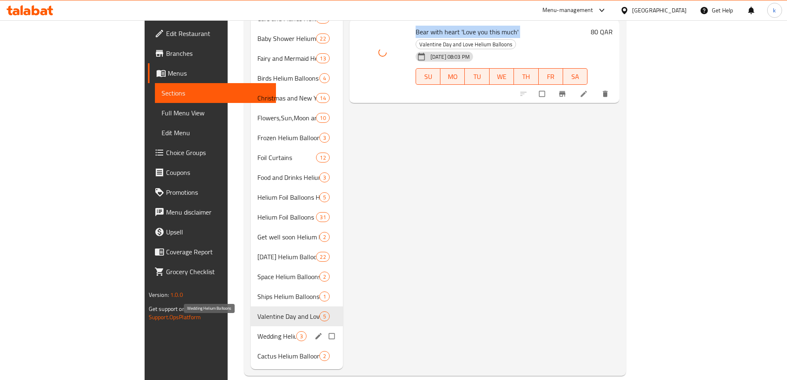
click at [257, 331] on span "Wedding Helium Balloons" at bounding box center [276, 336] width 39 height 10
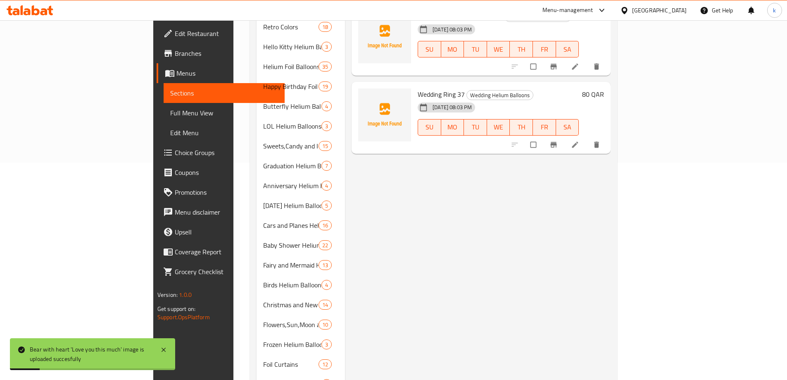
scroll to position [11, 0]
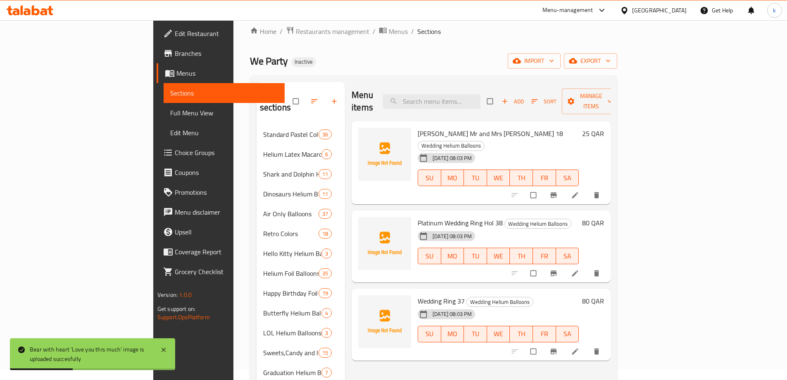
click at [417, 127] on span "Rose Gold Mr and Mrs Holog 18" at bounding box center [489, 133] width 145 height 12
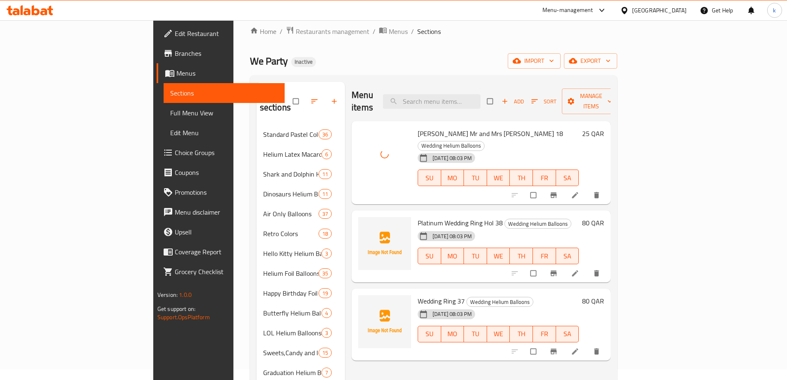
click at [417, 216] on span "Platinum Wedding Ring Hol 38" at bounding box center [459, 222] width 85 height 12
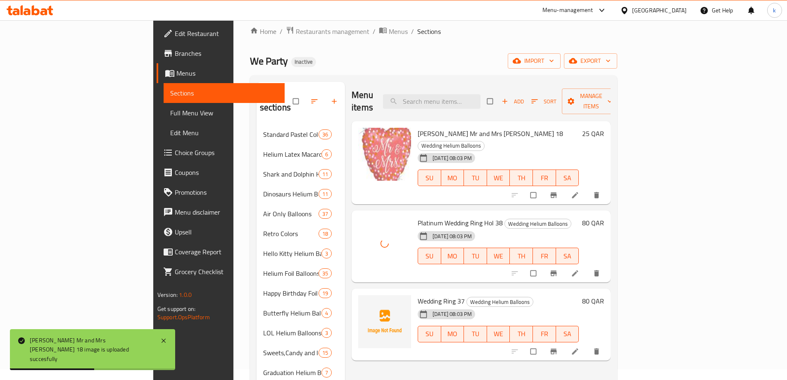
click at [417, 294] on span "Wedding Ring 37" at bounding box center [440, 300] width 47 height 12
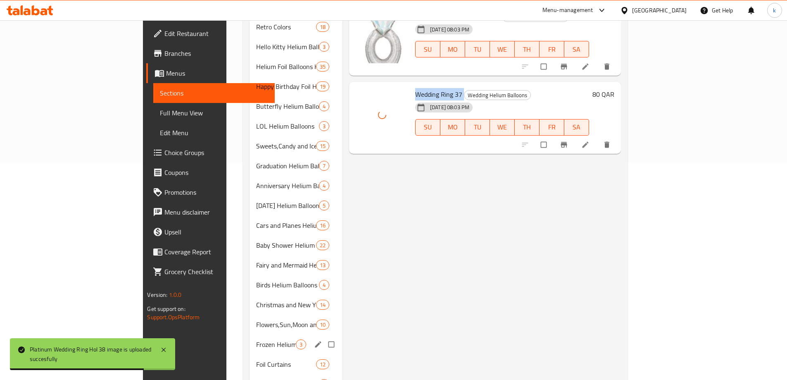
scroll to position [424, 0]
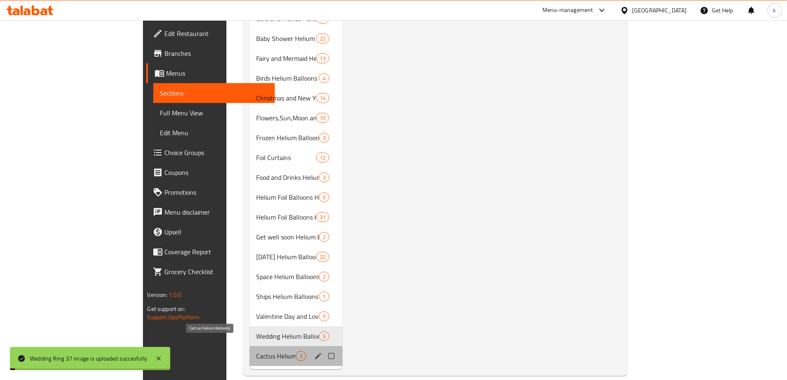
click at [256, 351] on span "Cactus Helium Balloons" at bounding box center [275, 356] width 39 height 10
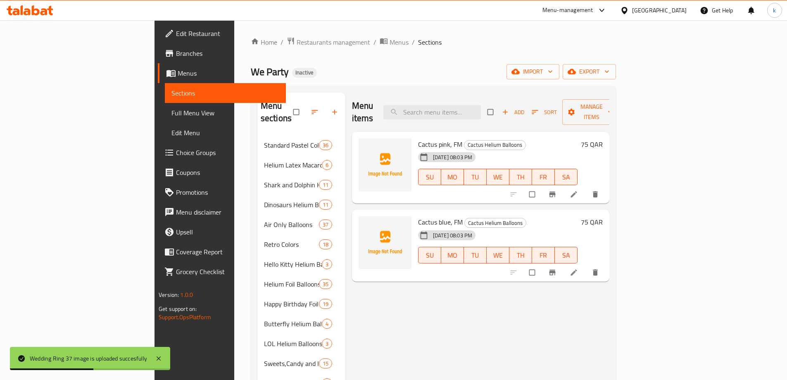
click at [418, 138] on span "Cactus pink, FM" at bounding box center [440, 144] width 44 height 12
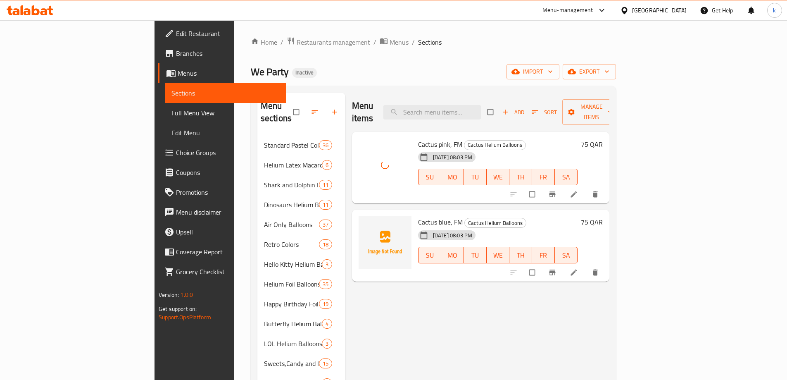
click at [418, 216] on span "Cactus blue, FM" at bounding box center [440, 222] width 45 height 12
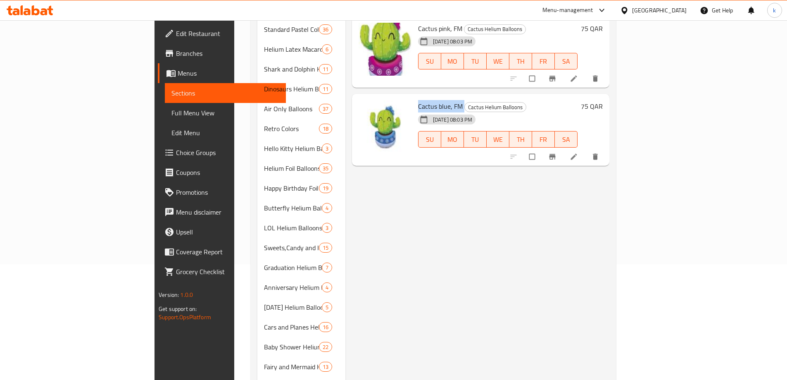
scroll to position [124, 0]
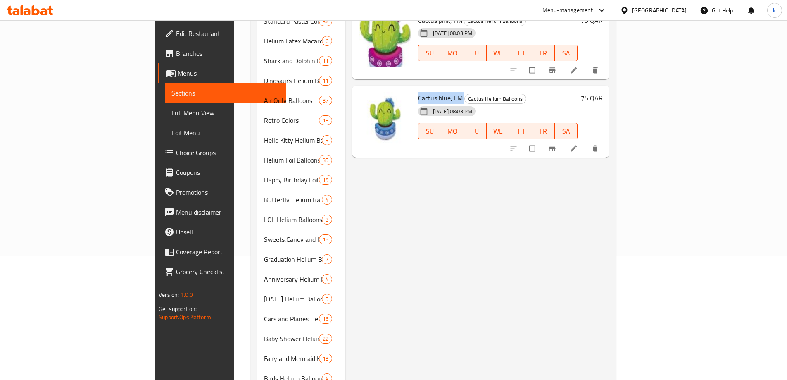
click at [171, 114] on span "Full Menu View" at bounding box center [225, 113] width 108 height 10
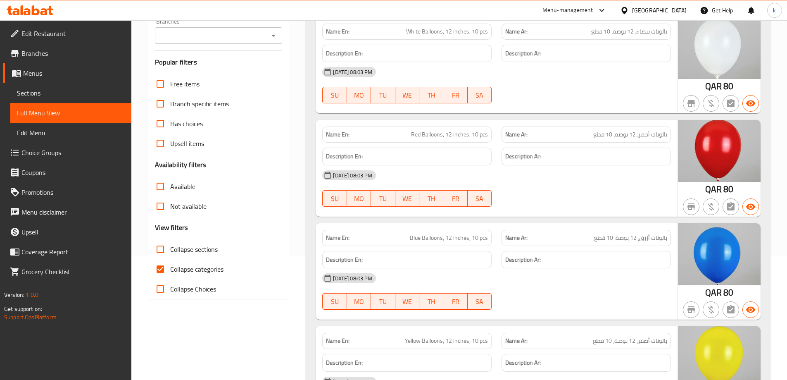
scroll to position [83, 0]
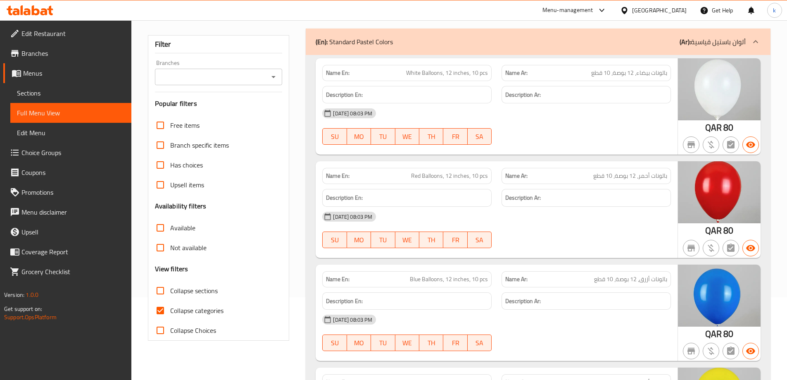
click at [163, 312] on input "Collapse categories" at bounding box center [160, 310] width 20 height 20
checkbox input "false"
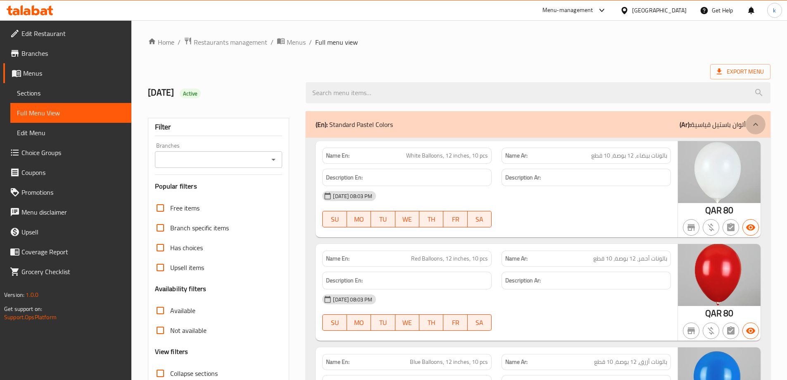
click at [760, 126] on div at bounding box center [755, 124] width 20 height 20
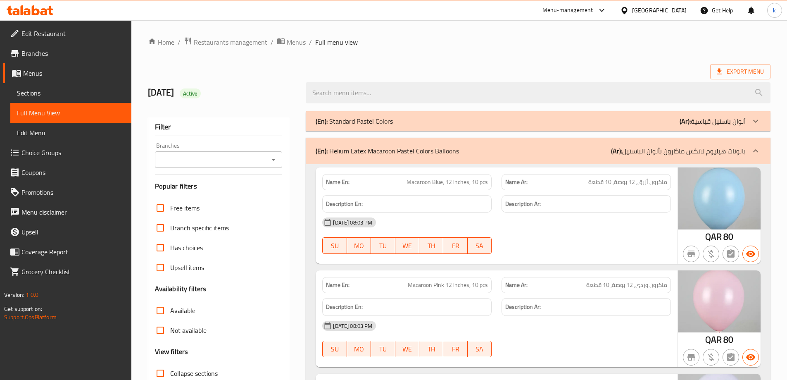
click at [755, 153] on icon at bounding box center [755, 151] width 10 height 10
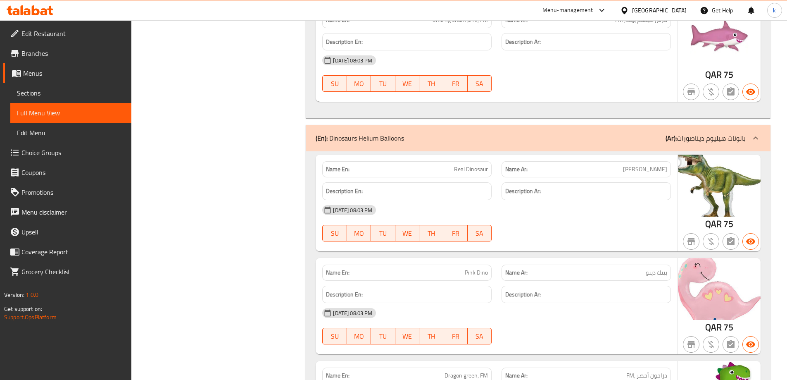
scroll to position [1198, 0]
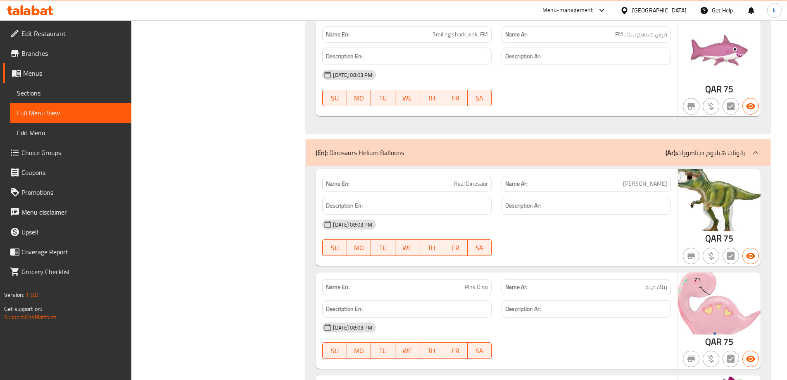
click at [757, 154] on icon at bounding box center [755, 152] width 10 height 10
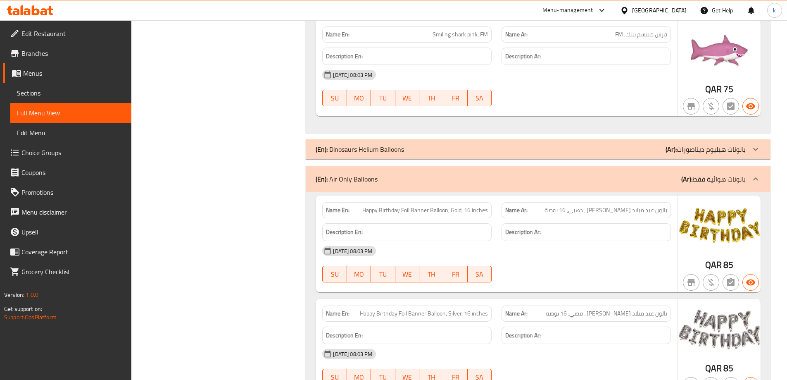
click at [760, 181] on div at bounding box center [755, 179] width 20 height 20
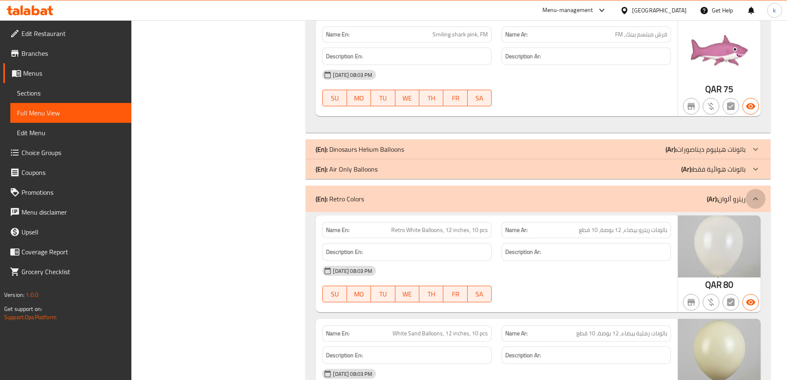
click at [760, 200] on div at bounding box center [755, 199] width 20 height 20
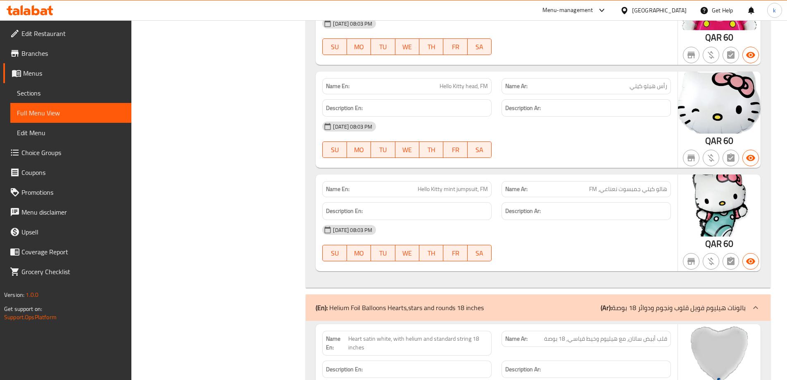
scroll to position [1569, 0]
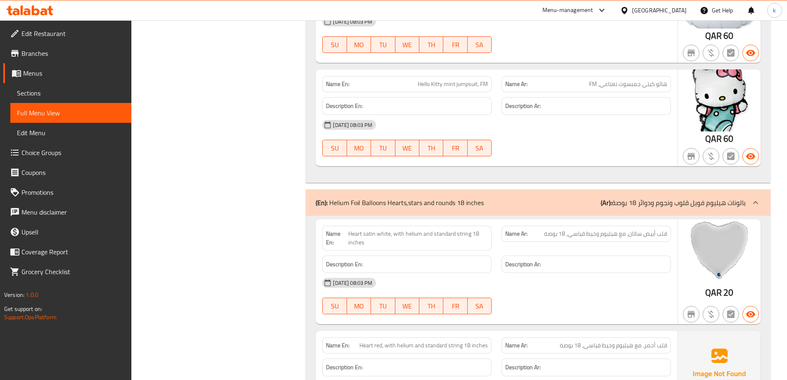
click at [759, 201] on icon at bounding box center [755, 202] width 10 height 10
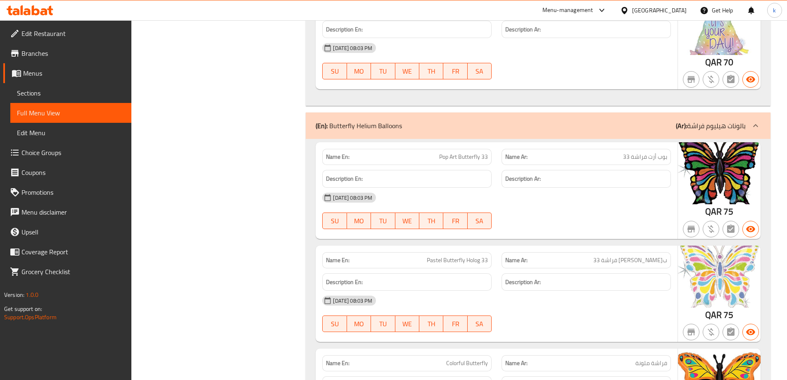
scroll to position [3675, 0]
click at [757, 132] on div at bounding box center [755, 126] width 20 height 20
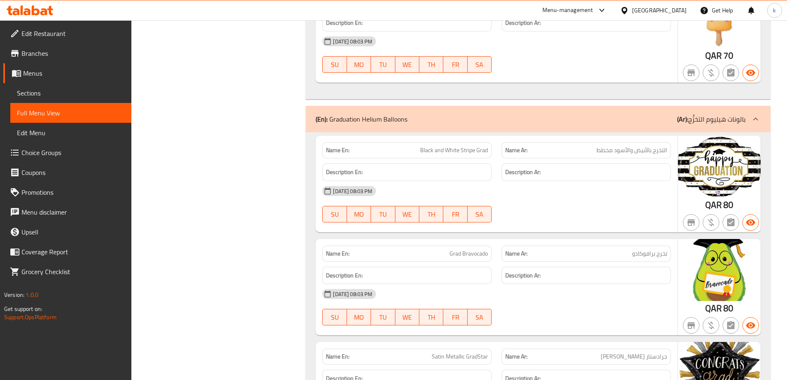
scroll to position [5657, 0]
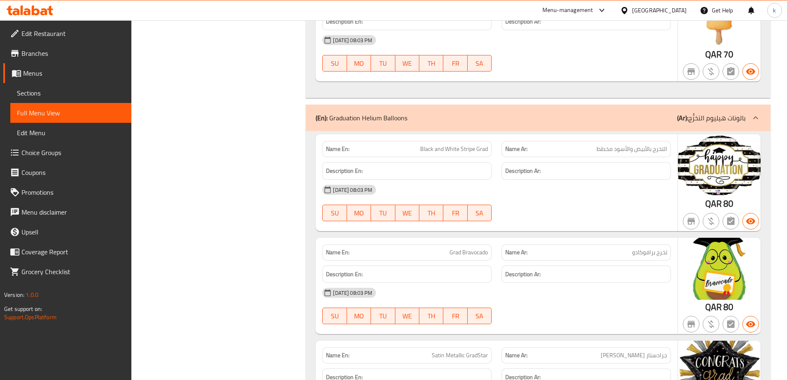
click at [754, 117] on icon at bounding box center [755, 117] width 5 height 3
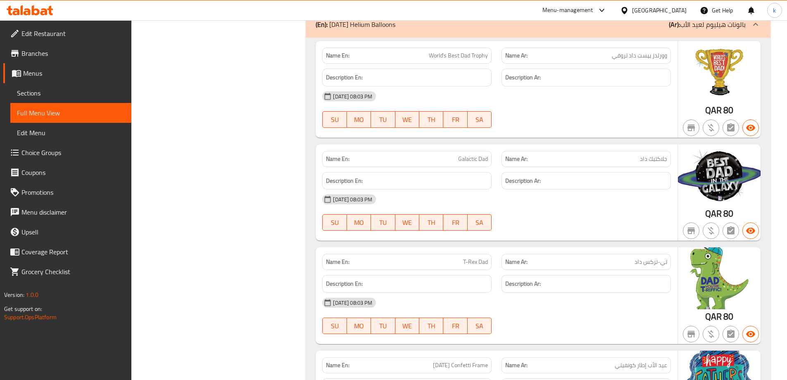
scroll to position [6194, 0]
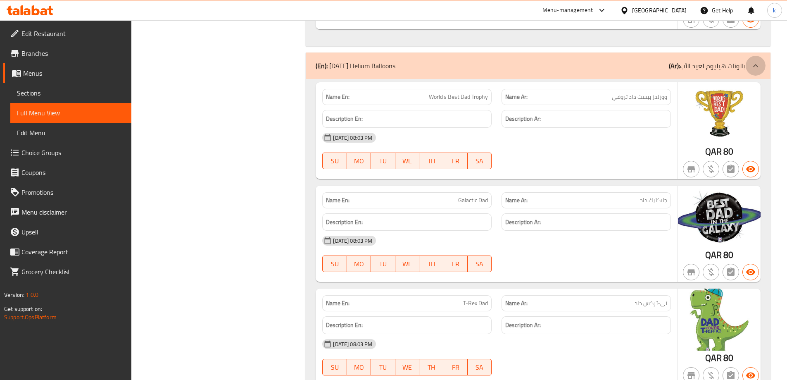
drag, startPoint x: 754, startPoint y: 64, endPoint x: 750, endPoint y: 104, distance: 40.7
click at [755, 64] on icon at bounding box center [755, 66] width 10 height 10
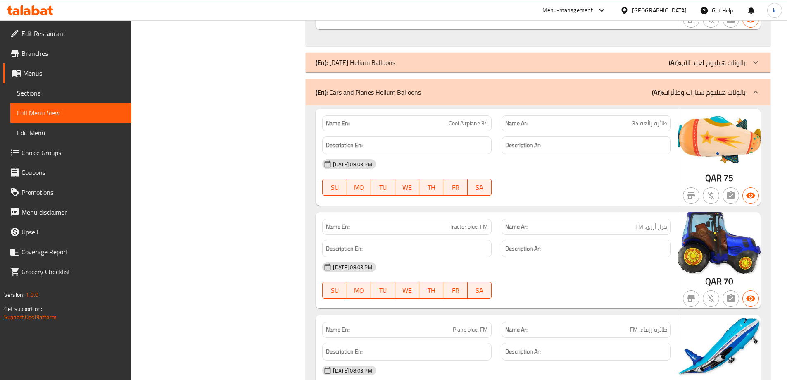
click at [759, 97] on icon at bounding box center [755, 92] width 10 height 10
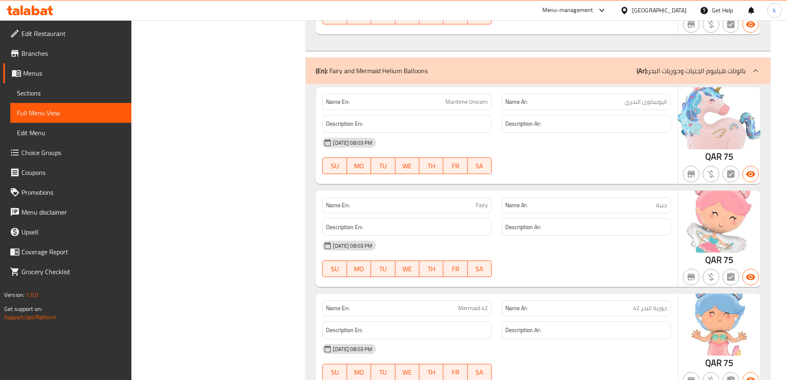
scroll to position [8548, 0]
click at [752, 72] on icon at bounding box center [755, 71] width 10 height 10
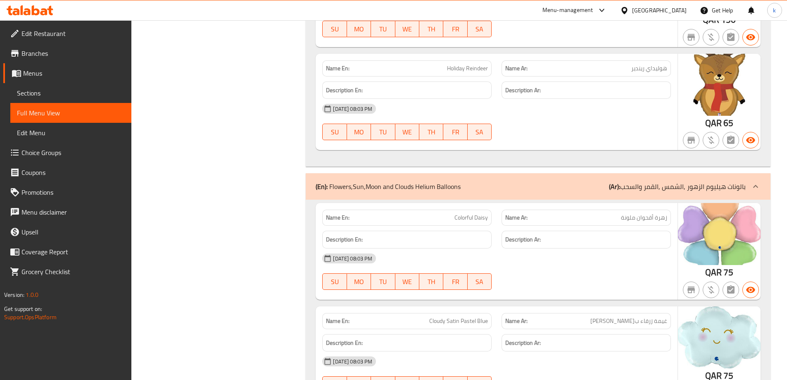
scroll to position [10448, 0]
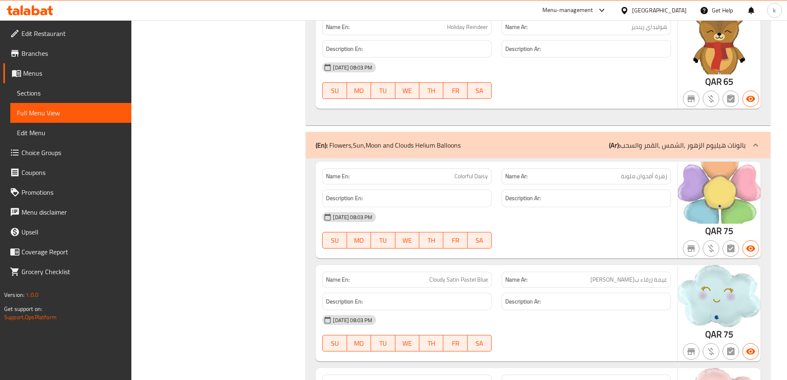
click at [754, 142] on icon at bounding box center [755, 145] width 10 height 10
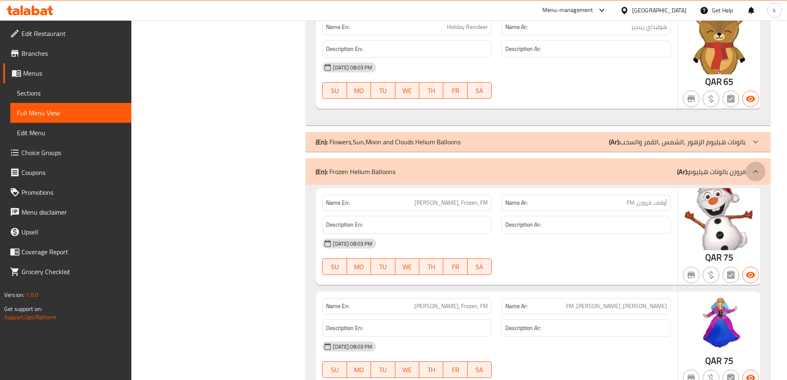
click at [755, 169] on icon at bounding box center [755, 171] width 10 height 10
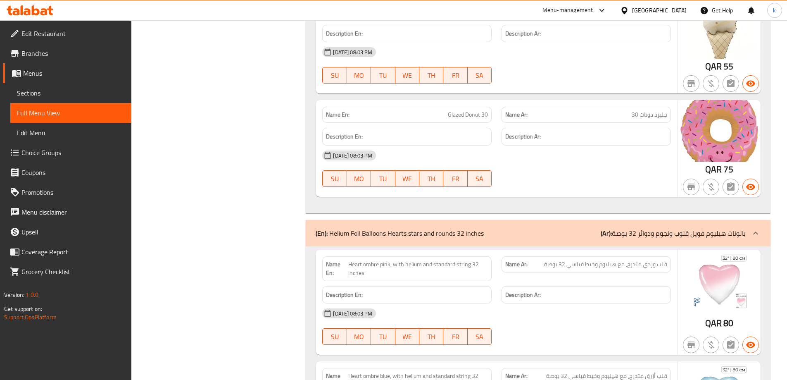
scroll to position [12141, 0]
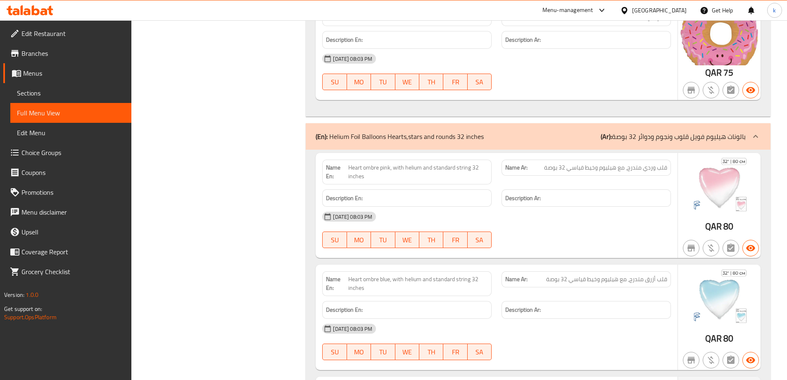
click at [749, 138] on div at bounding box center [755, 136] width 20 height 20
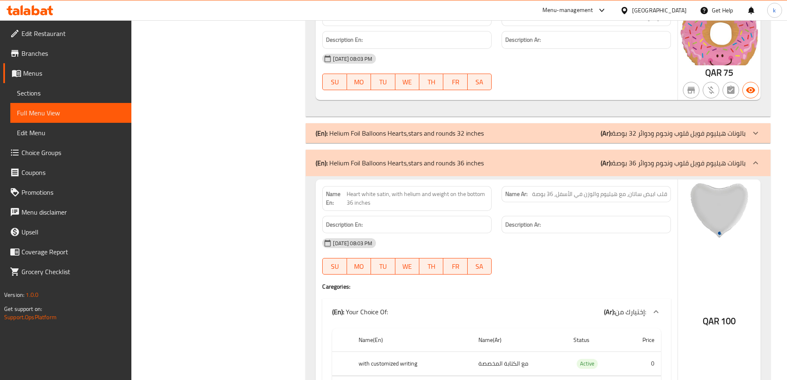
click at [751, 164] on icon at bounding box center [755, 163] width 10 height 10
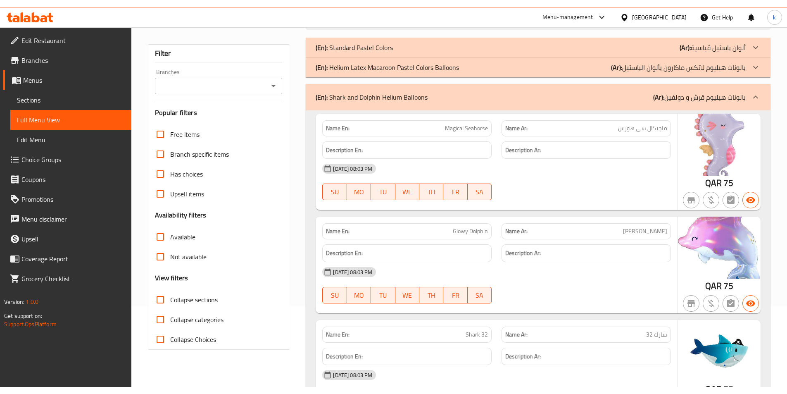
scroll to position [0, 0]
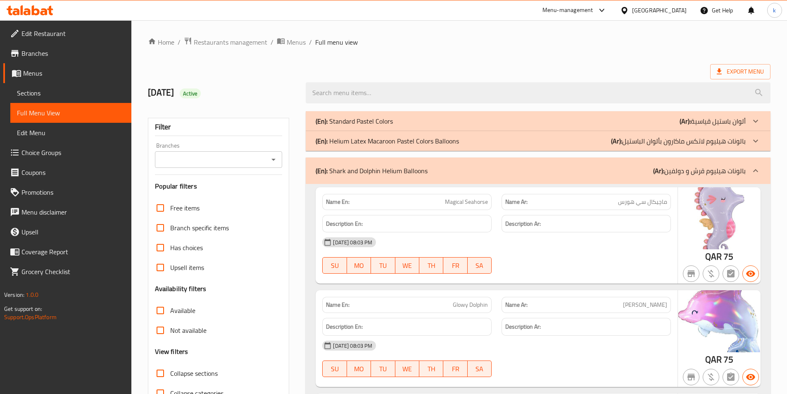
click at [633, 141] on p "(Ar): بالونات هيليوم لاتكس ماكارون بألوان الباستيل" at bounding box center [678, 141] width 135 height 10
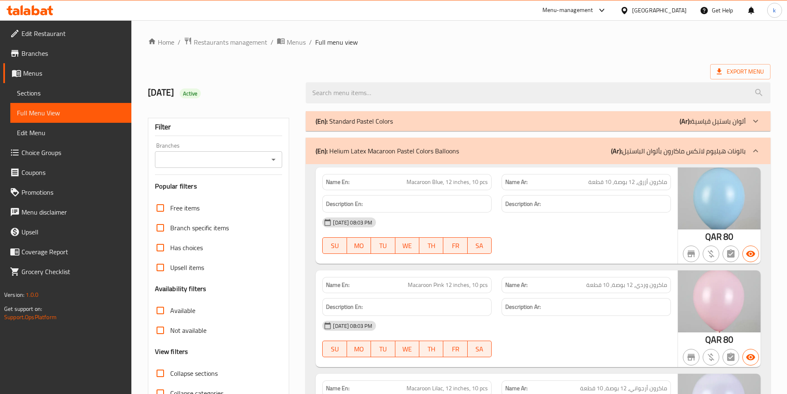
click at [689, 122] on b "(Ar):" at bounding box center [684, 121] width 11 height 12
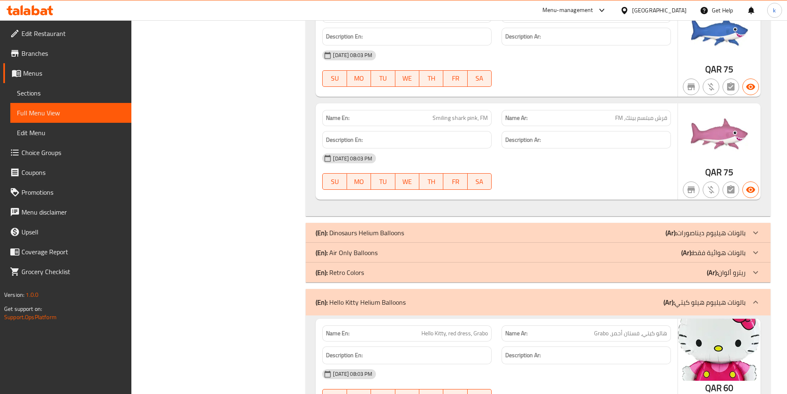
scroll to position [5575, 0]
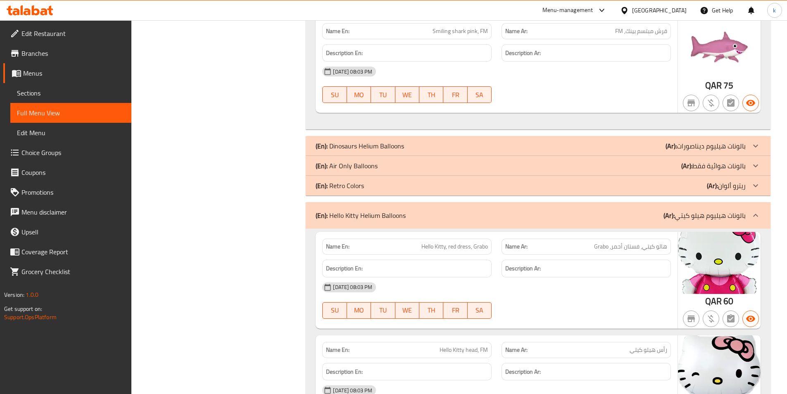
click at [747, 147] on div at bounding box center [755, 146] width 20 height 20
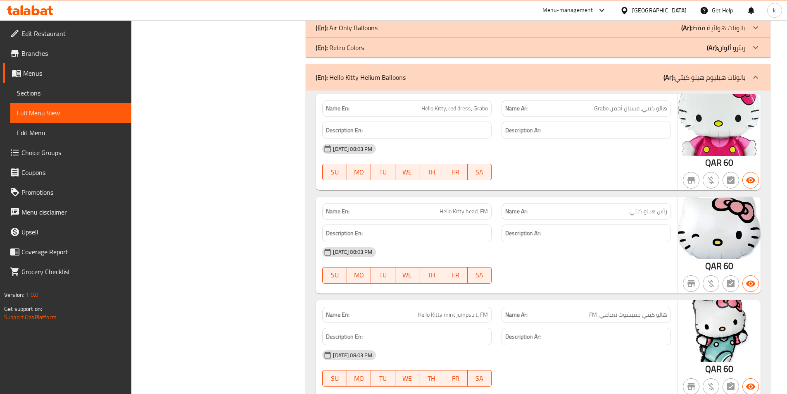
scroll to position [6772, 0]
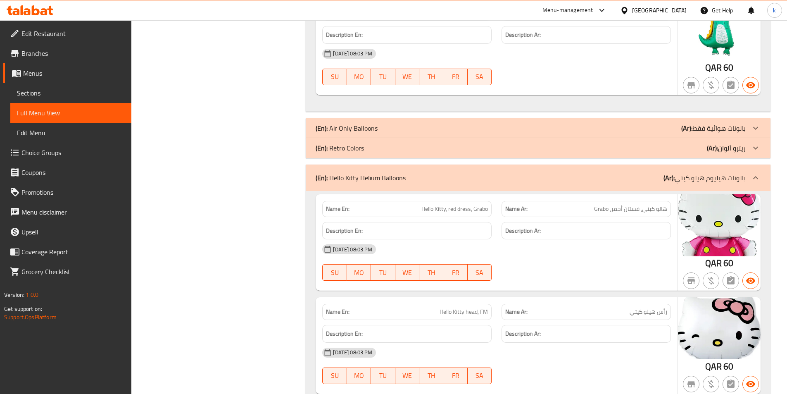
click at [732, 128] on p "(Ar): بالونات هوائية فقط" at bounding box center [713, 128] width 64 height 10
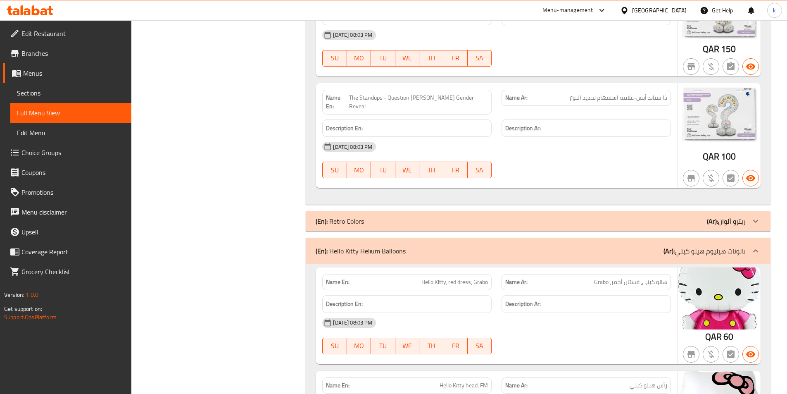
scroll to position [10737, 0]
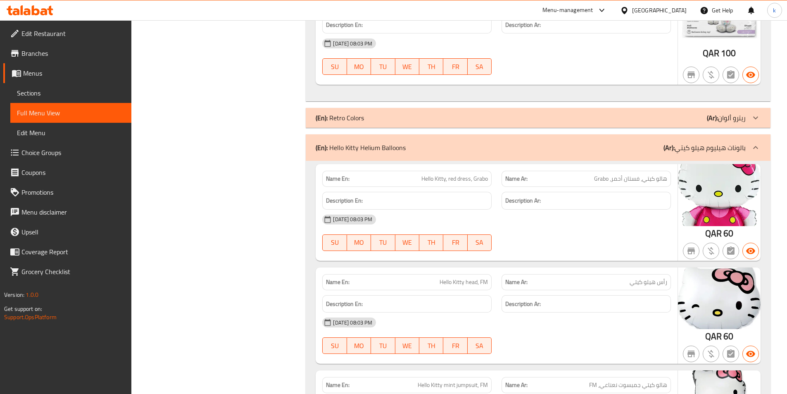
click at [736, 113] on p "(Ar): ريترو ألوان" at bounding box center [726, 118] width 39 height 10
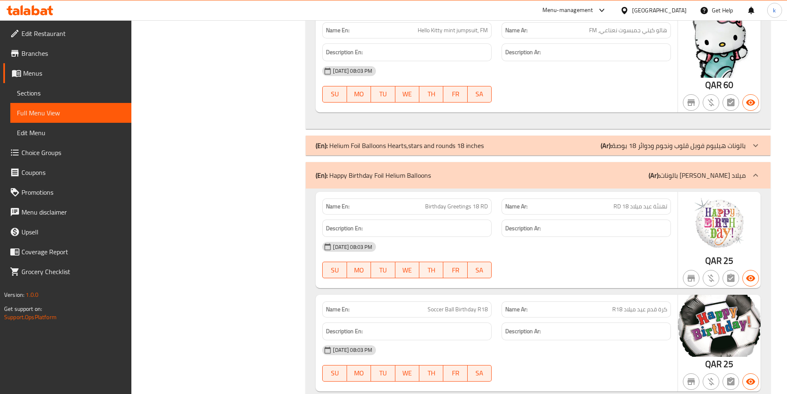
scroll to position [12843, 0]
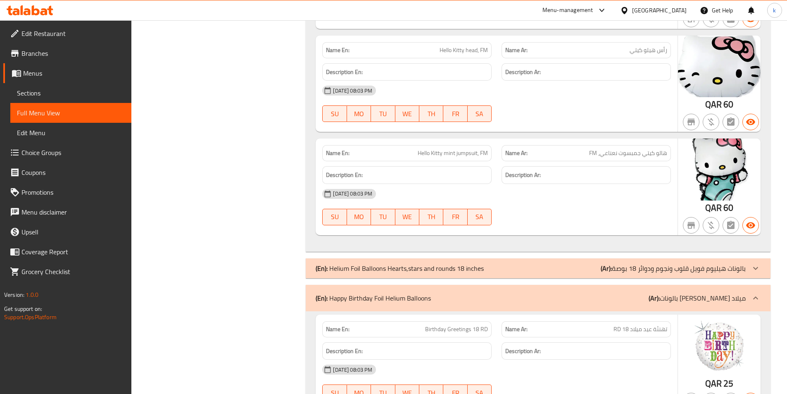
click at [711, 263] on p "(Ar): بالونات هيليوم فويل قلوب ونجوم ودوائر 18 بوصة" at bounding box center [672, 268] width 145 height 10
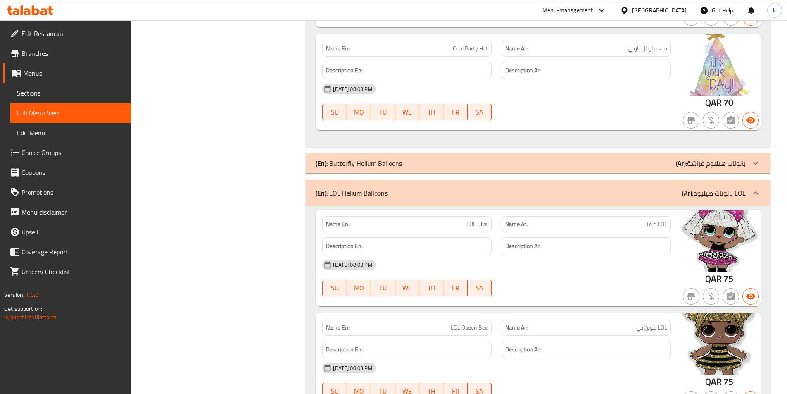
scroll to position [18748, 0]
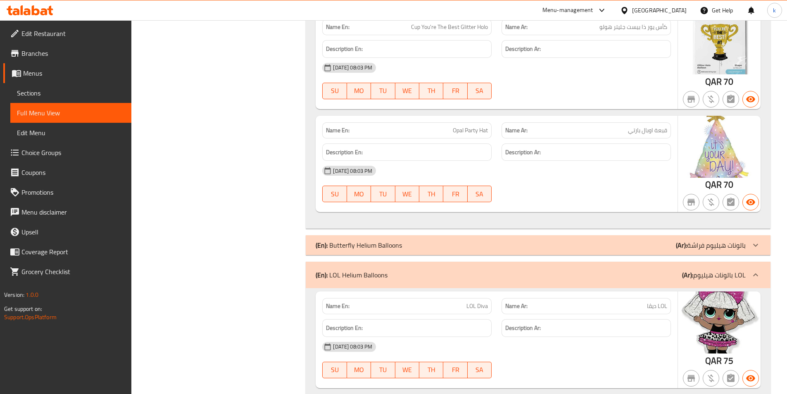
click at [708, 240] on p "(Ar): بالونات هيليوم فراشة" at bounding box center [711, 245] width 70 height 10
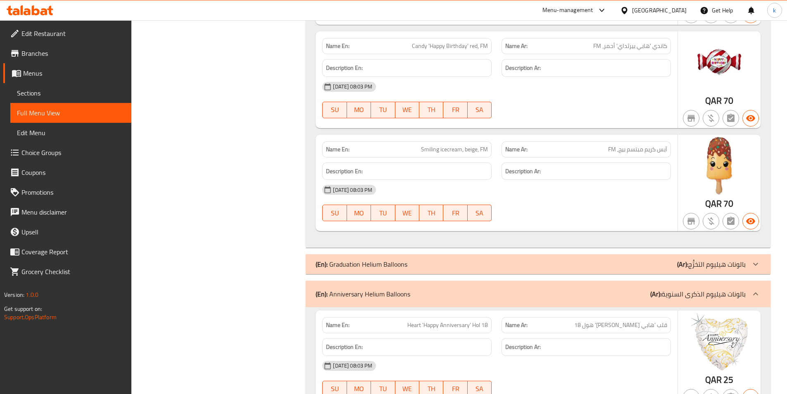
scroll to position [21226, 0]
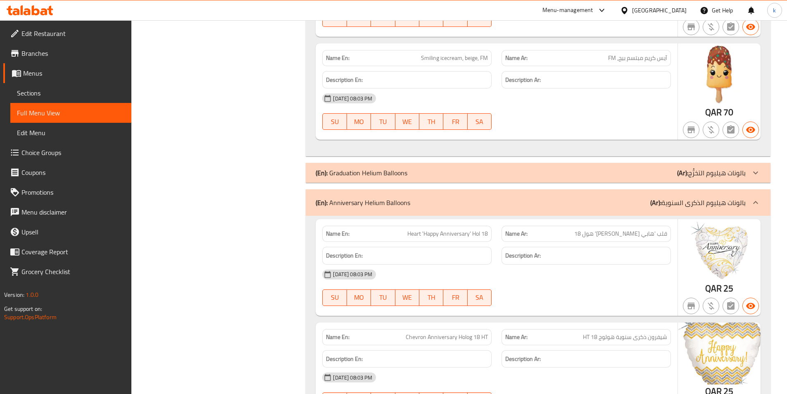
click at [737, 168] on p "(Ar): بالونات هيليوم التخرُّج" at bounding box center [711, 173] width 69 height 10
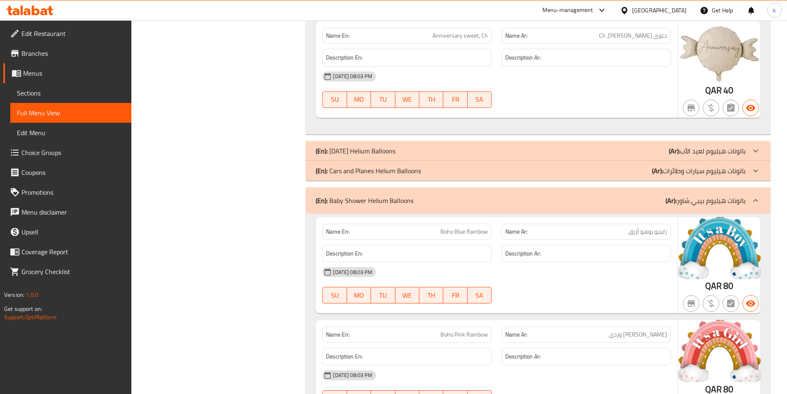
scroll to position [22465, 0]
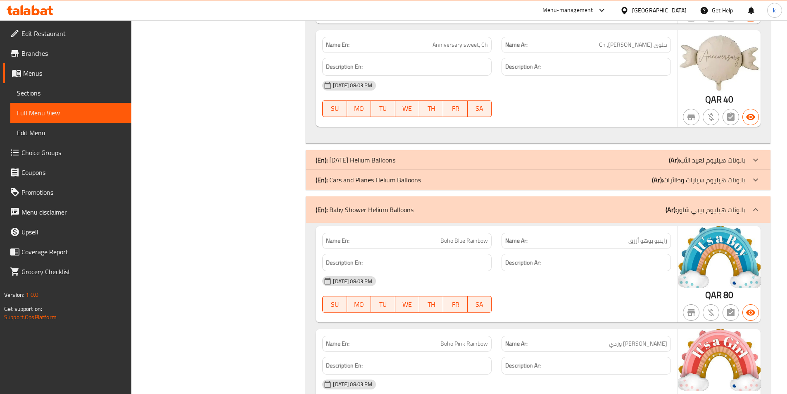
click at [745, 170] on div "(En): Cars and Planes Helium Balloons (Ar): بالونات هيليوم سيارات وطائرات" at bounding box center [538, 180] width 465 height 20
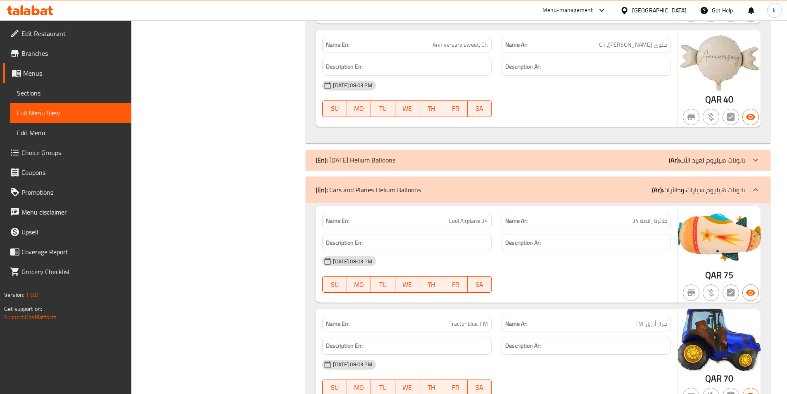
click at [749, 150] on div at bounding box center [755, 160] width 20 height 20
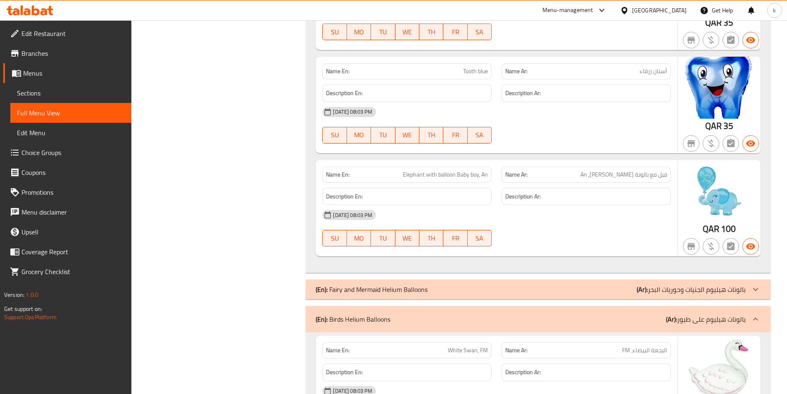
scroll to position [27007, 0]
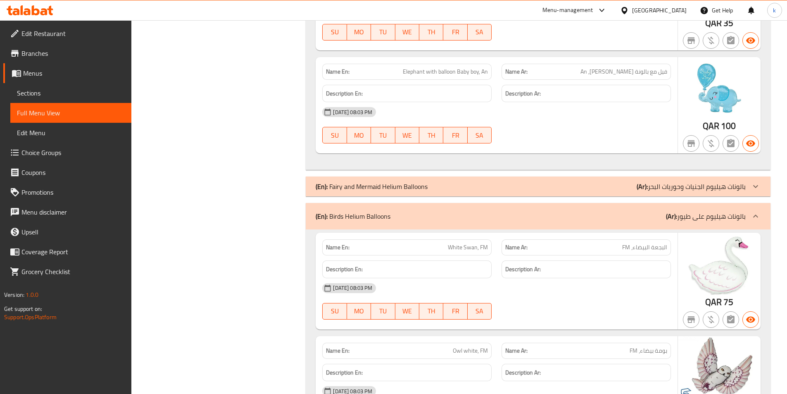
click at [739, 181] on p "(Ar): بالونات هيليوم الجنيات وحوريات البحر" at bounding box center [690, 186] width 109 height 10
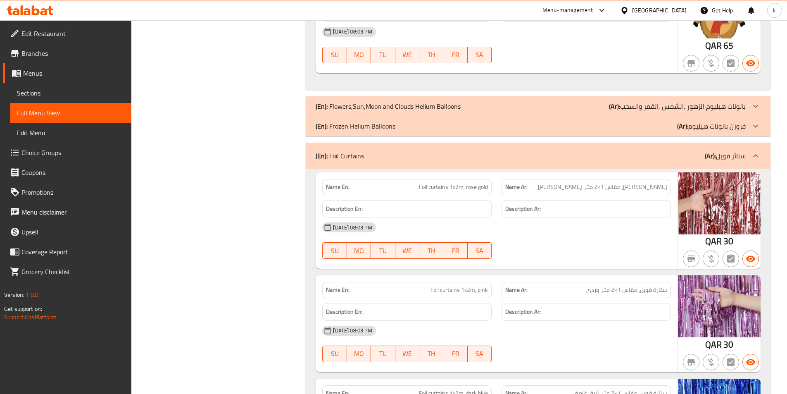
scroll to position [30435, 0]
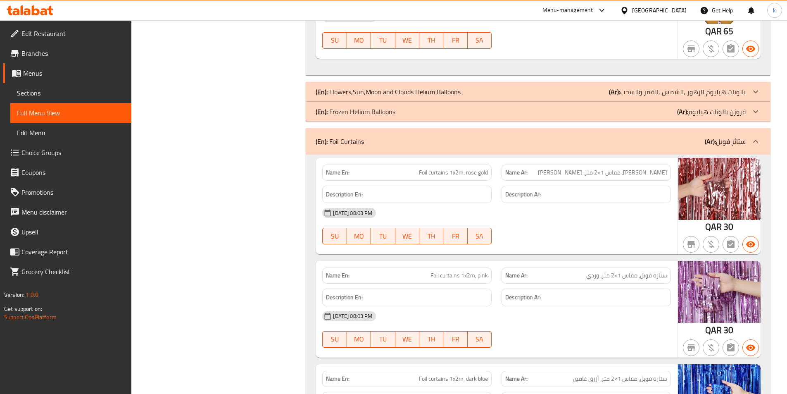
click at [753, 87] on icon at bounding box center [755, 92] width 10 height 10
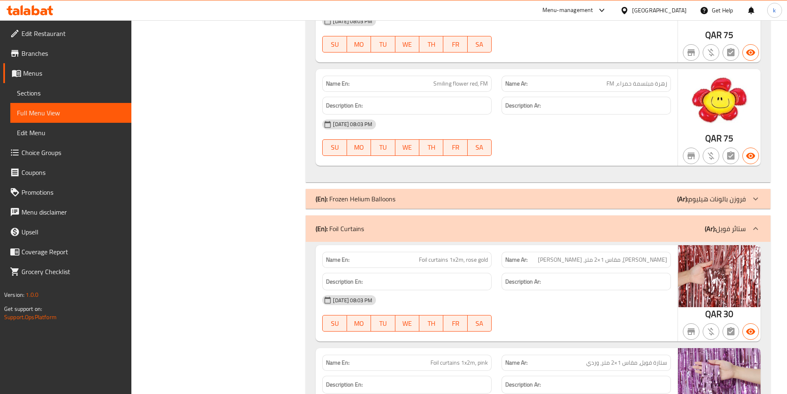
scroll to position [31508, 0]
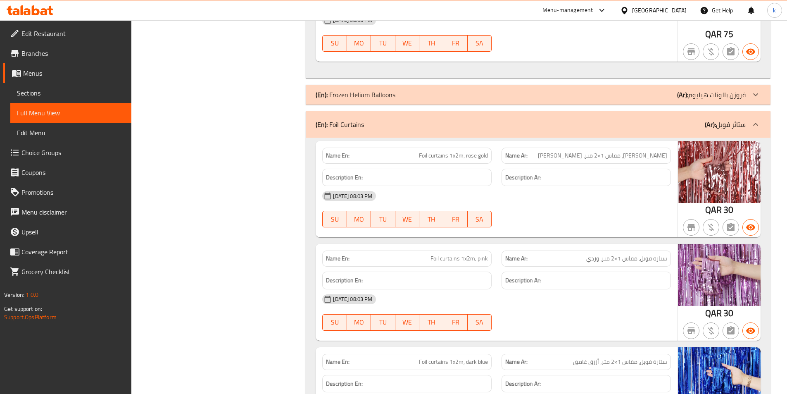
click at [750, 85] on div at bounding box center [755, 95] width 20 height 20
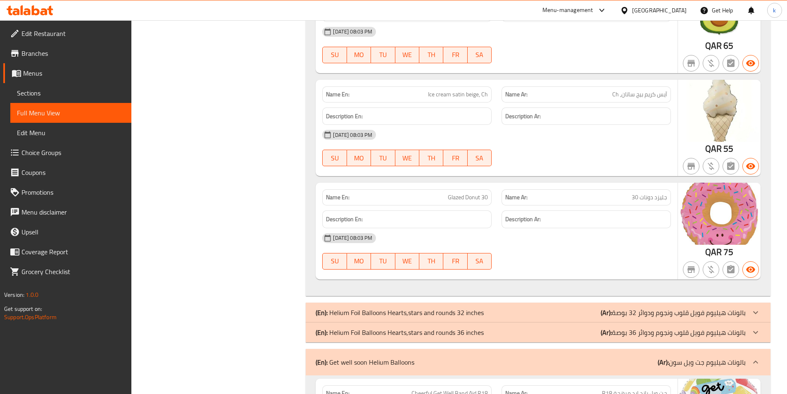
scroll to position [33449, 0]
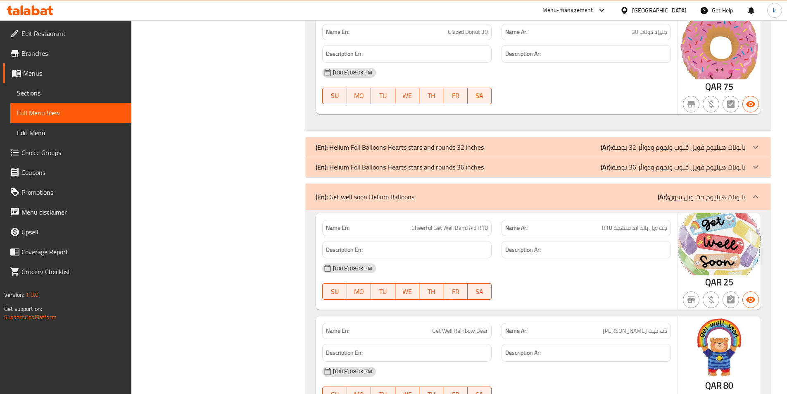
click at [722, 137] on div "(En): Helium Foil Balloons Hearts,stars and rounds 32 inches (Ar): بالونات هيلي…" at bounding box center [538, 147] width 465 height 20
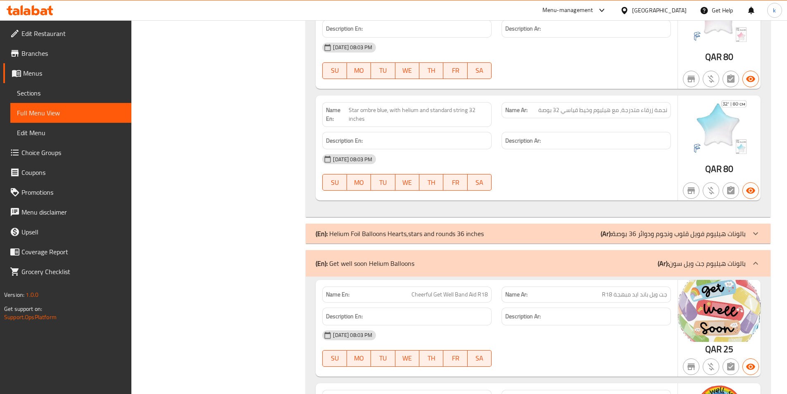
scroll to position [34069, 0]
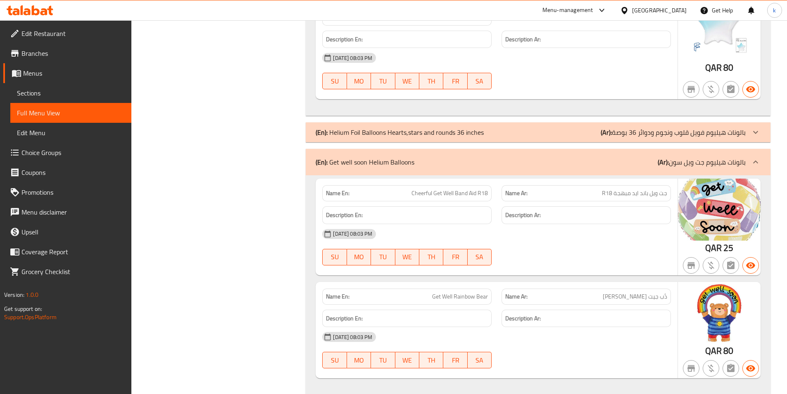
click at [743, 127] on p "(Ar): بالونات هيليوم فويل قلوب ونجوم ودوائر 36 بوصة" at bounding box center [672, 132] width 145 height 10
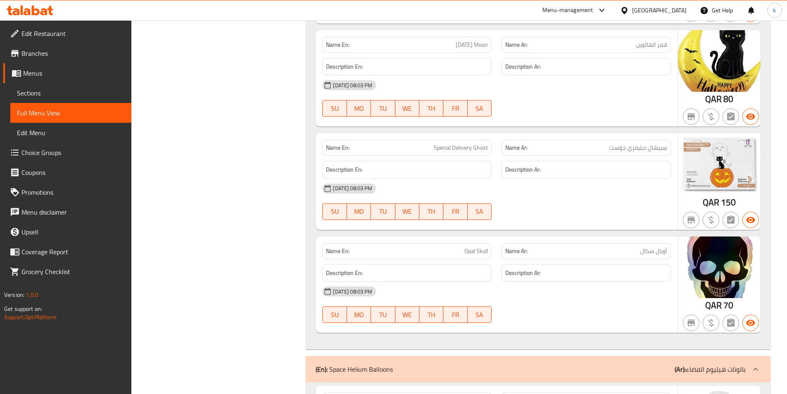
scroll to position [43527, 0]
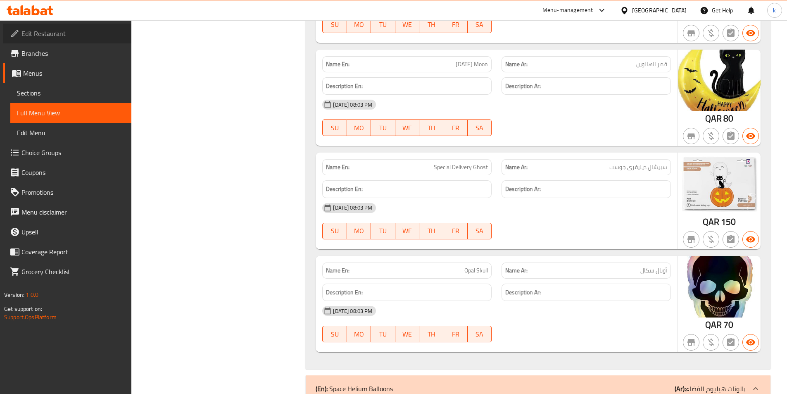
click at [55, 35] on span "Edit Restaurant" at bounding box center [72, 33] width 103 height 10
